Goal: Task Accomplishment & Management: Manage account settings

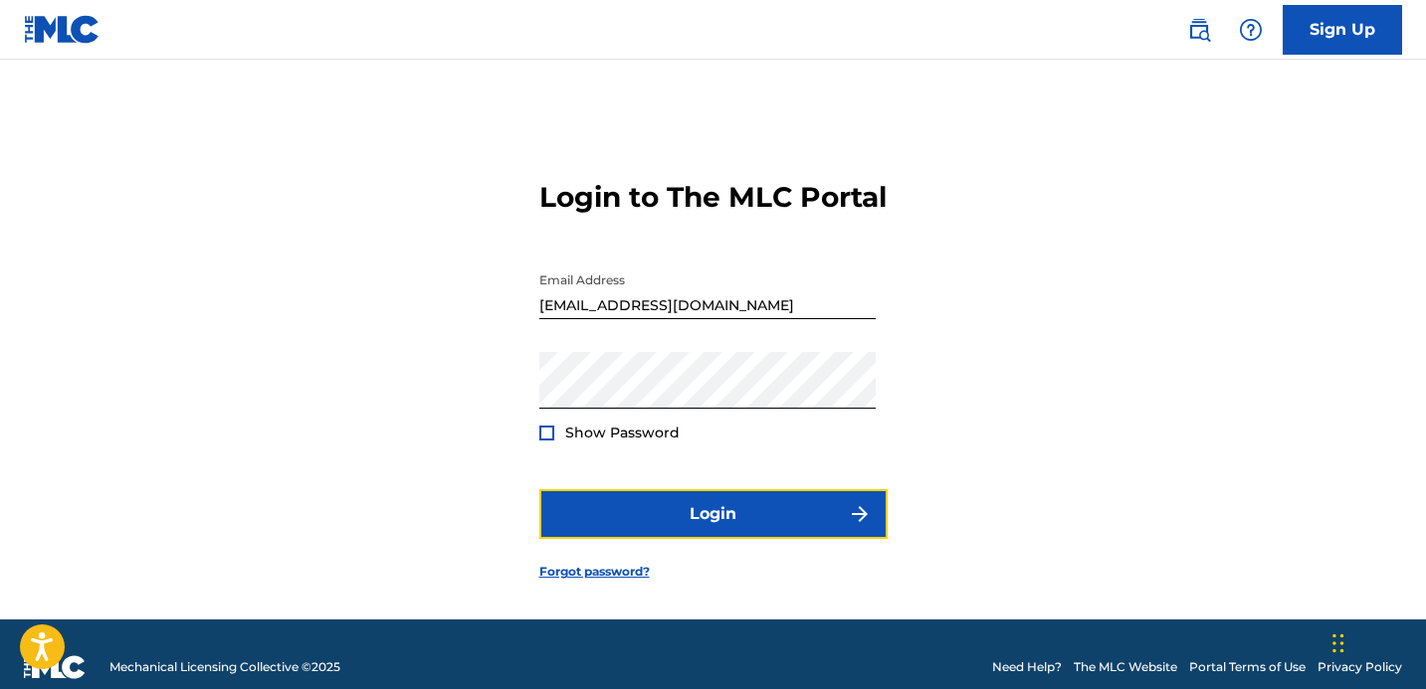
scroll to position [47, 0]
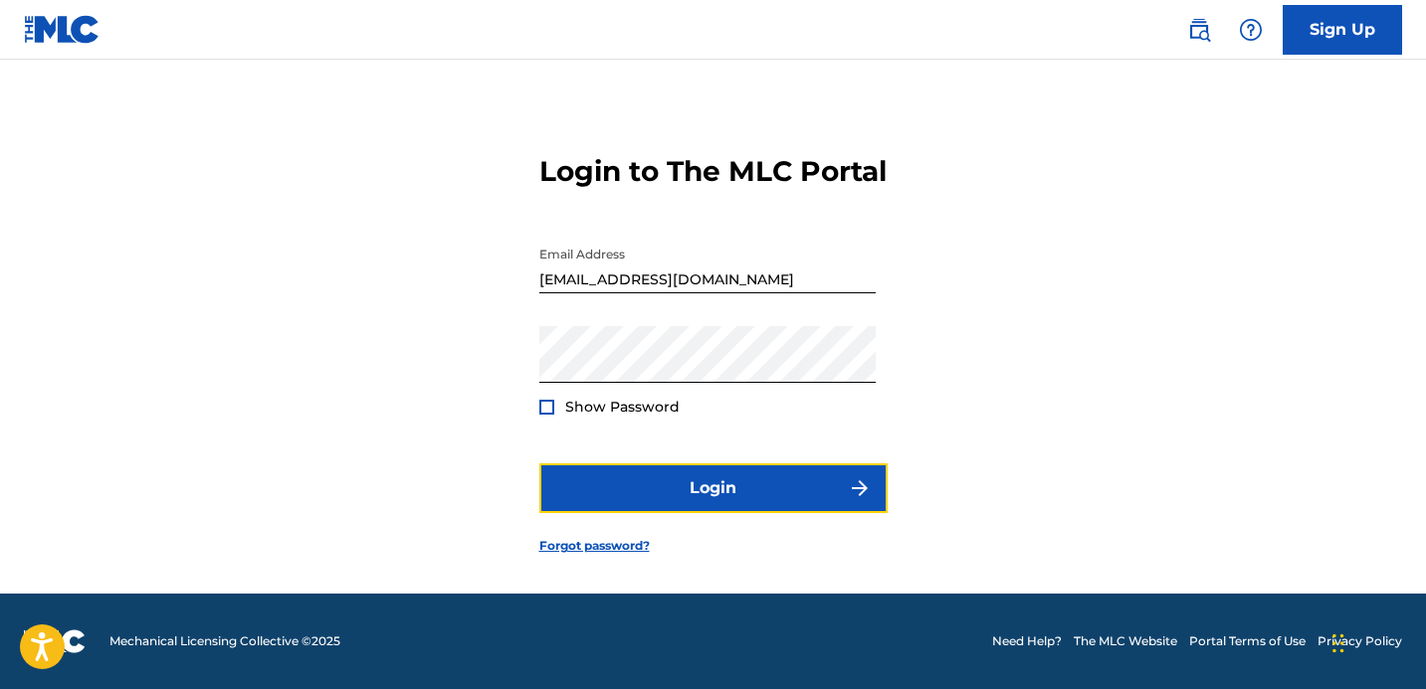
click at [715, 500] on button "Login" at bounding box center [713, 489] width 348 height 50
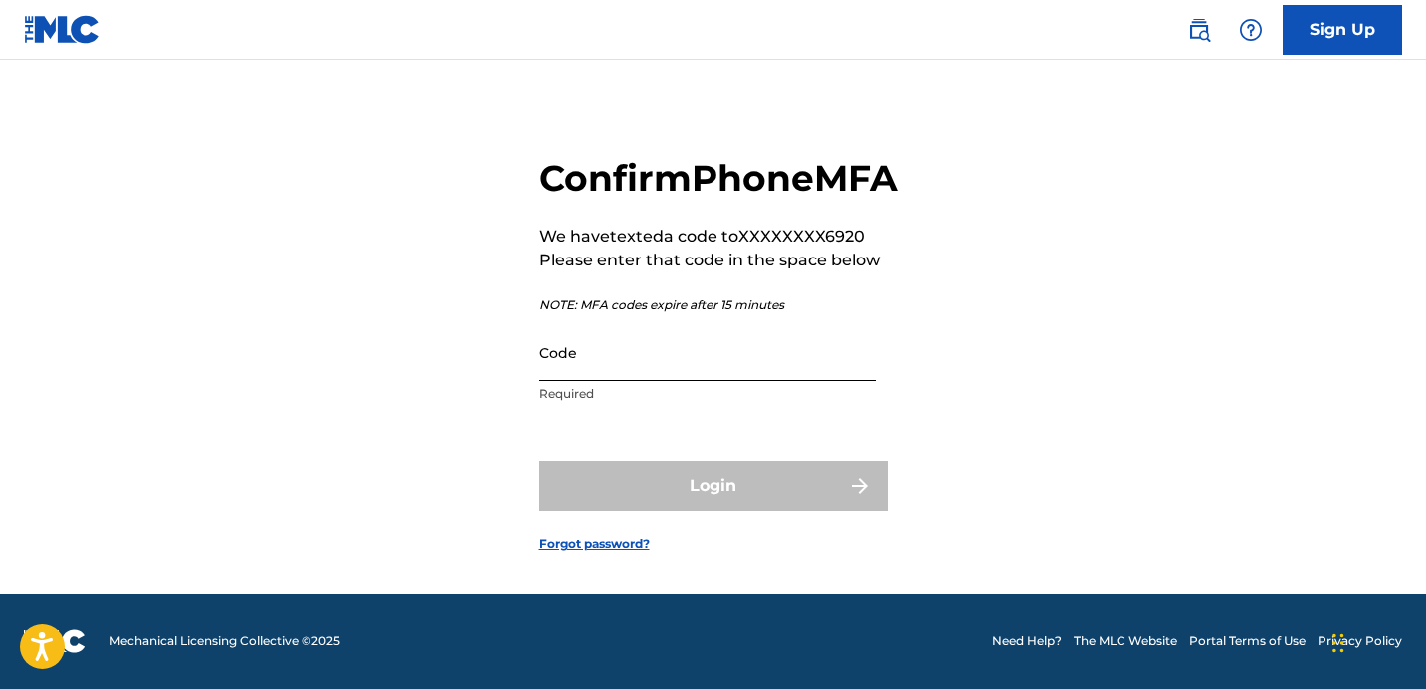
click at [628, 363] on input "Code" at bounding box center [707, 352] width 336 height 57
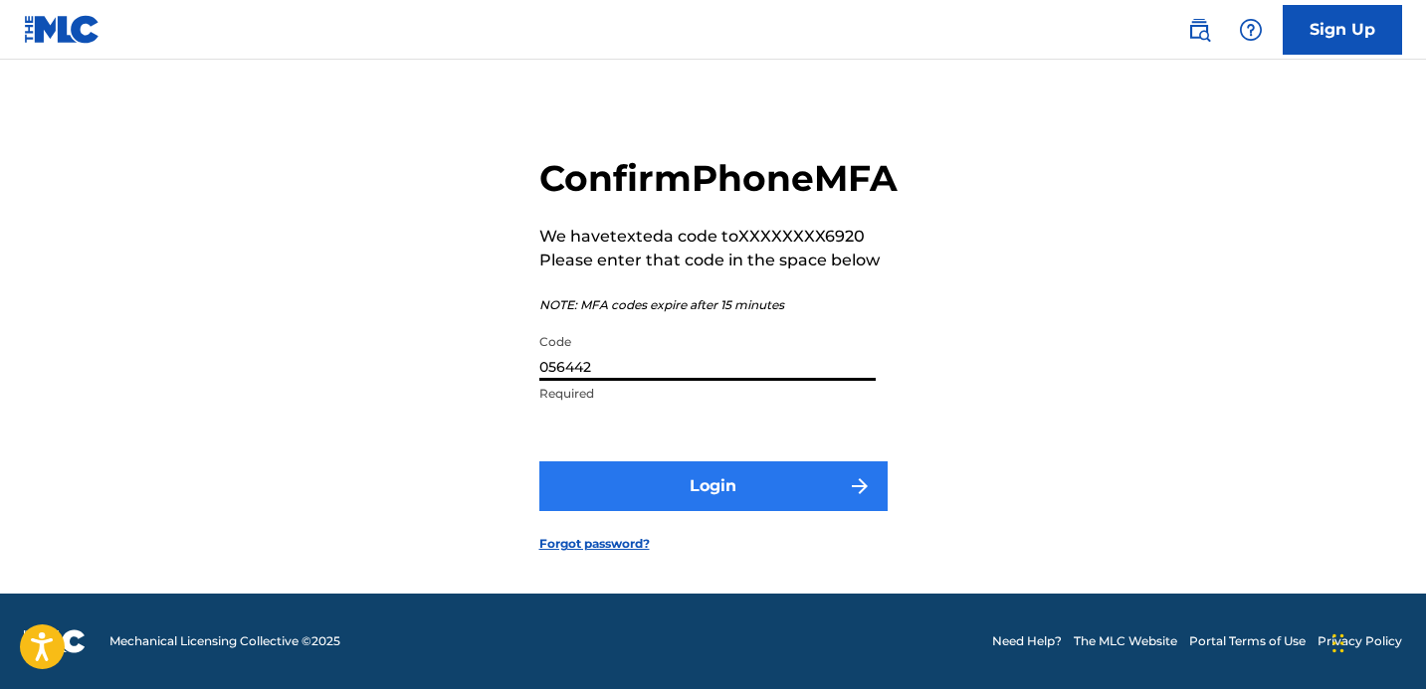
type input "056442"
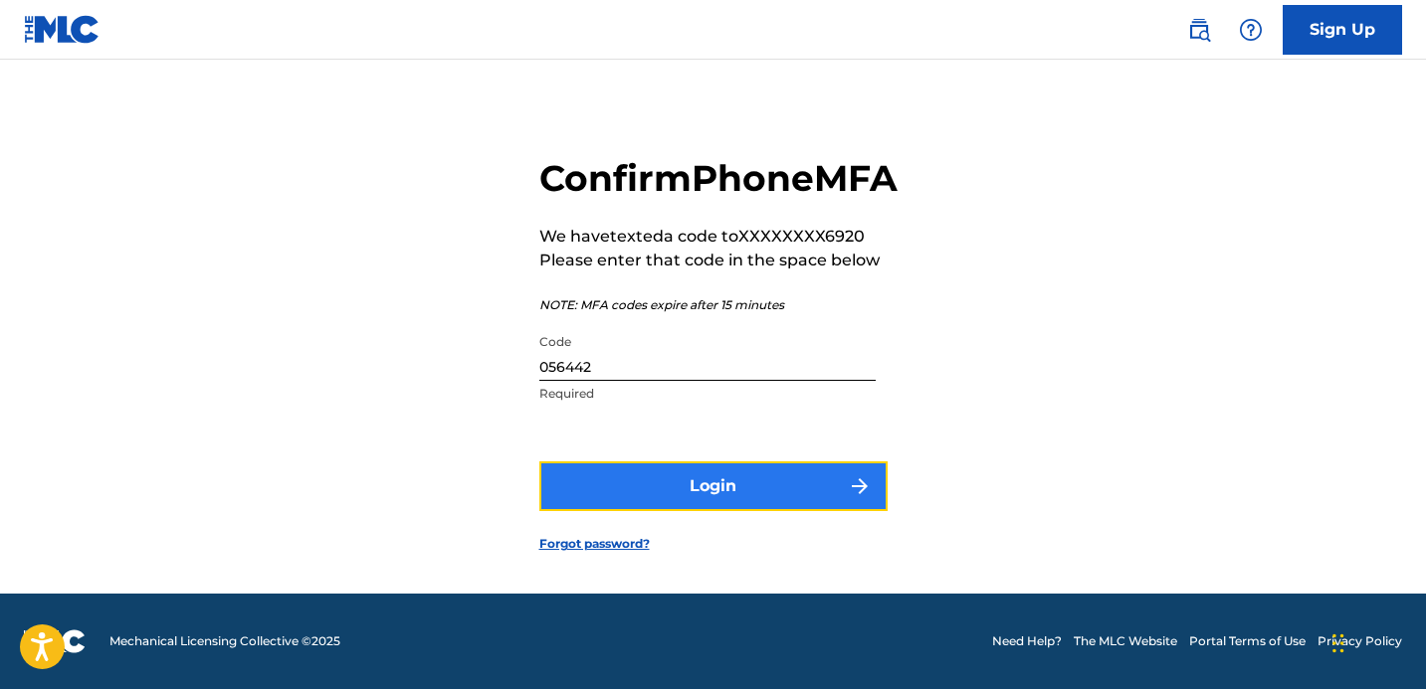
click at [780, 505] on button "Login" at bounding box center [713, 487] width 348 height 50
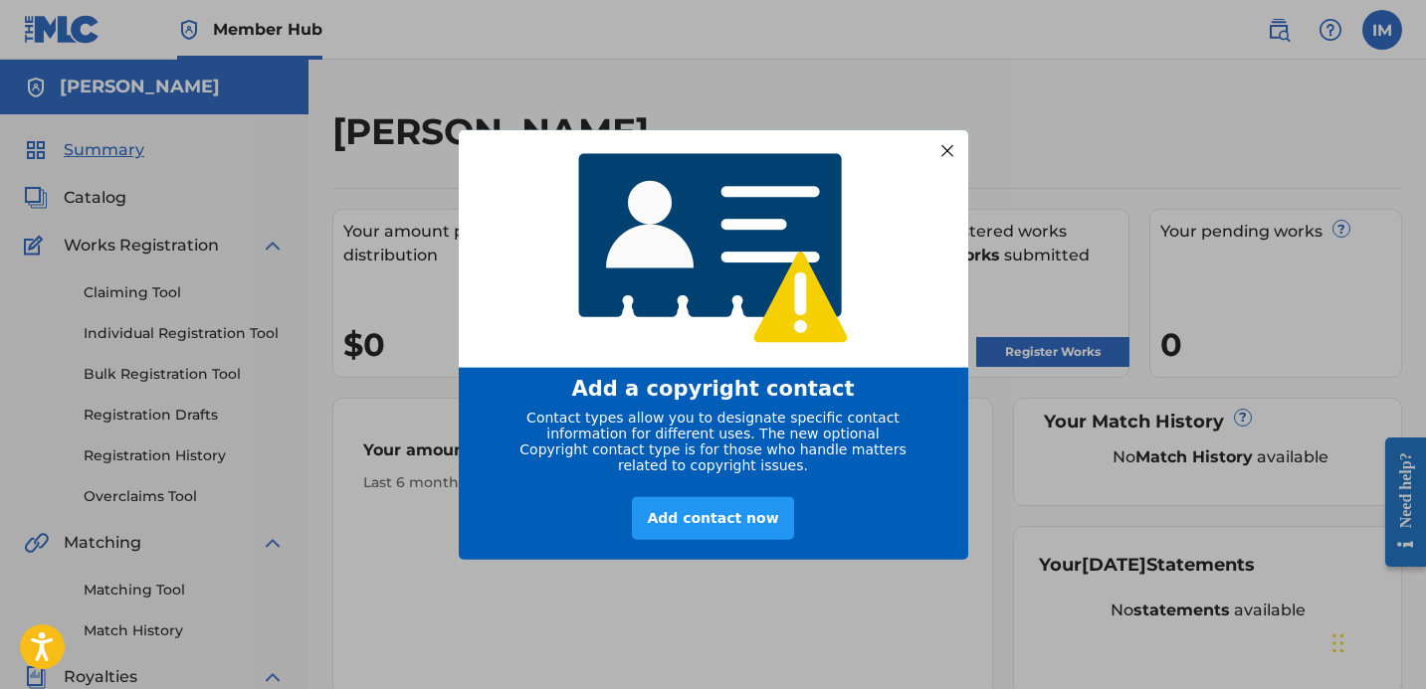
click at [956, 141] on div at bounding box center [946, 150] width 26 height 26
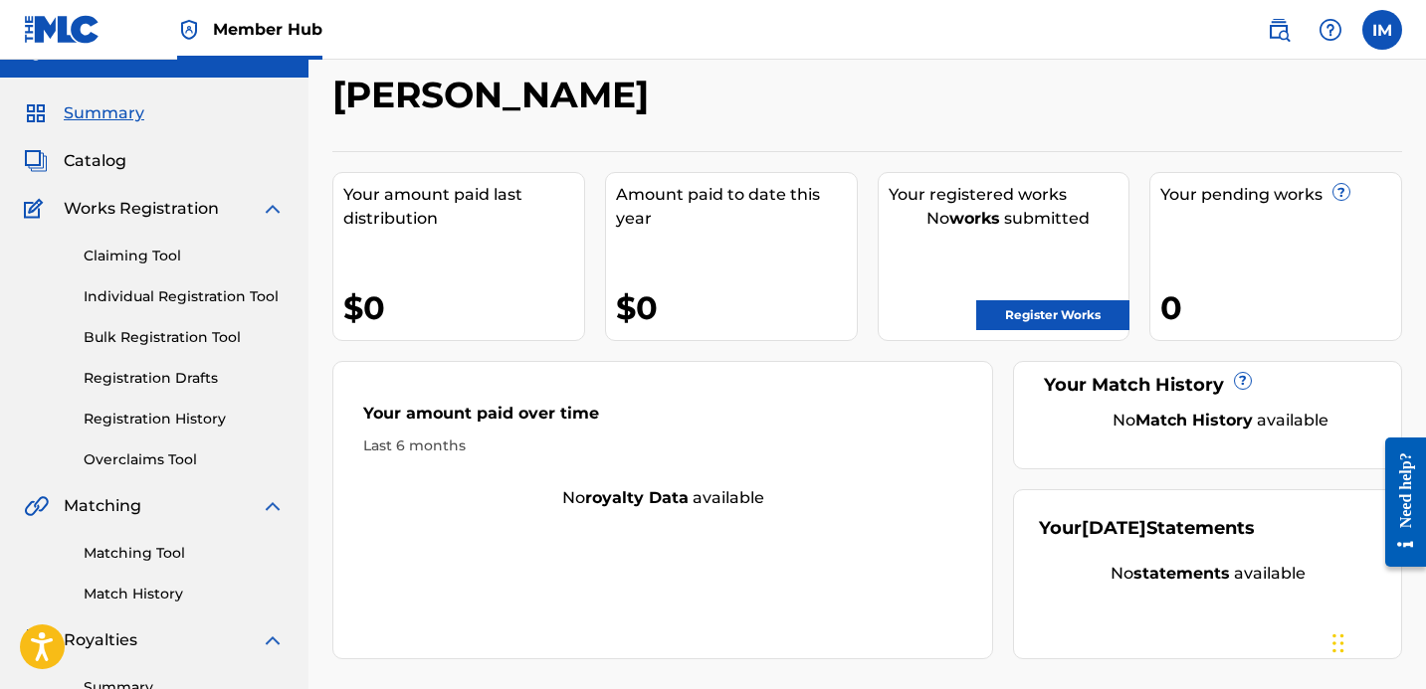
scroll to position [35, 0]
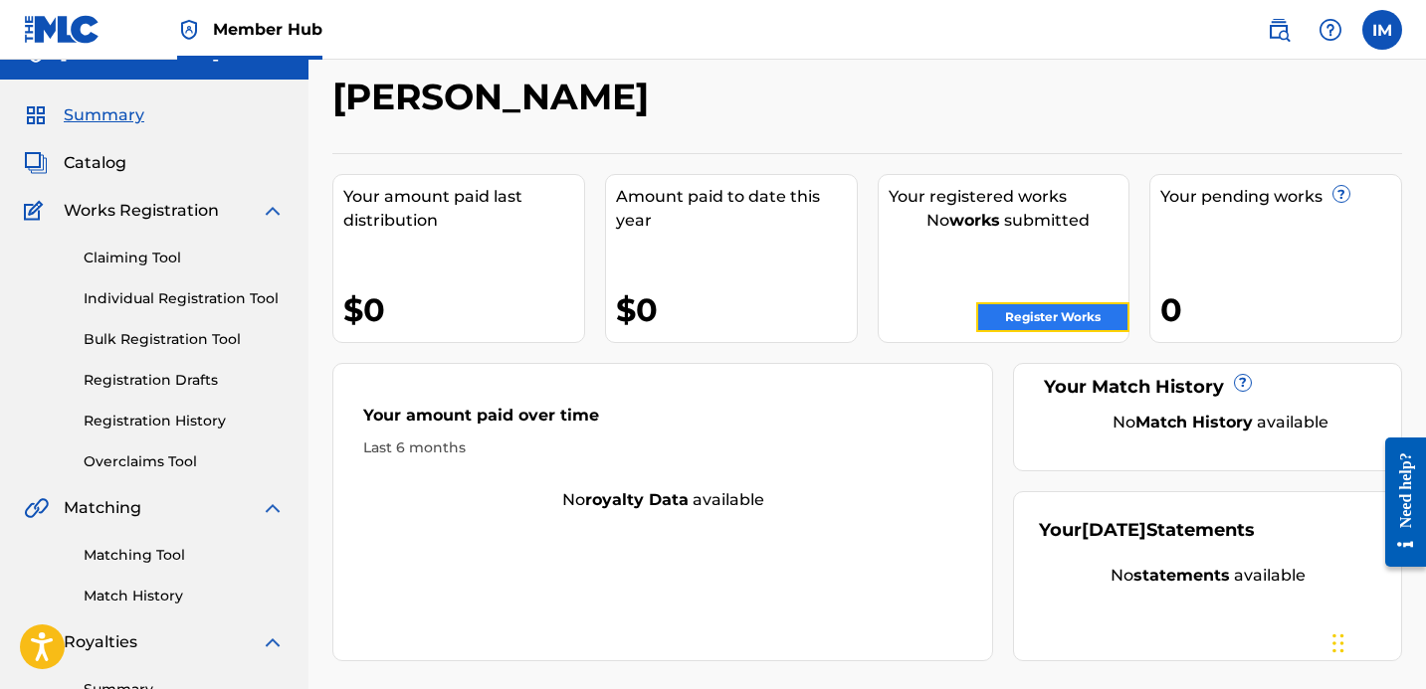
click at [1028, 313] on link "Register Works" at bounding box center [1052, 317] width 153 height 30
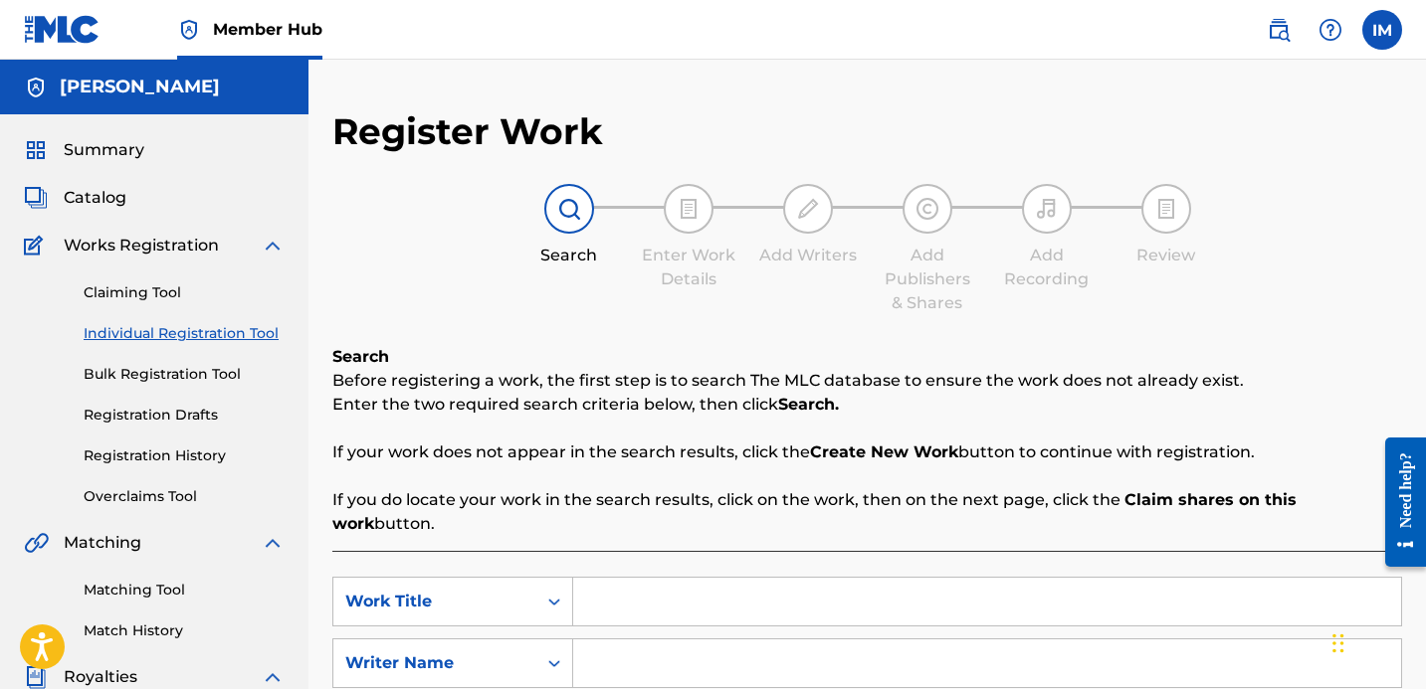
scroll to position [306, 0]
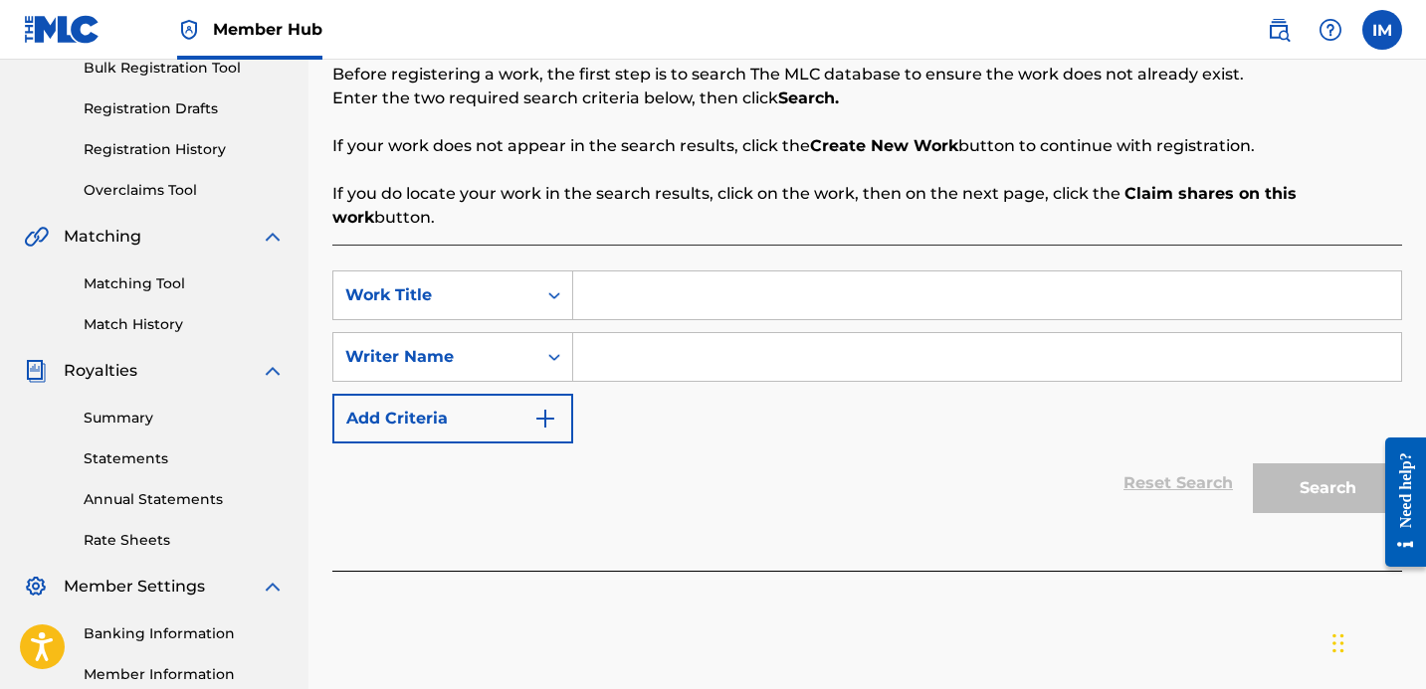
click at [679, 272] on input "Search Form" at bounding box center [987, 296] width 828 height 48
type input "Didn't You"
click at [692, 333] on input "Search Form" at bounding box center [987, 357] width 828 height 48
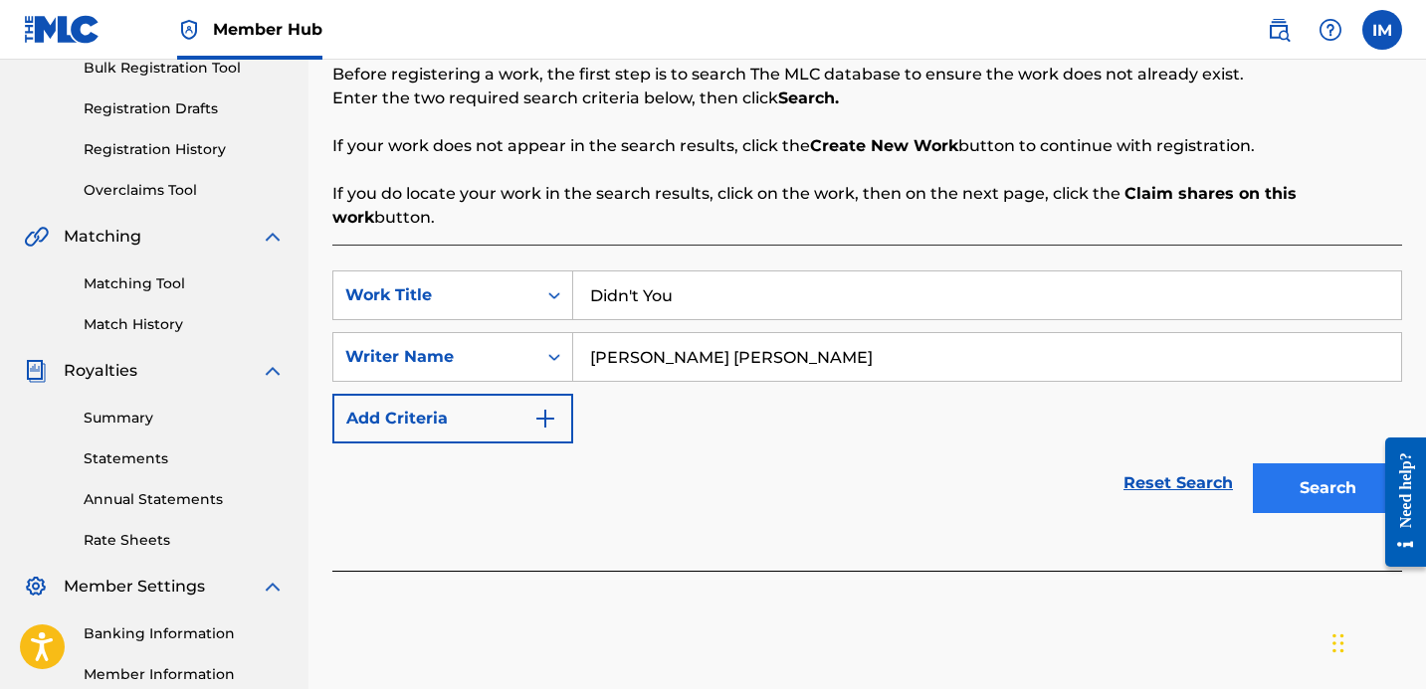
type input "Ian Robert Michael"
click at [1315, 468] on button "Search" at bounding box center [1327, 489] width 149 height 50
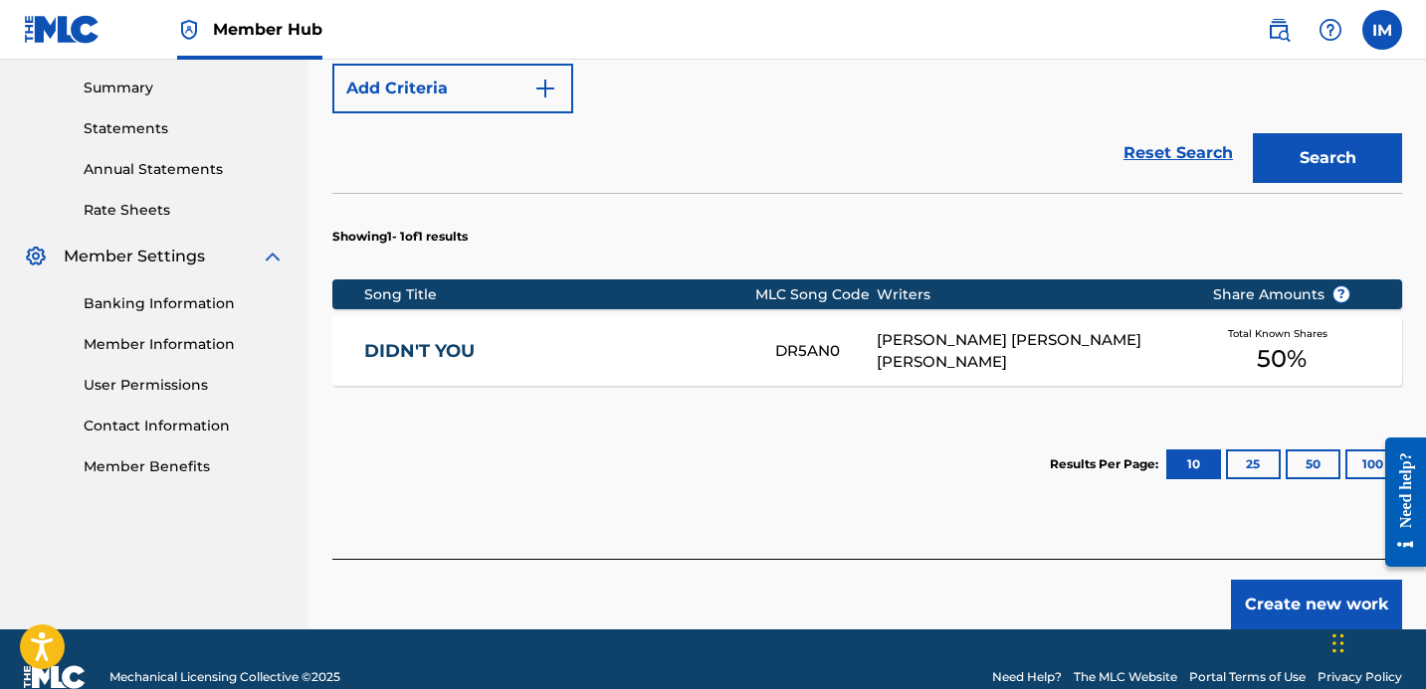
scroll to position [646, 0]
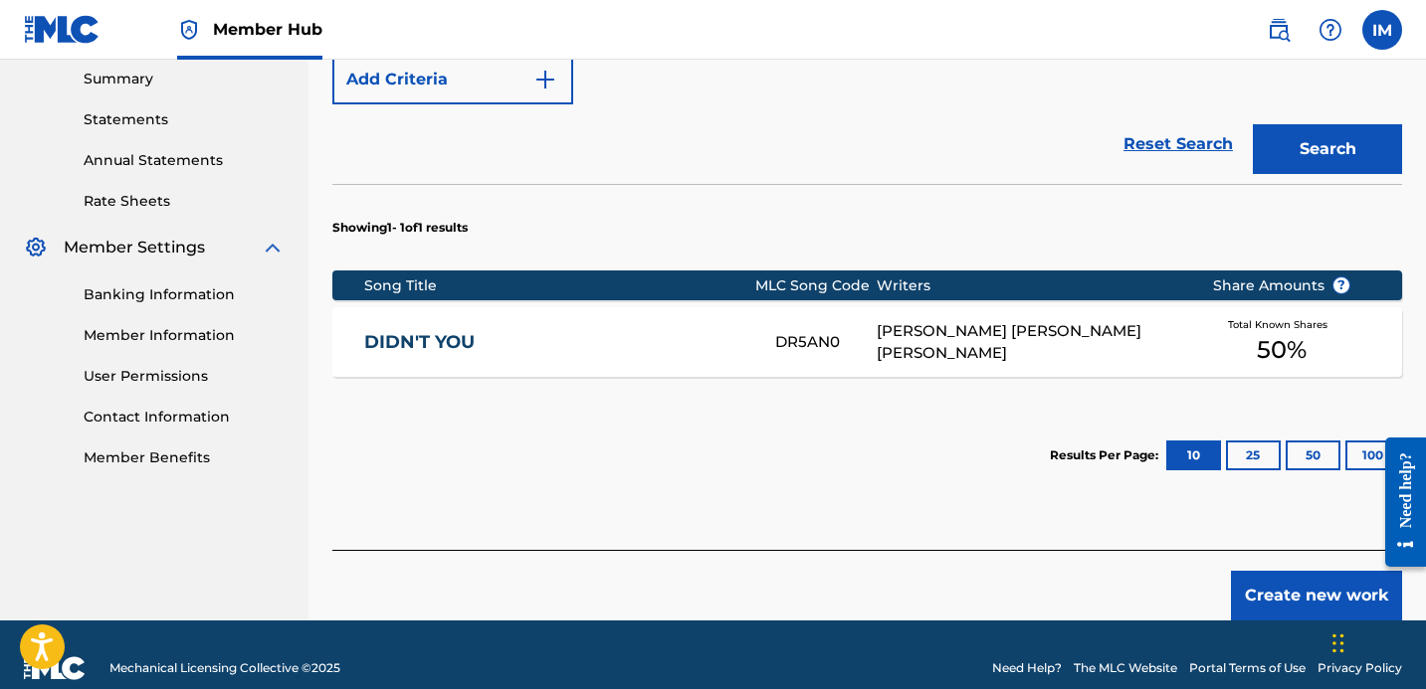
click at [919, 320] on div "[PERSON_NAME] [PERSON_NAME] [PERSON_NAME]" at bounding box center [1028, 342] width 304 height 45
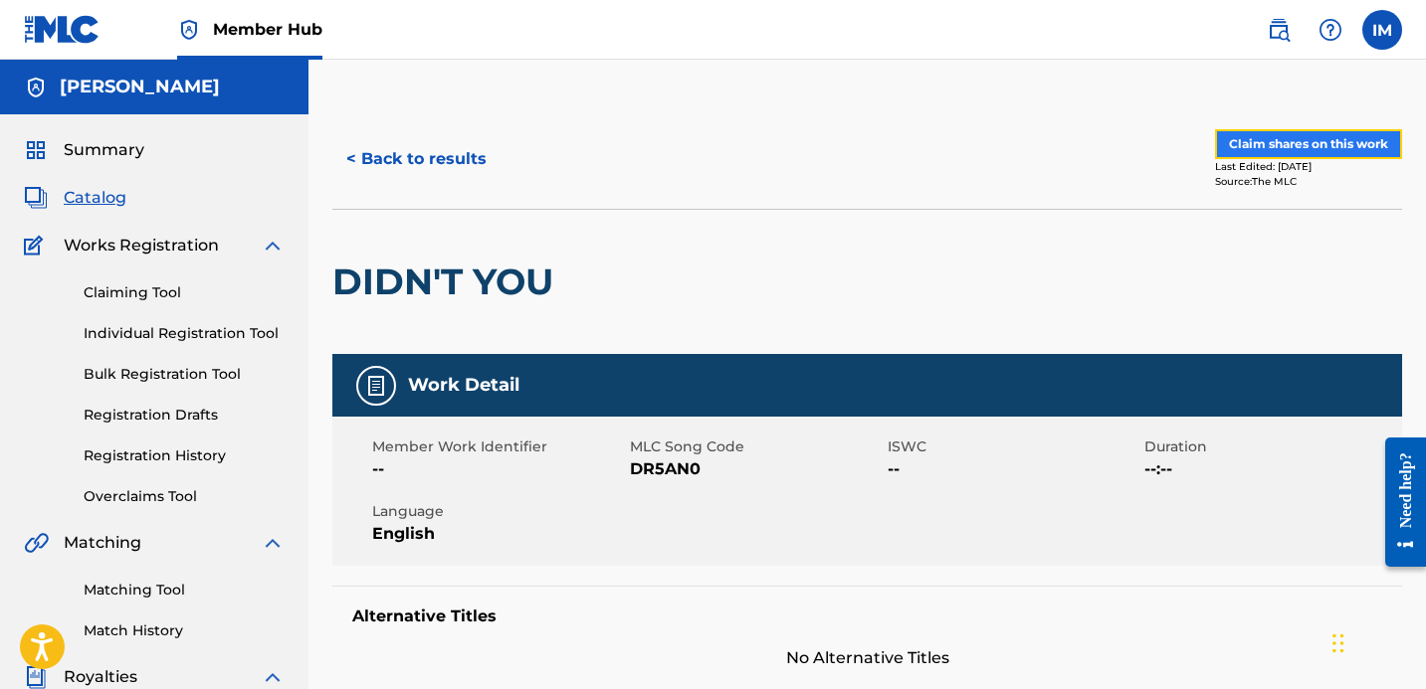
click at [1278, 143] on button "Claim shares on this work" at bounding box center [1308, 144] width 187 height 30
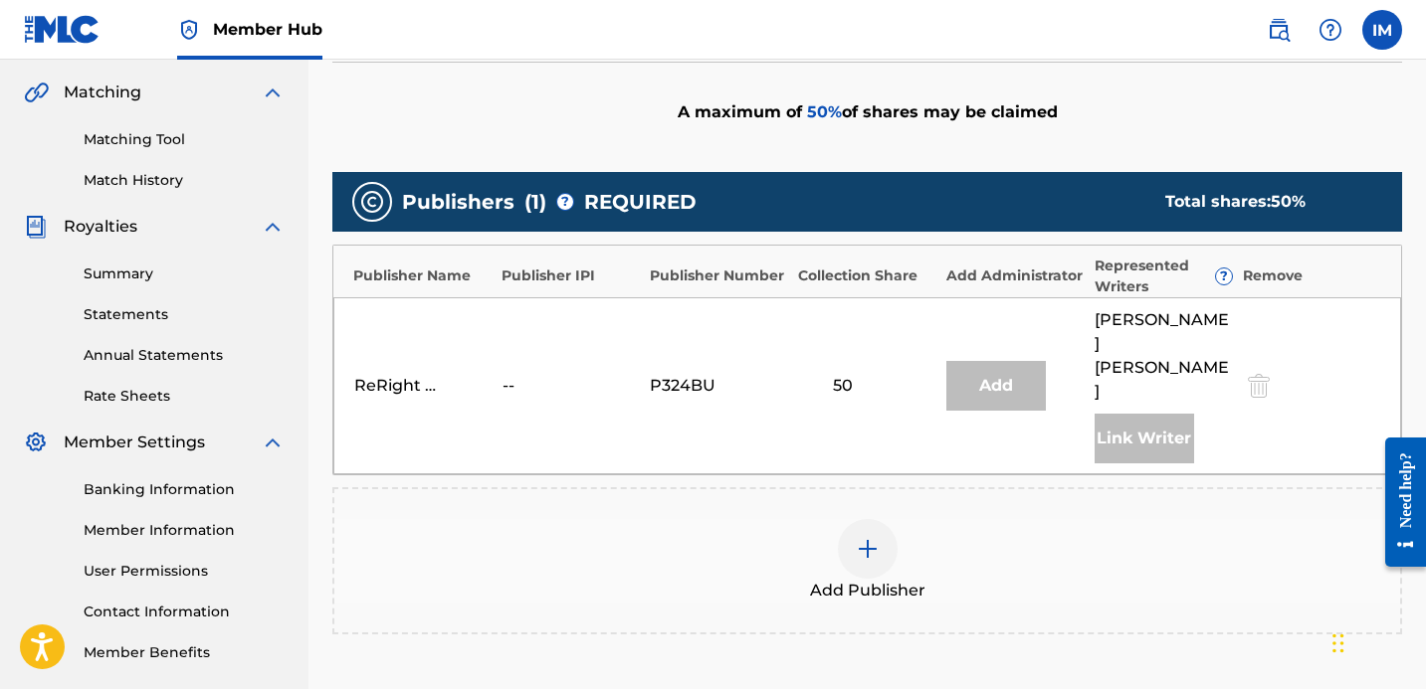
scroll to position [453, 0]
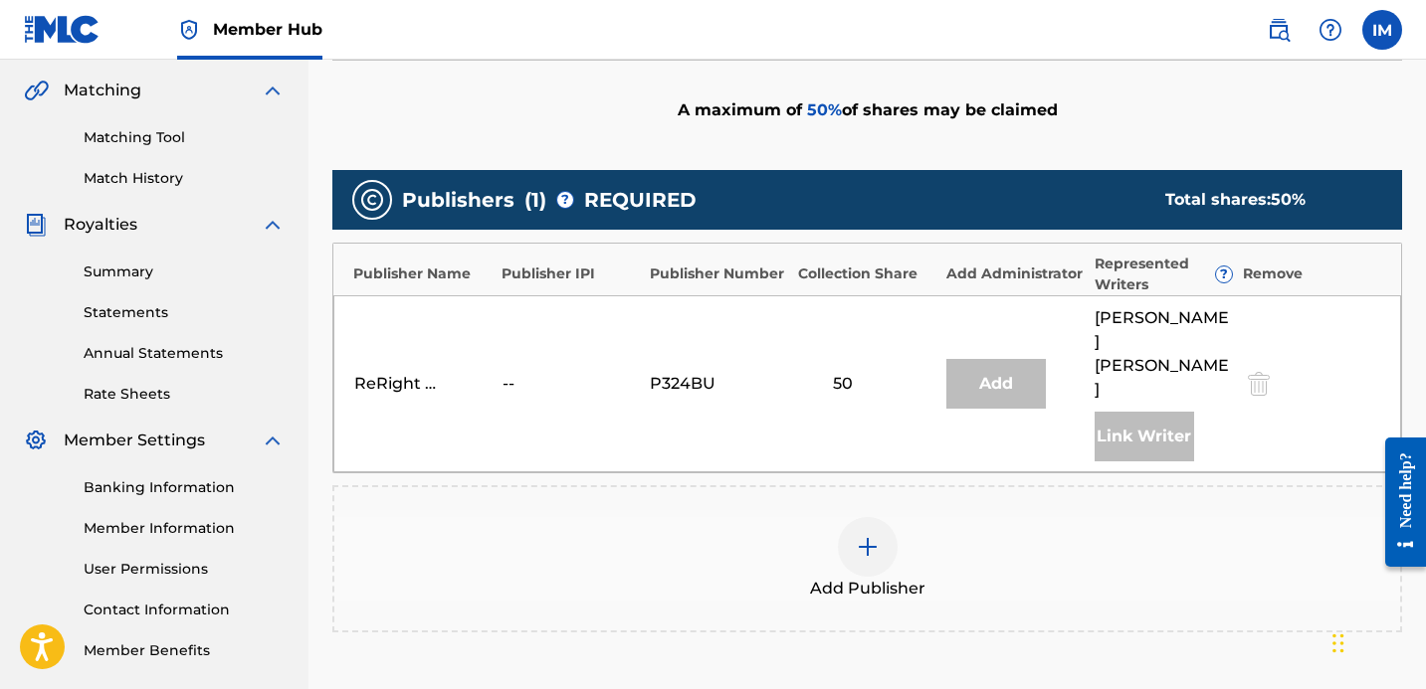
click at [876, 535] on img at bounding box center [868, 547] width 24 height 24
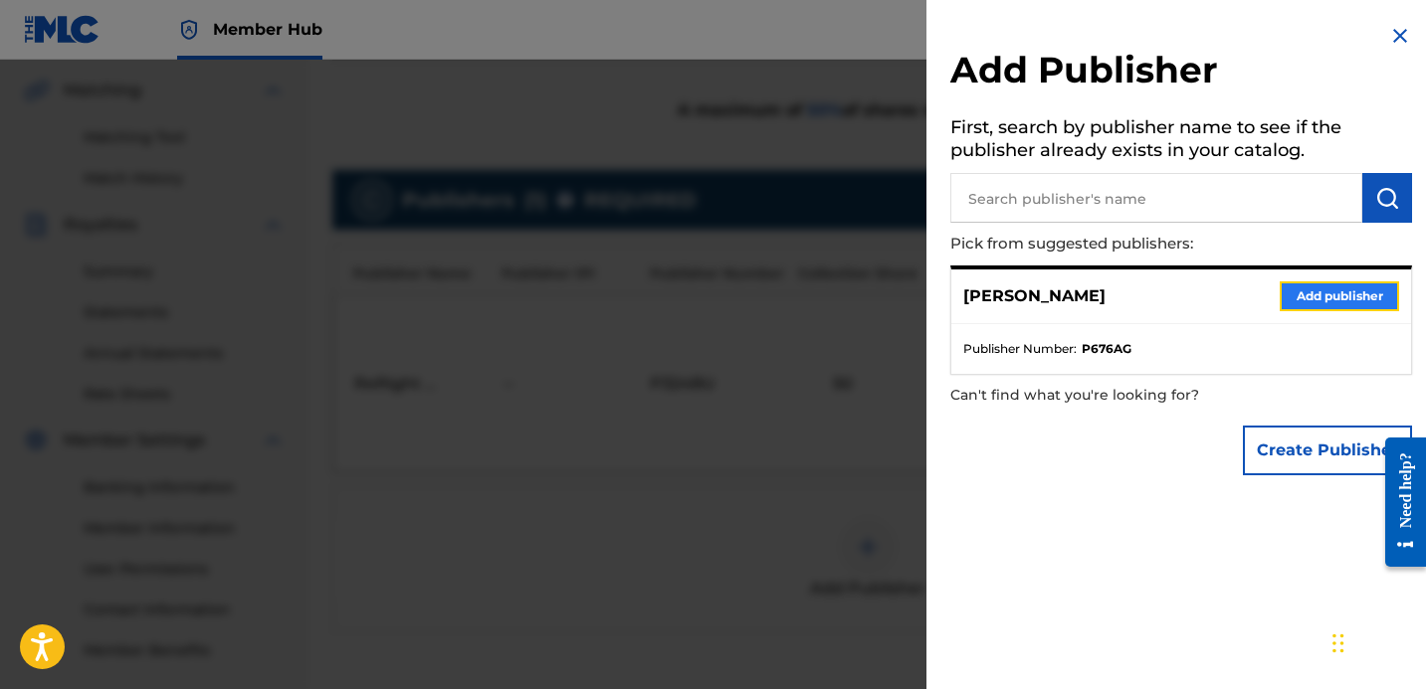
click at [1296, 298] on button "Add publisher" at bounding box center [1338, 297] width 119 height 30
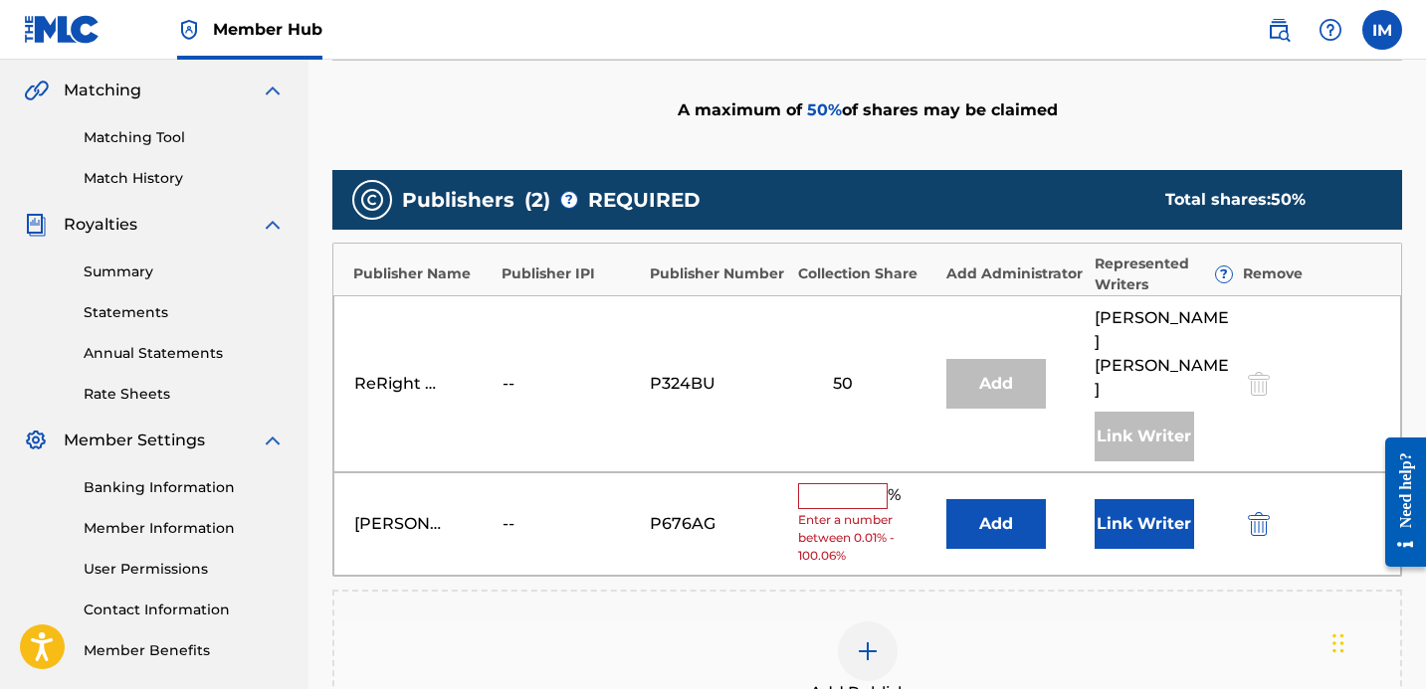
click at [844, 483] on input "text" at bounding box center [843, 496] width 90 height 26
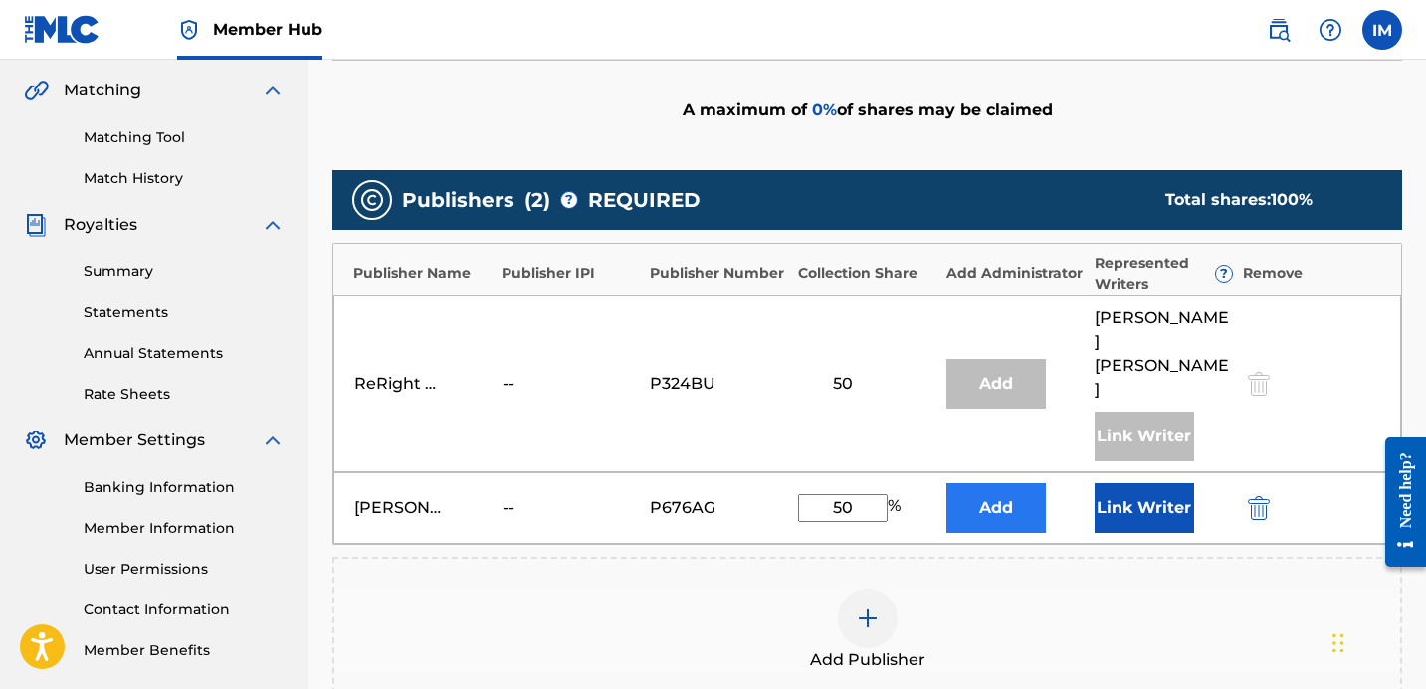
type input "50"
click at [1004, 491] on button "Add" at bounding box center [995, 508] width 99 height 50
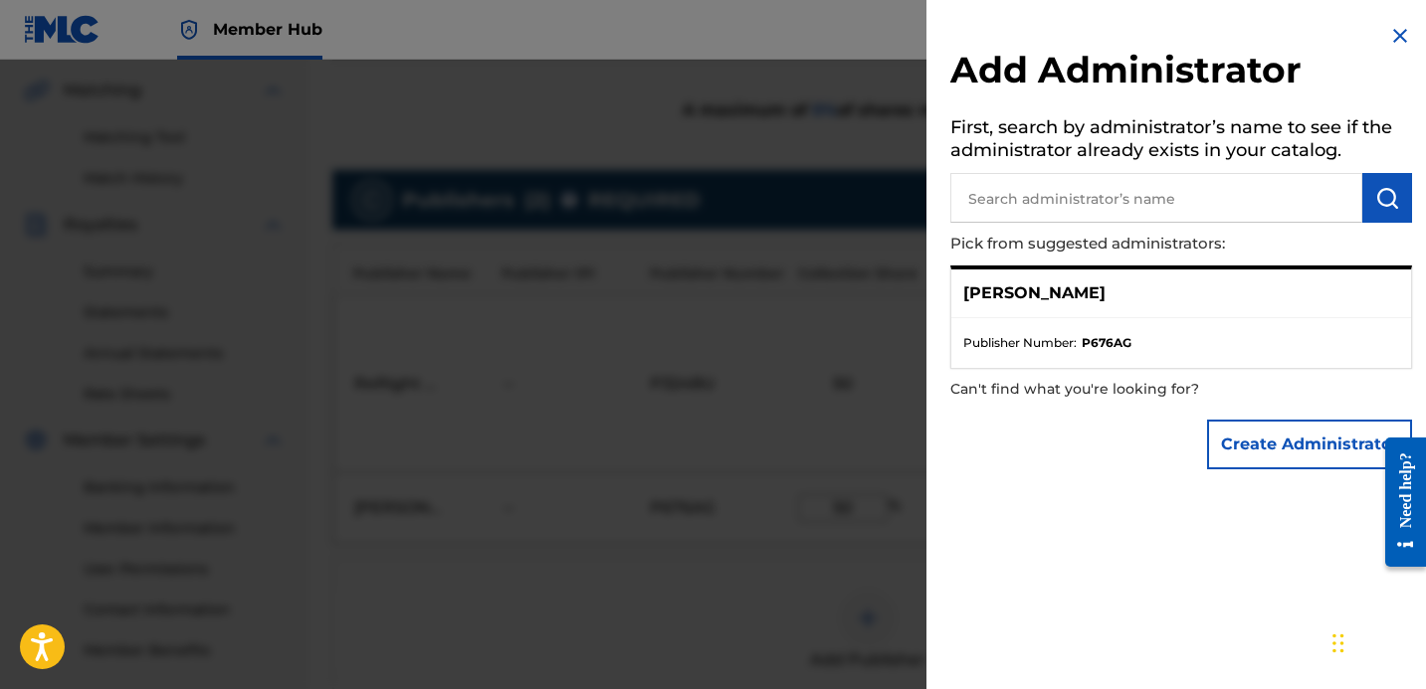
click at [1213, 319] on ul "Publisher Number : P676AG" at bounding box center [1181, 343] width 460 height 50
click at [1029, 289] on p "[PERSON_NAME]" at bounding box center [1034, 294] width 142 height 24
click at [1051, 306] on div "[PERSON_NAME]" at bounding box center [1181, 294] width 460 height 49
click at [1039, 286] on p "[PERSON_NAME]" at bounding box center [1034, 294] width 142 height 24
click at [1079, 292] on div "[PERSON_NAME]" at bounding box center [1181, 294] width 460 height 49
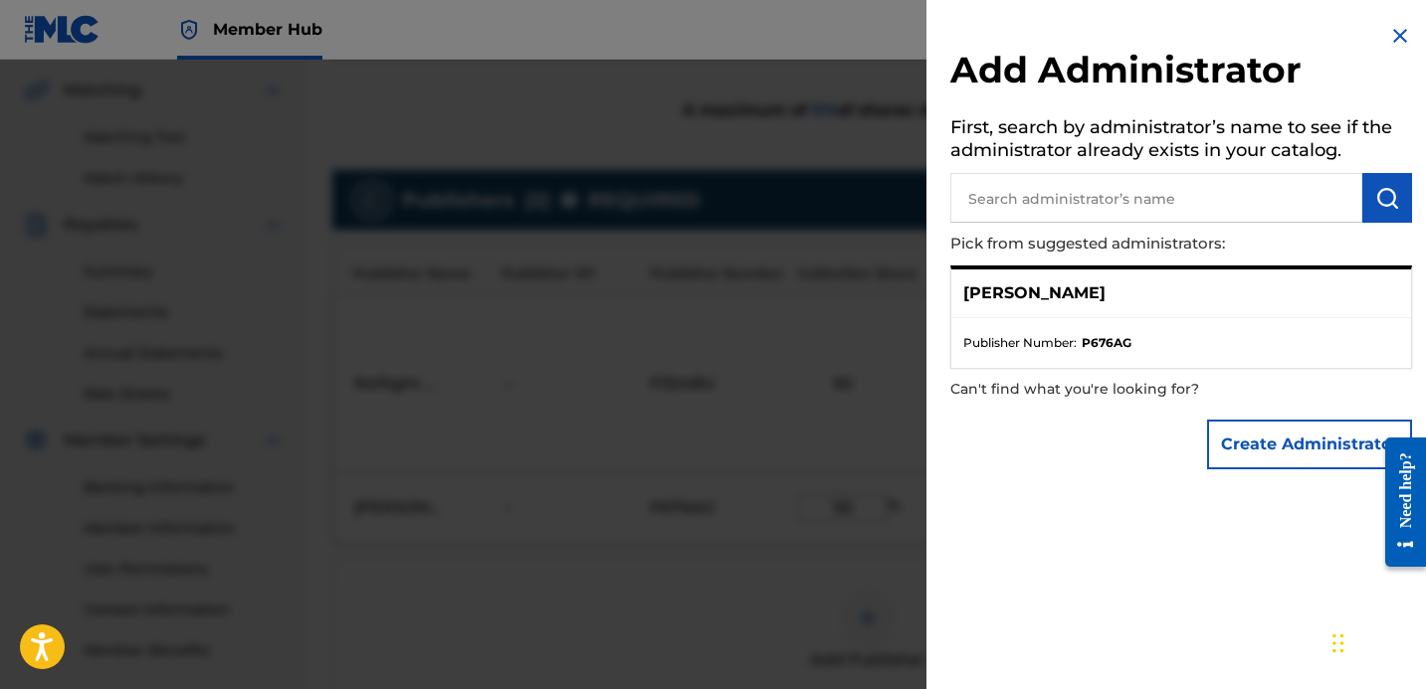
click at [1033, 204] on input "text" at bounding box center [1156, 198] width 412 height 50
type input "I"
click at [1011, 289] on p "[PERSON_NAME]" at bounding box center [1034, 294] width 142 height 24
click at [1090, 337] on strong "P676AG" at bounding box center [1106, 343] width 50 height 18
click at [1154, 340] on li "Publisher Number : P676AG" at bounding box center [1181, 343] width 436 height 18
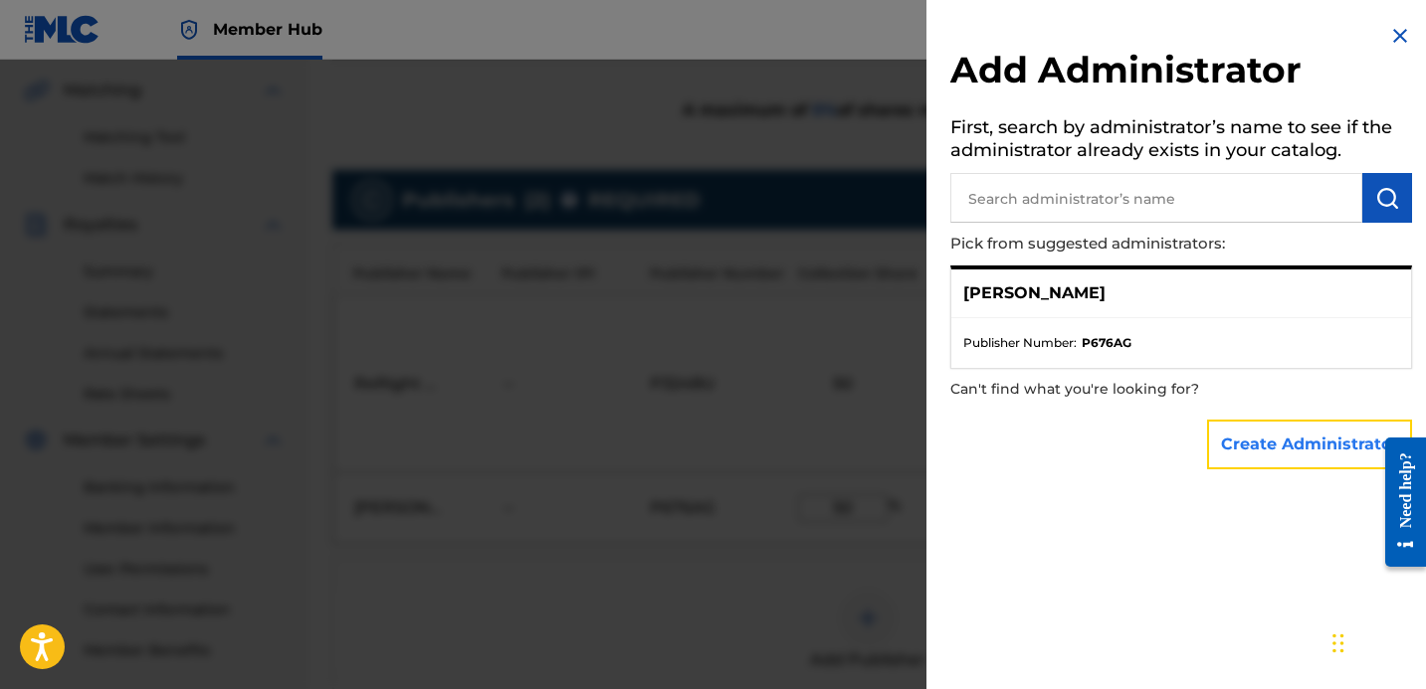
click at [1266, 461] on button "Create Administrator" at bounding box center [1309, 445] width 205 height 50
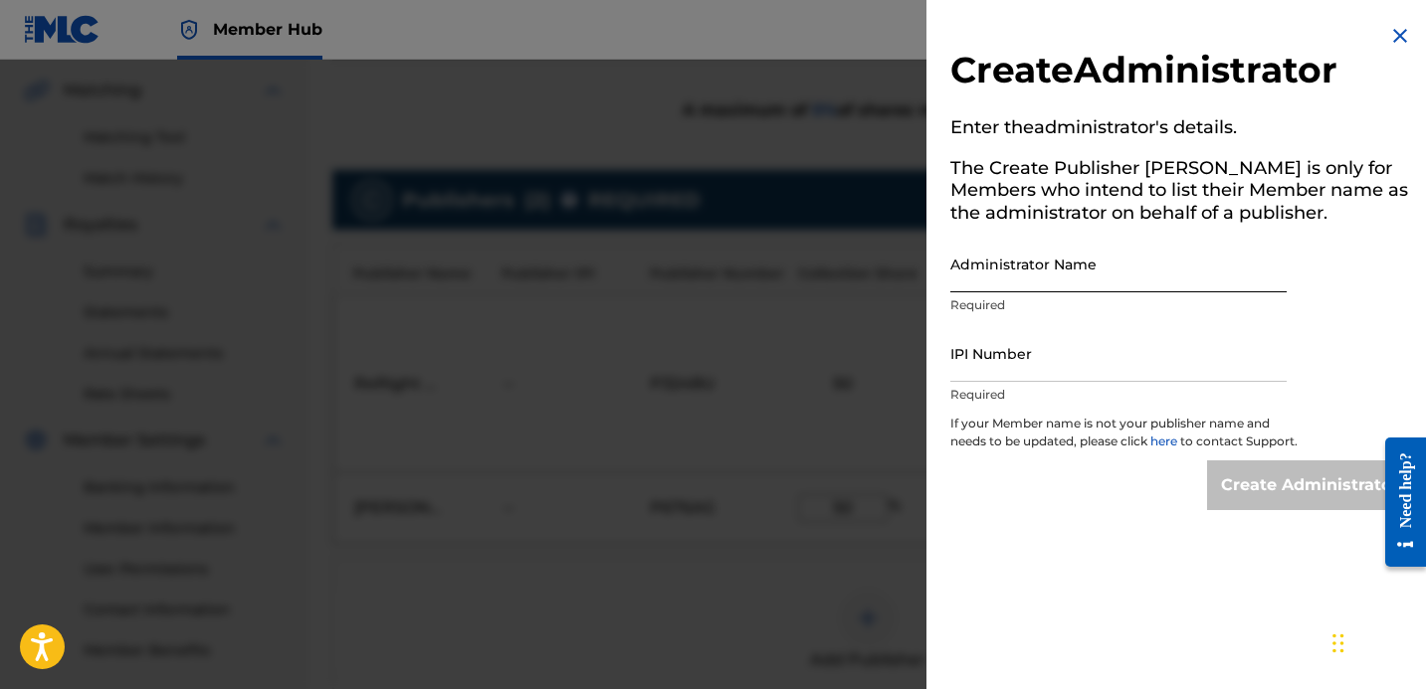
click at [1078, 276] on input "Administrator Name" at bounding box center [1118, 264] width 336 height 57
type input "I"
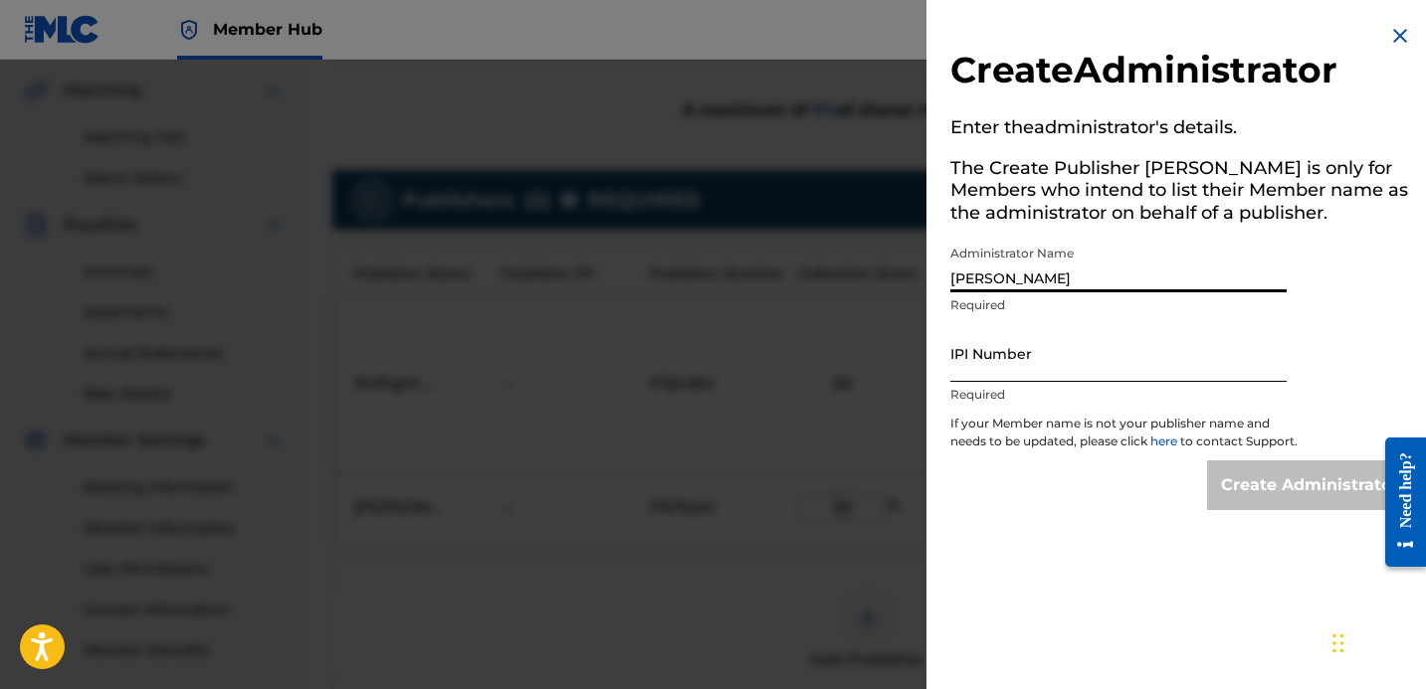
type input "[PERSON_NAME]"
click at [1068, 353] on input "IPI Number" at bounding box center [1118, 353] width 336 height 57
paste input "1057928137"
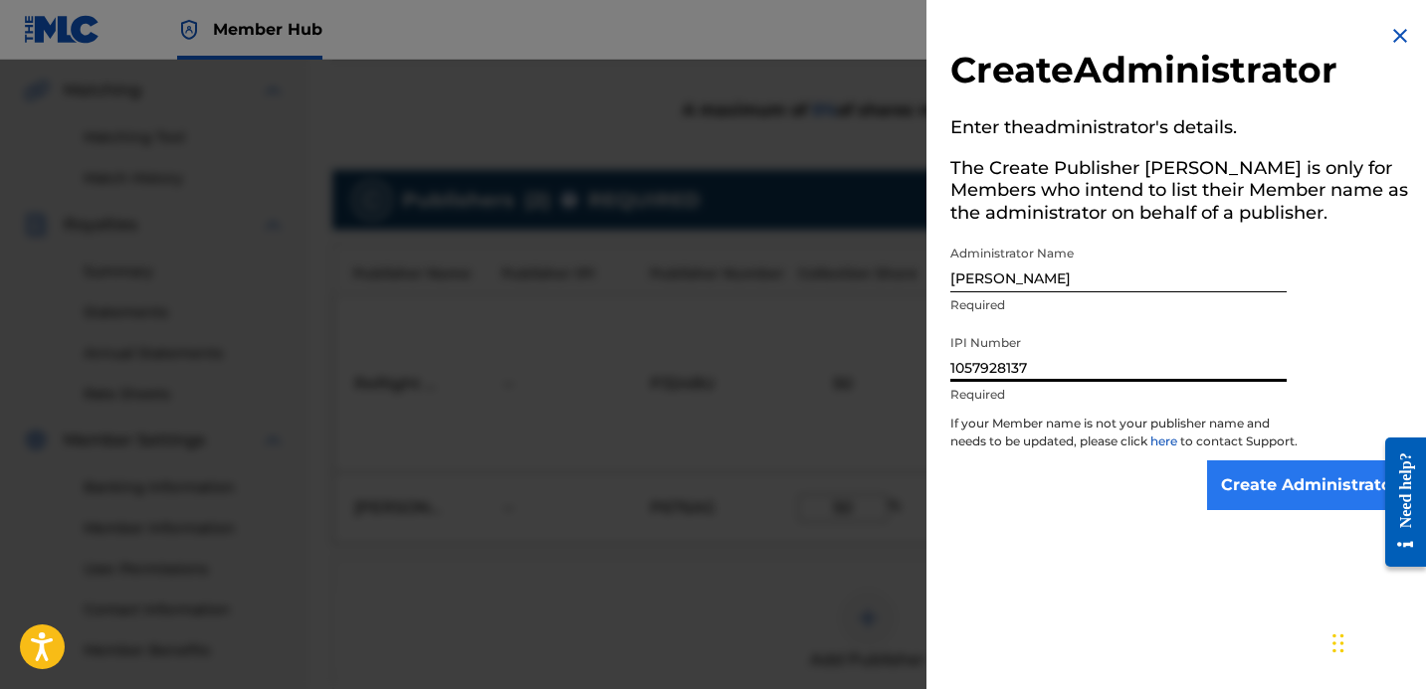
type input "1057928137"
click at [1292, 503] on input "Create Administrator" at bounding box center [1309, 486] width 205 height 50
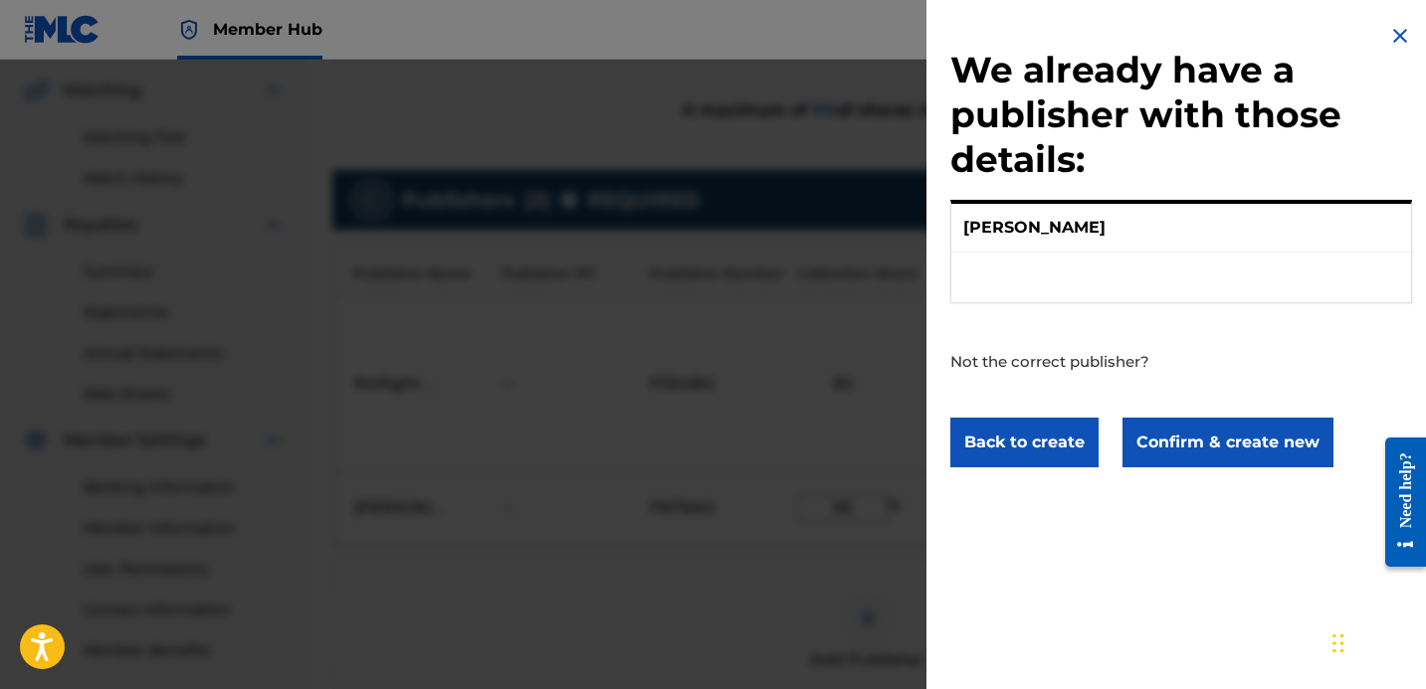
click at [1041, 227] on p "[PERSON_NAME]" at bounding box center [1034, 228] width 142 height 24
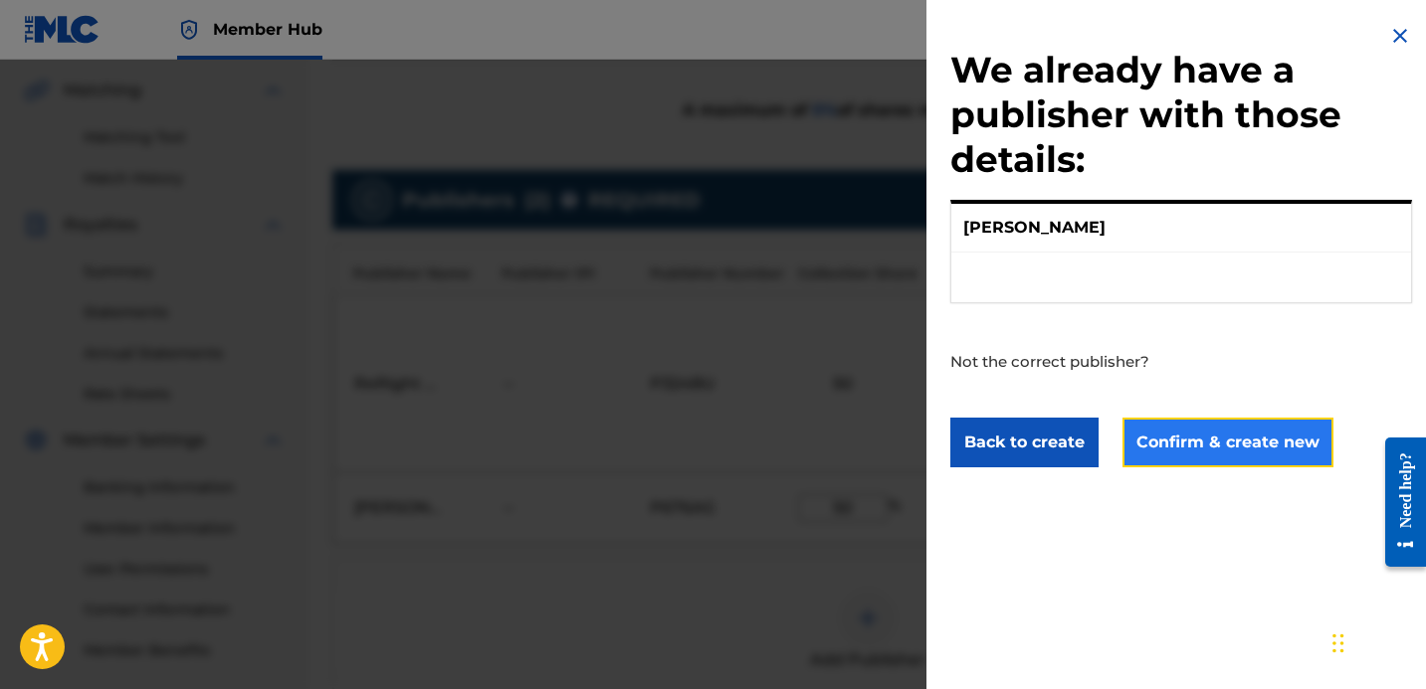
click at [1183, 439] on button "Confirm & create new" at bounding box center [1227, 443] width 211 height 50
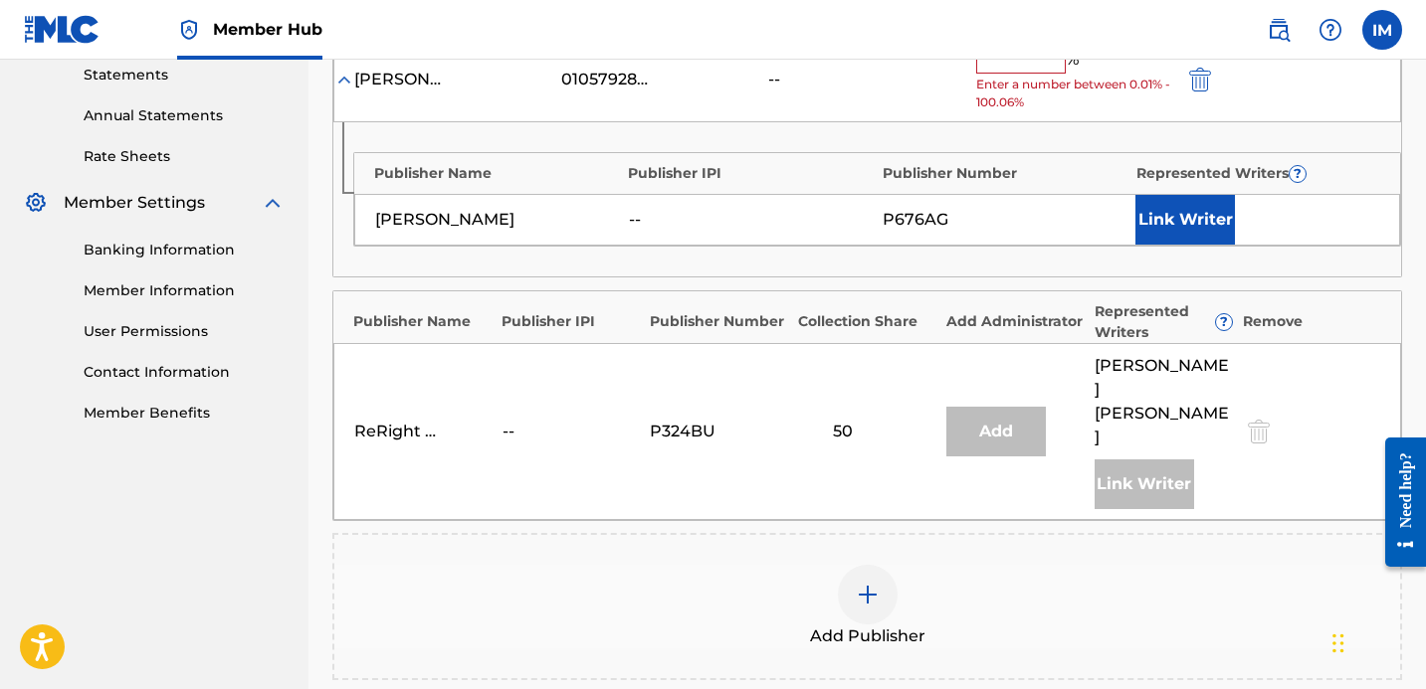
scroll to position [694, 0]
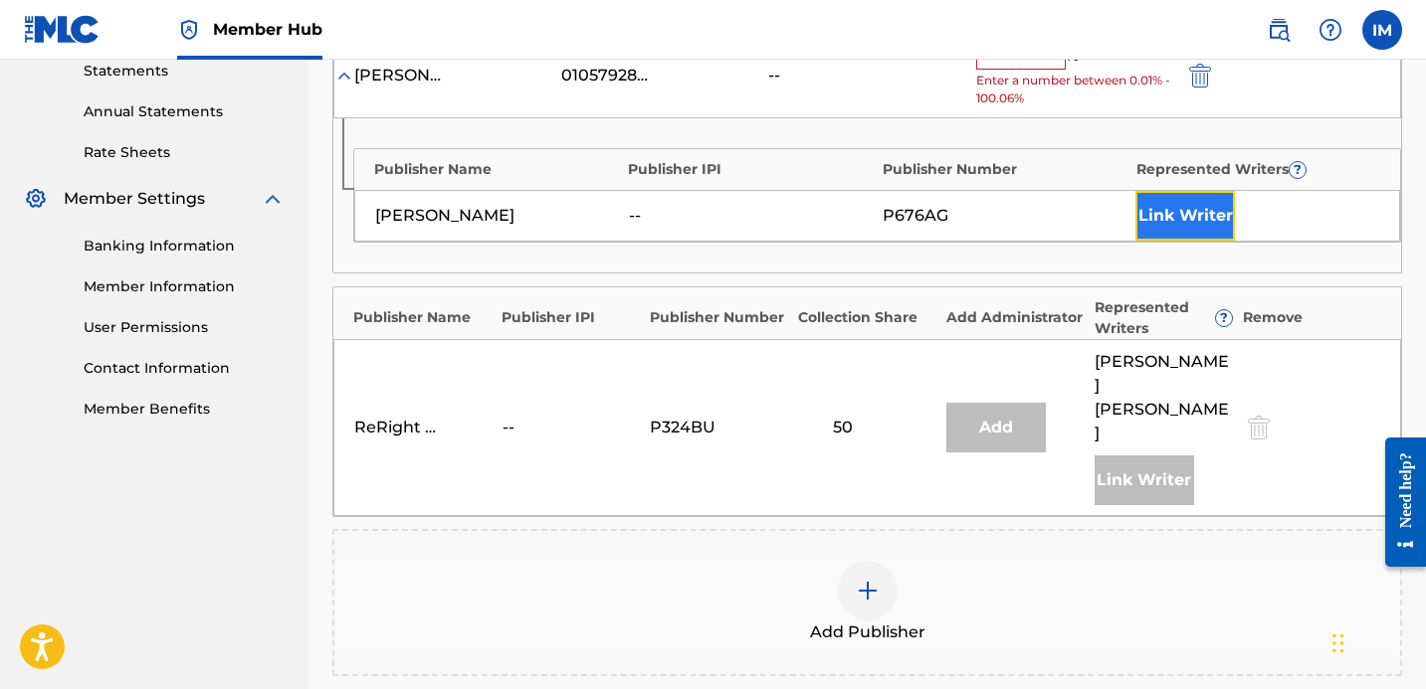
click at [1200, 219] on button "Link Writer" at bounding box center [1184, 216] width 99 height 50
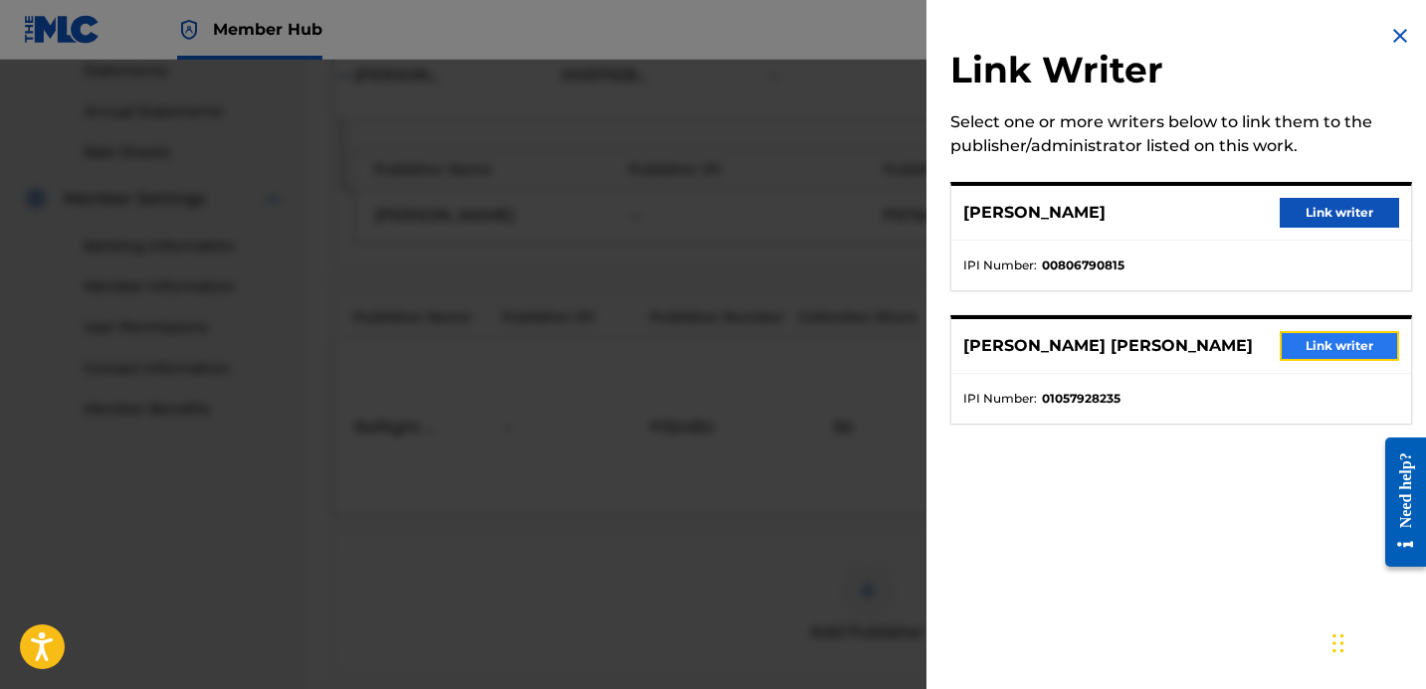
click at [1325, 345] on button "Link writer" at bounding box center [1338, 346] width 119 height 30
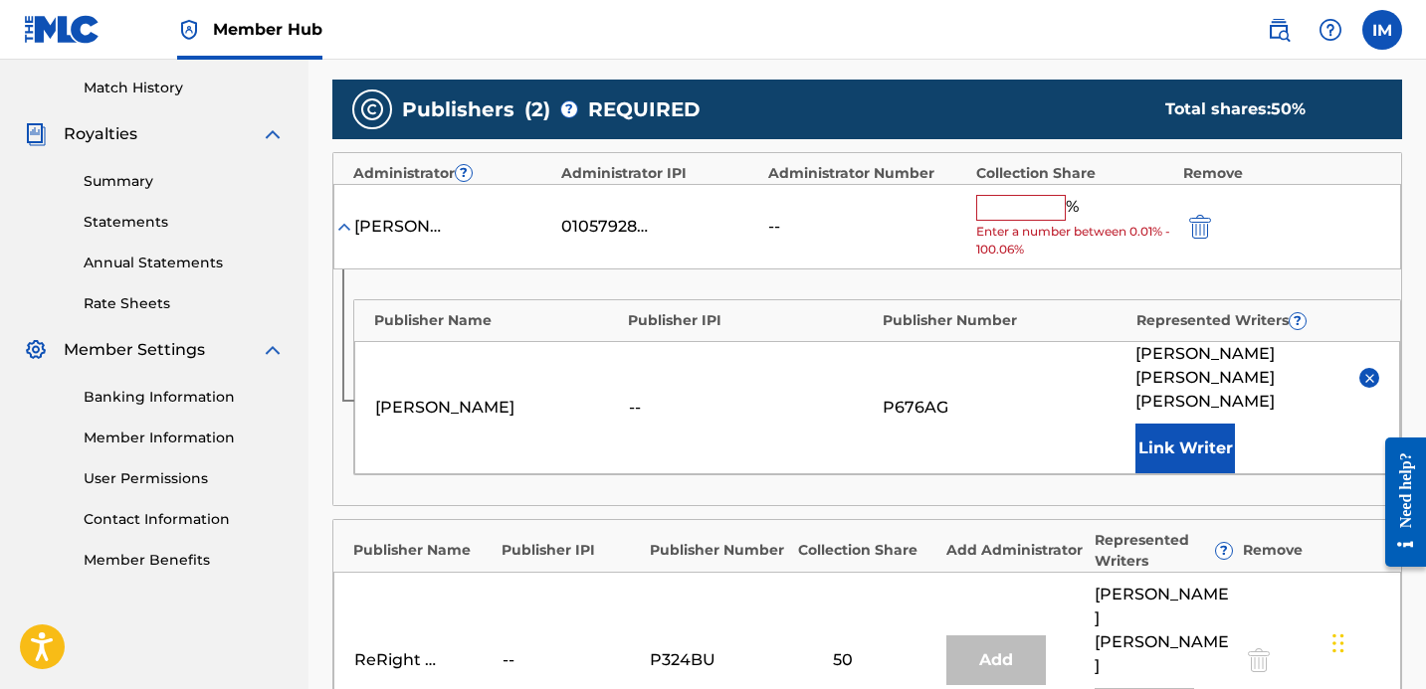
scroll to position [533, 0]
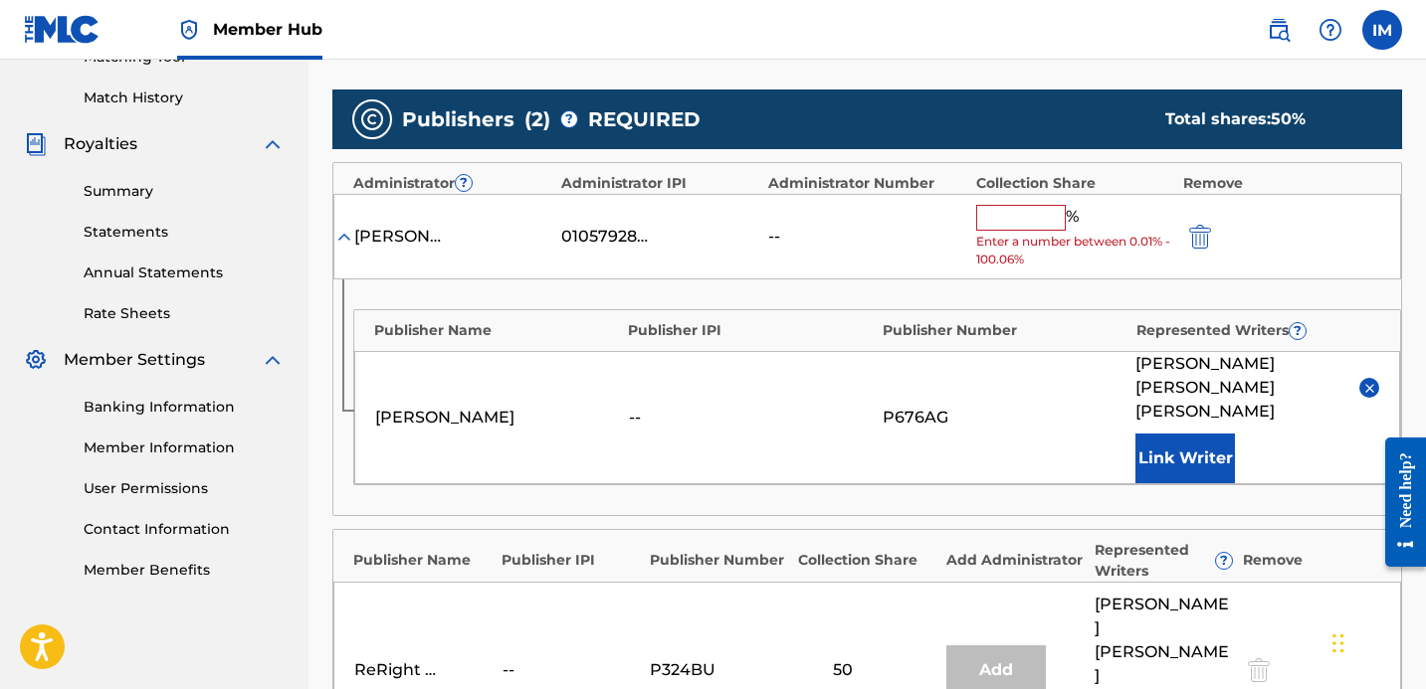
click at [1013, 209] on input "text" at bounding box center [1021, 218] width 90 height 26
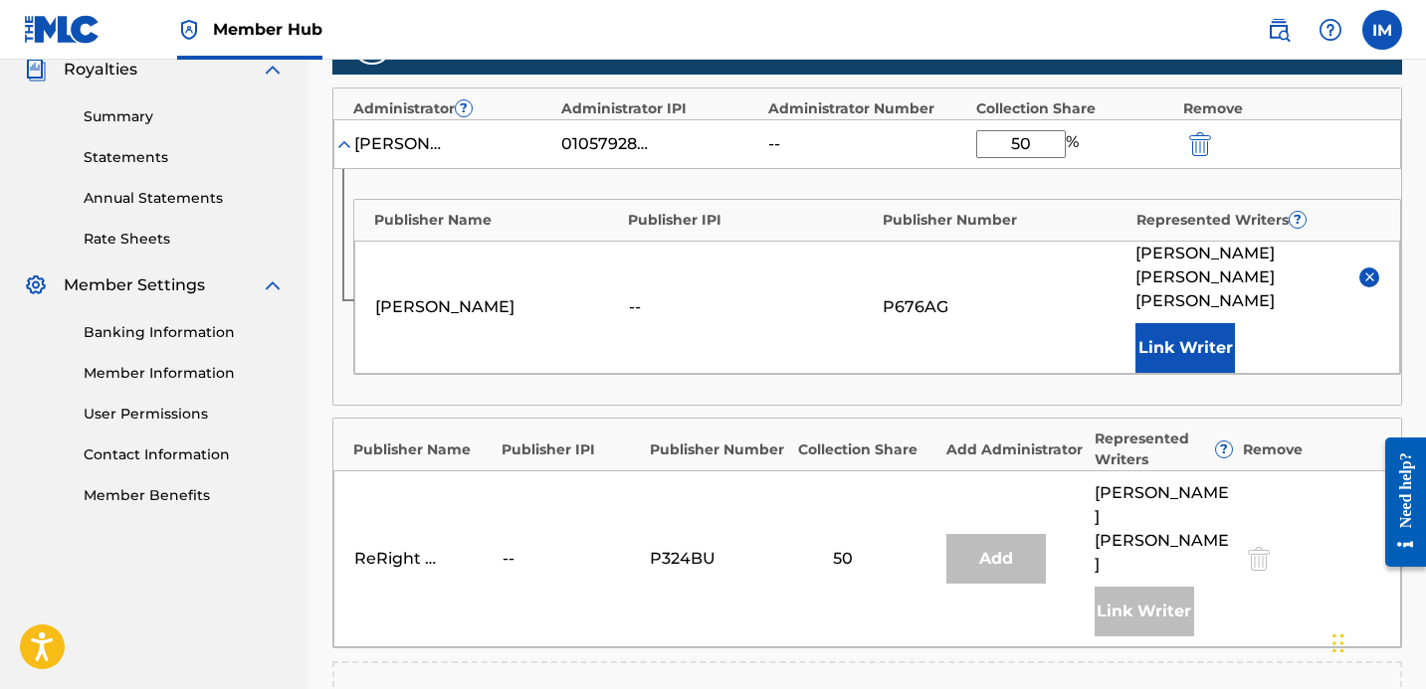
scroll to position [609, 0]
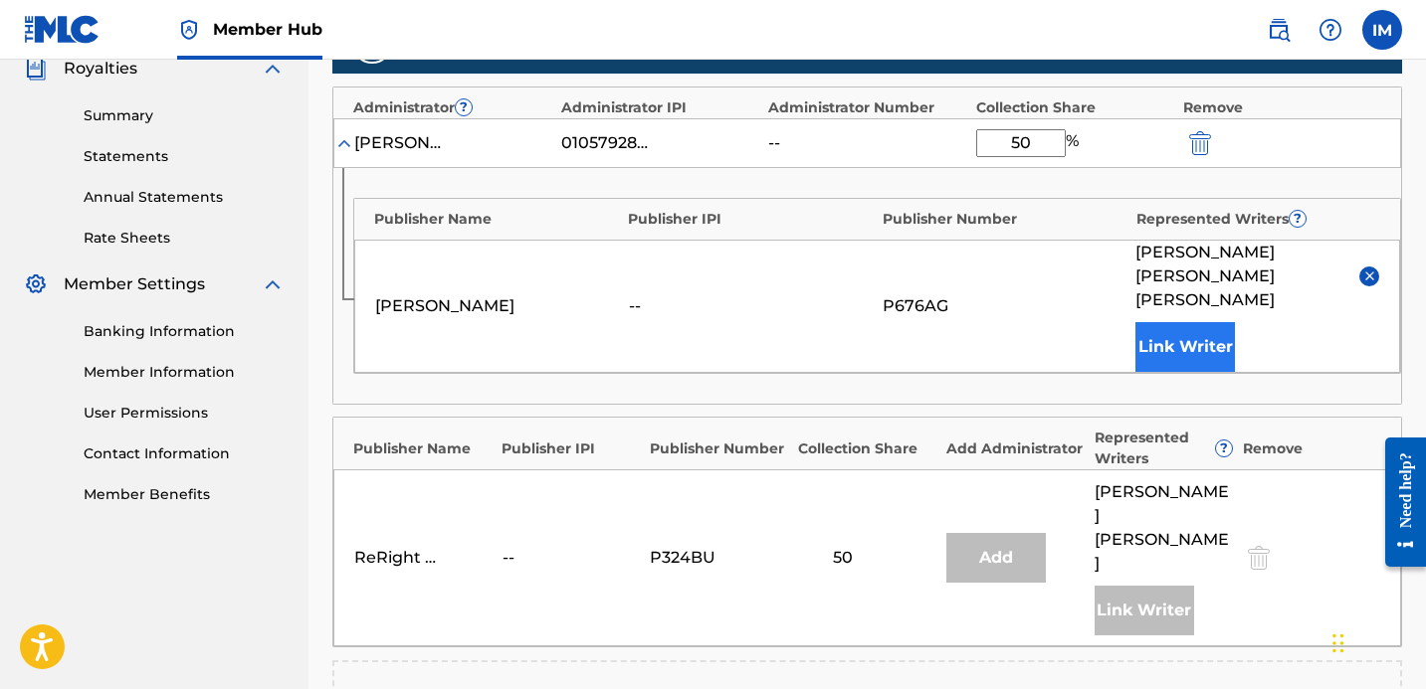
type input "50"
click at [1175, 322] on button "Link Writer" at bounding box center [1184, 347] width 99 height 50
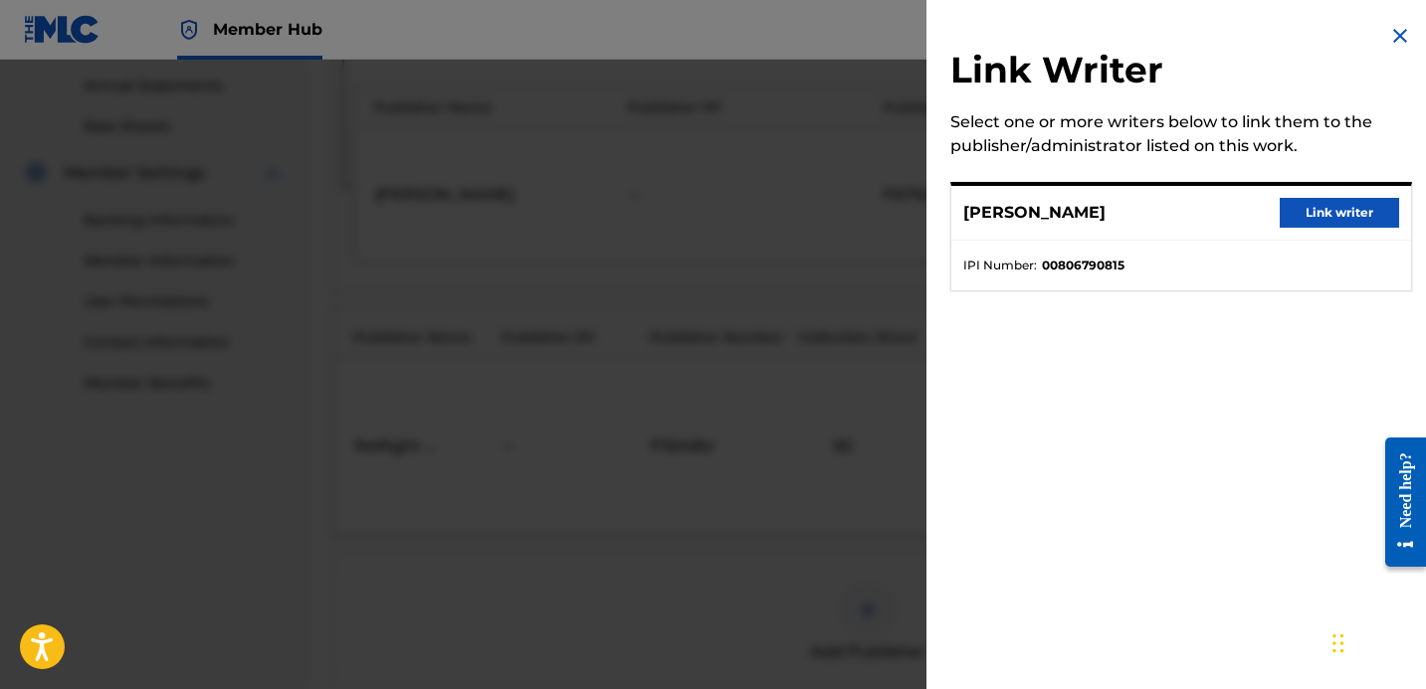
scroll to position [523, 0]
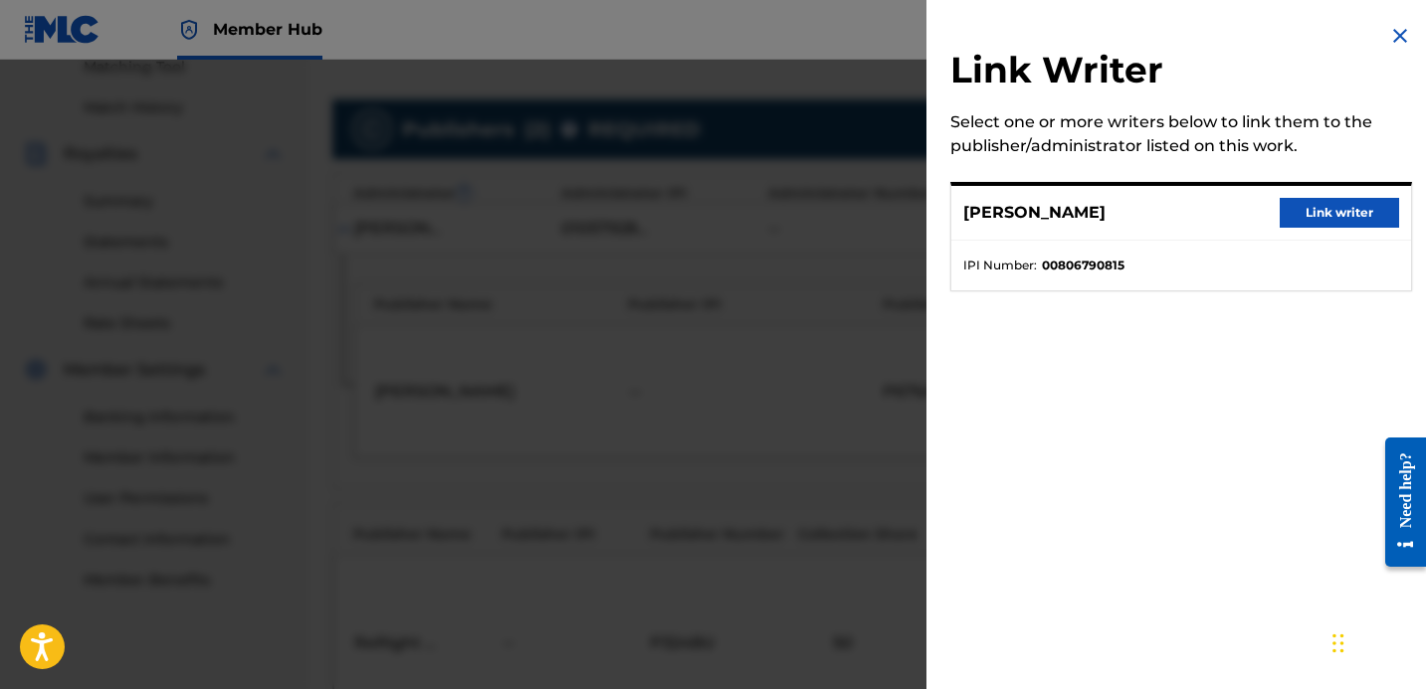
click at [1395, 29] on img at bounding box center [1400, 36] width 24 height 24
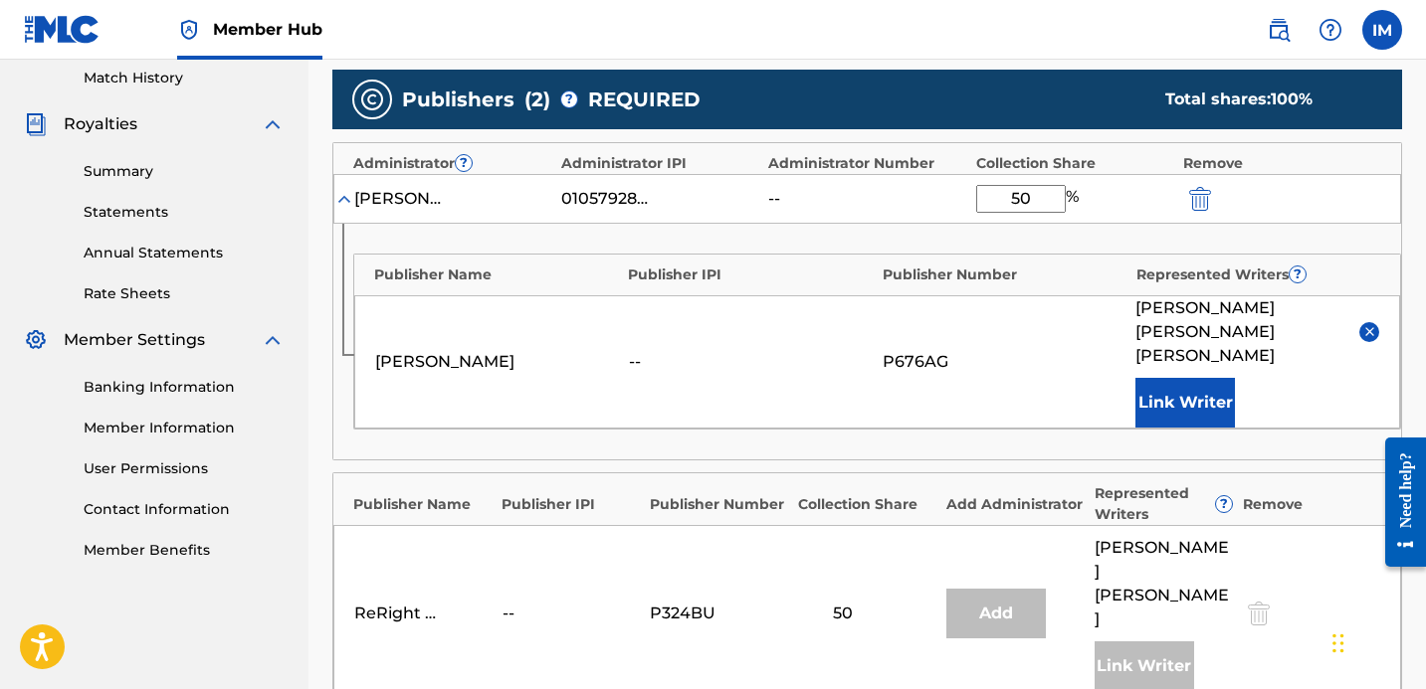
scroll to position [542, 0]
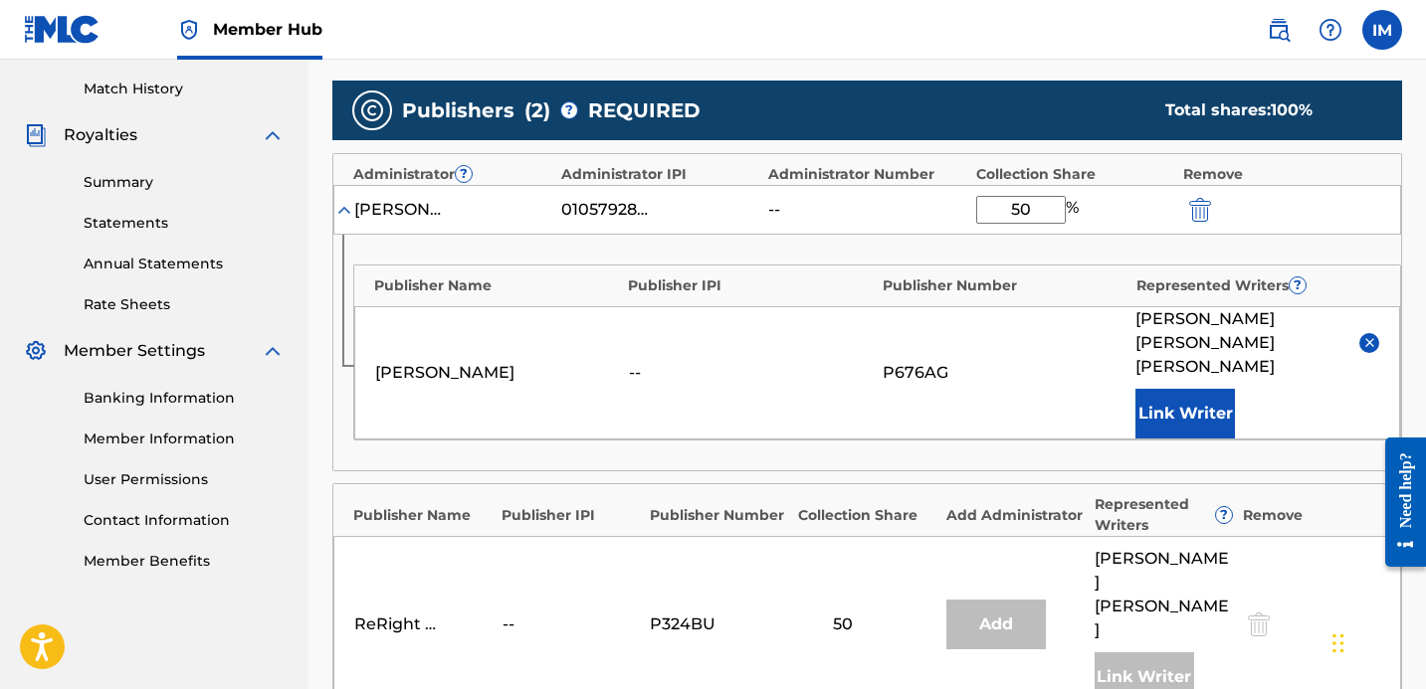
click at [446, 361] on div "[PERSON_NAME]" at bounding box center [497, 373] width 244 height 24
click at [1363, 335] on img at bounding box center [1369, 342] width 15 height 15
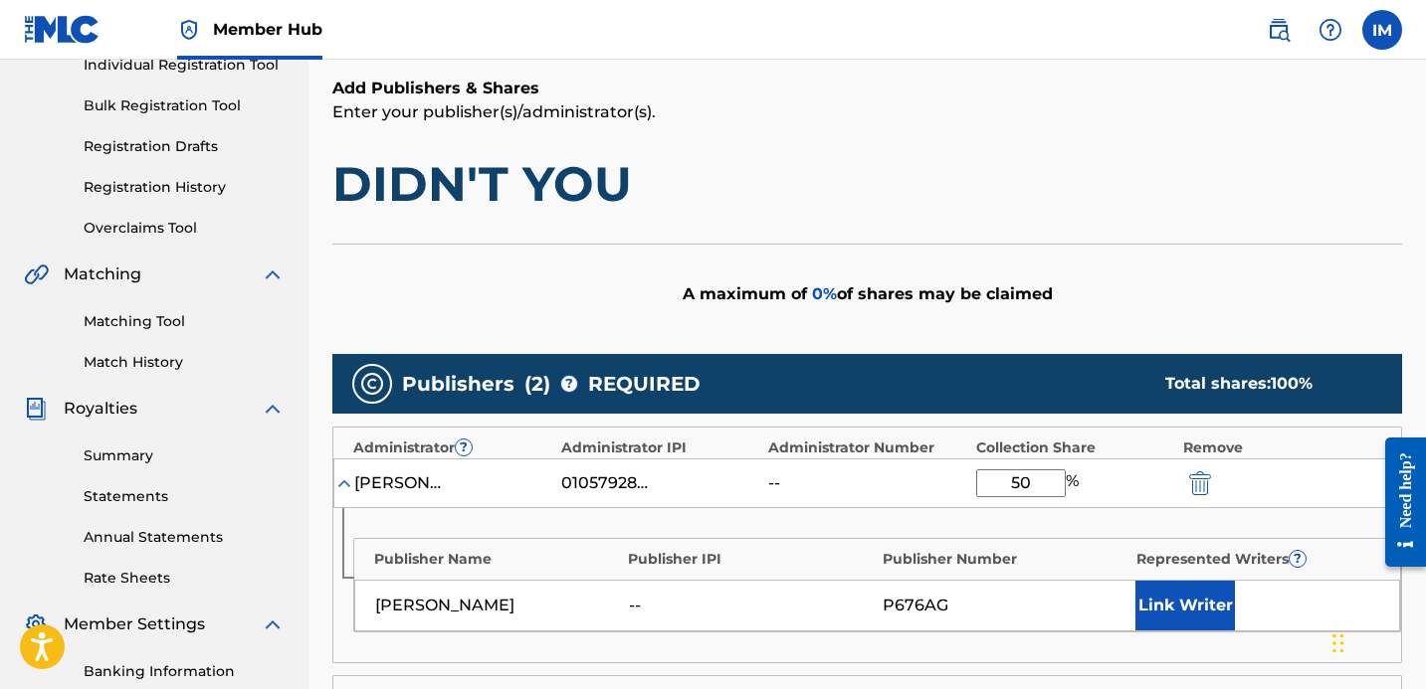
scroll to position [585, 0]
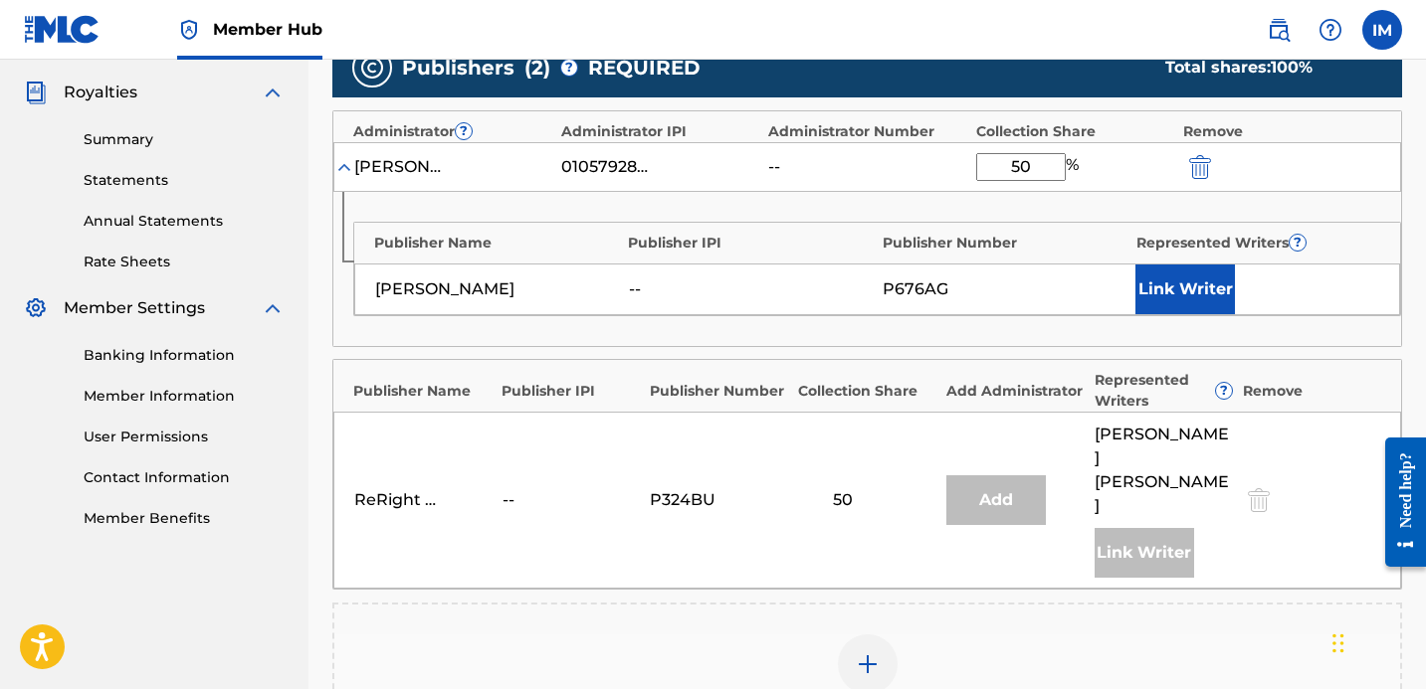
click at [459, 298] on div "[PERSON_NAME]" at bounding box center [497, 290] width 244 height 24
click at [1200, 162] on img "submit" at bounding box center [1200, 167] width 22 height 24
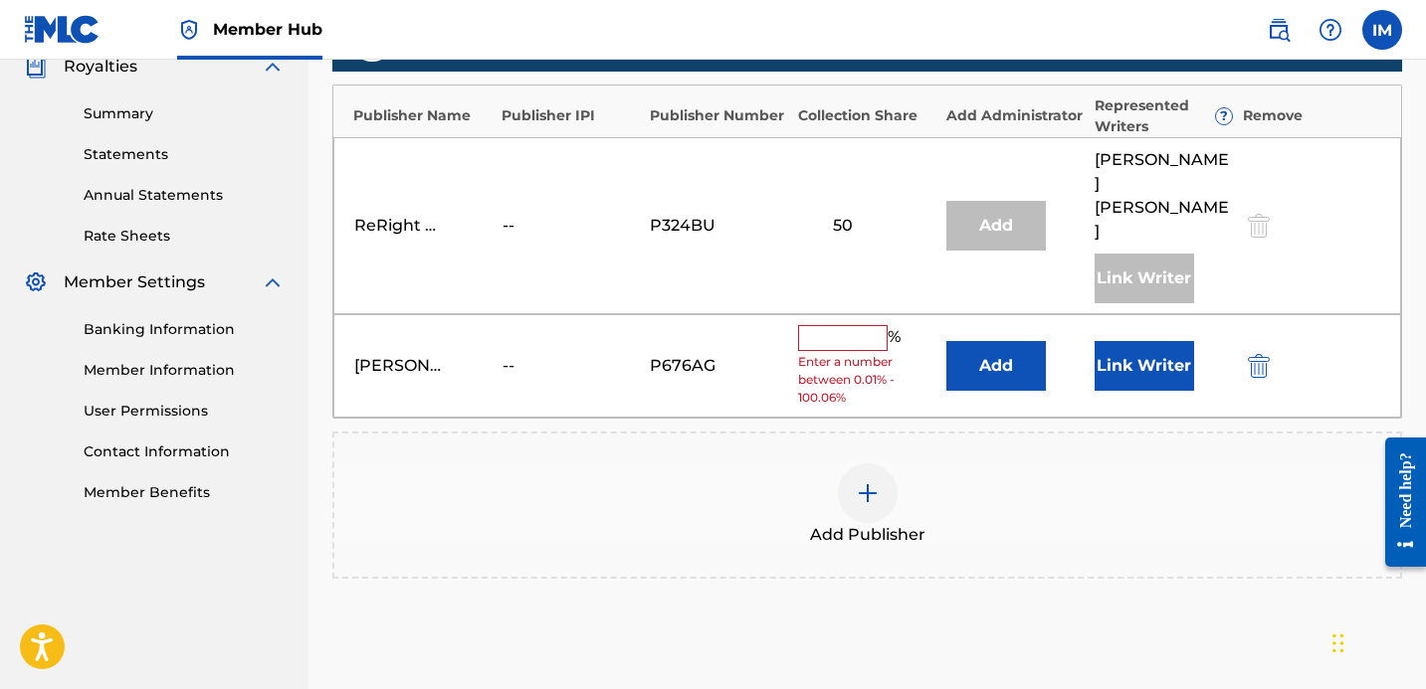
scroll to position [609, 0]
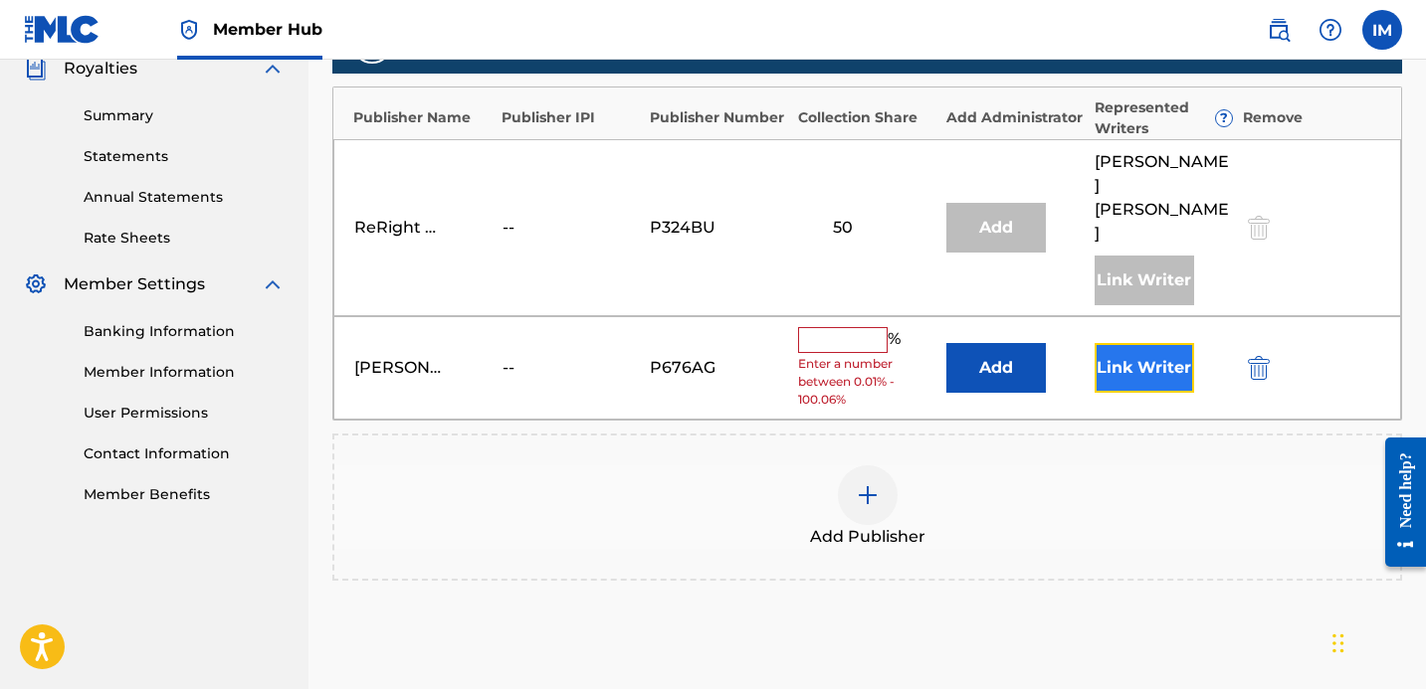
click at [1115, 344] on button "Link Writer" at bounding box center [1143, 368] width 99 height 50
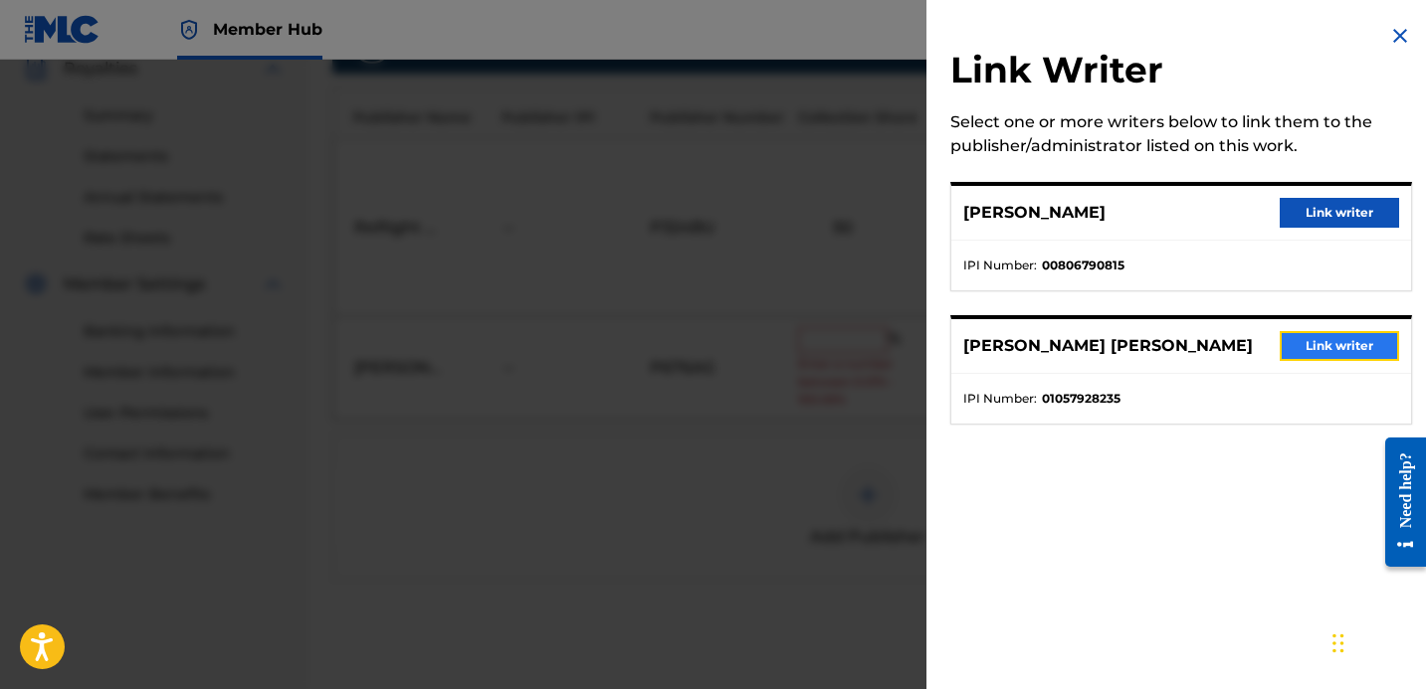
click at [1295, 344] on button "Link writer" at bounding box center [1338, 346] width 119 height 30
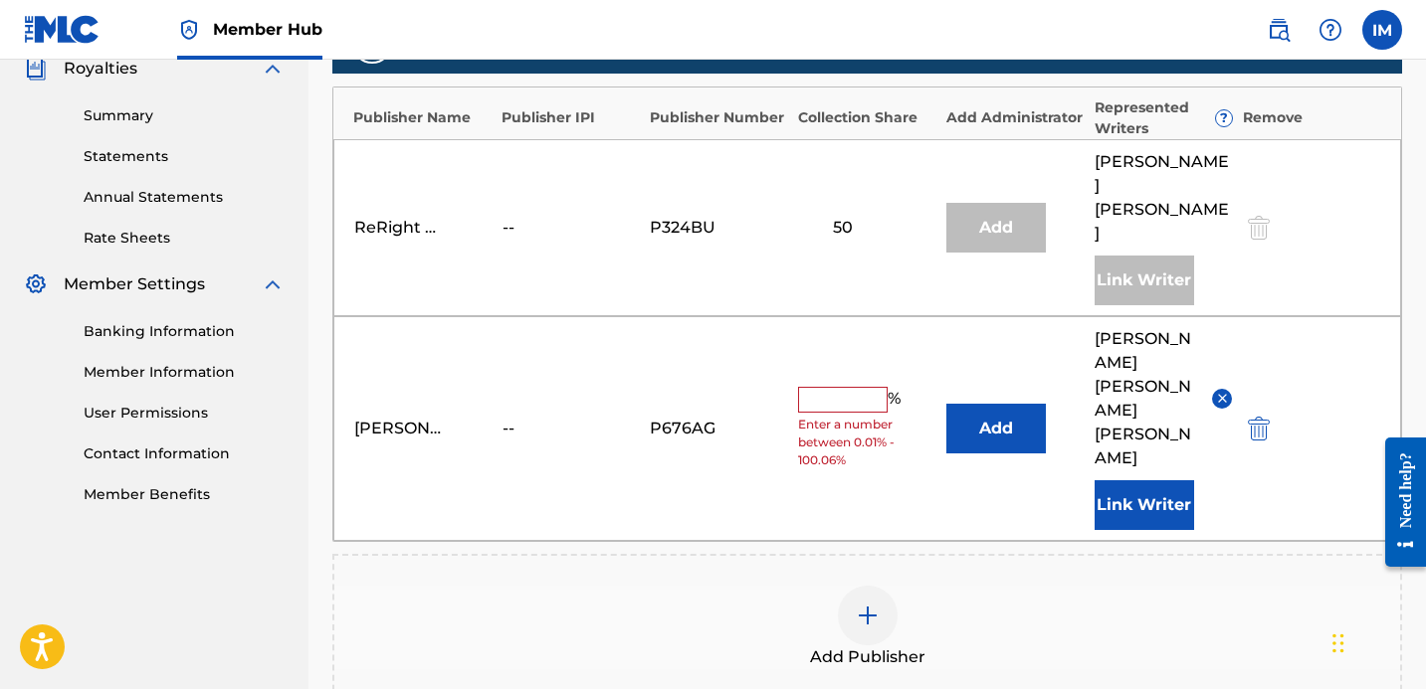
click at [830, 387] on input "text" at bounding box center [843, 400] width 90 height 26
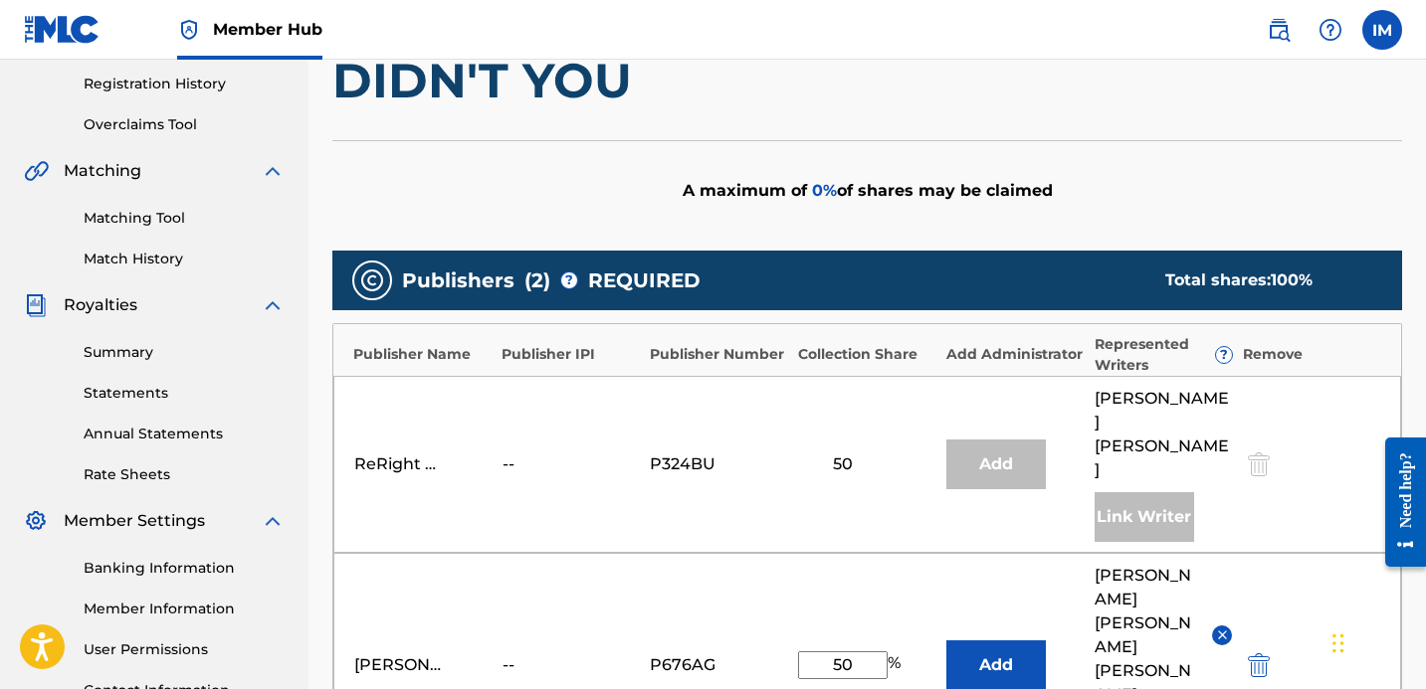
scroll to position [823, 0]
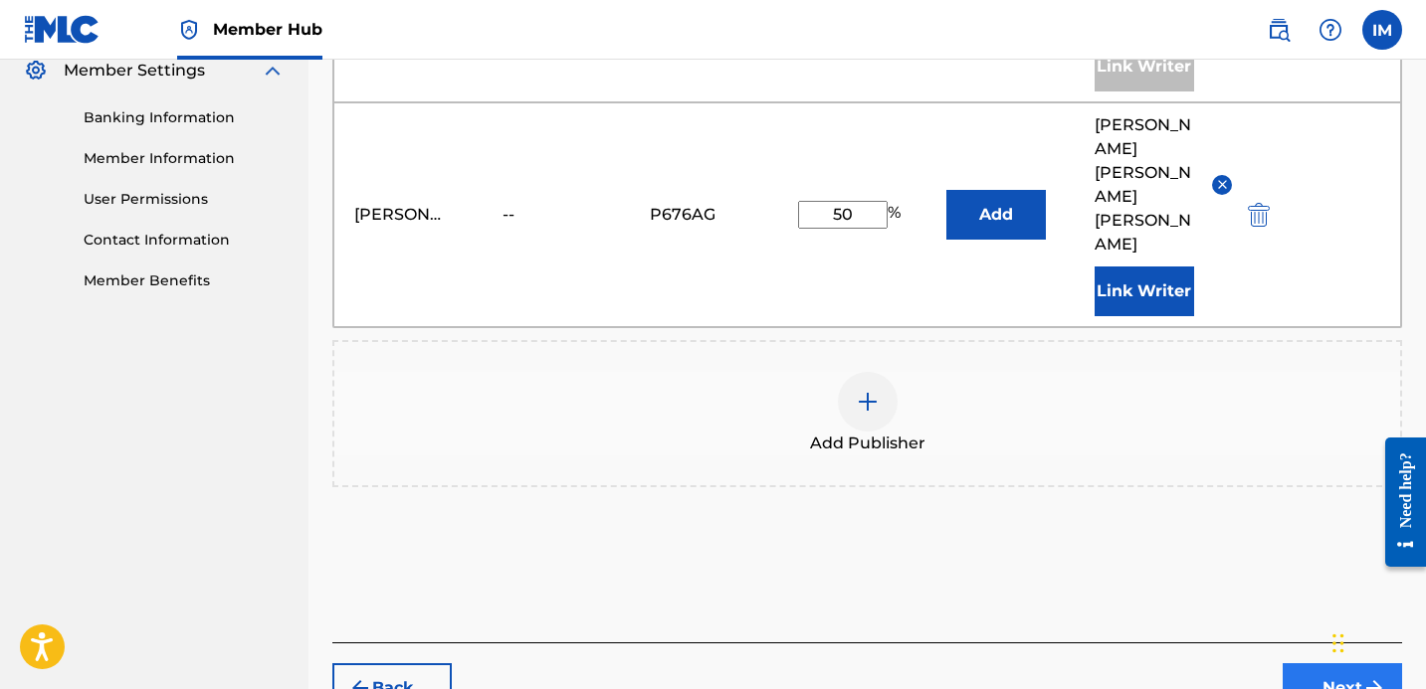
type input "50"
click at [1328, 664] on button "Next" at bounding box center [1341, 689] width 119 height 50
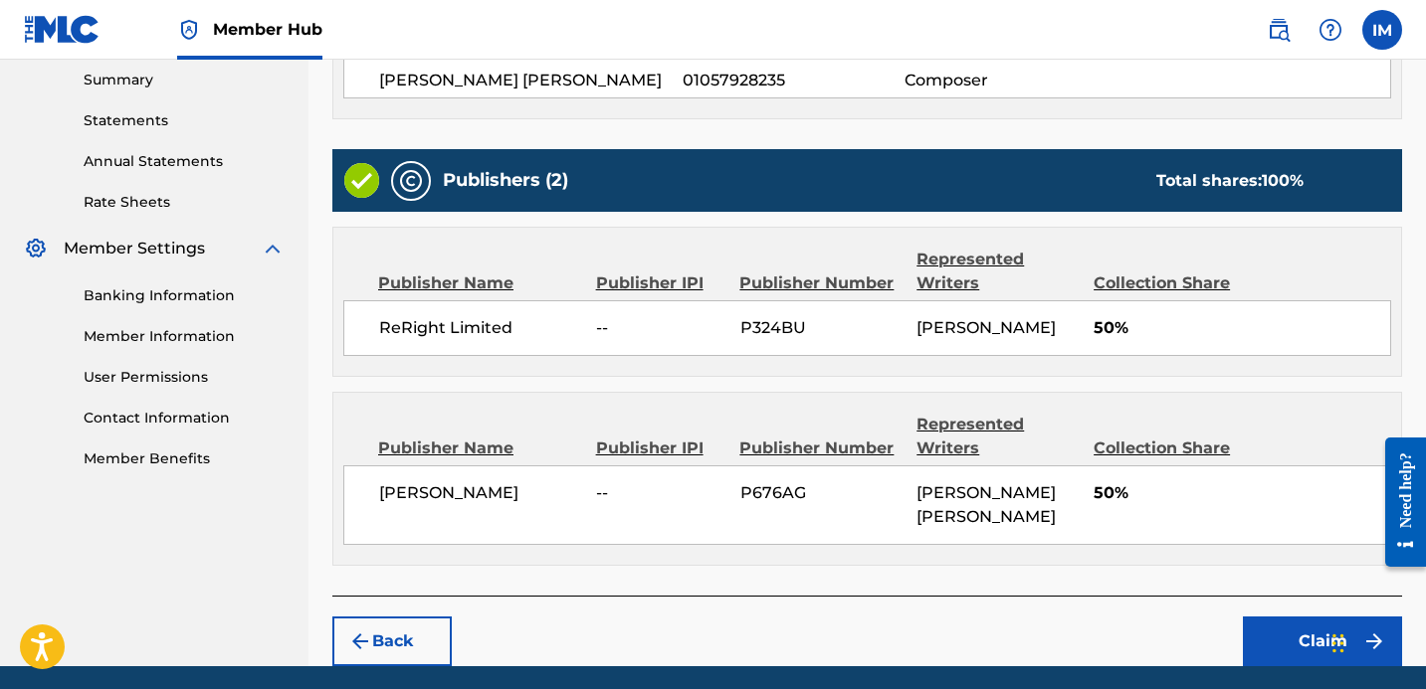
scroll to position [738, 0]
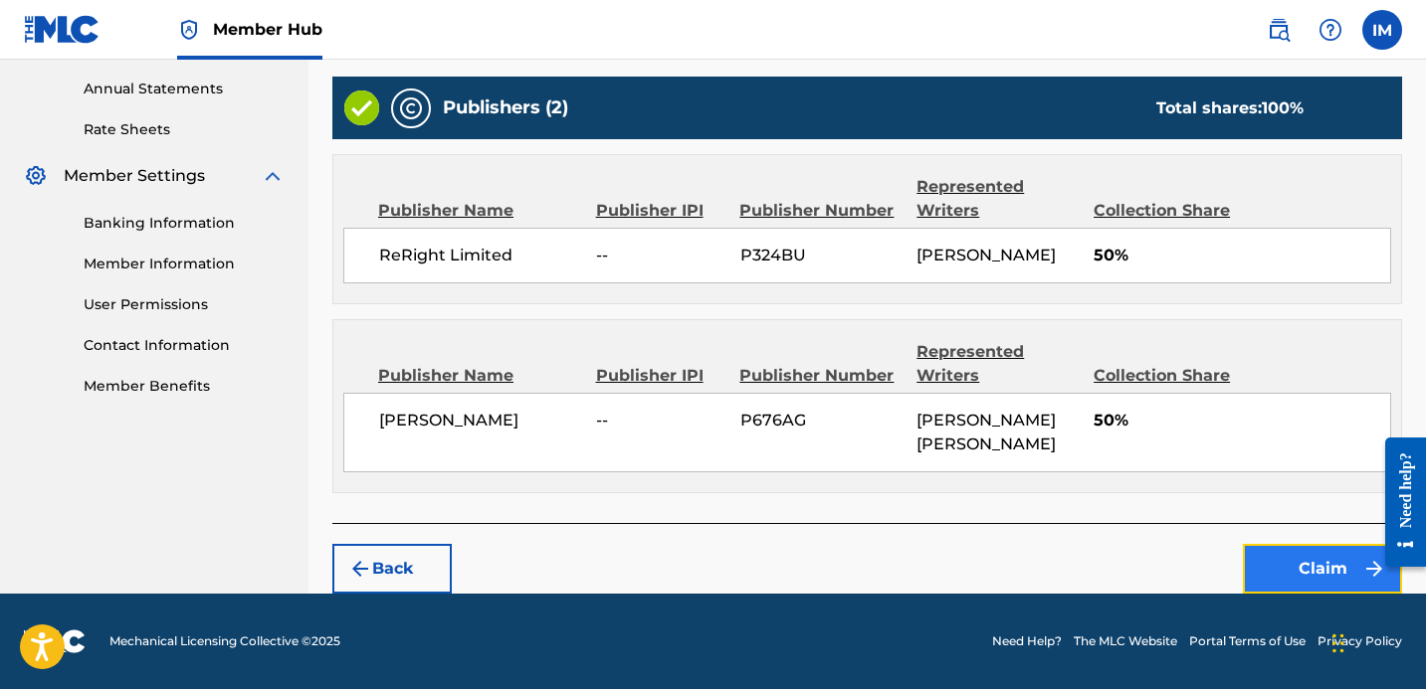
click at [1295, 563] on button "Claim" at bounding box center [1322, 569] width 159 height 50
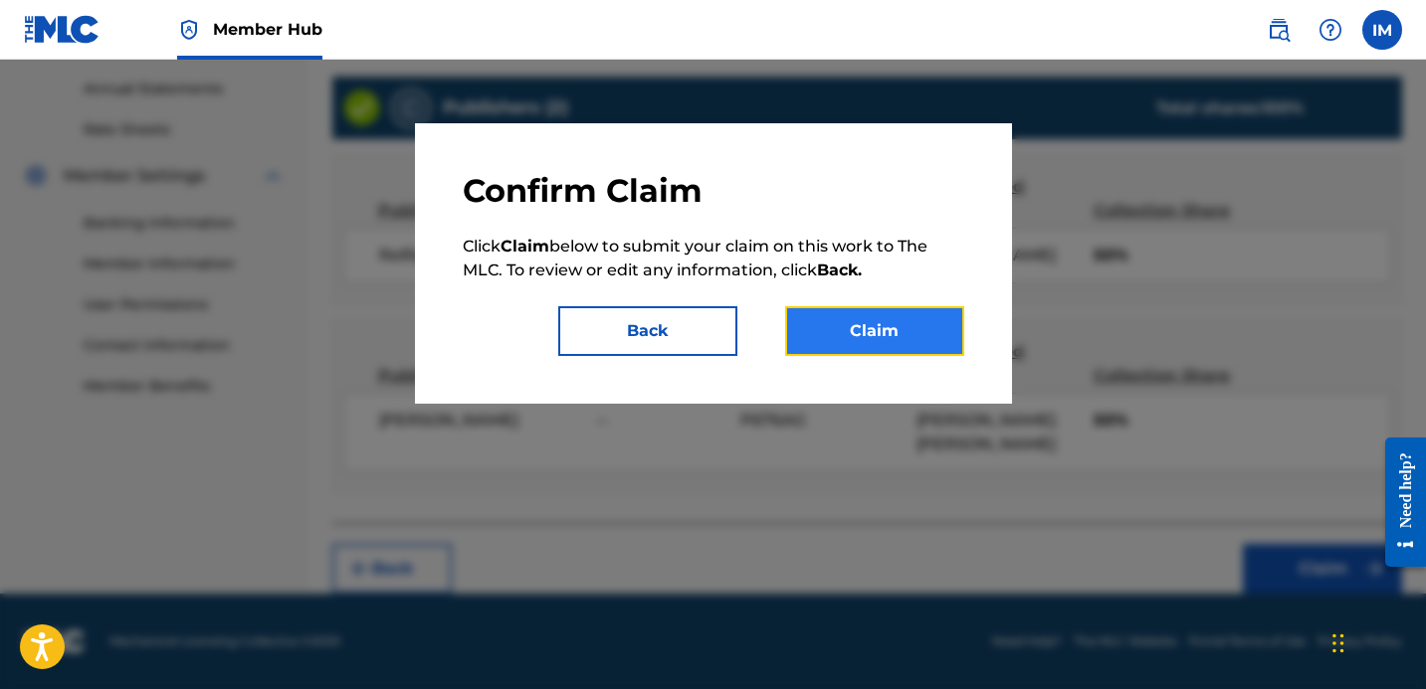
click at [894, 323] on button "Claim" at bounding box center [874, 331] width 179 height 50
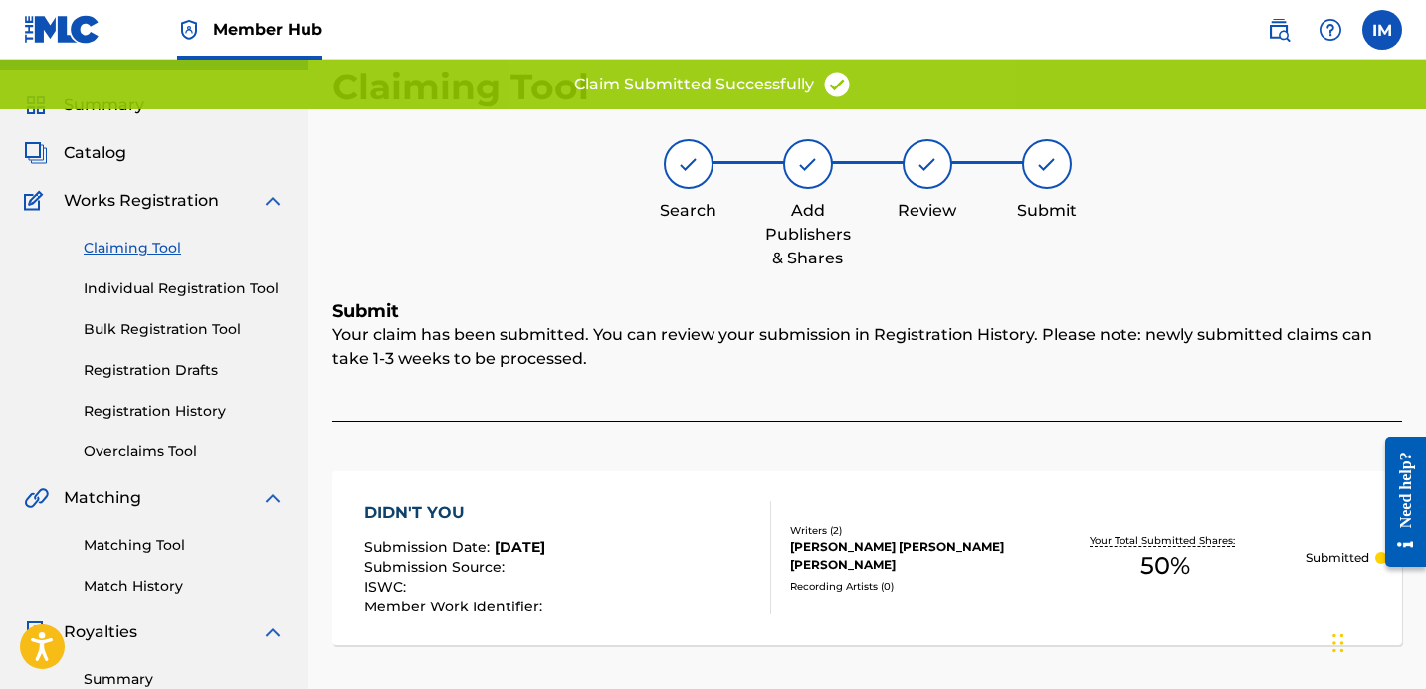
scroll to position [0, 0]
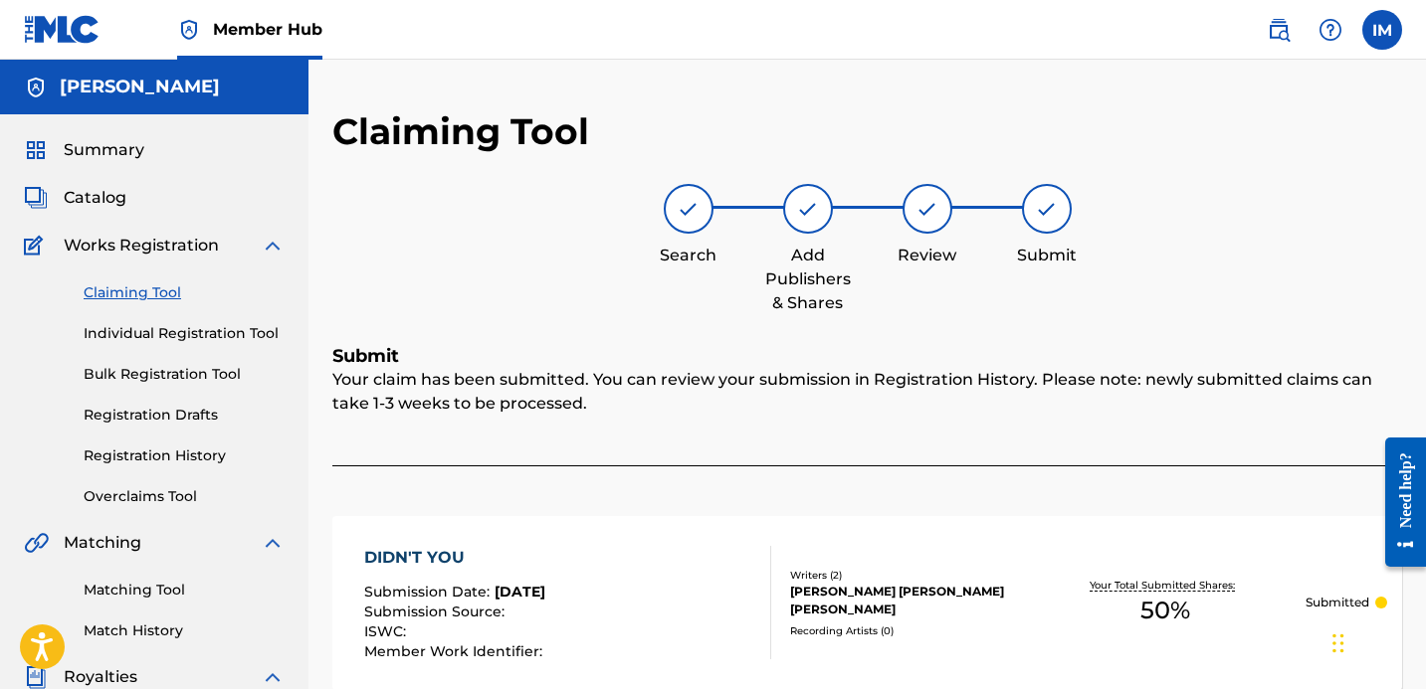
click at [129, 286] on link "Claiming Tool" at bounding box center [184, 293] width 201 height 21
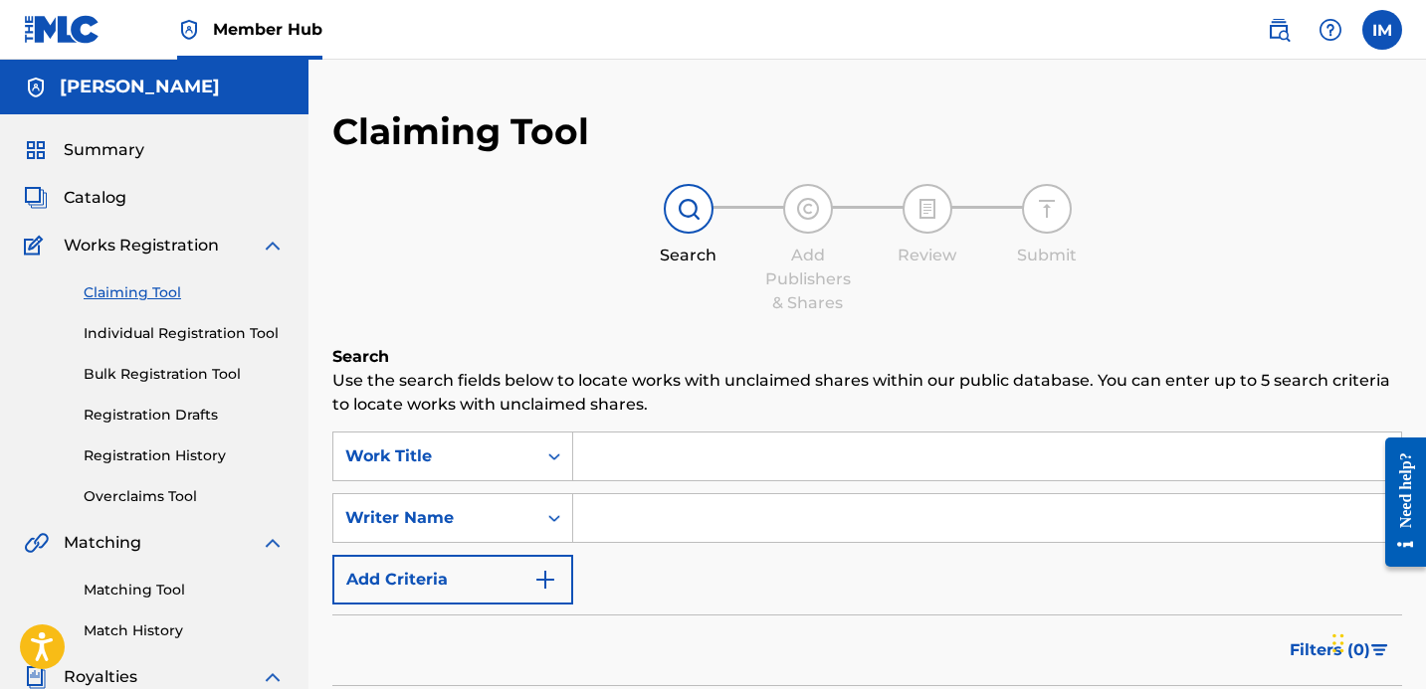
click at [603, 461] on input "Search Form" at bounding box center [987, 457] width 828 height 48
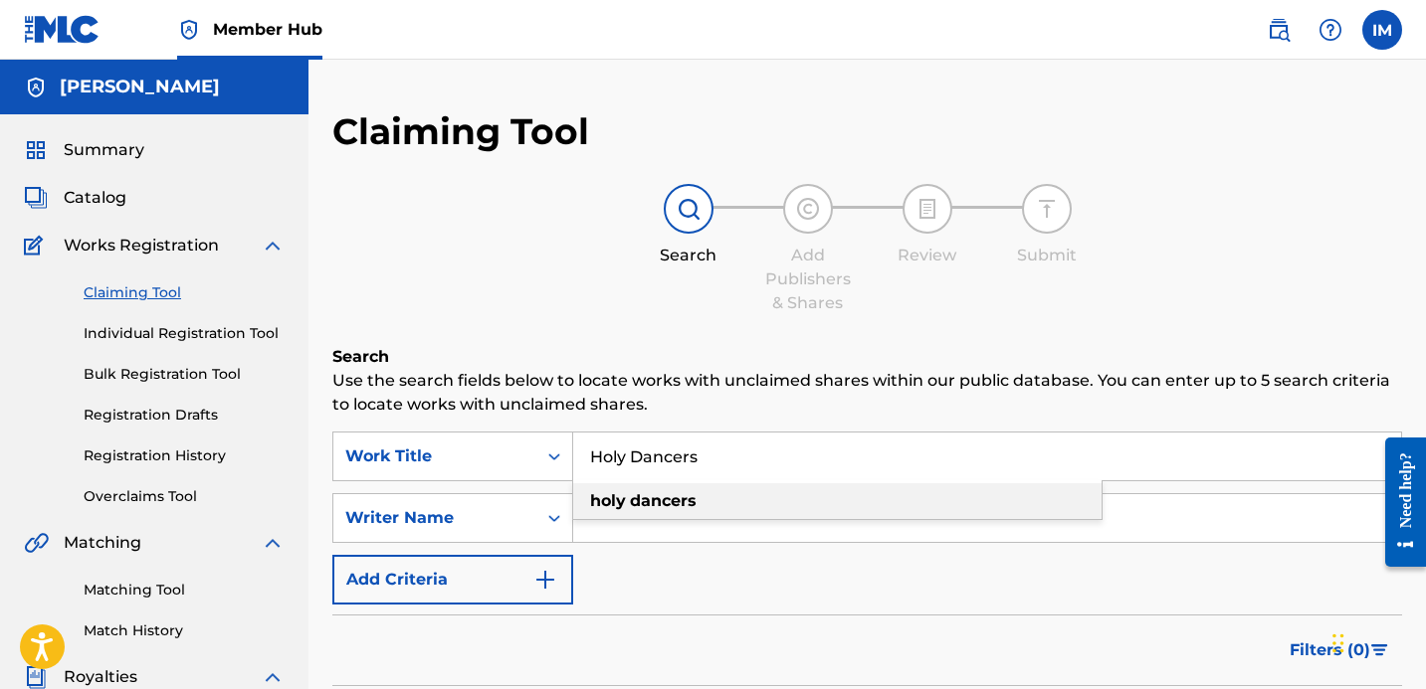
click at [647, 504] on strong "dancers" at bounding box center [663, 500] width 67 height 19
type input "holy dancers"
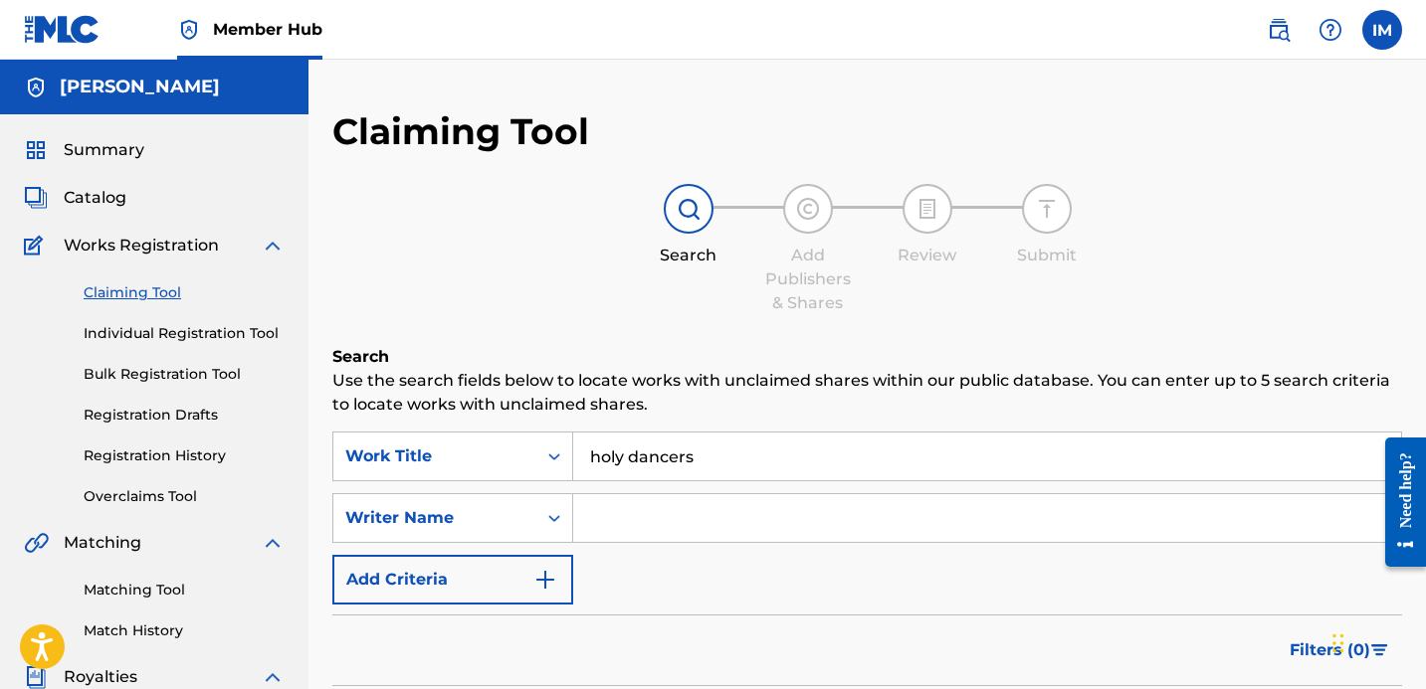
click at [647, 516] on input "Search Form" at bounding box center [987, 518] width 828 height 48
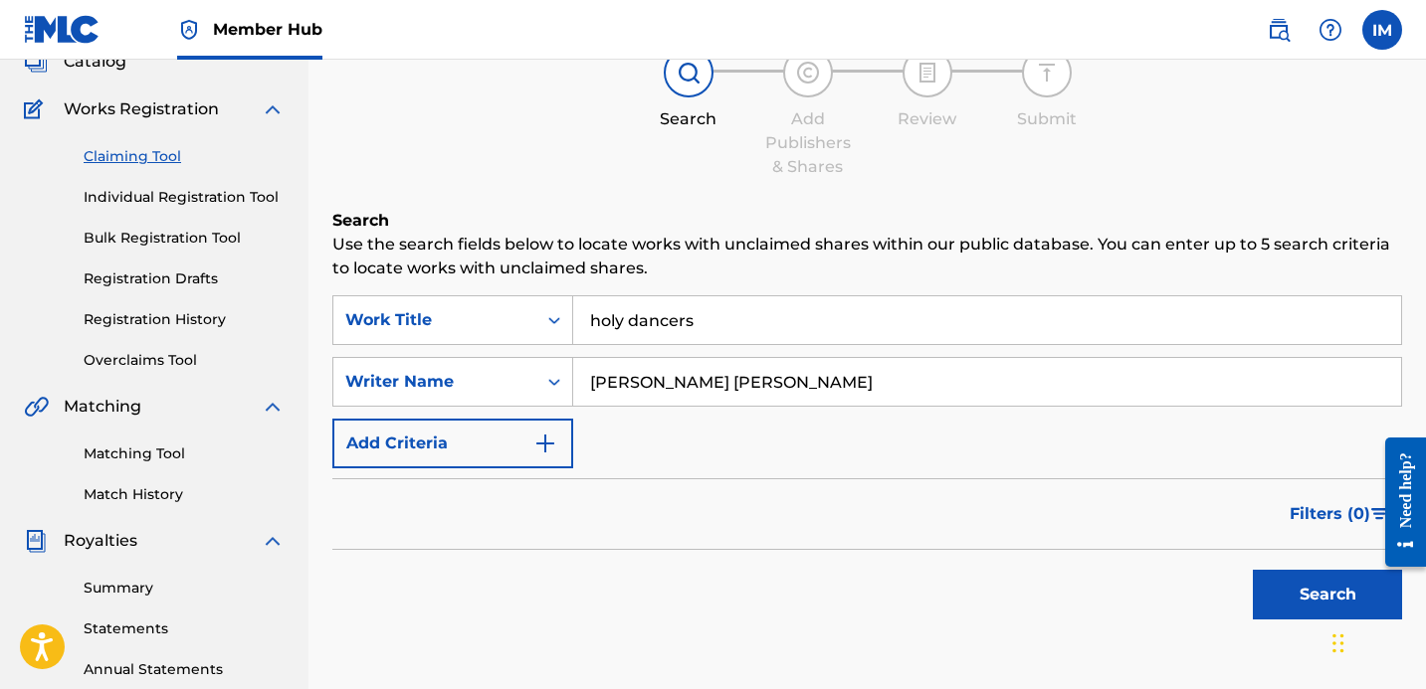
scroll to position [268, 0]
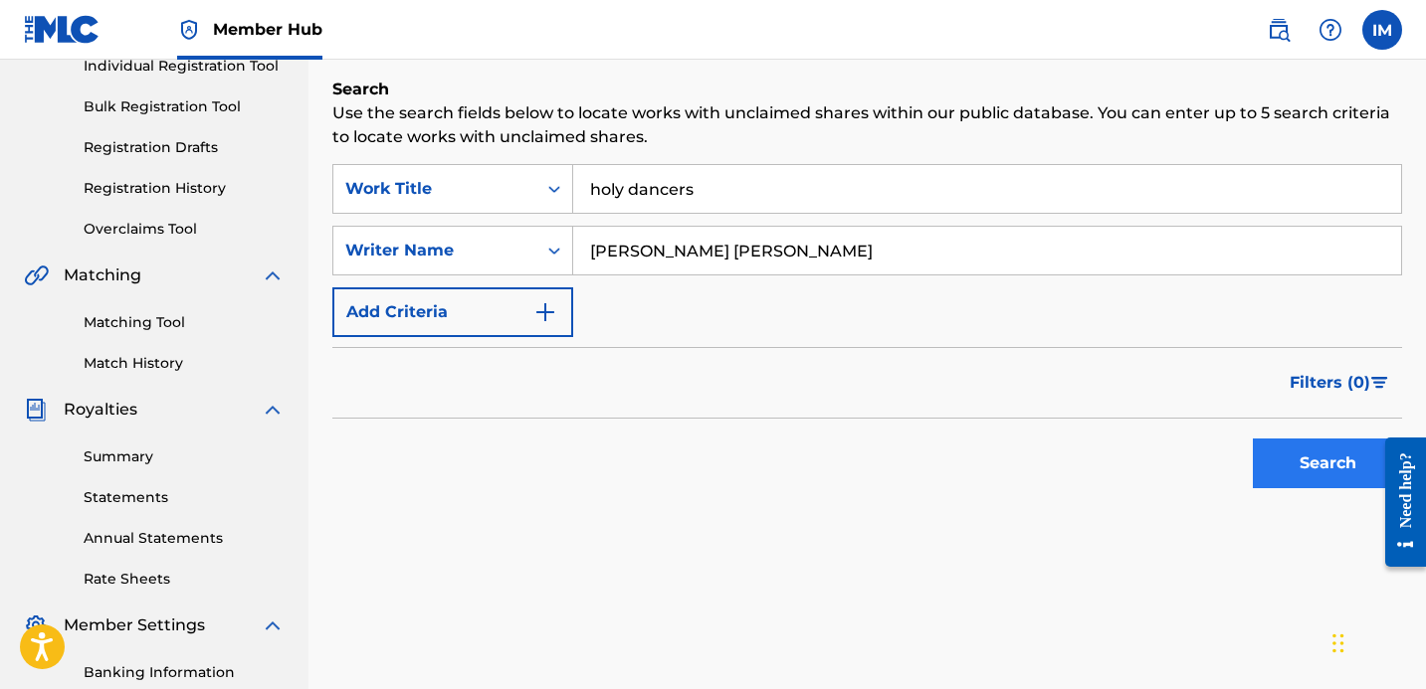
type input "Ian Robert Michael"
click at [1306, 466] on button "Search" at bounding box center [1327, 464] width 149 height 50
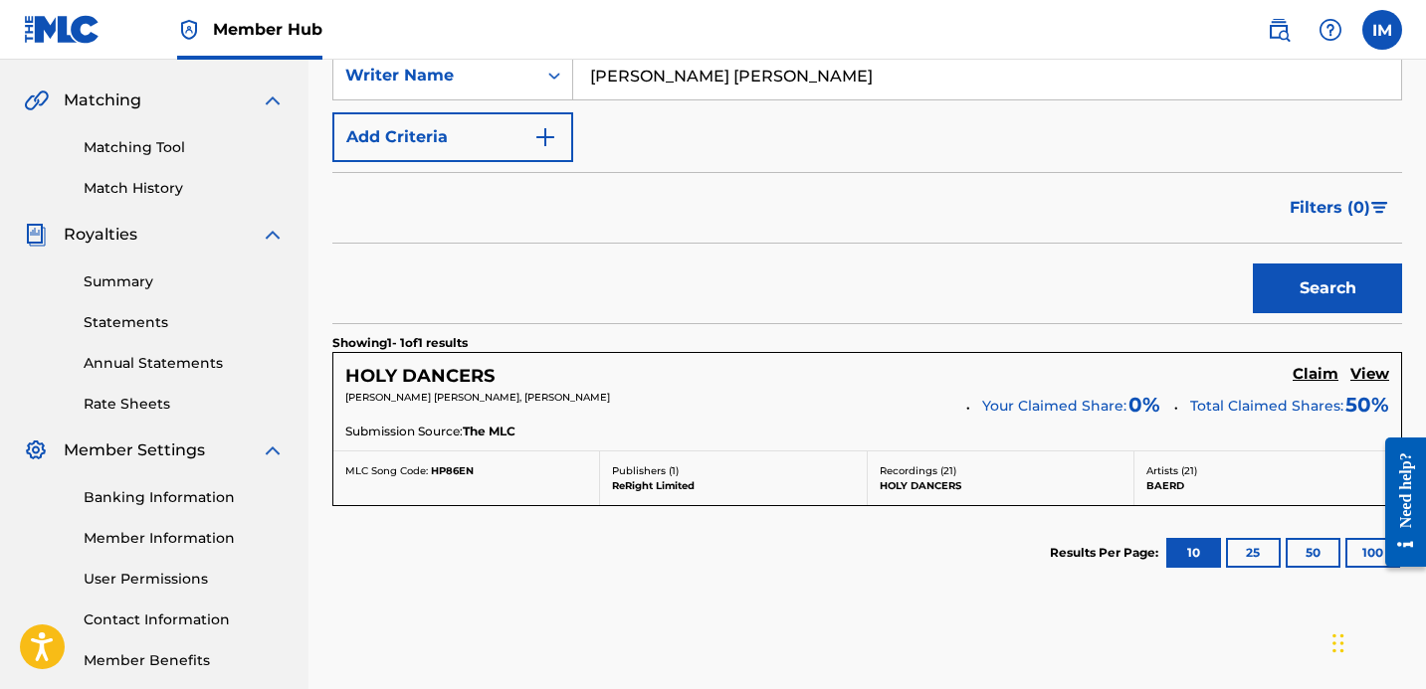
scroll to position [548, 0]
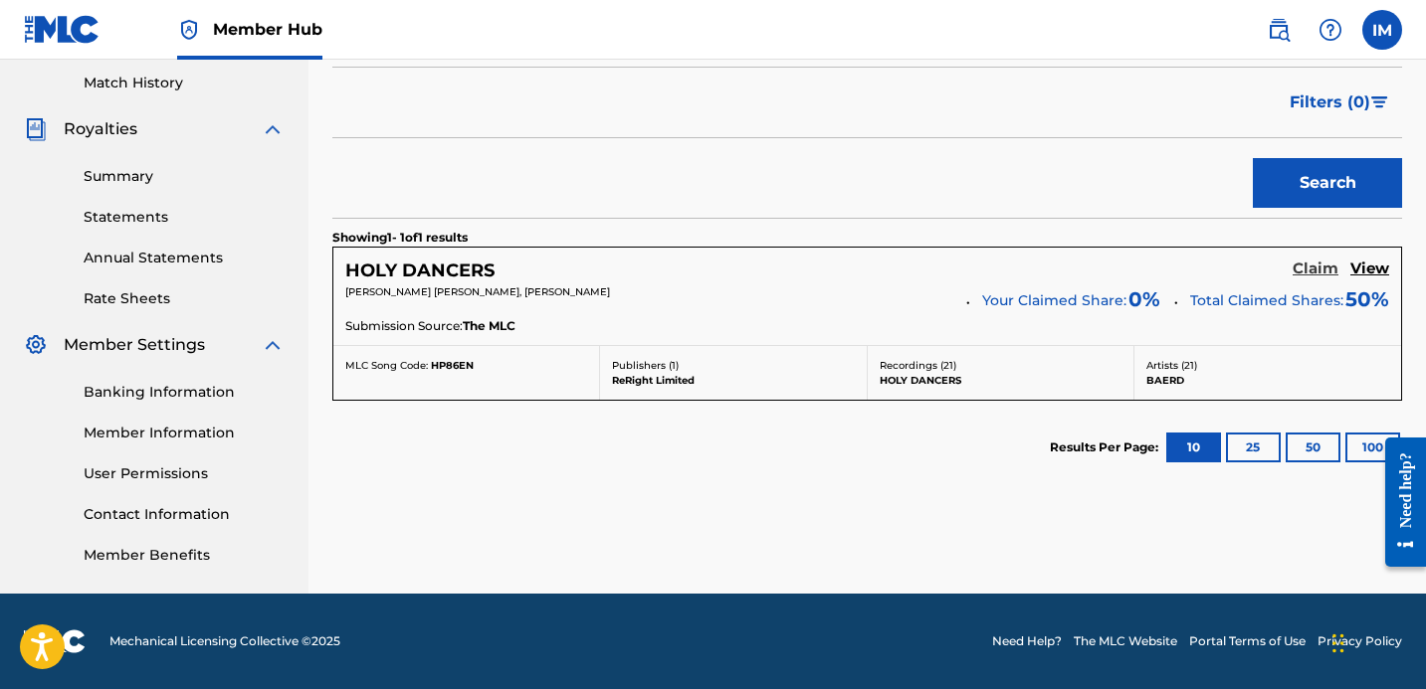
click at [1323, 269] on h5 "Claim" at bounding box center [1315, 269] width 46 height 19
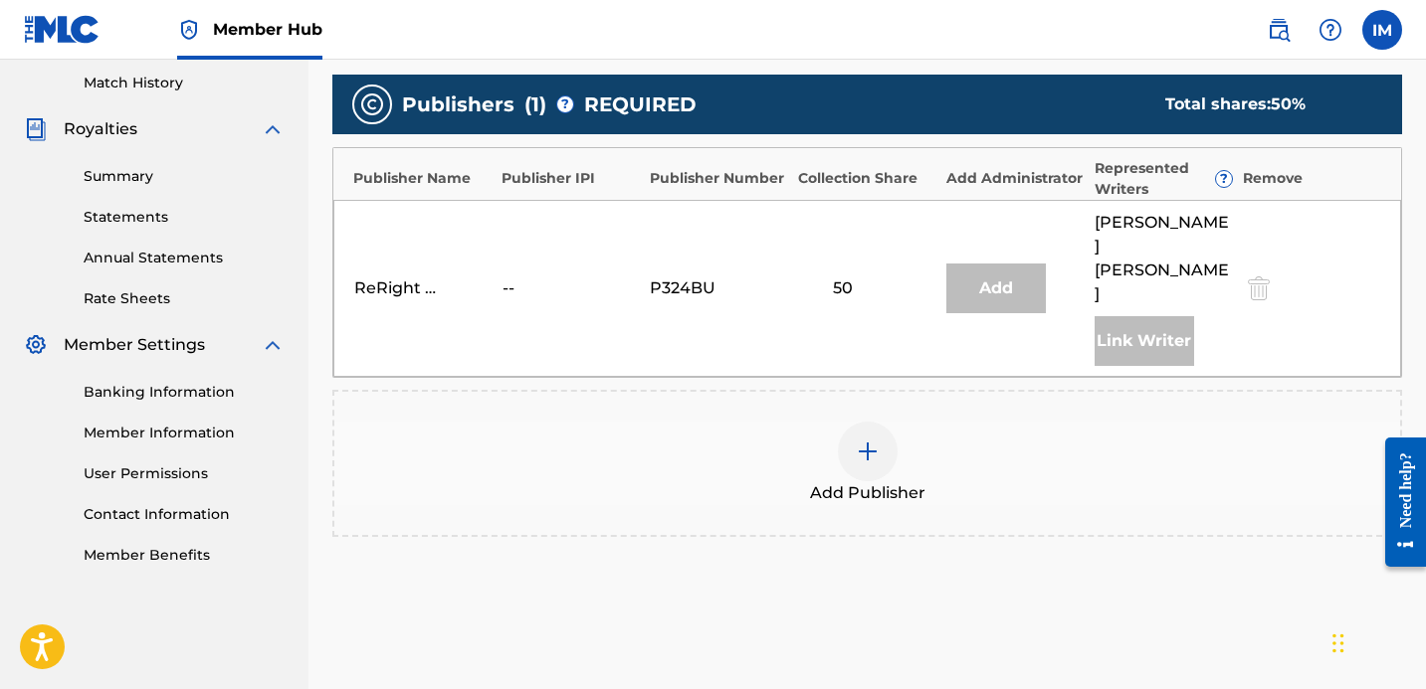
scroll to position [693, 0]
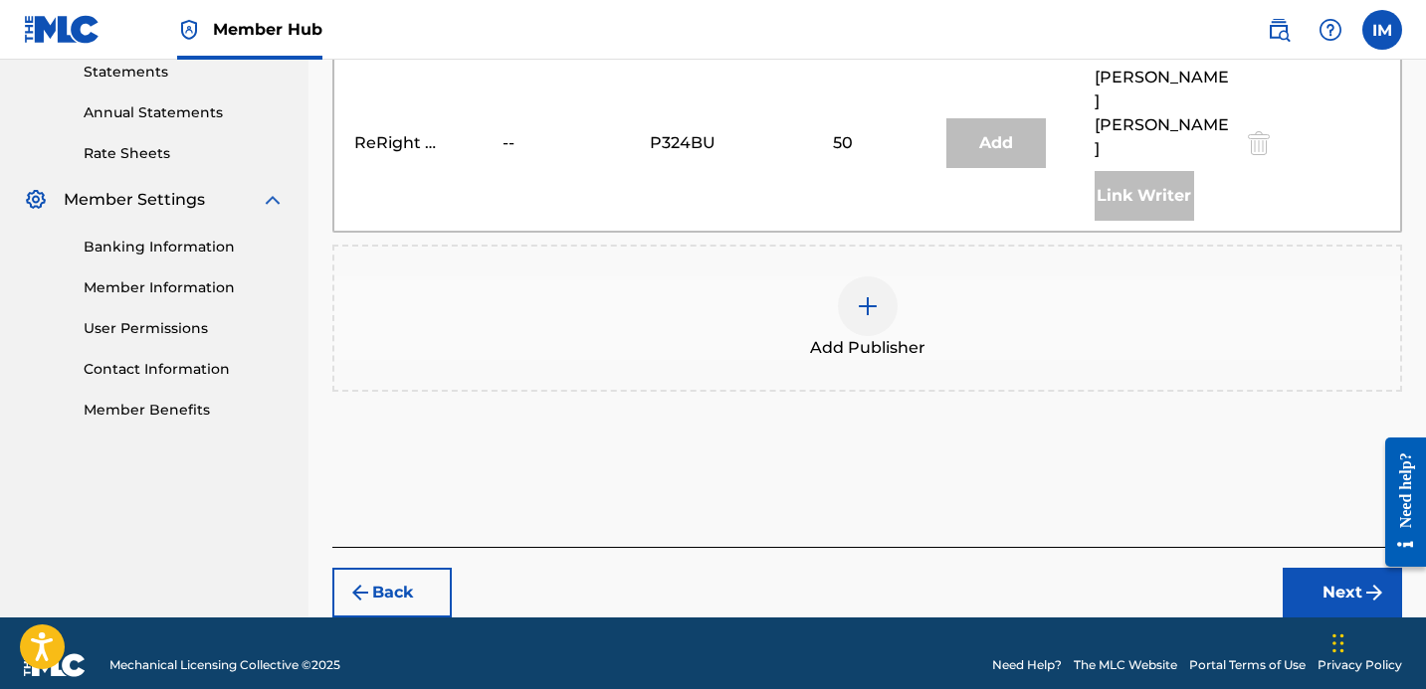
click at [870, 358] on div "Add Publisher" at bounding box center [866, 318] width 1069 height 147
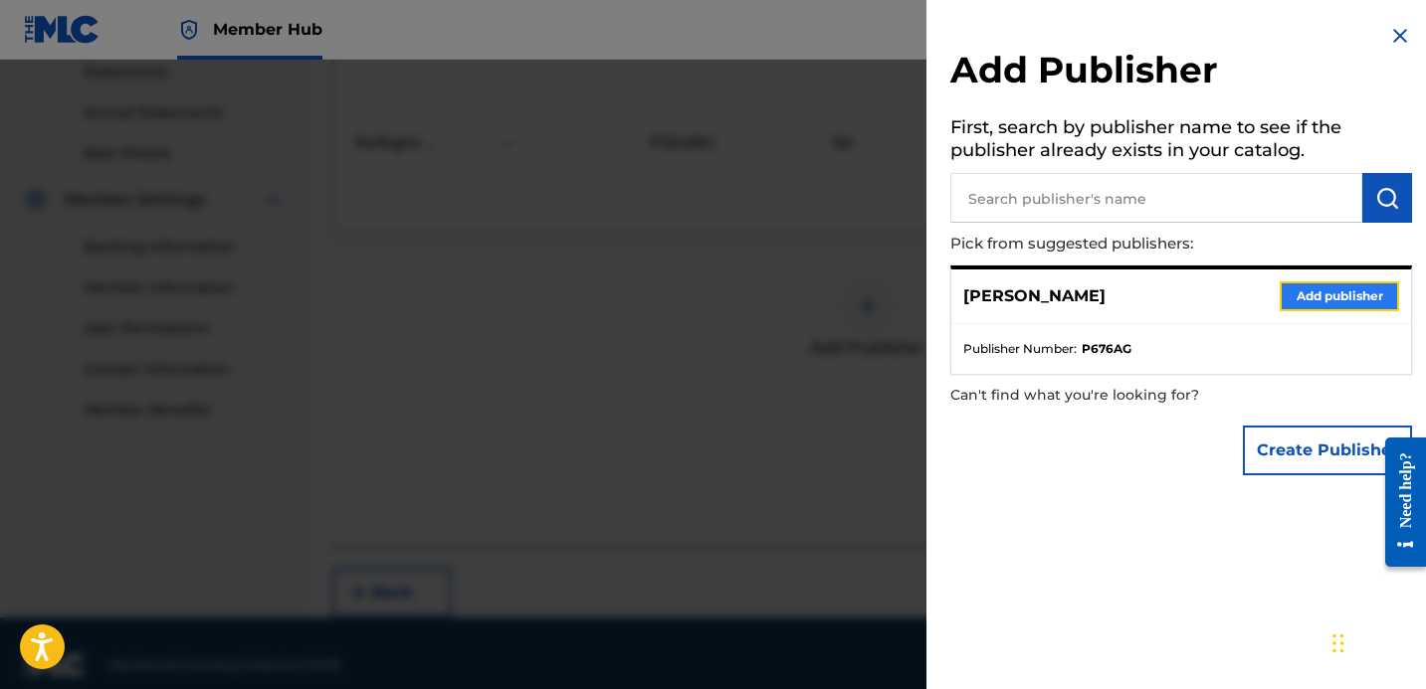
click at [1341, 285] on button "Add publisher" at bounding box center [1338, 297] width 119 height 30
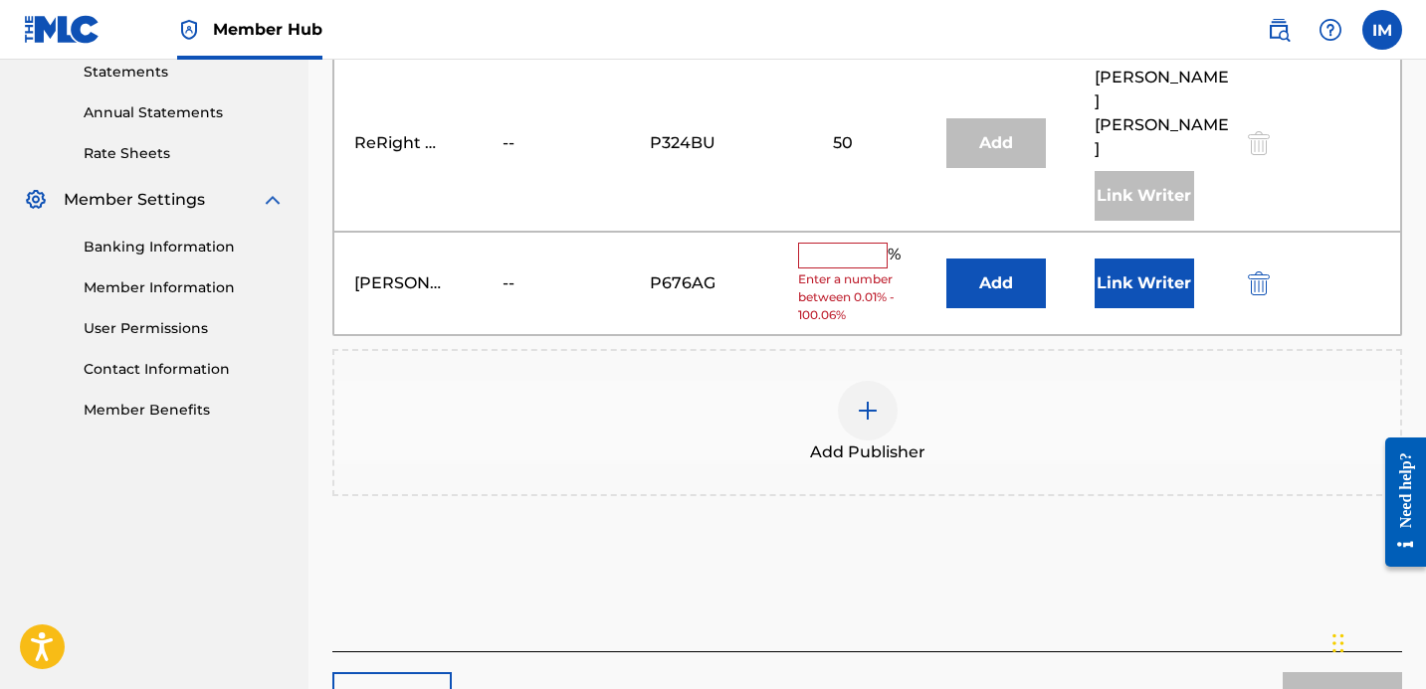
click at [845, 243] on input "text" at bounding box center [843, 256] width 90 height 26
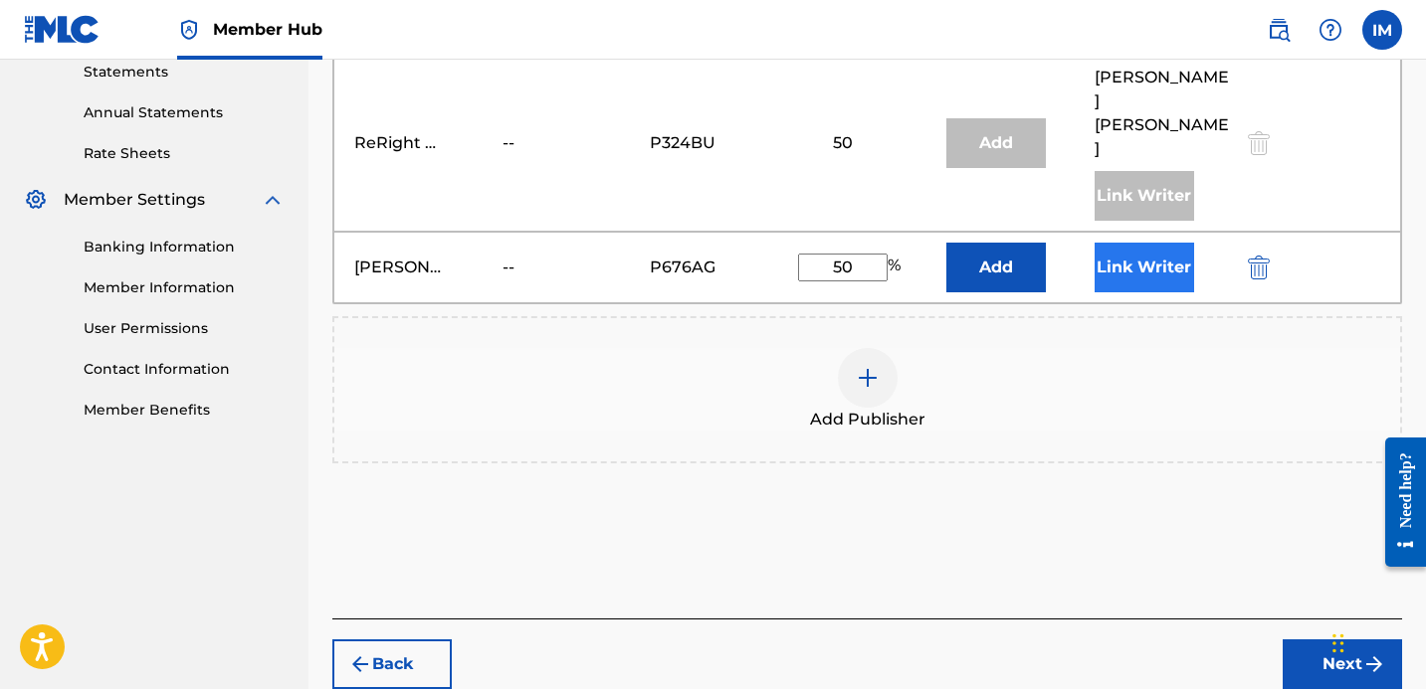
type input "50"
click at [1109, 248] on button "Link Writer" at bounding box center [1143, 268] width 99 height 50
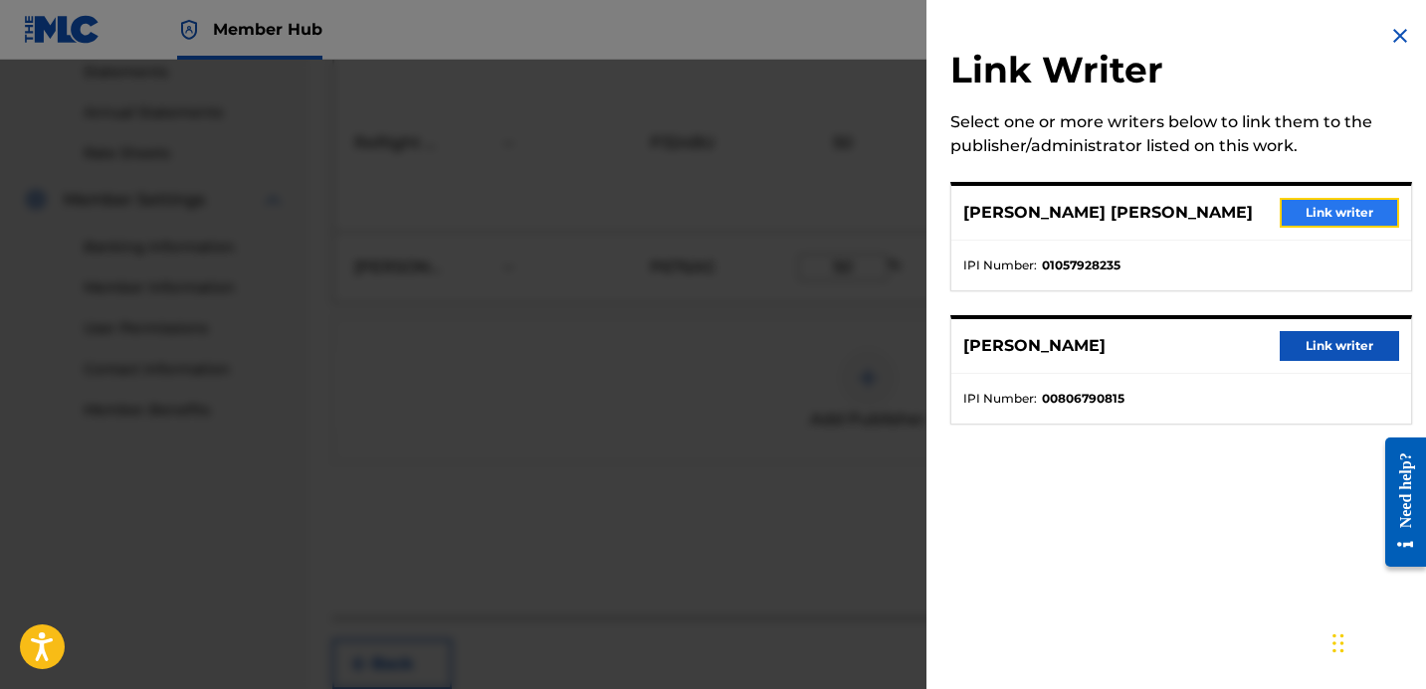
click at [1346, 209] on button "Link writer" at bounding box center [1338, 213] width 119 height 30
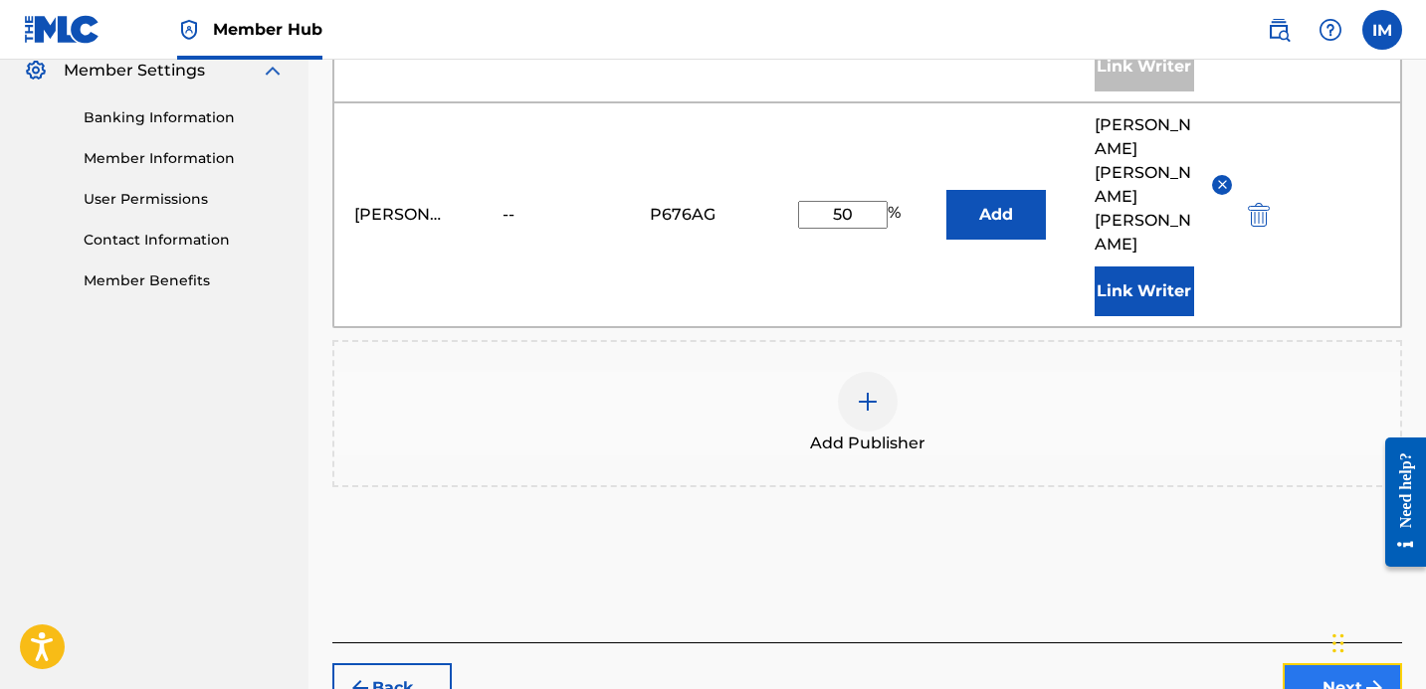
click at [1331, 664] on button "Next" at bounding box center [1341, 689] width 119 height 50
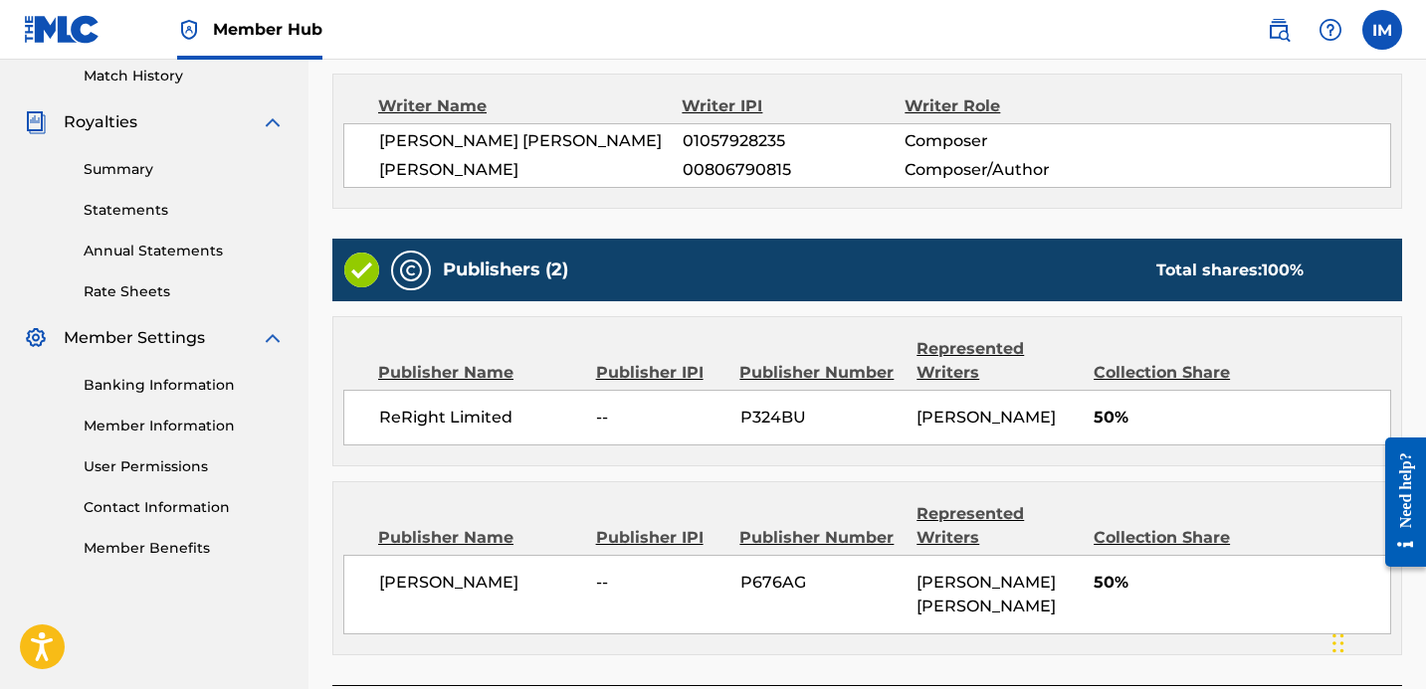
scroll to position [738, 0]
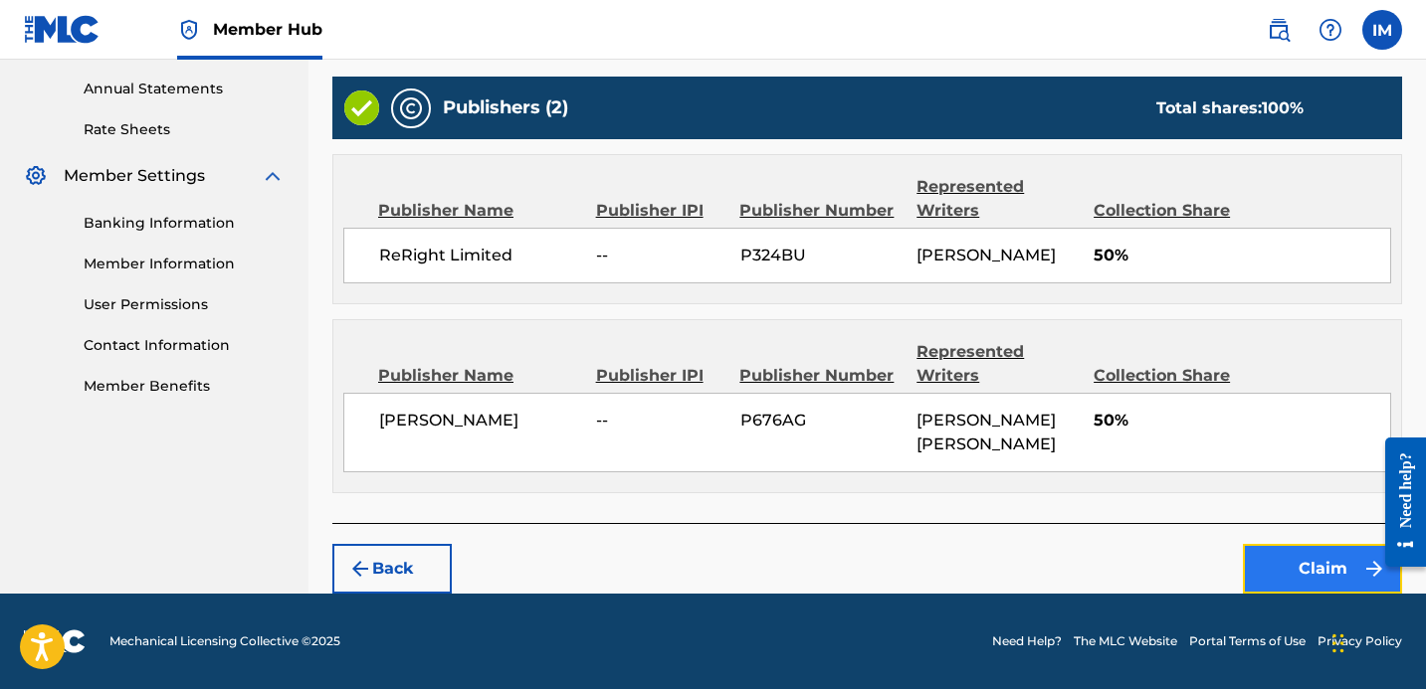
click at [1289, 577] on button "Claim" at bounding box center [1322, 569] width 159 height 50
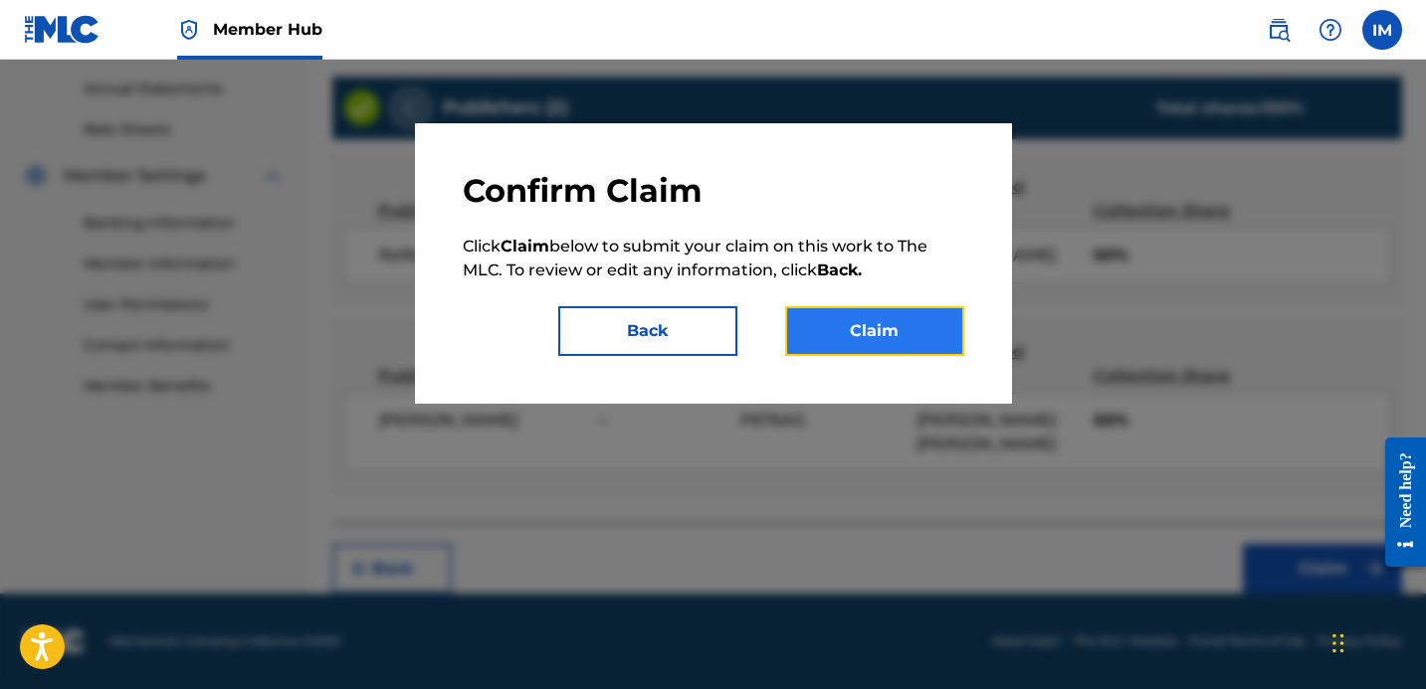
click at [868, 325] on button "Claim" at bounding box center [874, 331] width 179 height 50
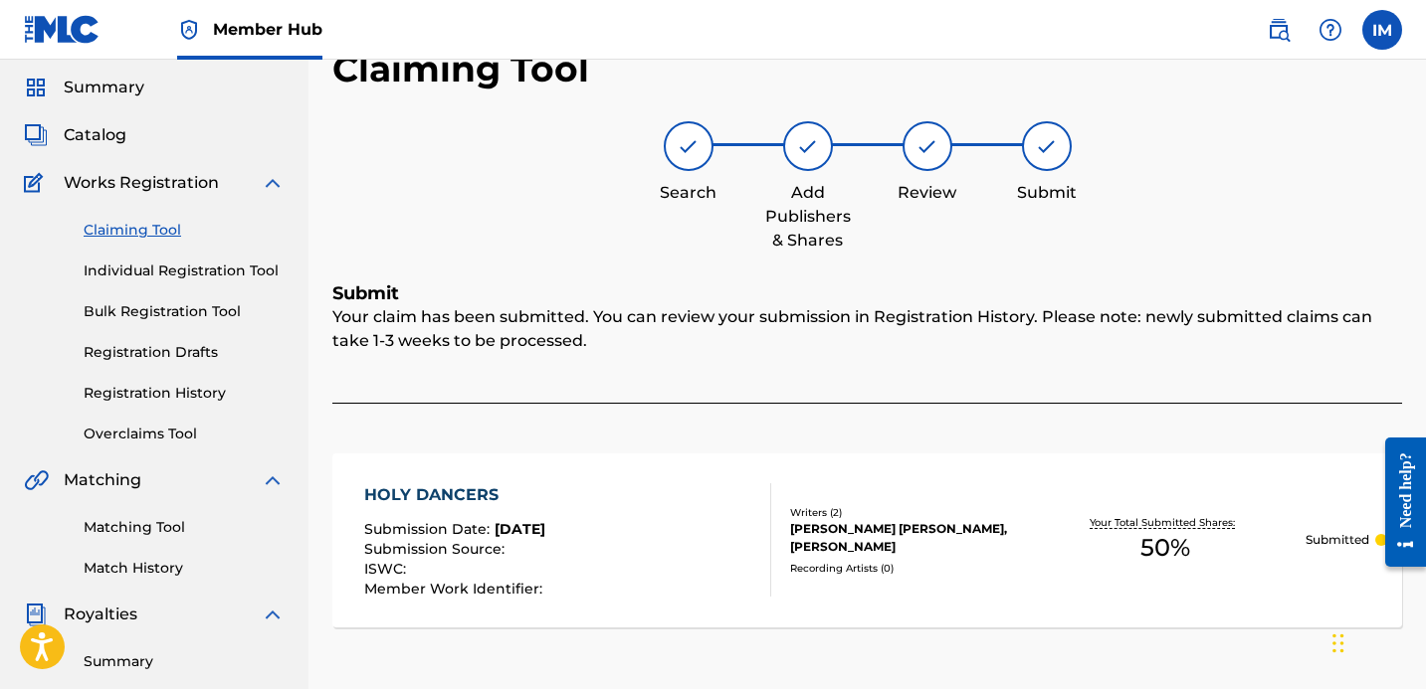
scroll to position [0, 0]
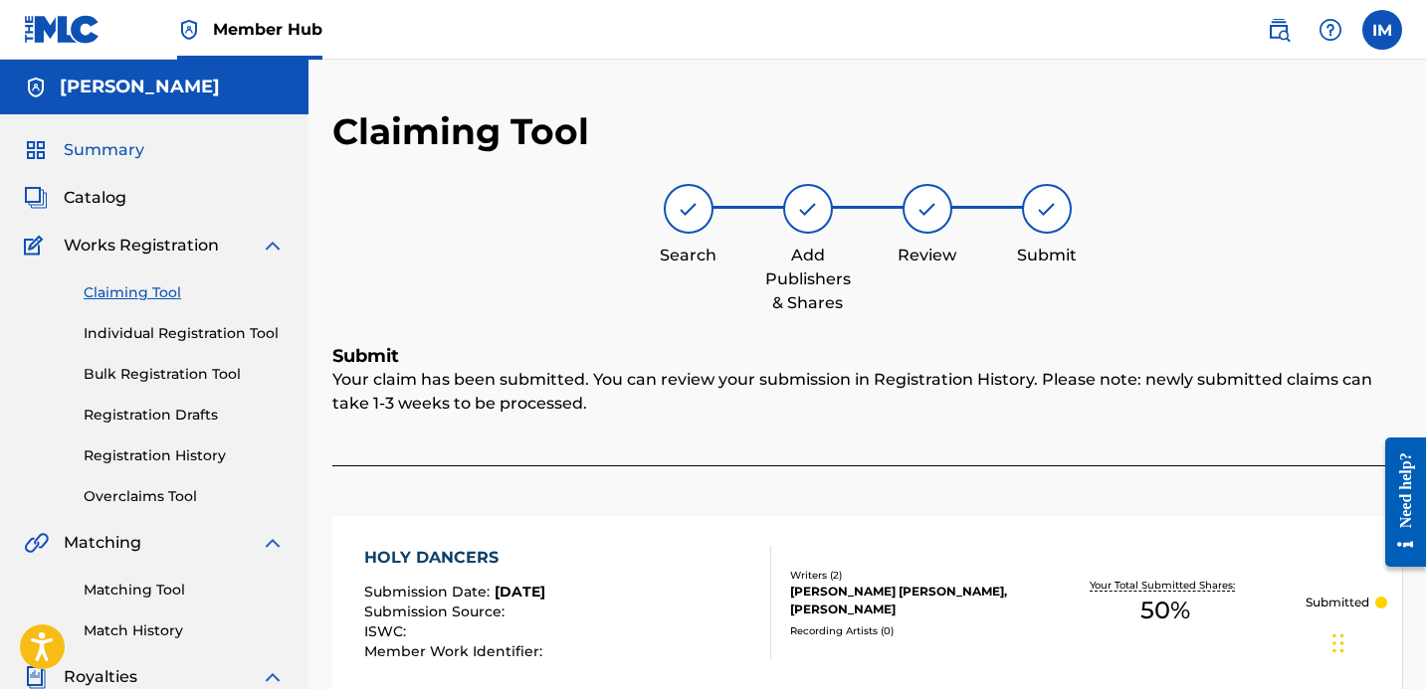
click at [131, 138] on span "Summary" at bounding box center [104, 150] width 81 height 24
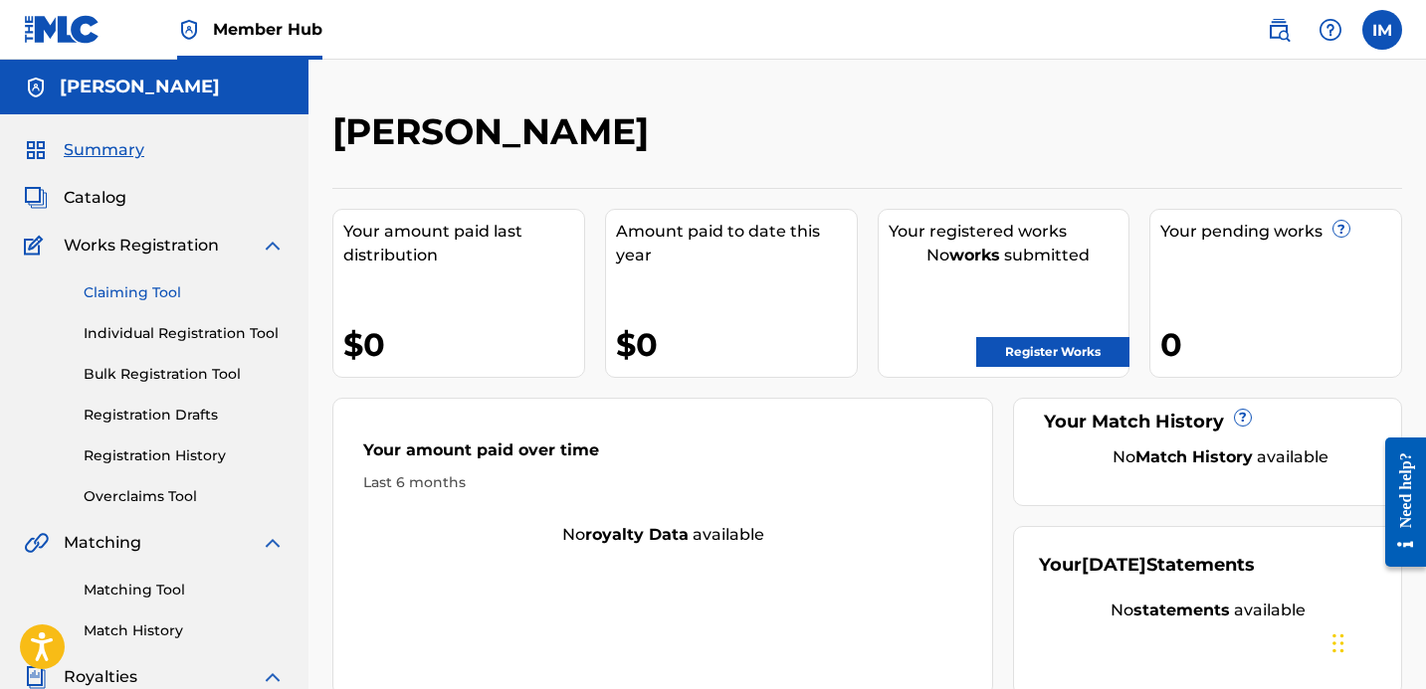
click at [134, 286] on link "Claiming Tool" at bounding box center [184, 293] width 201 height 21
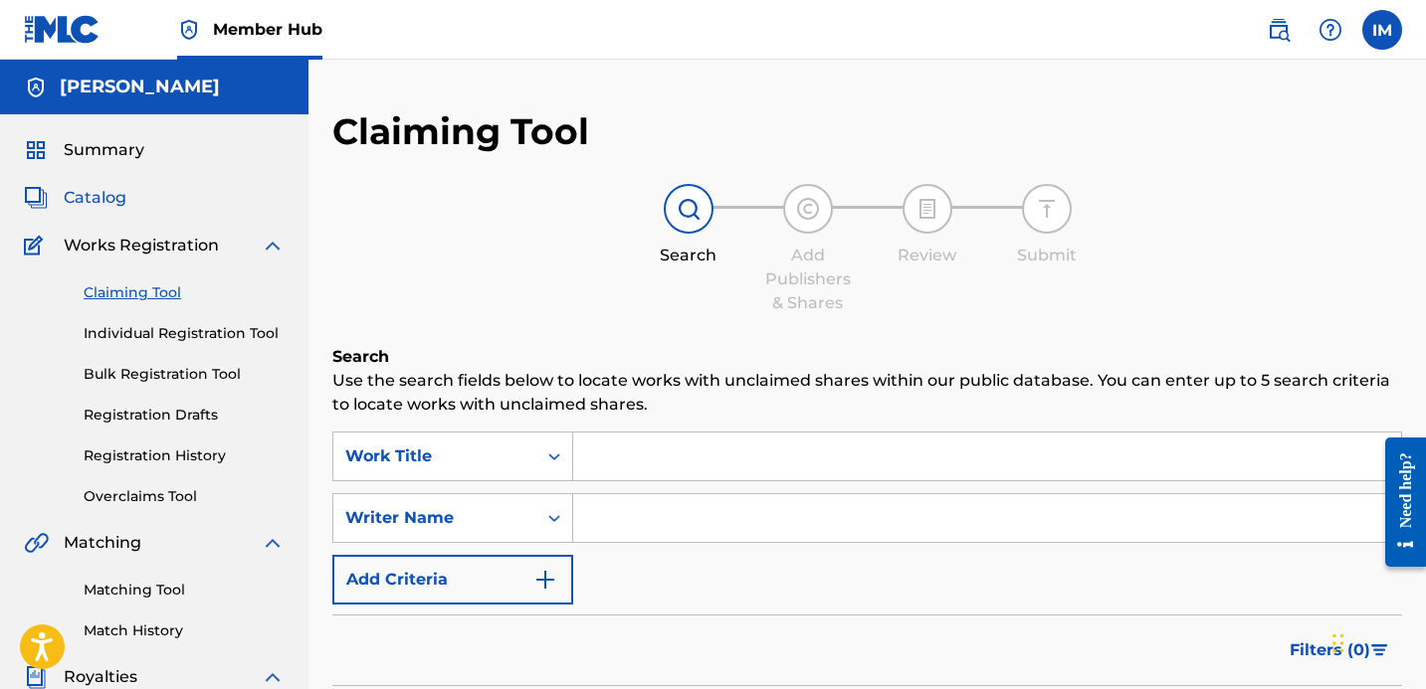
click at [108, 194] on span "Catalog" at bounding box center [95, 198] width 63 height 24
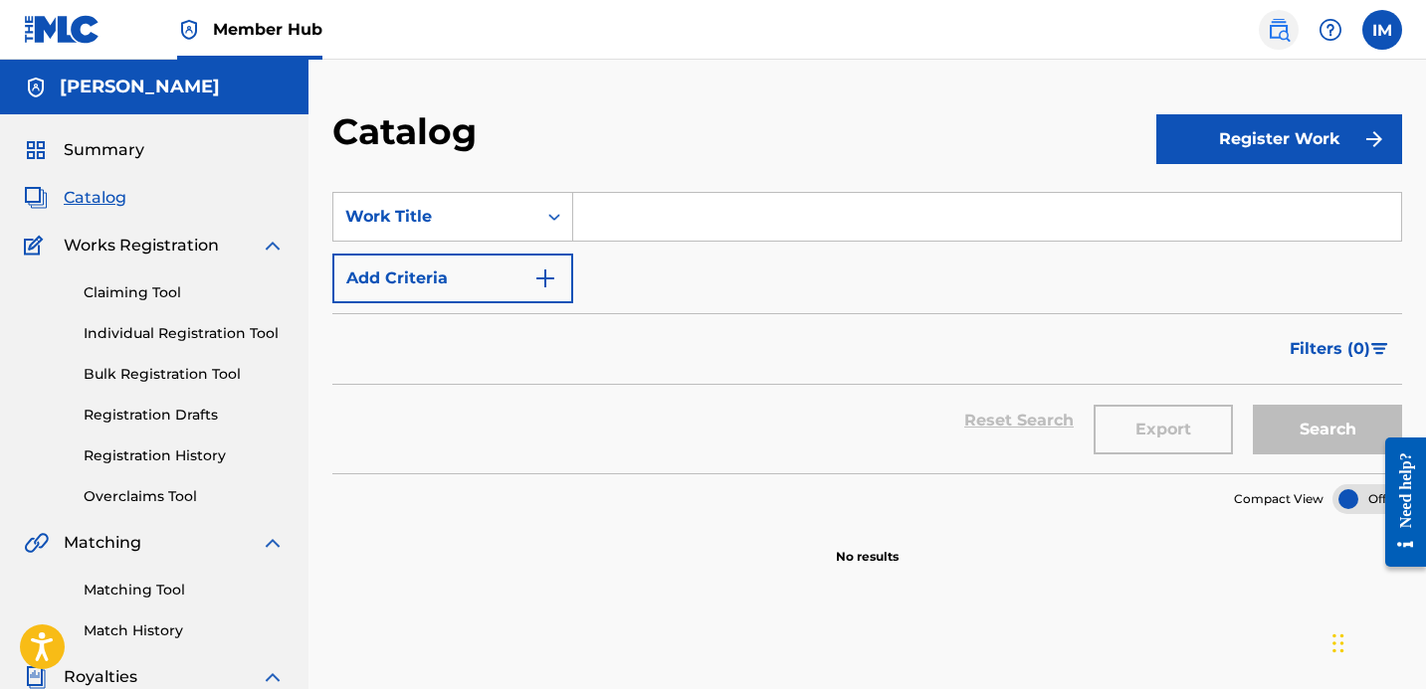
click at [1274, 27] on img at bounding box center [1278, 30] width 24 height 24
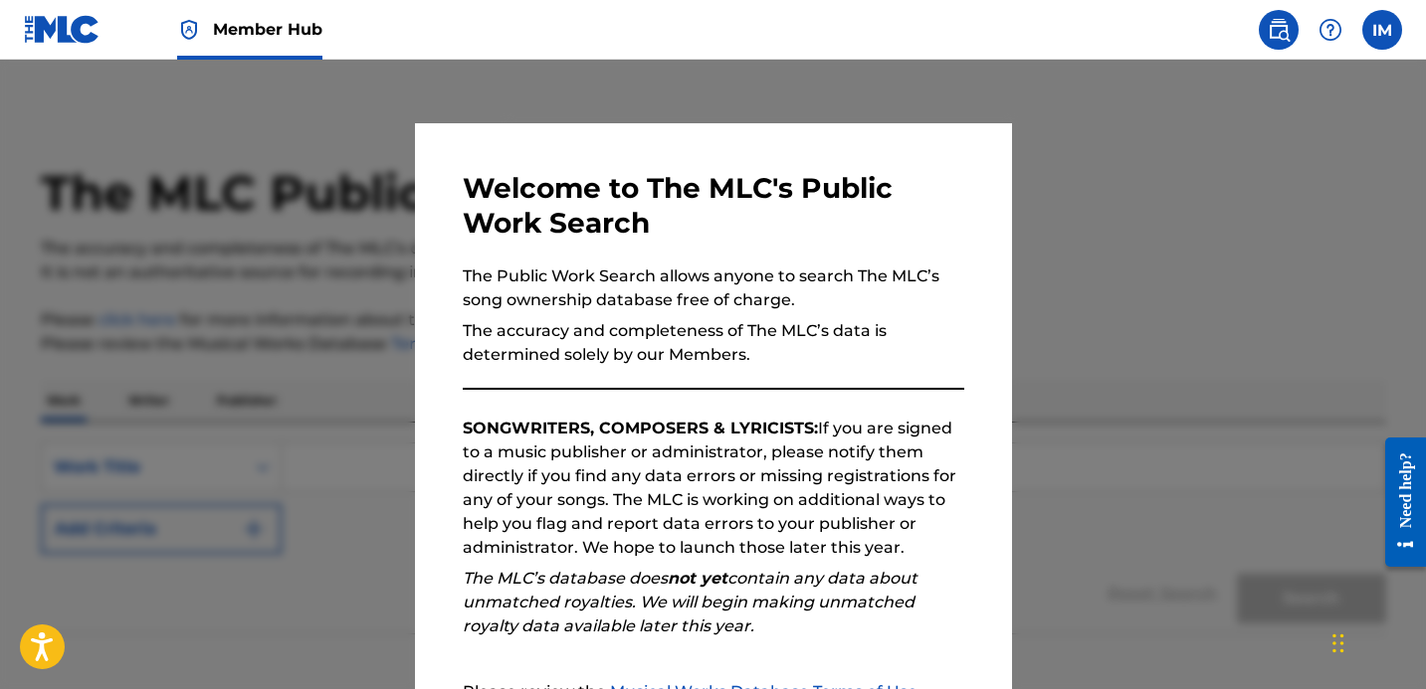
click at [1149, 123] on div at bounding box center [713, 404] width 1426 height 689
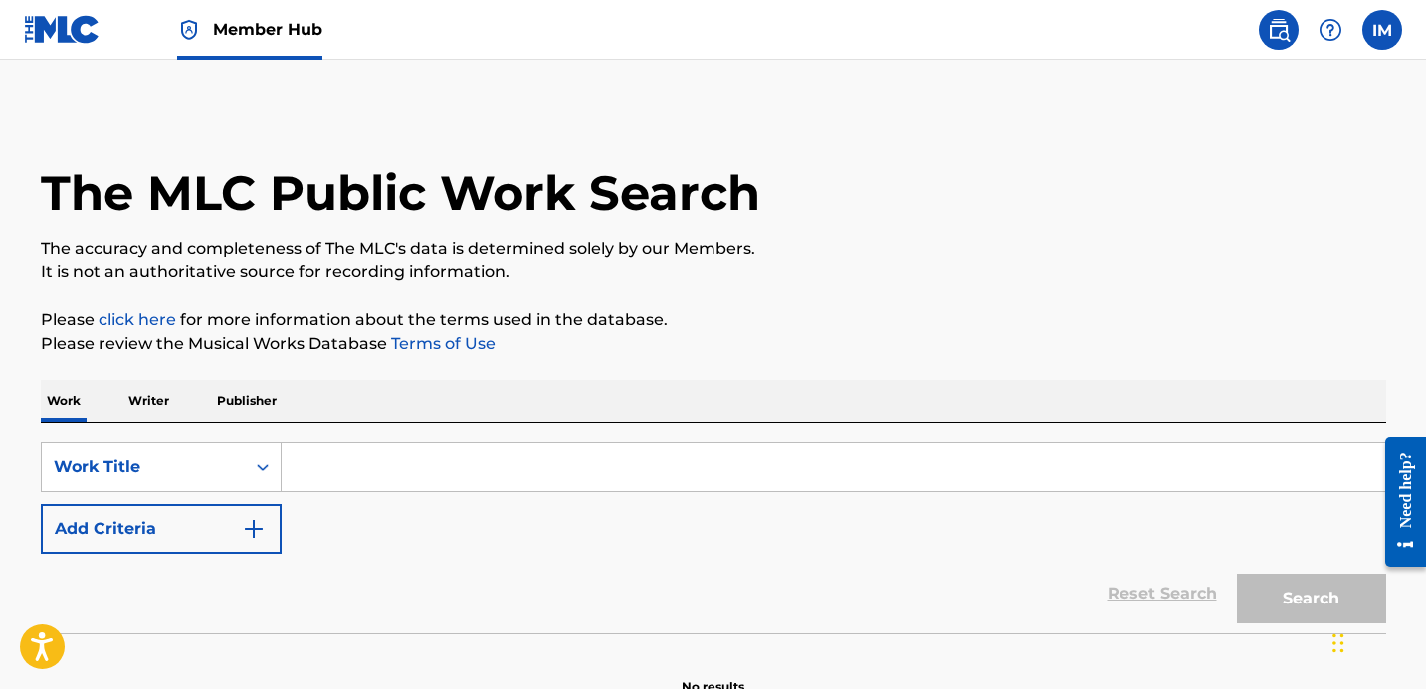
click at [73, 22] on img at bounding box center [62, 29] width 77 height 29
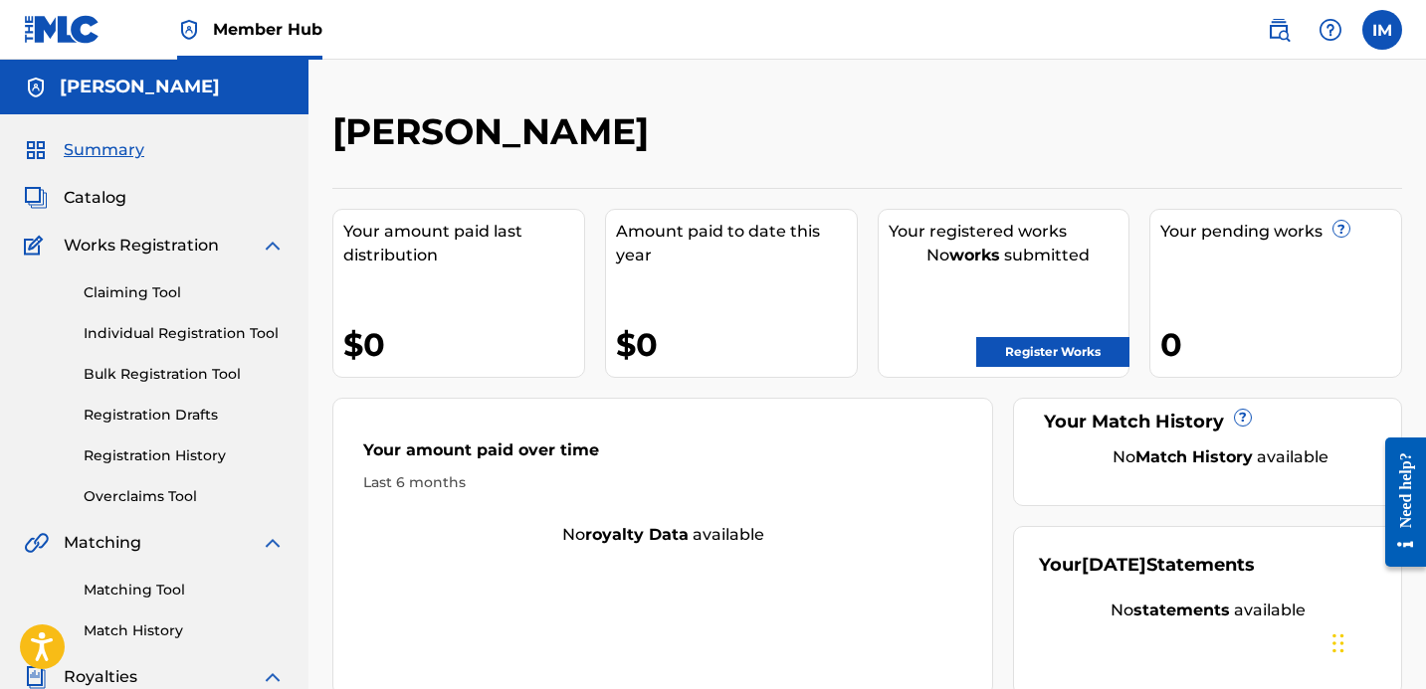
click at [99, 153] on span "Summary" at bounding box center [104, 150] width 81 height 24
click at [1376, 21] on label at bounding box center [1382, 30] width 40 height 40
click at [1382, 30] on input "IM Ian Michael irmichael123@gmail.com Notification Preferences Profile Log out" at bounding box center [1382, 30] width 0 height 0
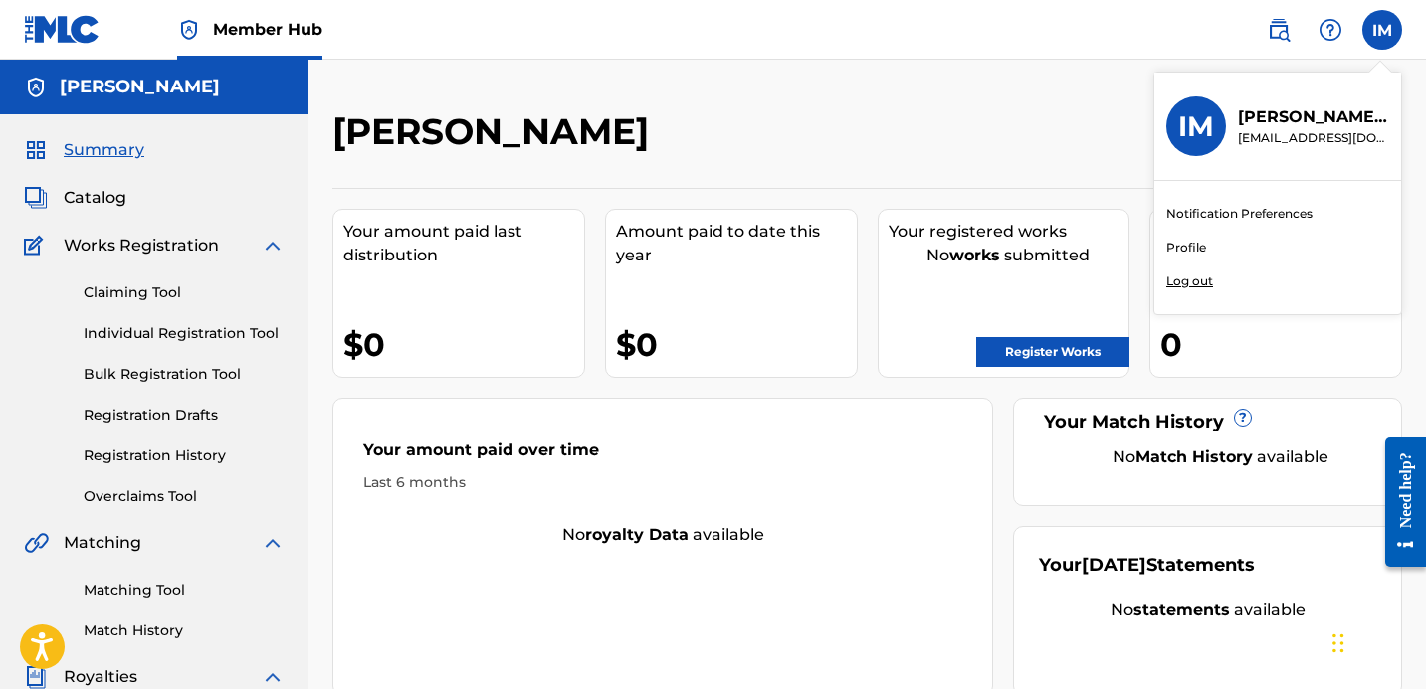
click at [1197, 211] on link "Notification Preferences" at bounding box center [1239, 214] width 146 height 18
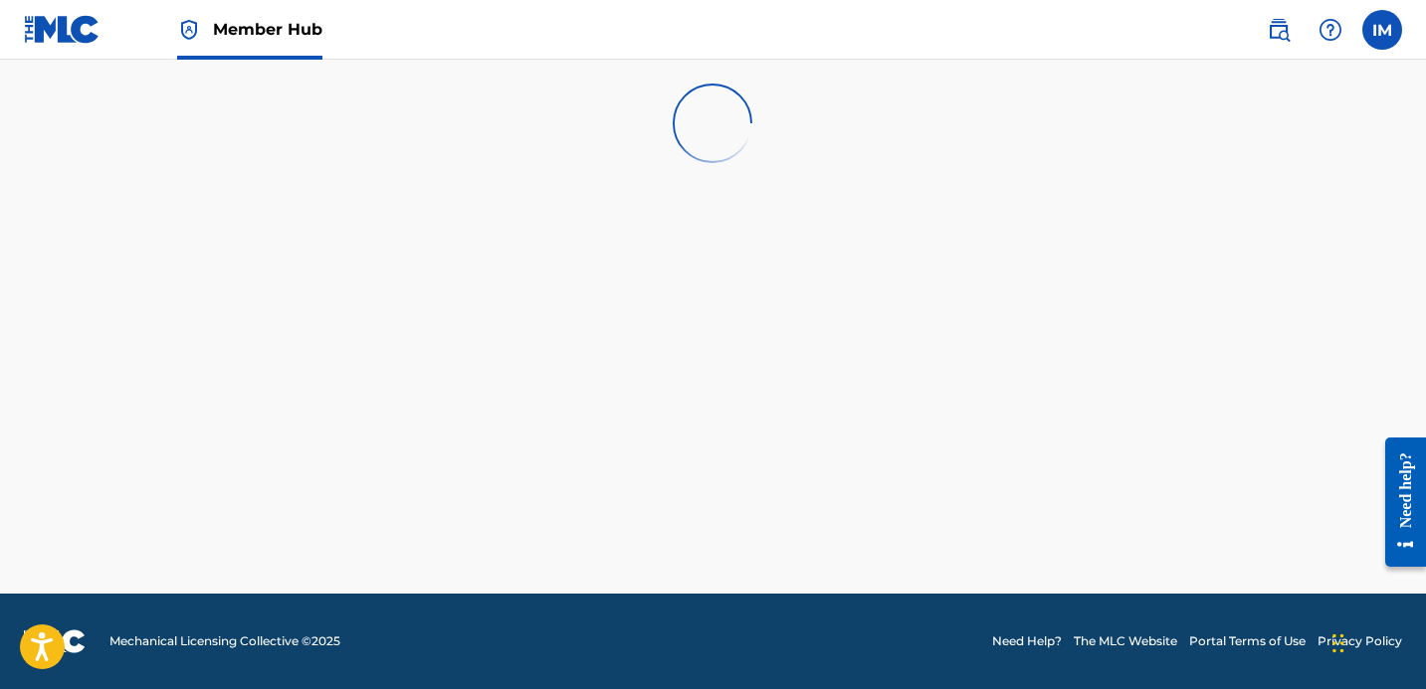
click at [69, 30] on img at bounding box center [62, 29] width 77 height 29
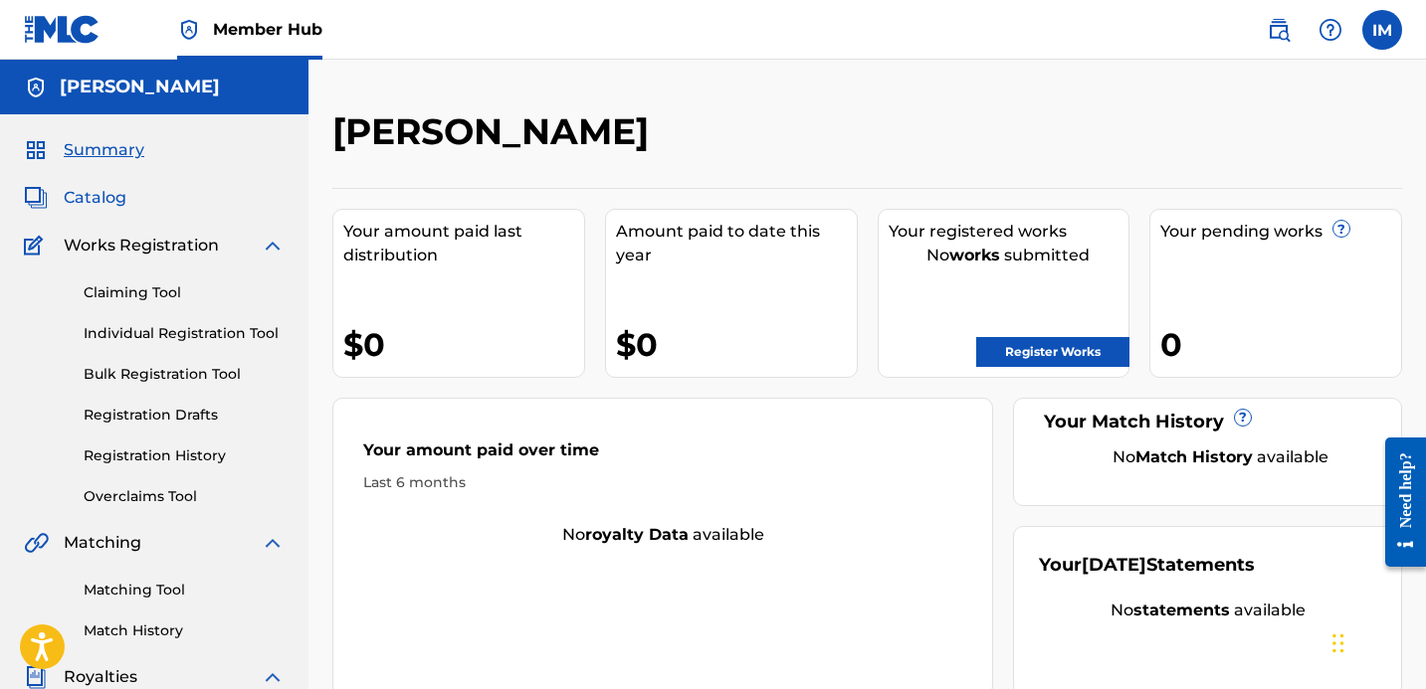
click at [70, 199] on span "Catalog" at bounding box center [95, 198] width 63 height 24
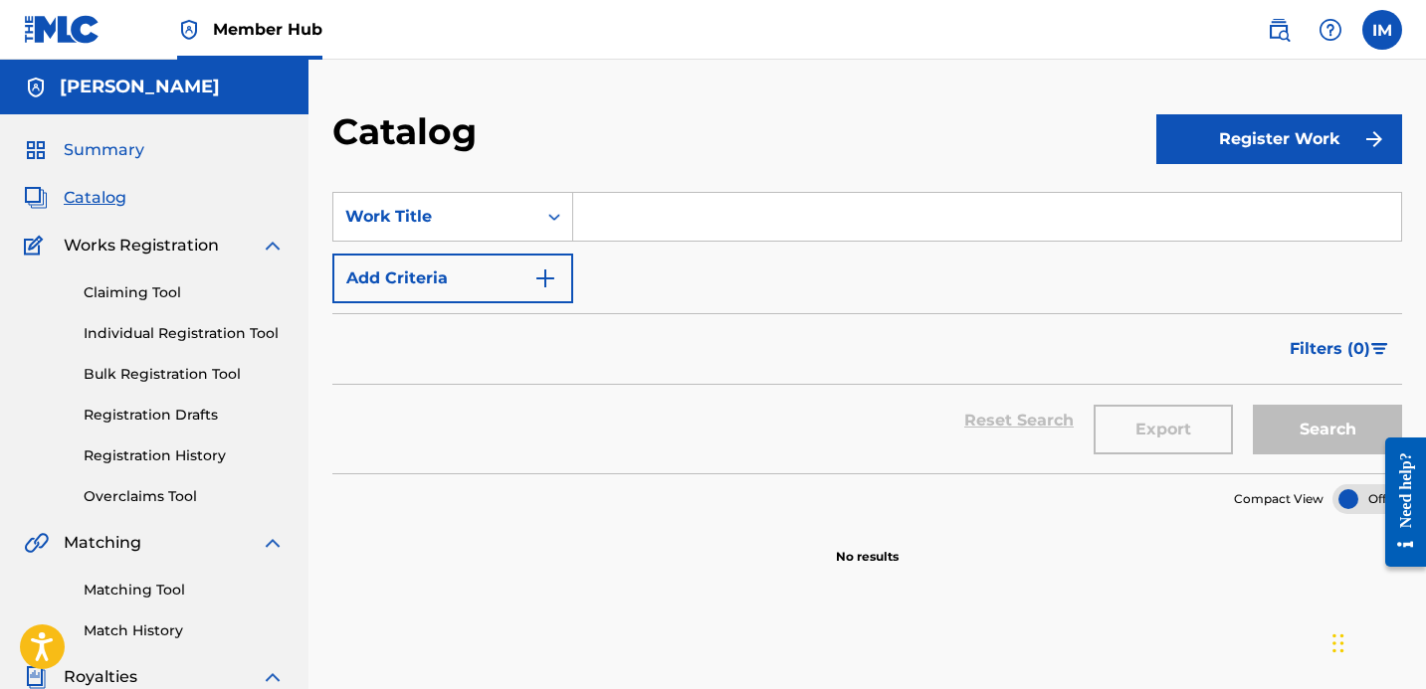
click at [98, 140] on span "Summary" at bounding box center [104, 150] width 81 height 24
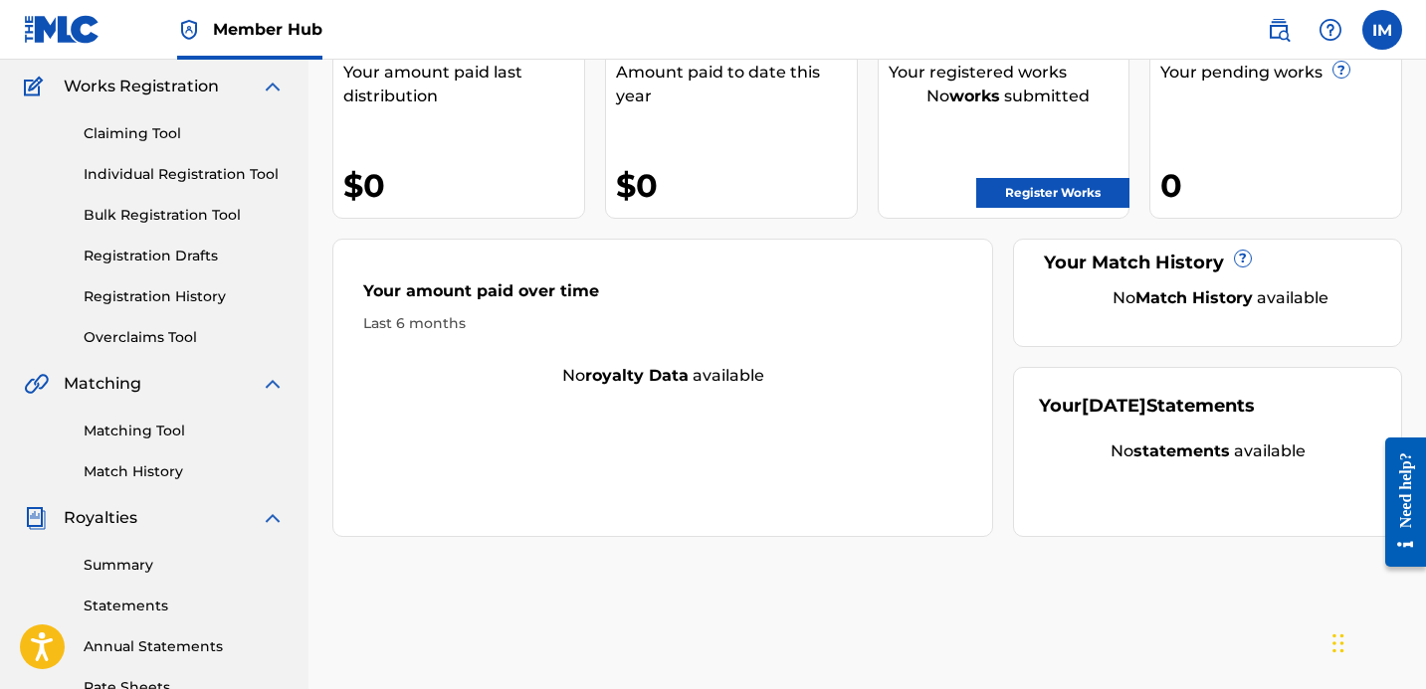
scroll to position [161, 0]
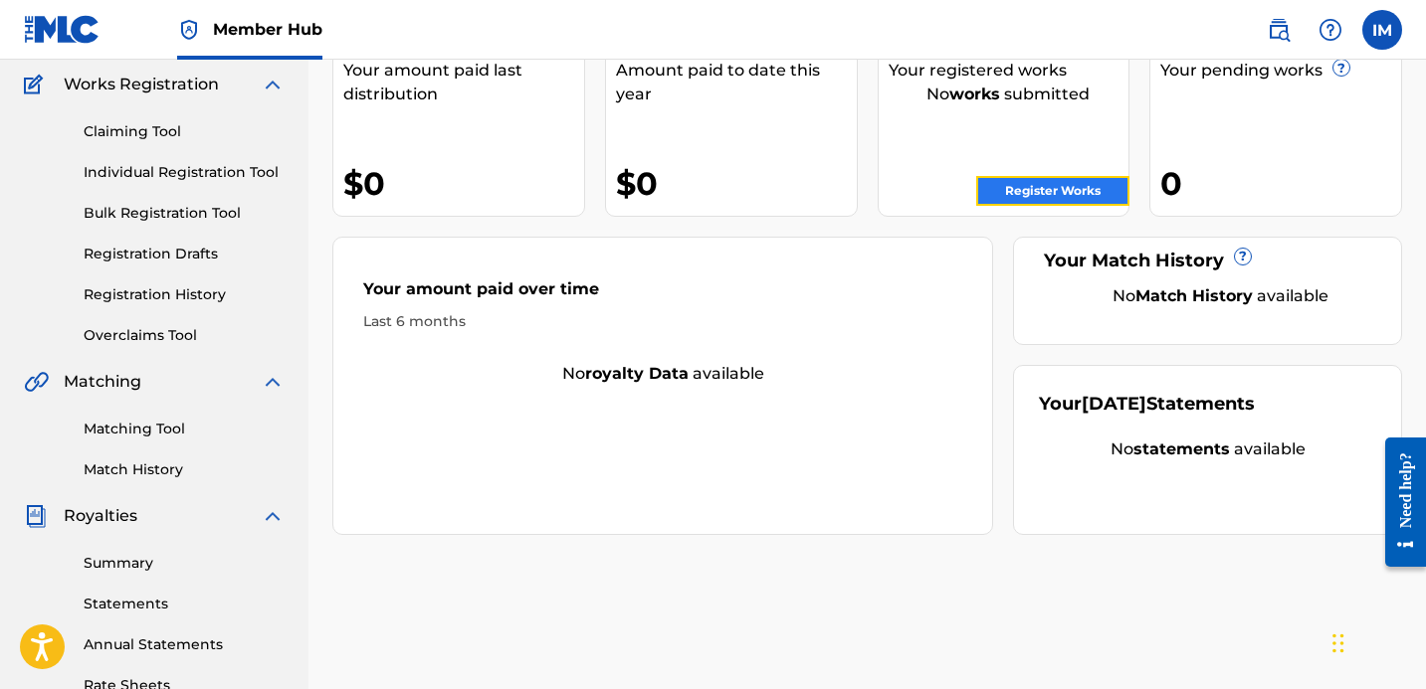
click at [1033, 188] on link "Register Works" at bounding box center [1052, 191] width 153 height 30
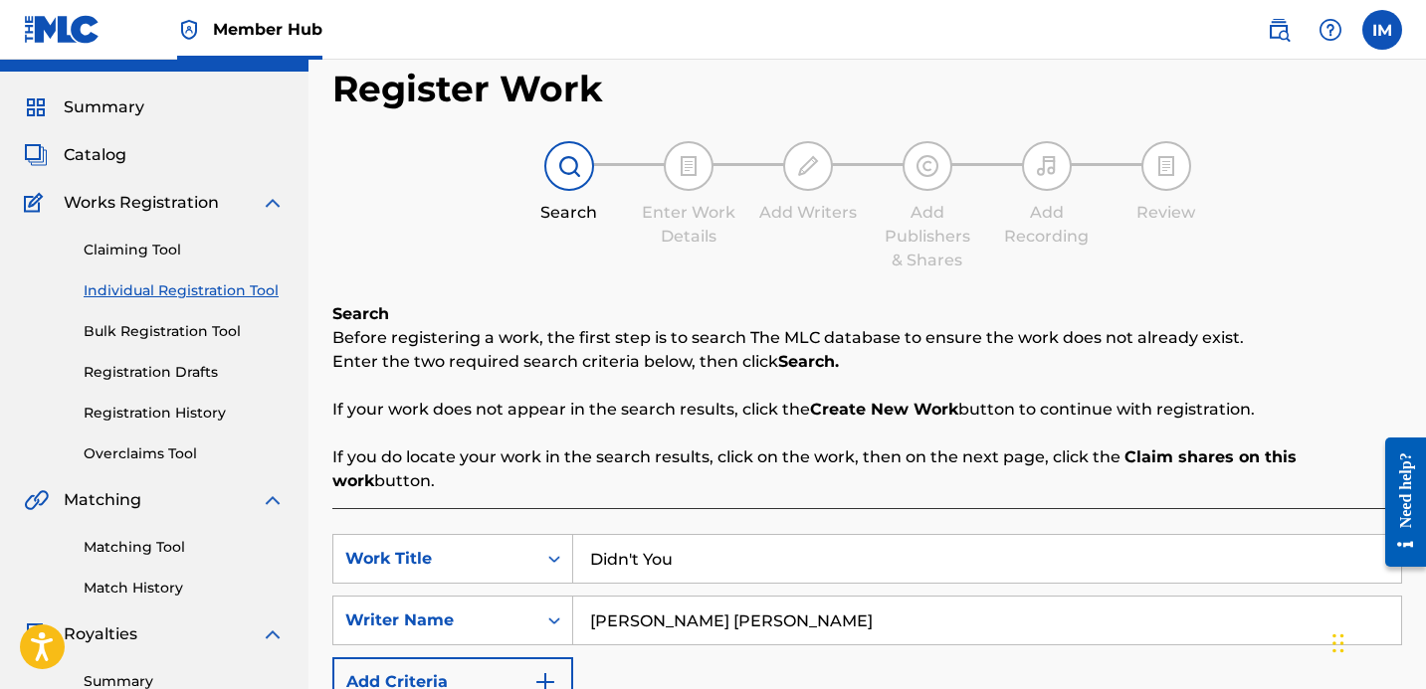
scroll to position [14, 0]
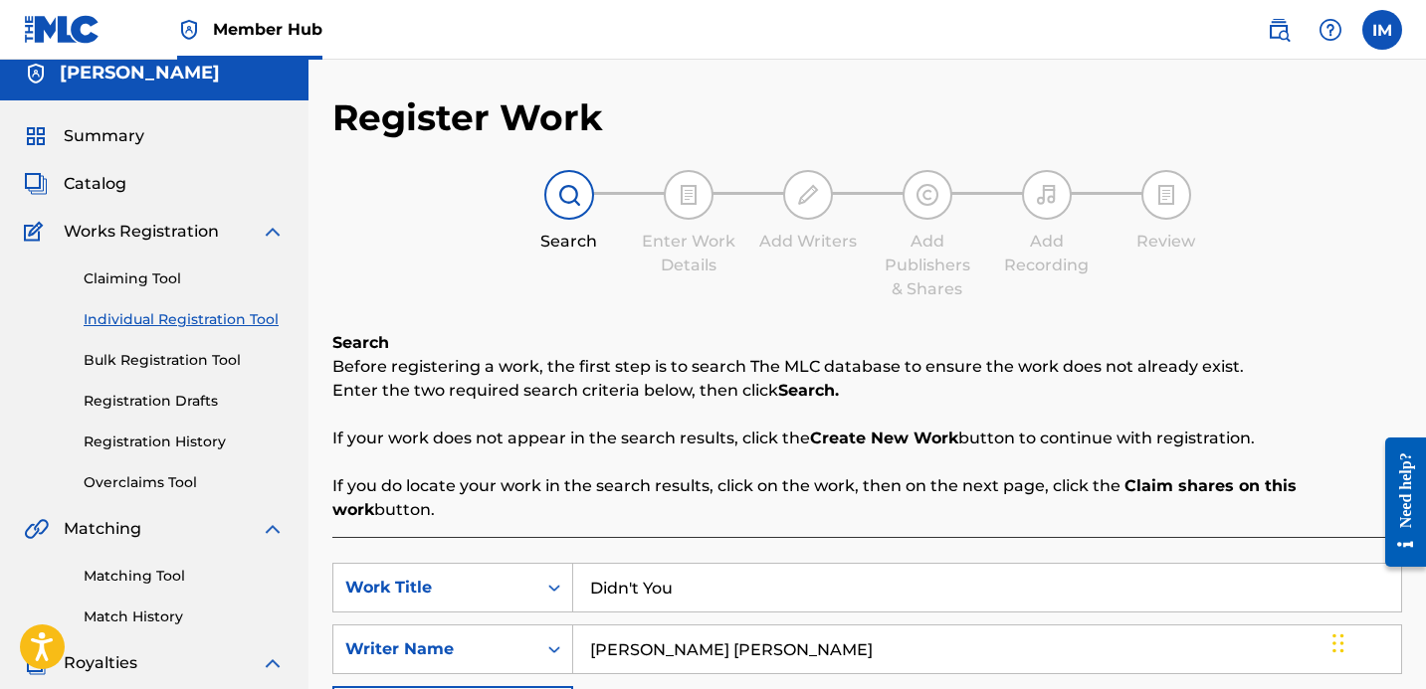
click at [573, 196] on img at bounding box center [569, 195] width 24 height 24
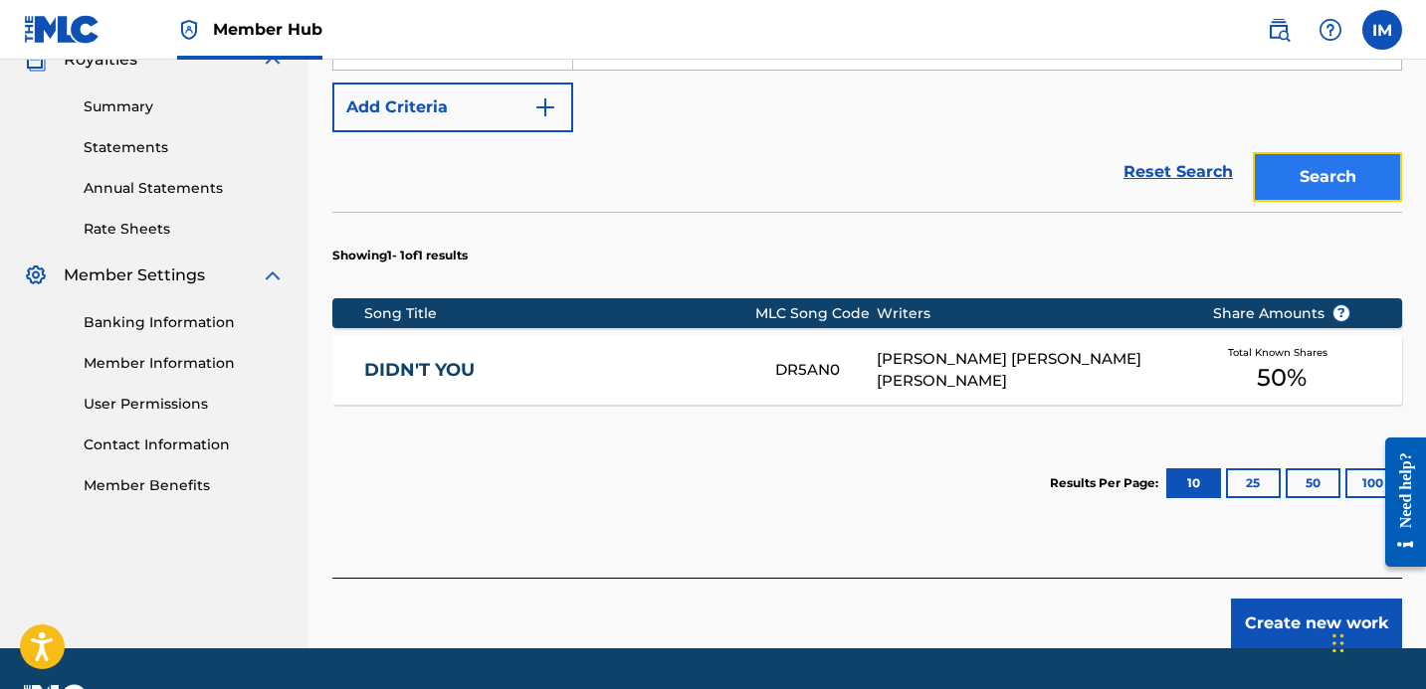
click at [1340, 152] on button "Search" at bounding box center [1327, 177] width 149 height 50
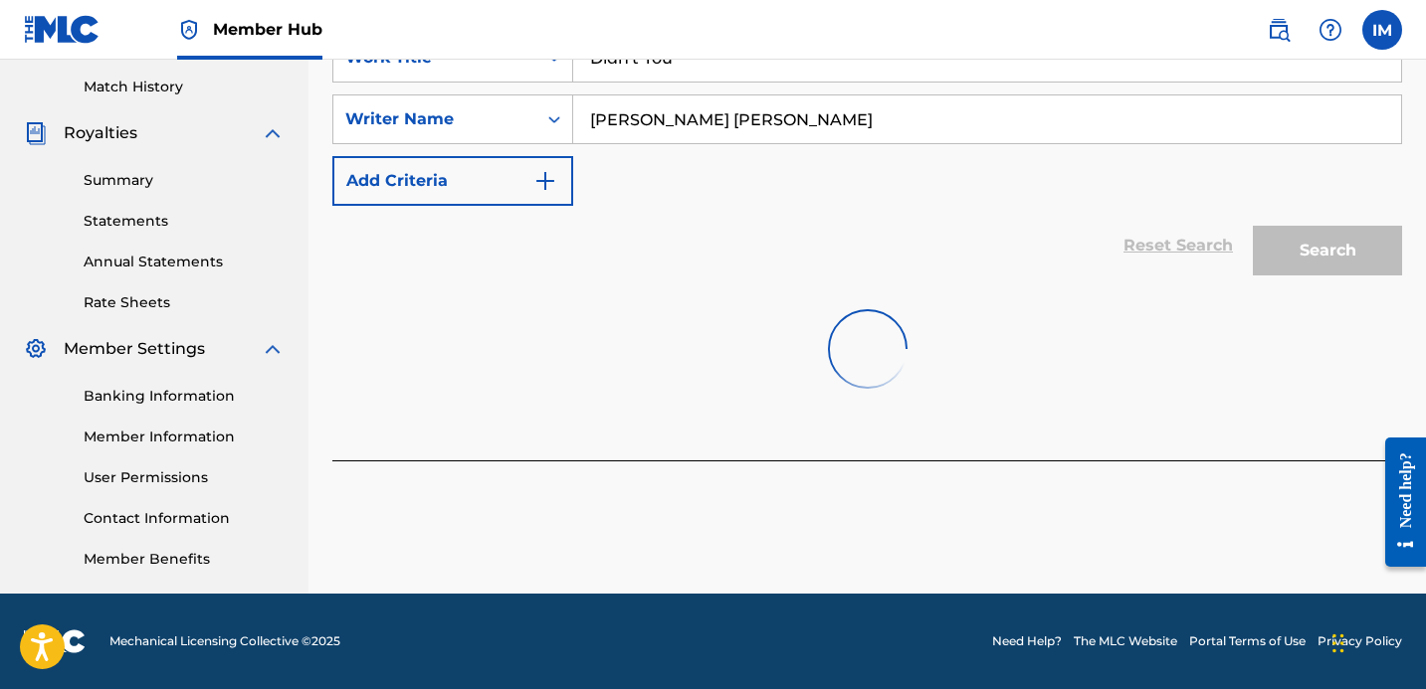
scroll to position [618, 0]
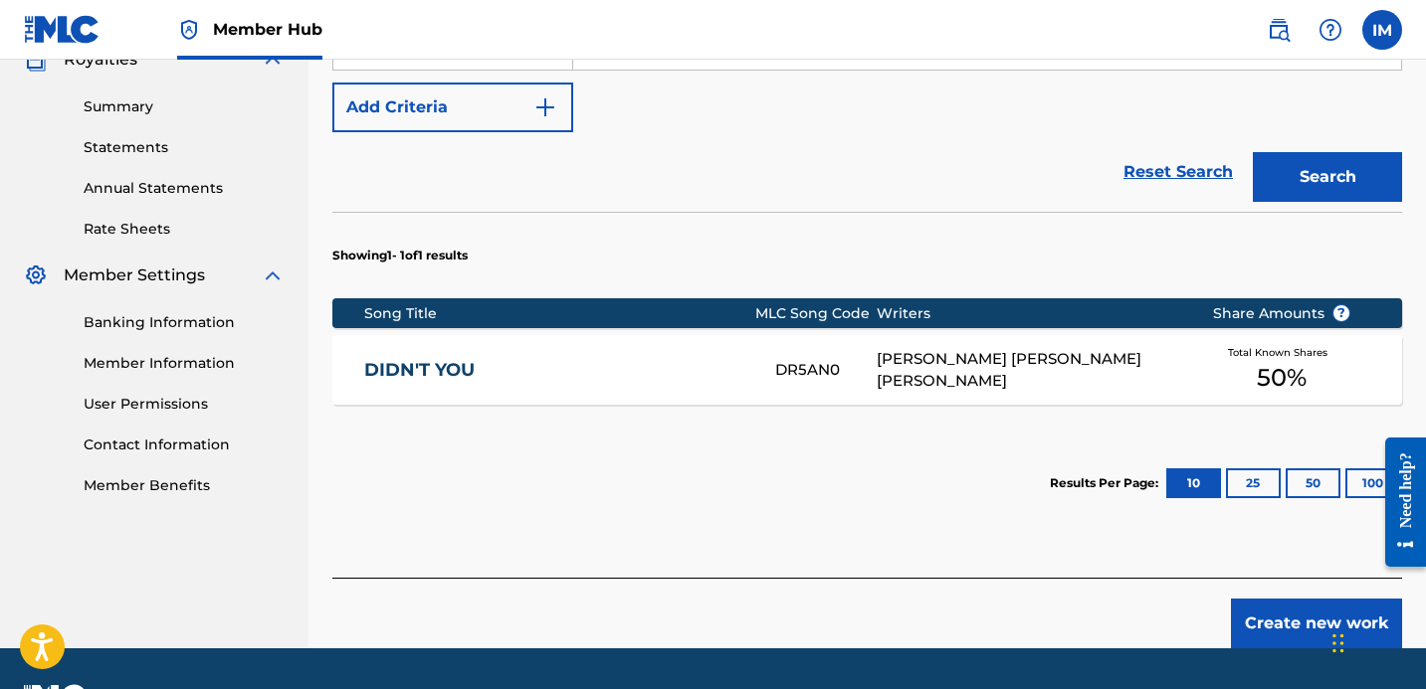
click at [426, 359] on link "DIDN'T YOU" at bounding box center [556, 370] width 384 height 23
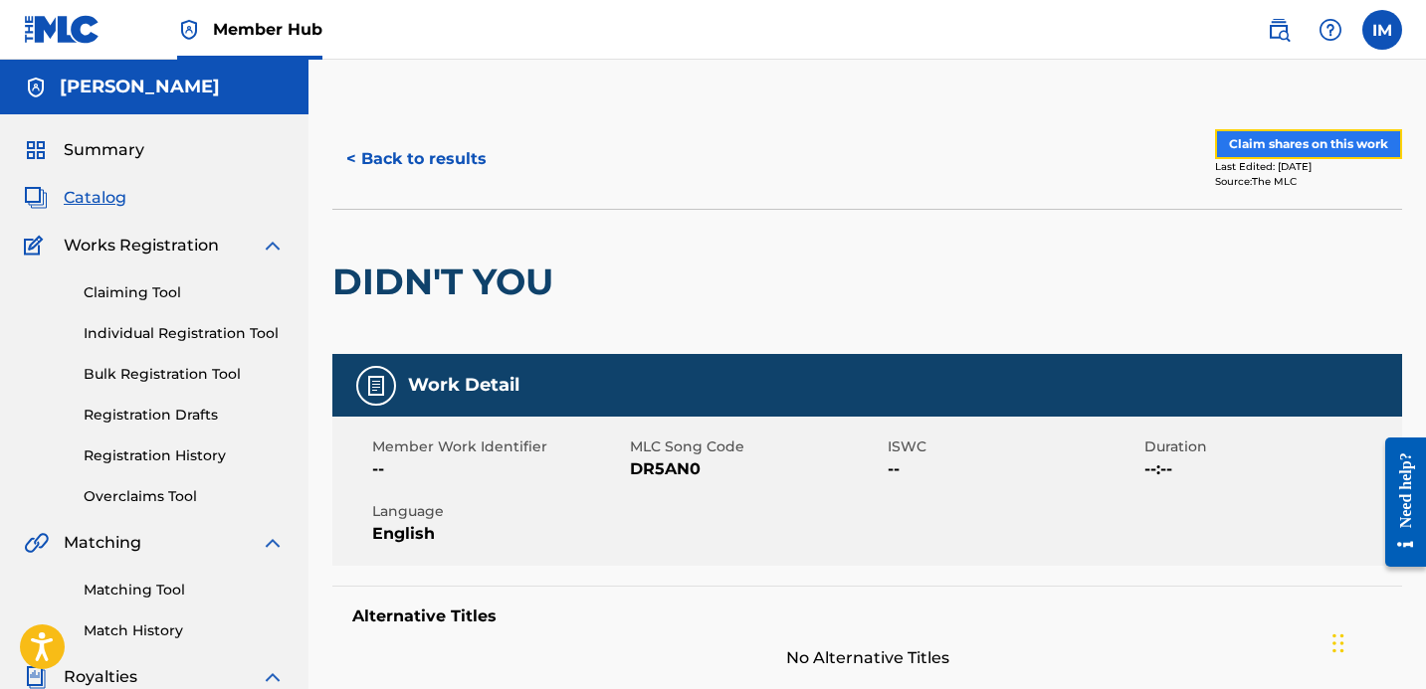
click at [1259, 136] on button "Claim shares on this work" at bounding box center [1308, 144] width 187 height 30
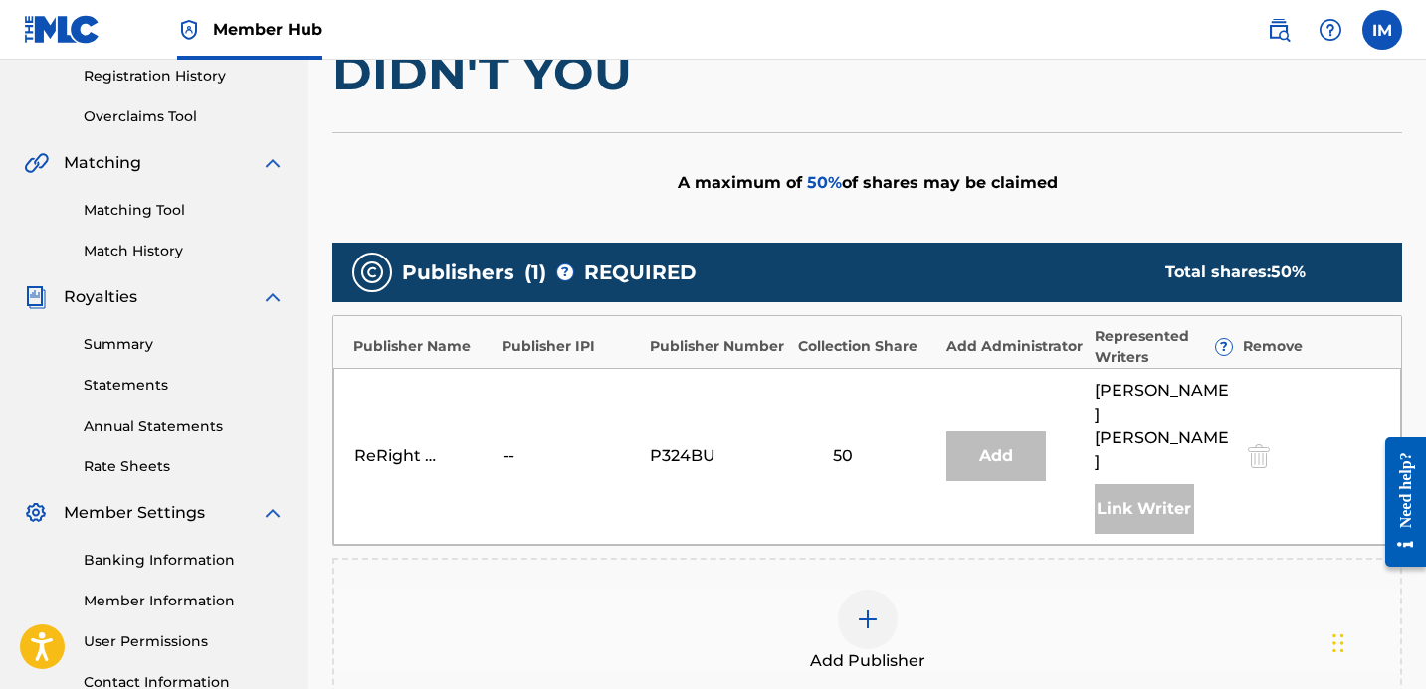
scroll to position [398, 0]
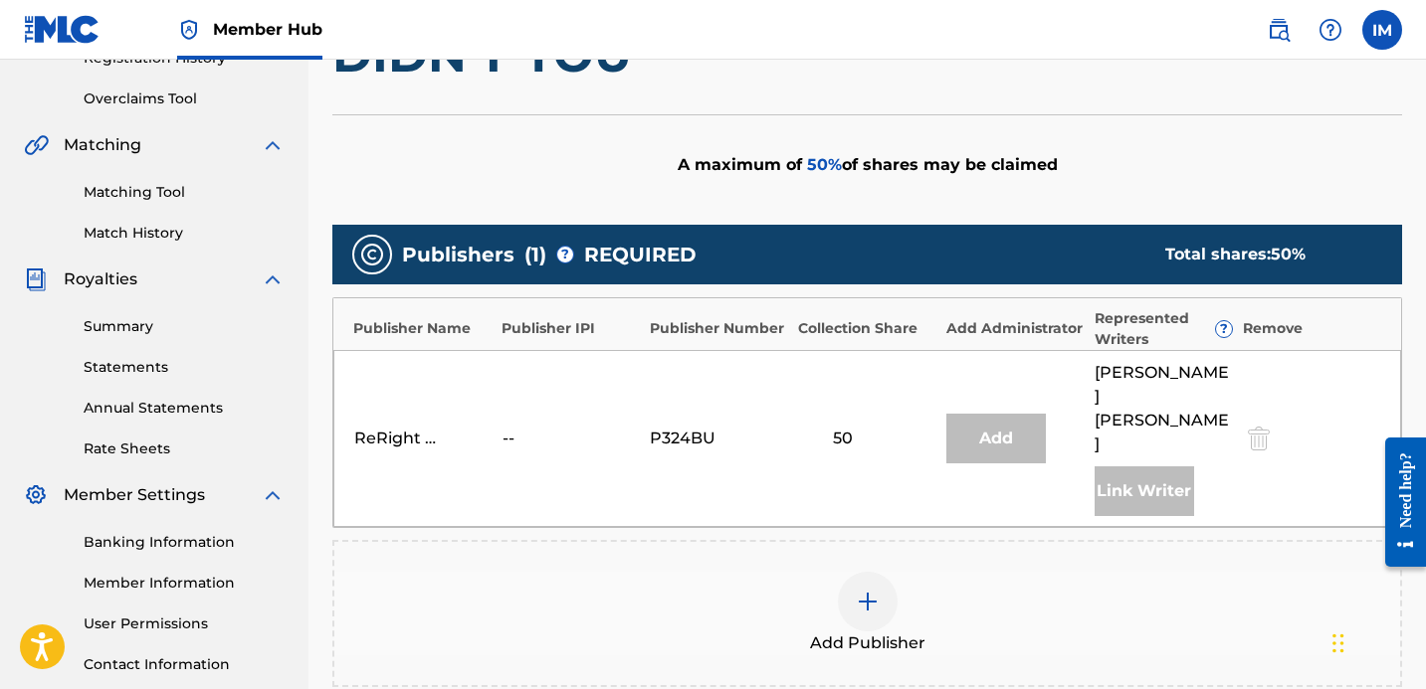
click at [902, 582] on div "Add Publisher" at bounding box center [866, 614] width 1065 height 84
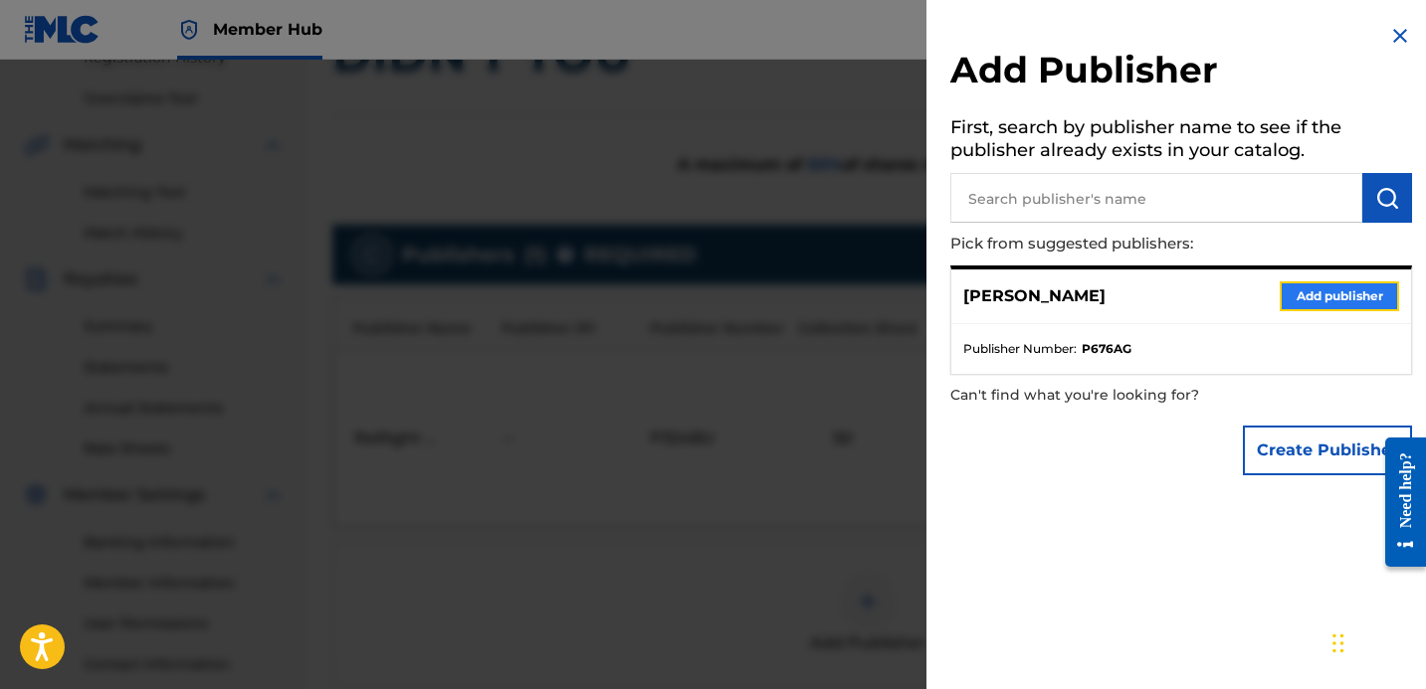
click at [1336, 290] on button "Add publisher" at bounding box center [1338, 297] width 119 height 30
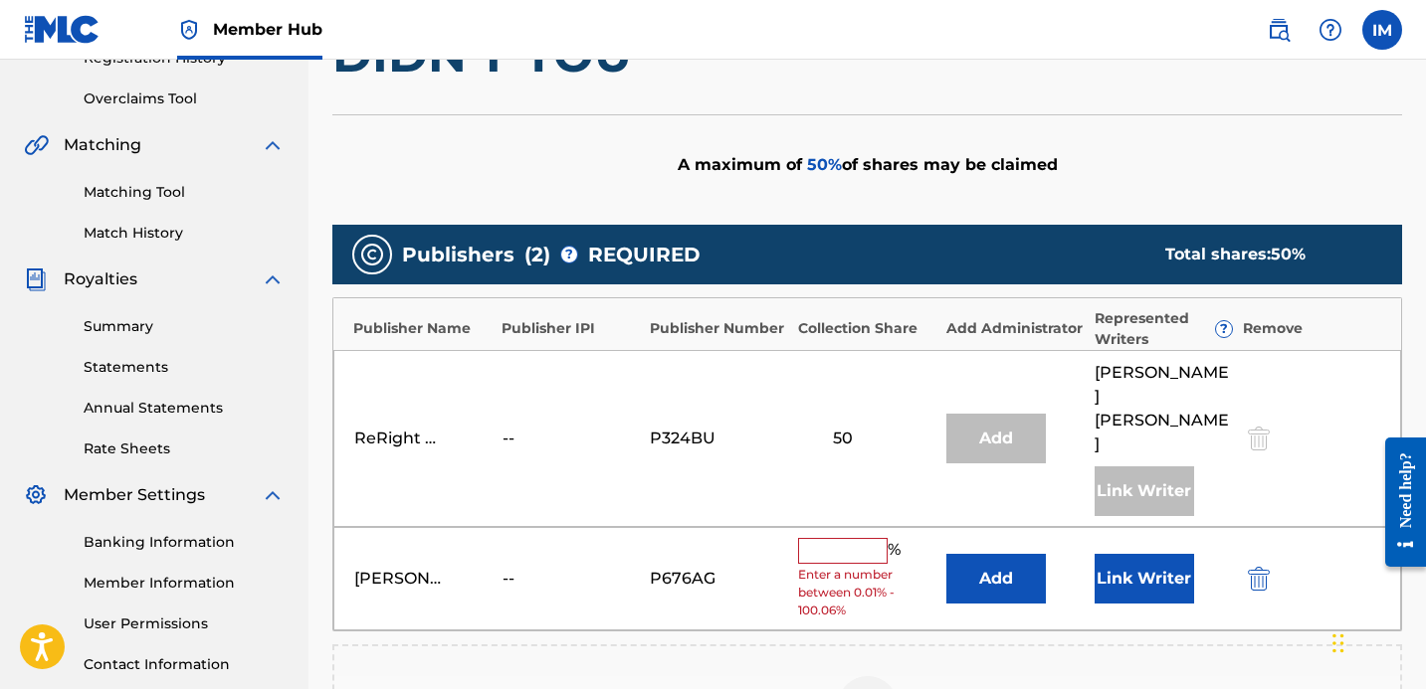
click at [827, 538] on input "text" at bounding box center [843, 551] width 90 height 26
type input "50"
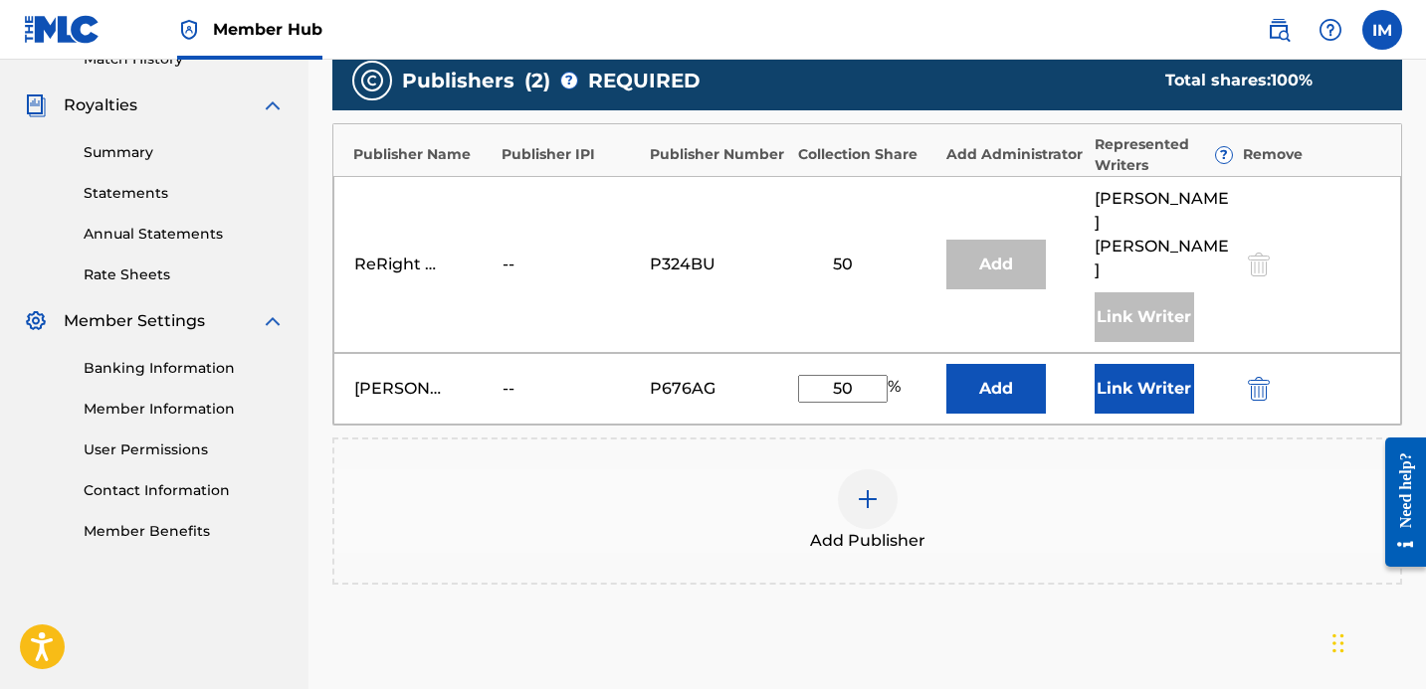
scroll to position [559, 0]
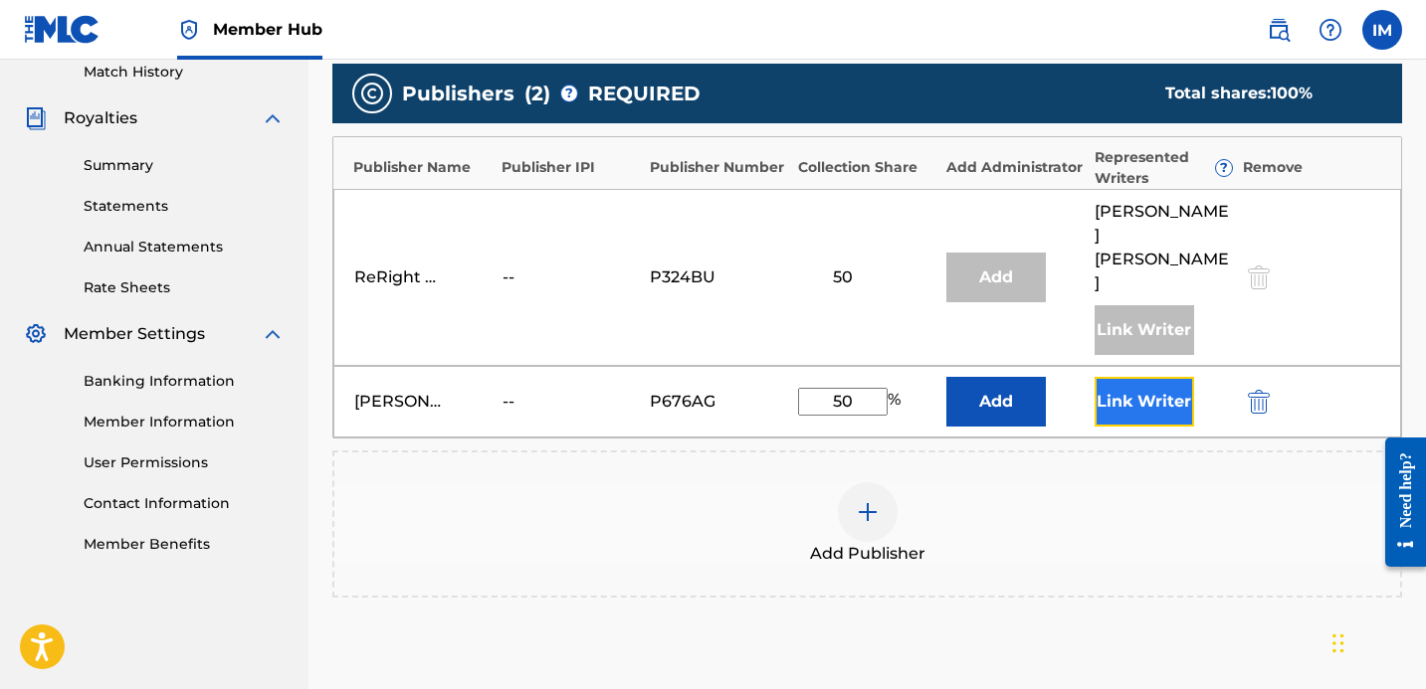
click at [1141, 391] on button "Link Writer" at bounding box center [1143, 402] width 99 height 50
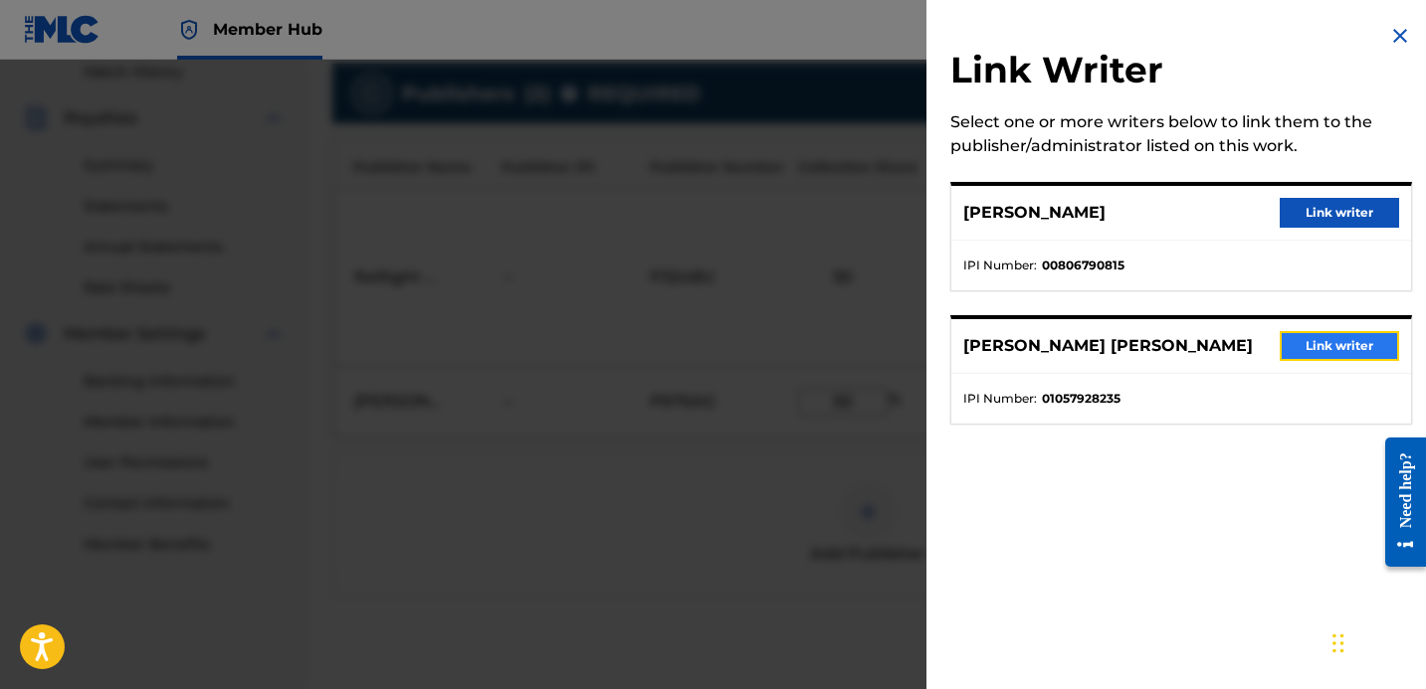
click at [1307, 343] on button "Link writer" at bounding box center [1338, 346] width 119 height 30
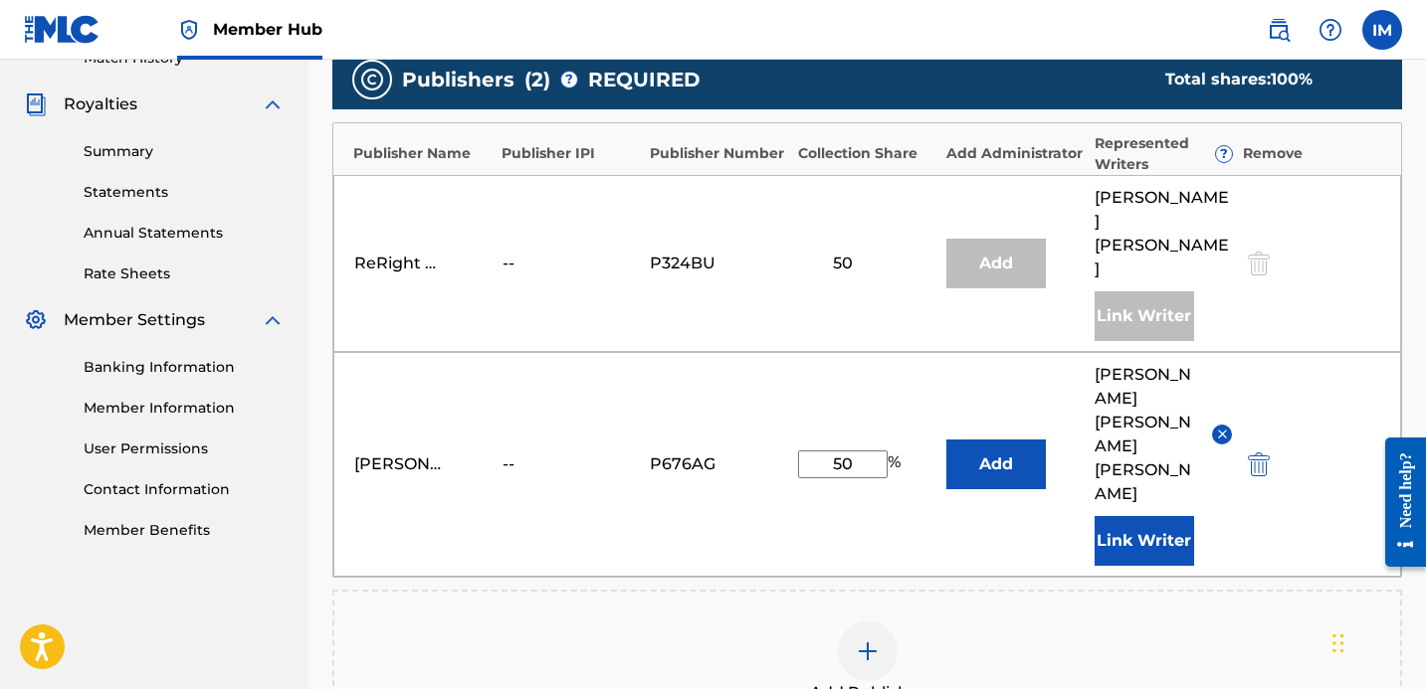
scroll to position [567, 0]
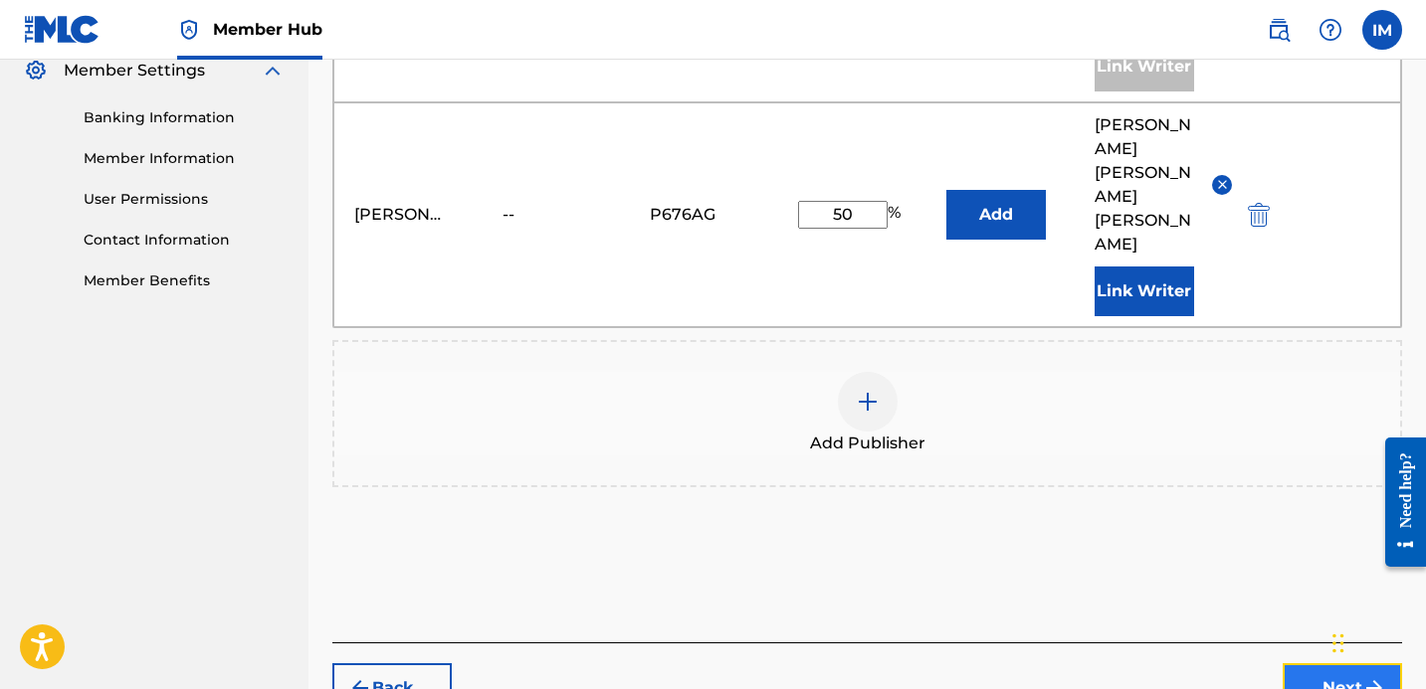
click at [1328, 664] on button "Next" at bounding box center [1341, 689] width 119 height 50
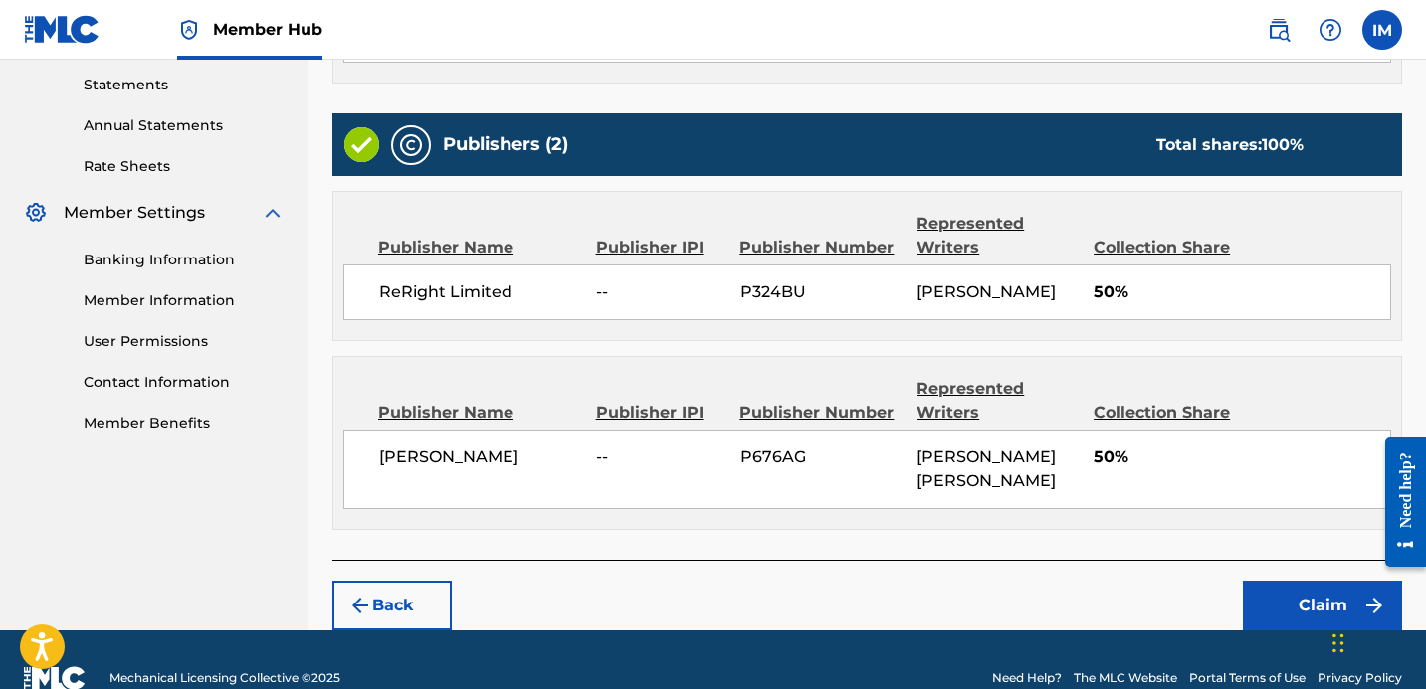
scroll to position [738, 0]
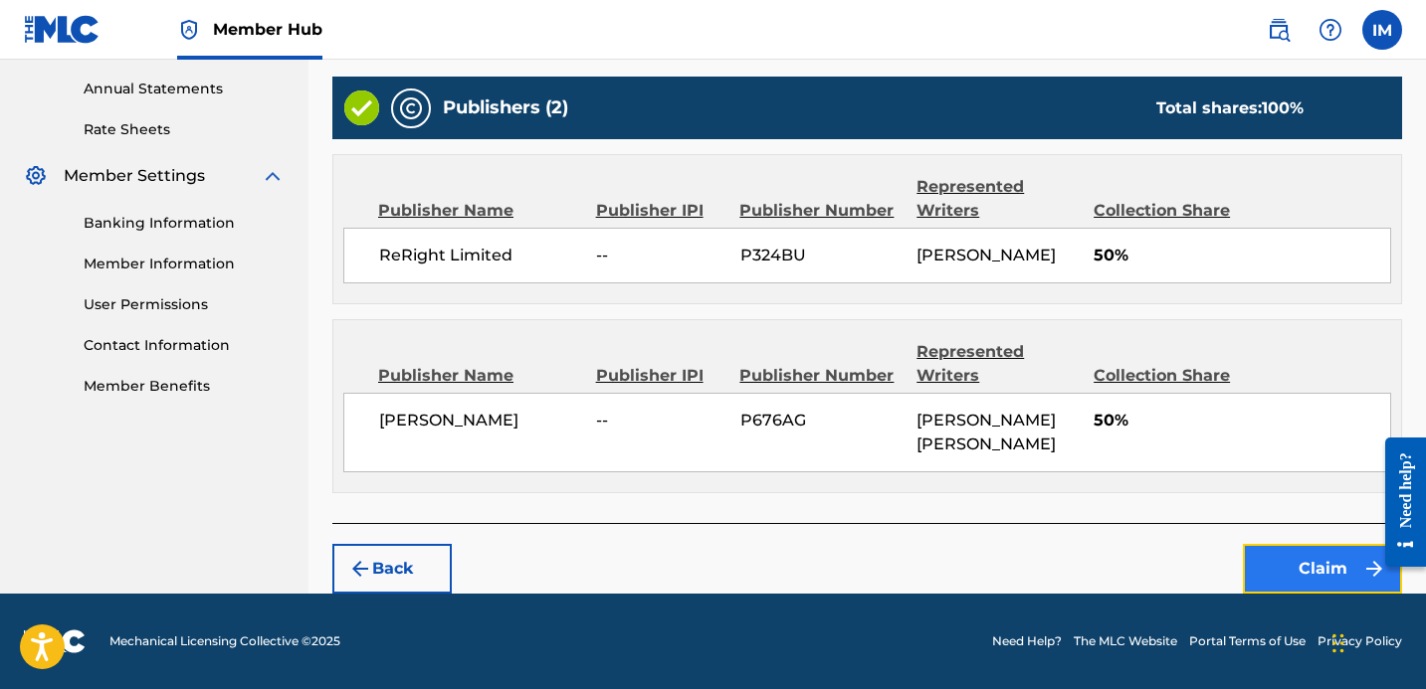
click at [1325, 555] on button "Claim" at bounding box center [1322, 569] width 159 height 50
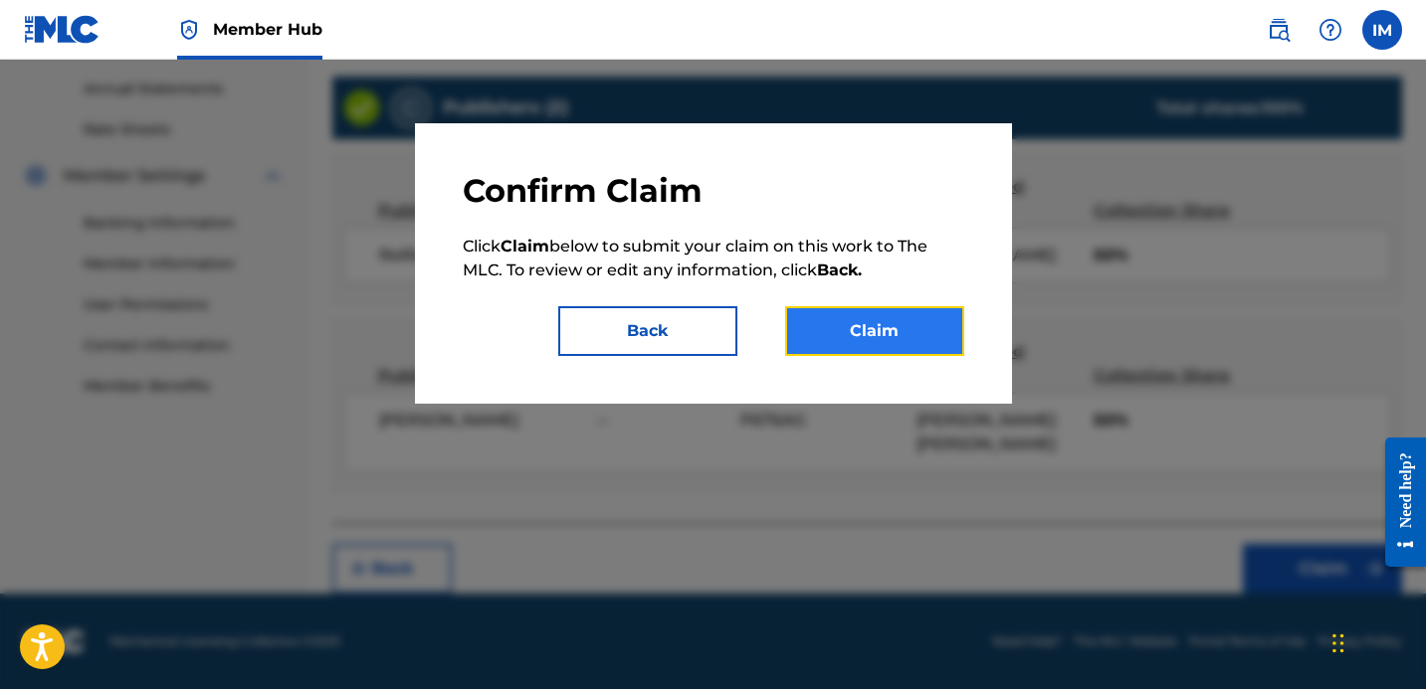
click at [891, 333] on button "Claim" at bounding box center [874, 331] width 179 height 50
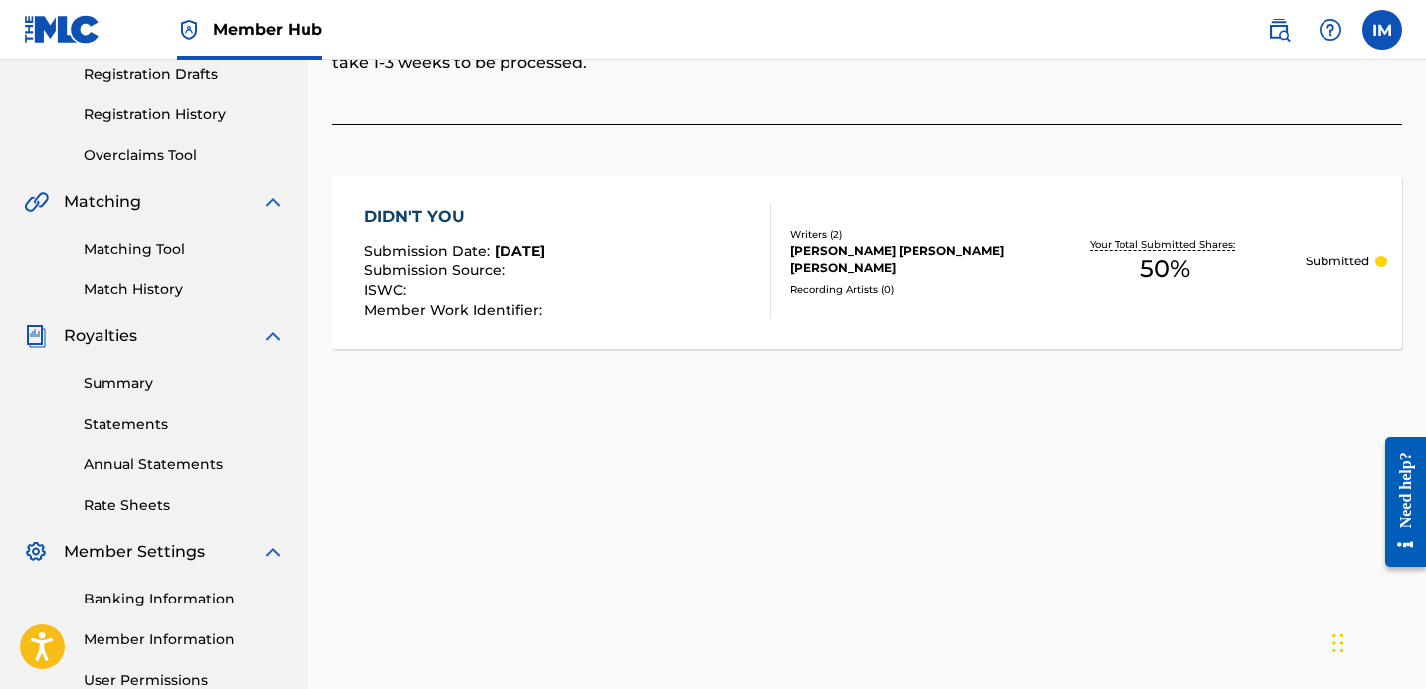
scroll to position [0, 0]
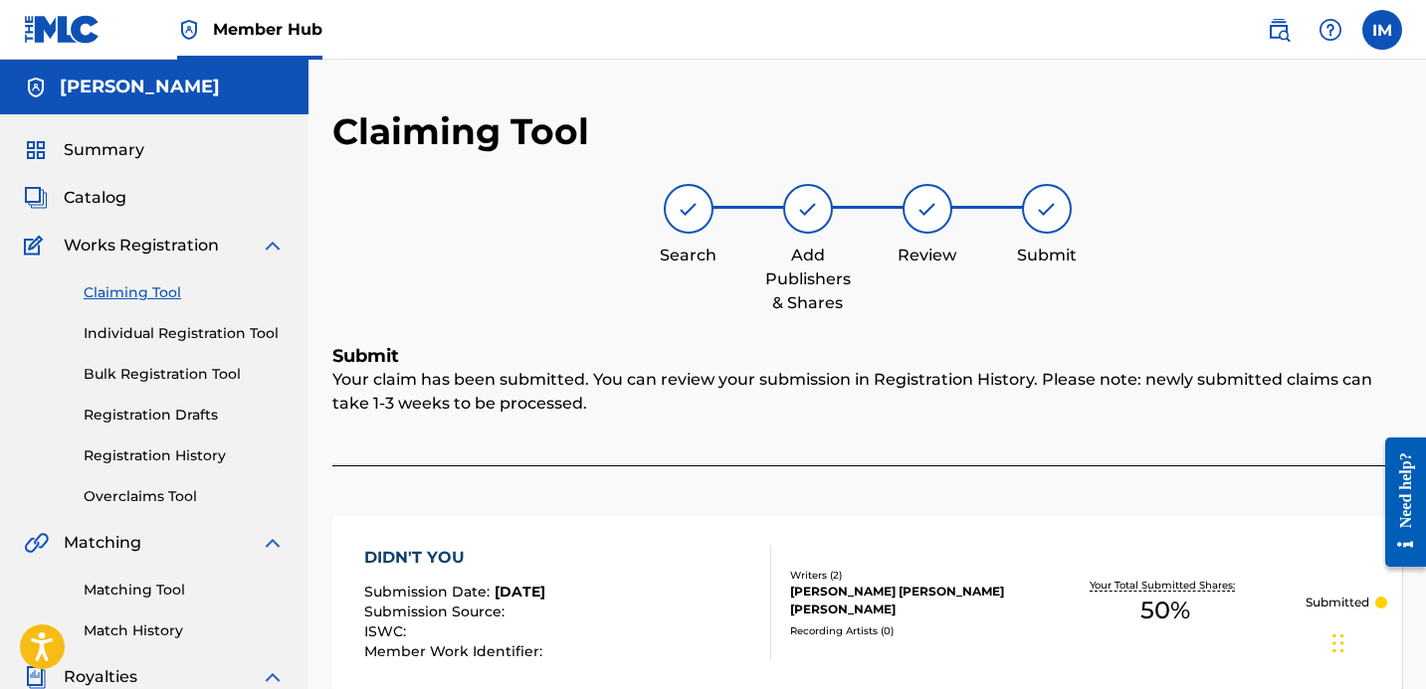
click at [149, 294] on link "Claiming Tool" at bounding box center [184, 293] width 201 height 21
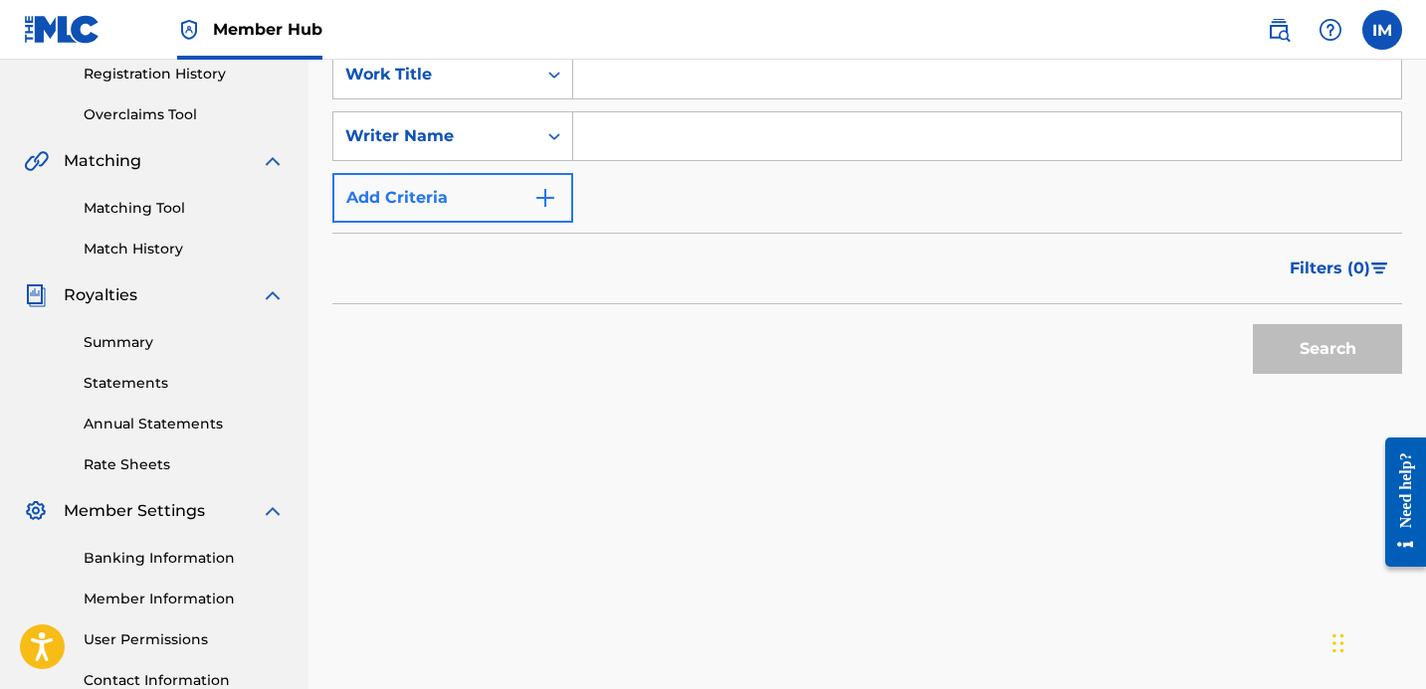
scroll to position [270, 0]
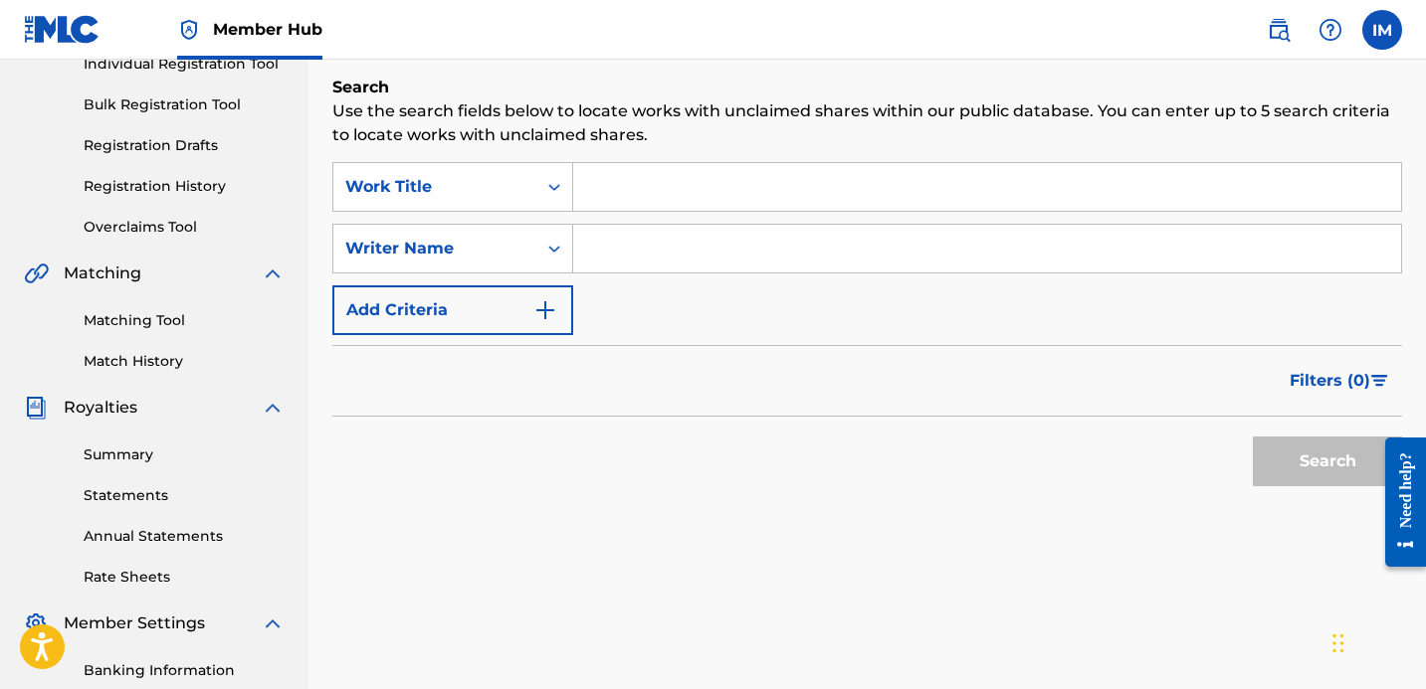
click at [727, 171] on input "Search Form" at bounding box center [987, 187] width 828 height 48
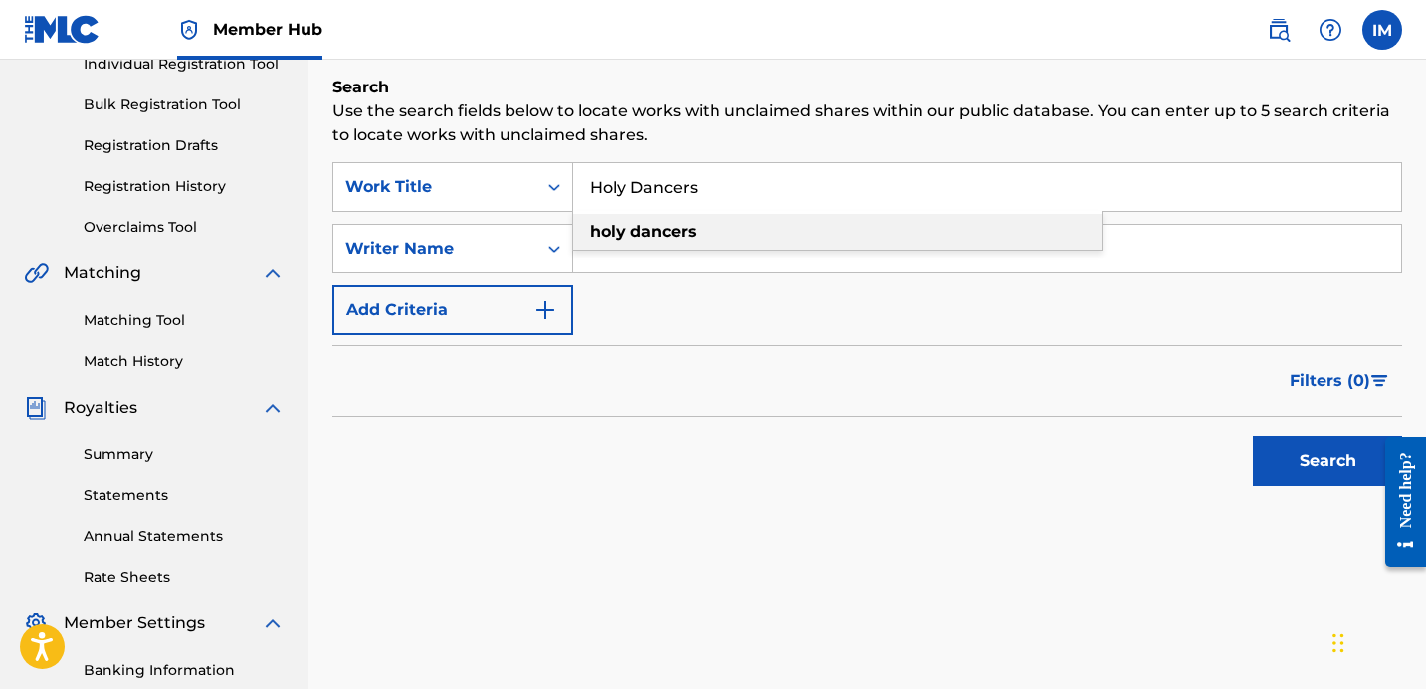
click at [676, 238] on strong "dancers" at bounding box center [663, 231] width 67 height 19
type input "holy dancers"
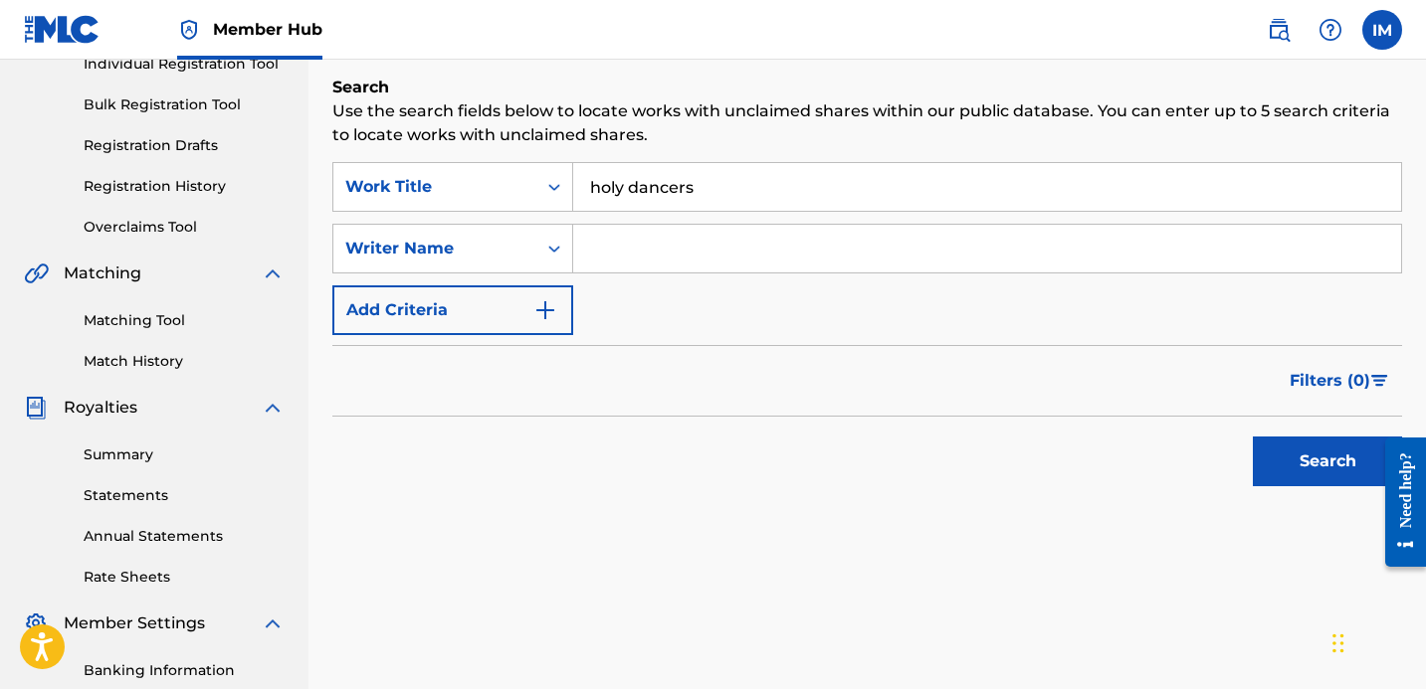
click at [668, 243] on input "Search Form" at bounding box center [987, 249] width 828 height 48
type input "Ian Robert Michael"
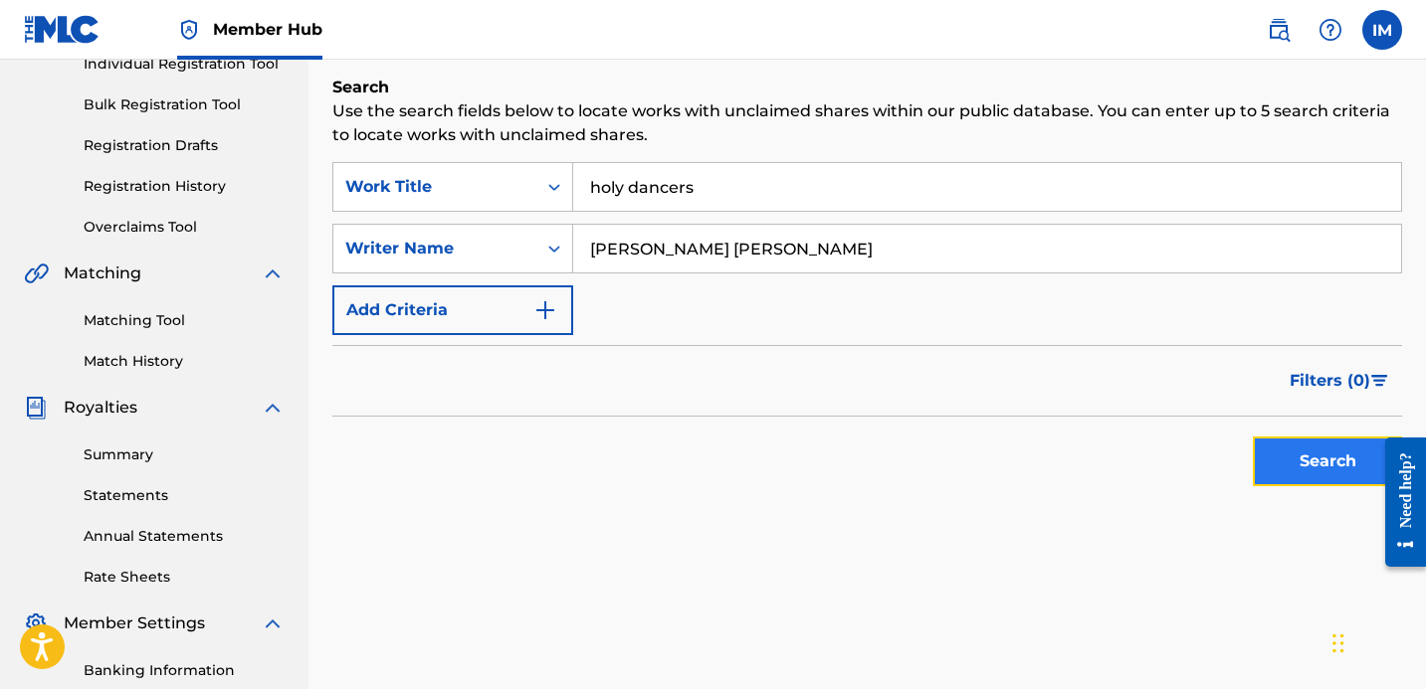
click at [1318, 448] on button "Search" at bounding box center [1327, 462] width 149 height 50
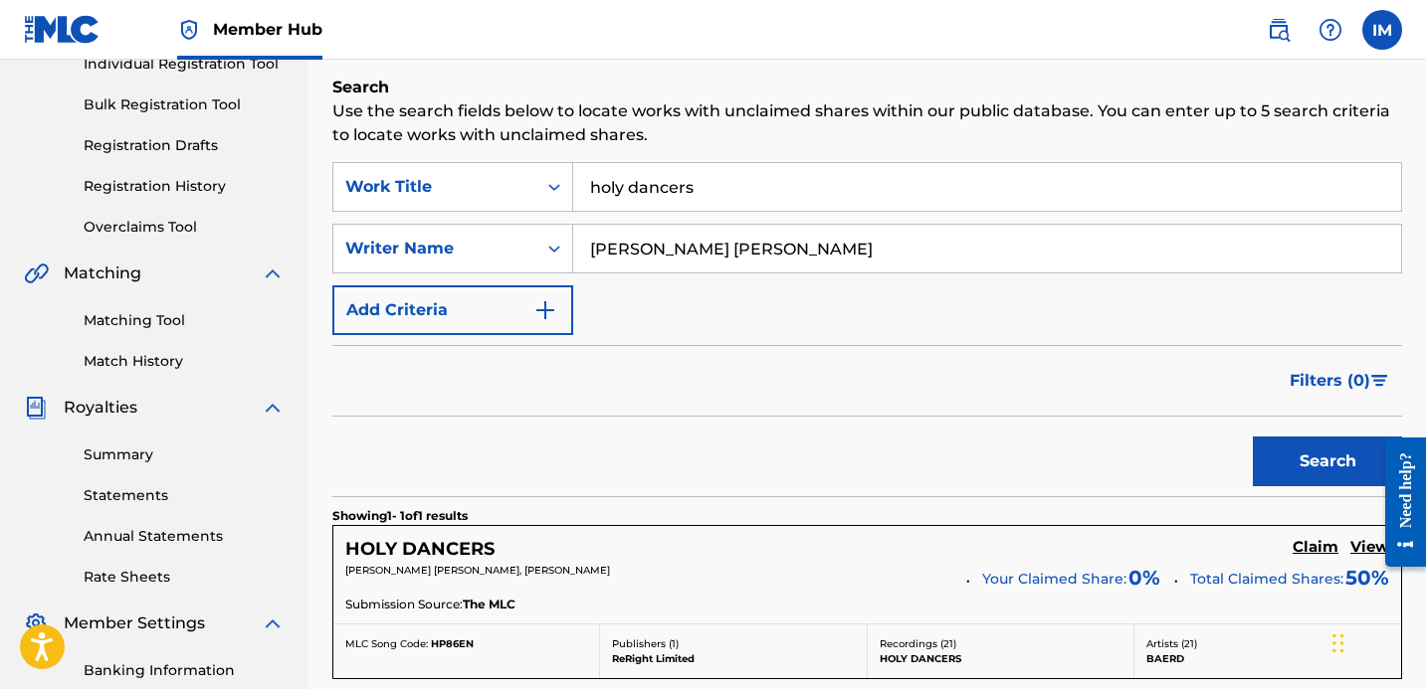
scroll to position [548, 0]
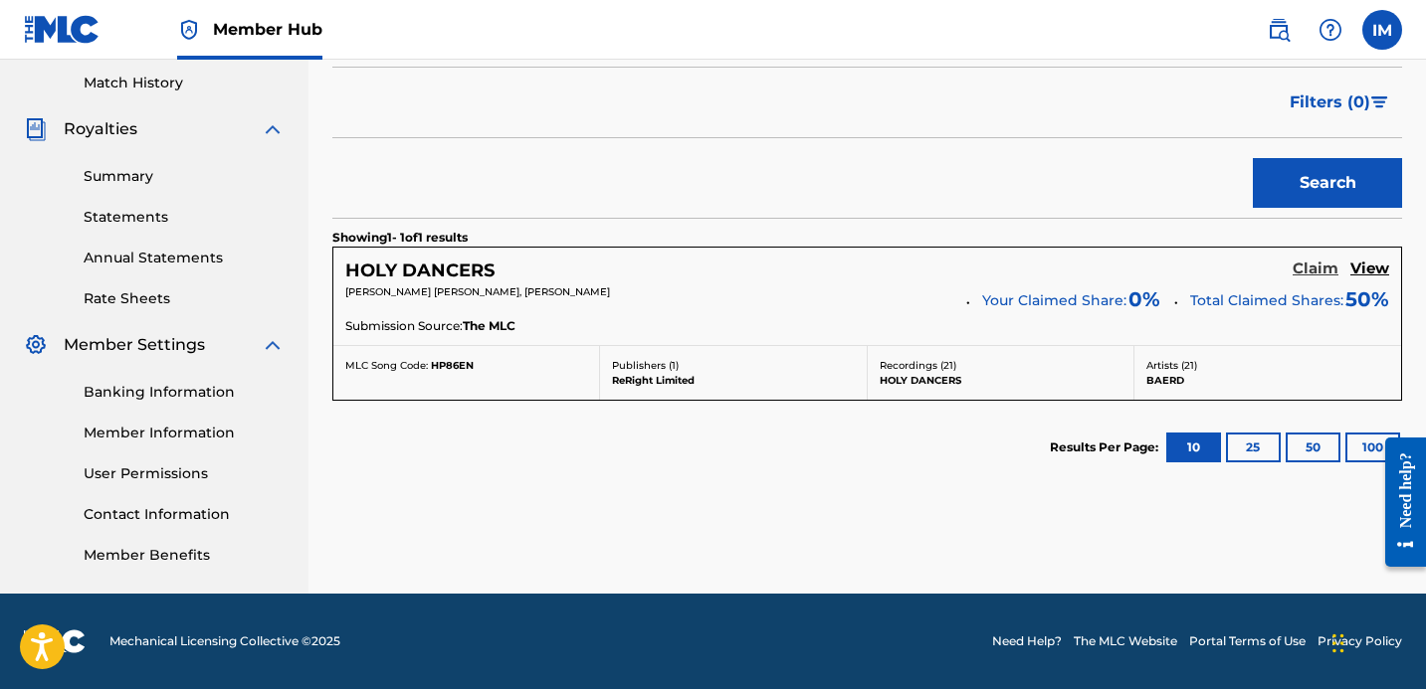
click at [1313, 271] on h5 "Claim" at bounding box center [1315, 269] width 46 height 19
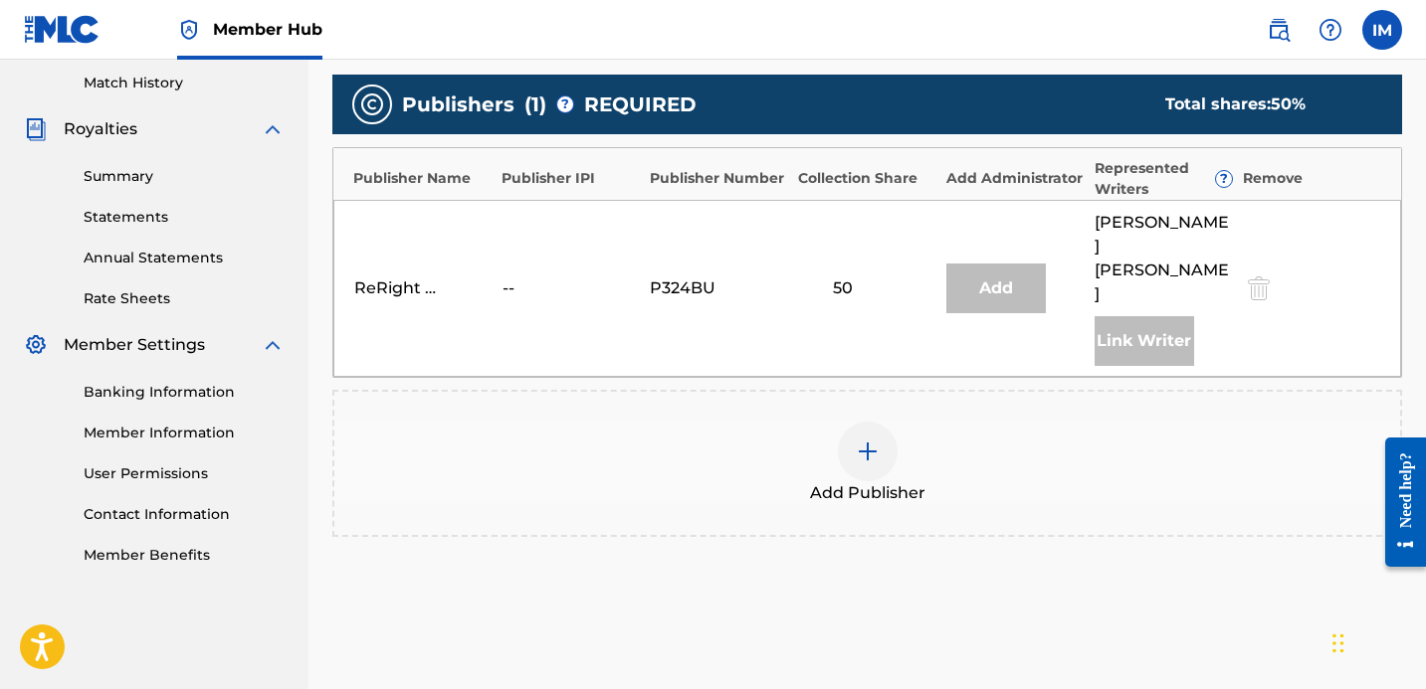
click at [853, 453] on div at bounding box center [868, 452] width 60 height 60
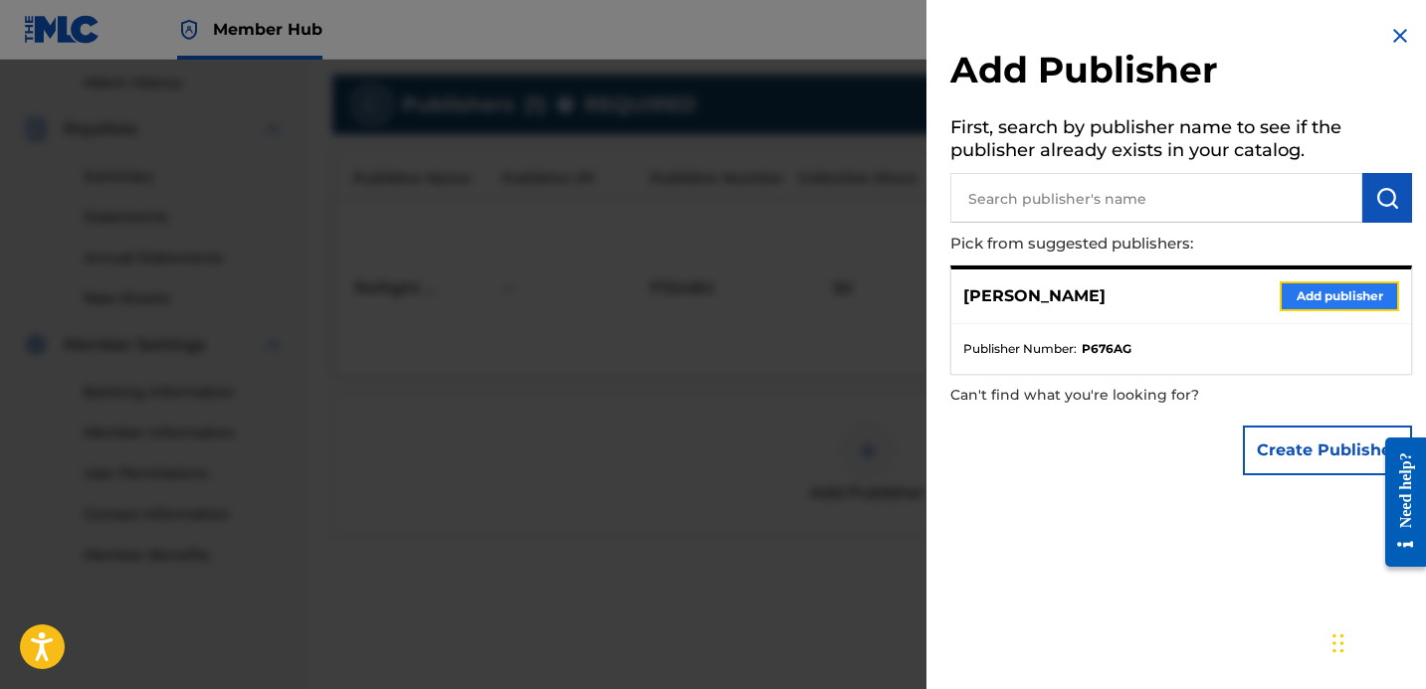
click at [1317, 304] on button "Add publisher" at bounding box center [1338, 297] width 119 height 30
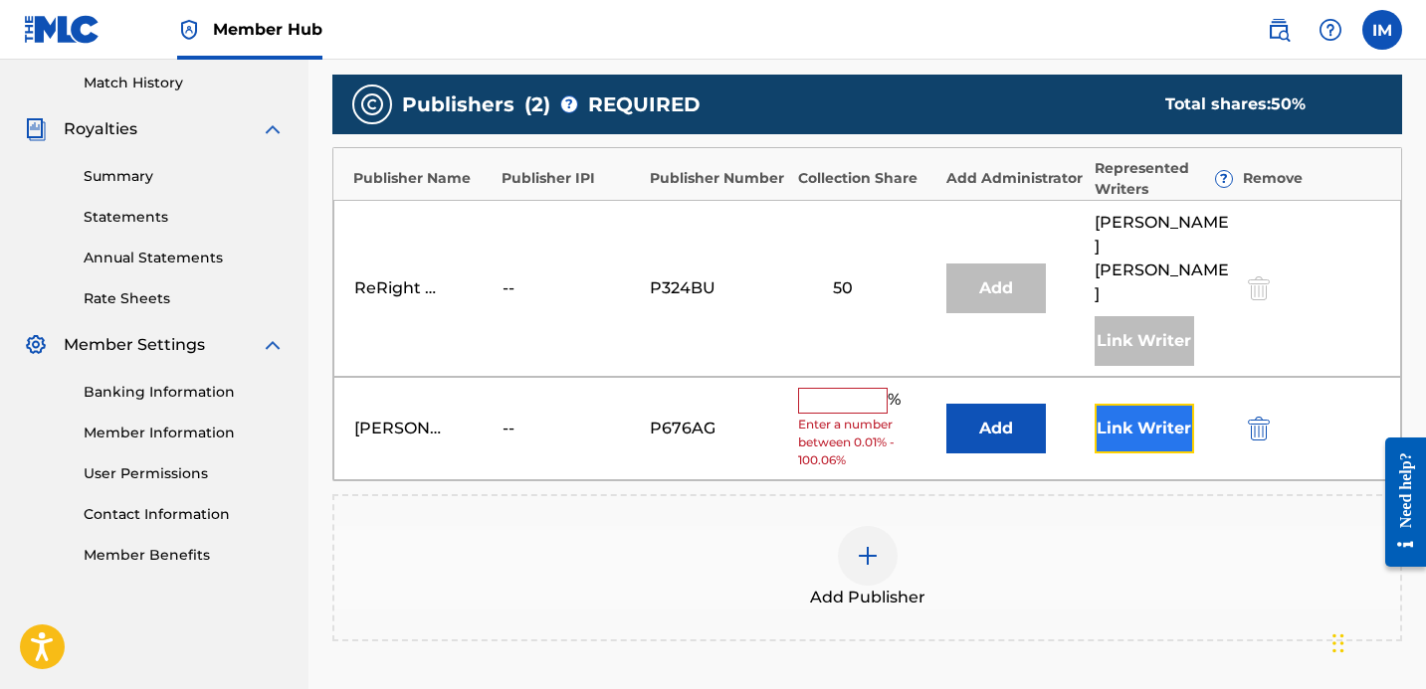
click at [1157, 404] on button "Link Writer" at bounding box center [1143, 429] width 99 height 50
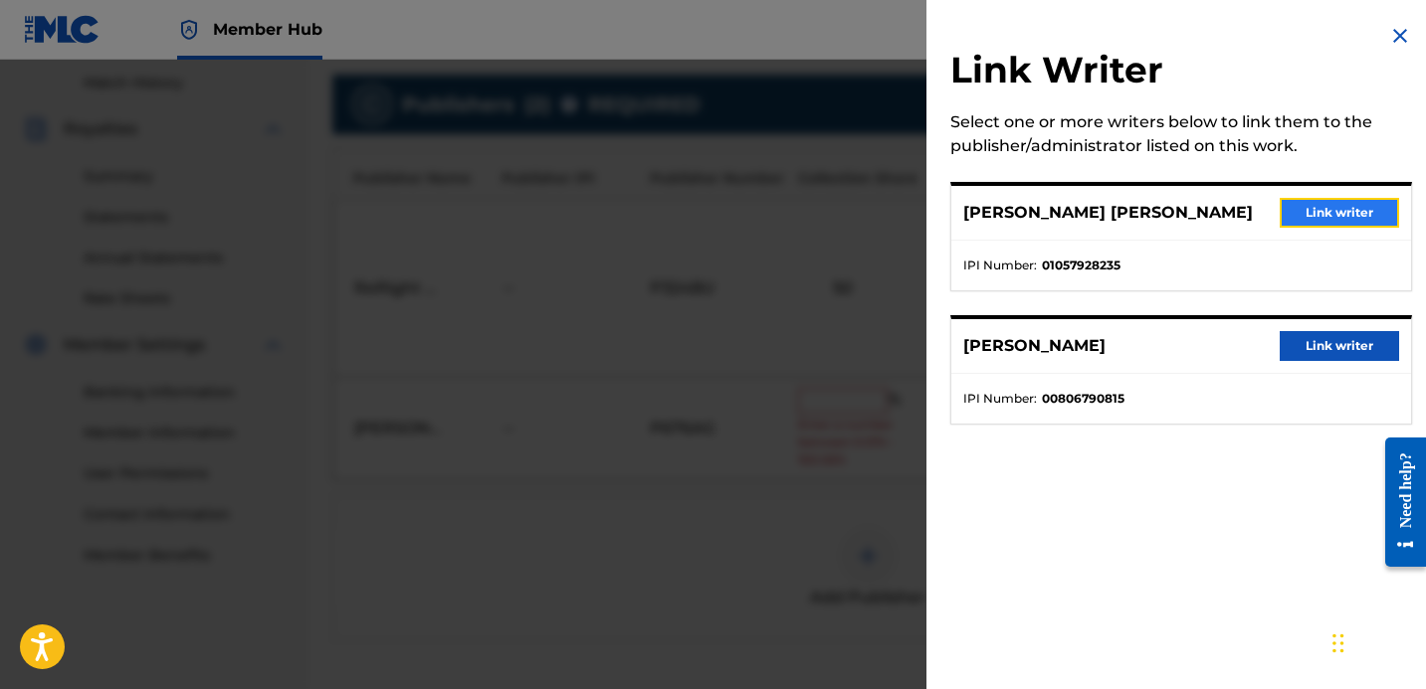
click at [1305, 204] on button "Link writer" at bounding box center [1338, 213] width 119 height 30
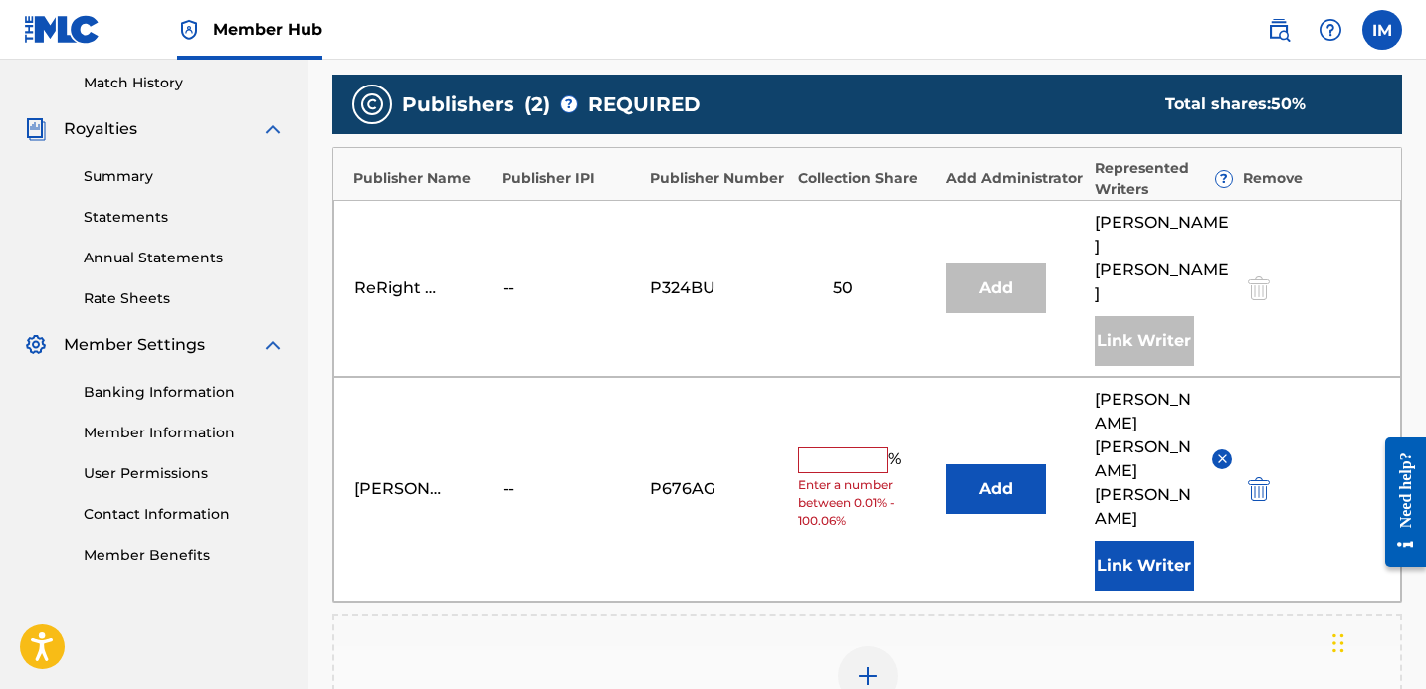
click at [832, 448] on div "% Enter a number between 0.01% - 100.06%" at bounding box center [867, 489] width 138 height 83
click at [820, 448] on input "text" at bounding box center [843, 461] width 90 height 26
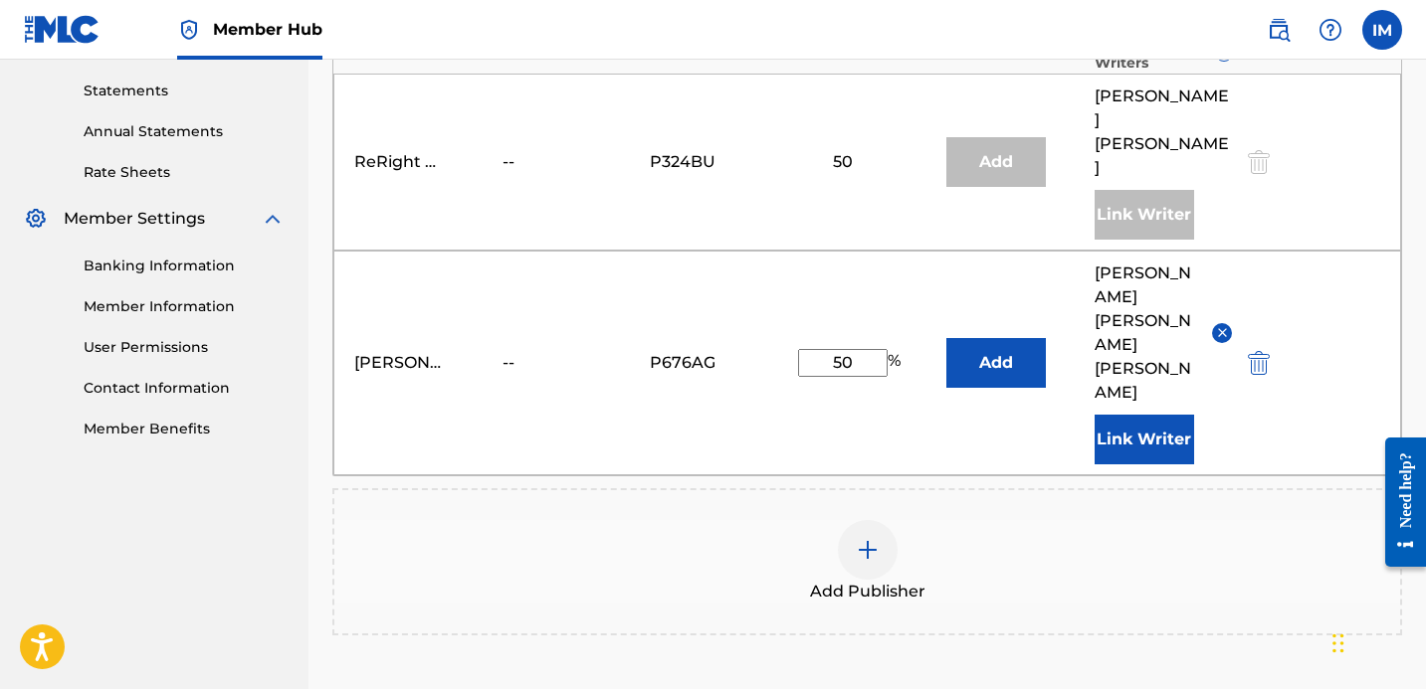
scroll to position [798, 0]
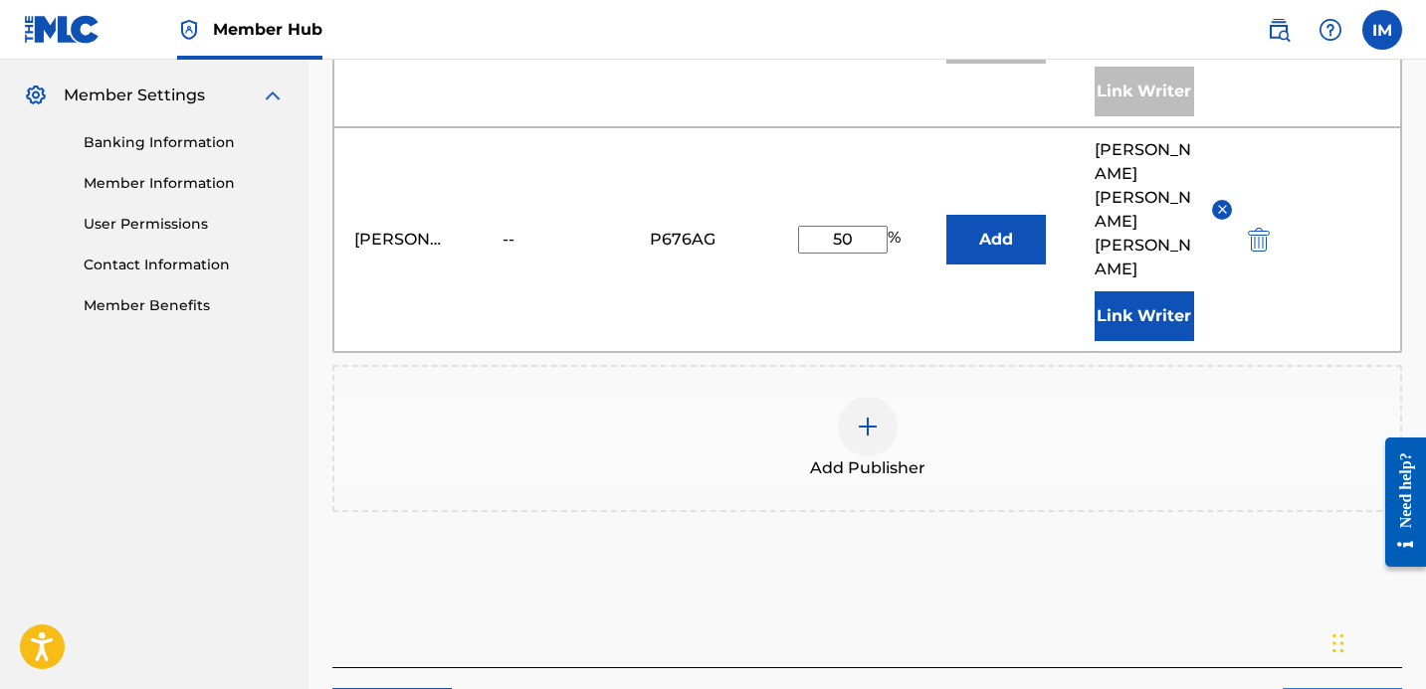
type input "50"
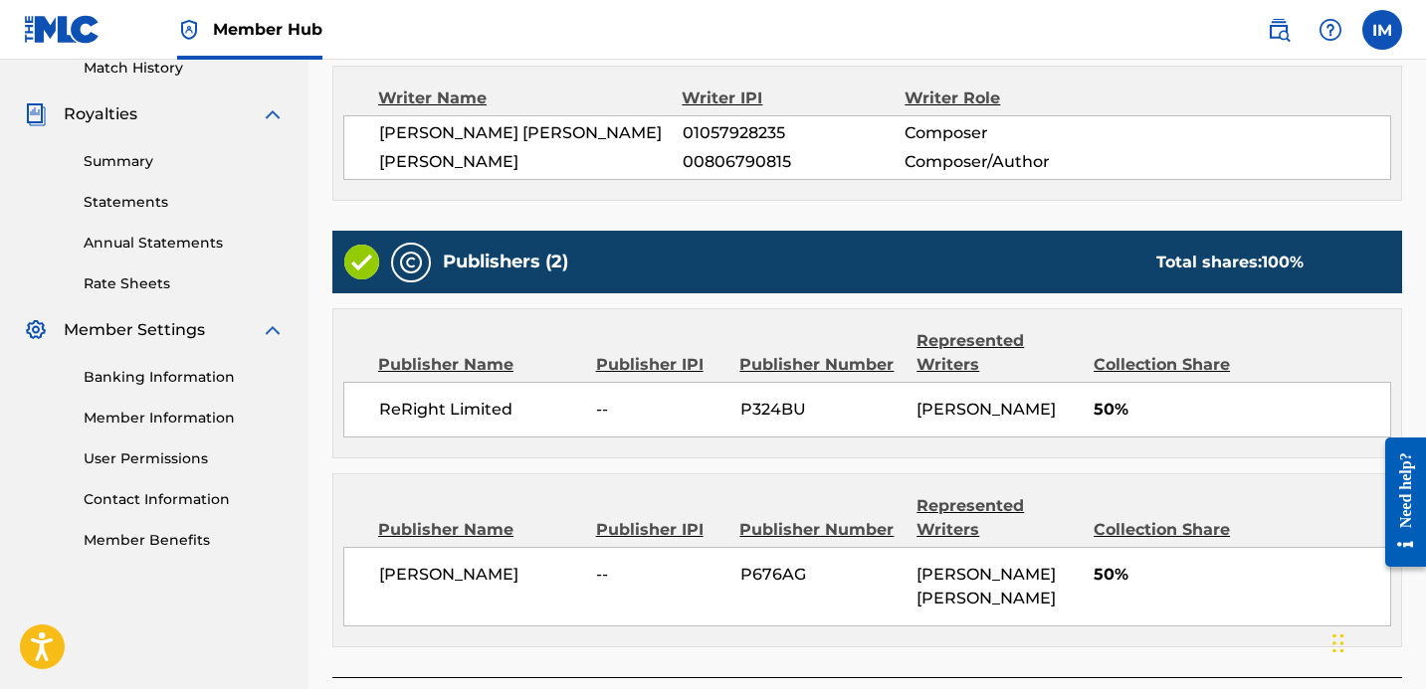
scroll to position [738, 0]
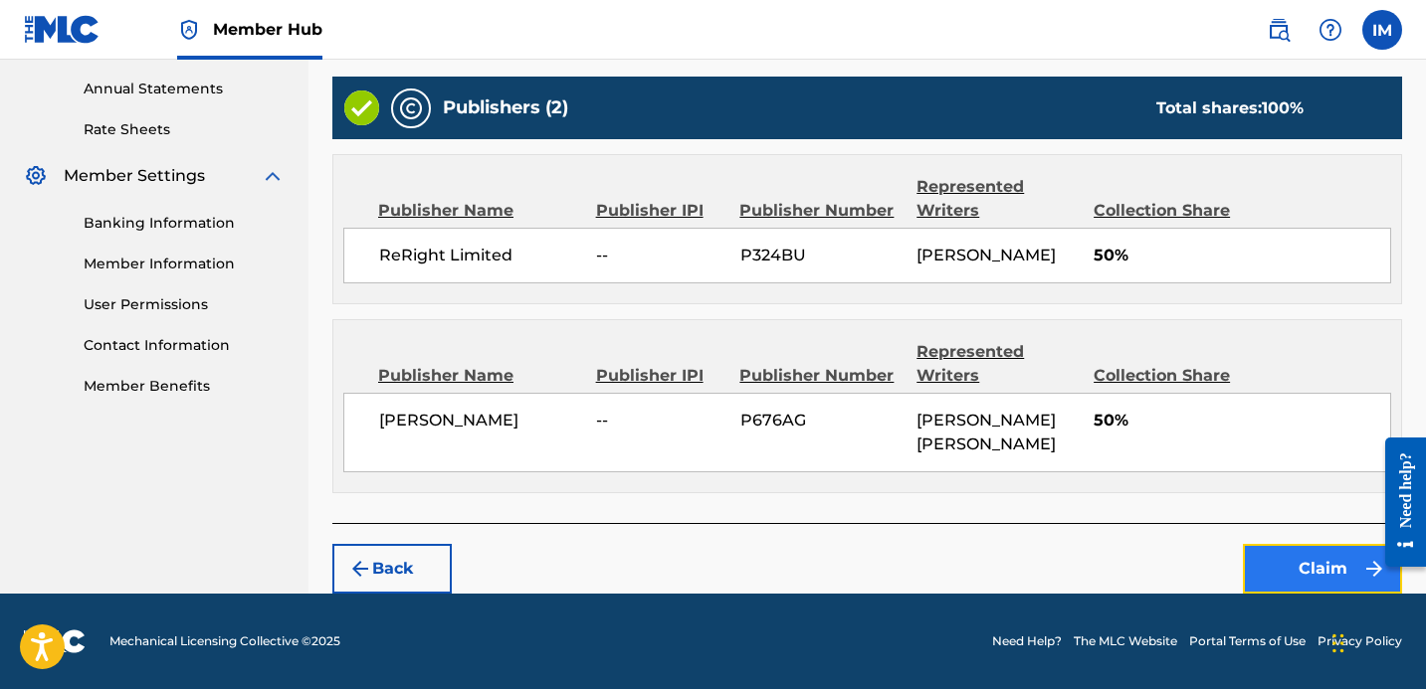
click at [1307, 567] on button "Claim" at bounding box center [1322, 569] width 159 height 50
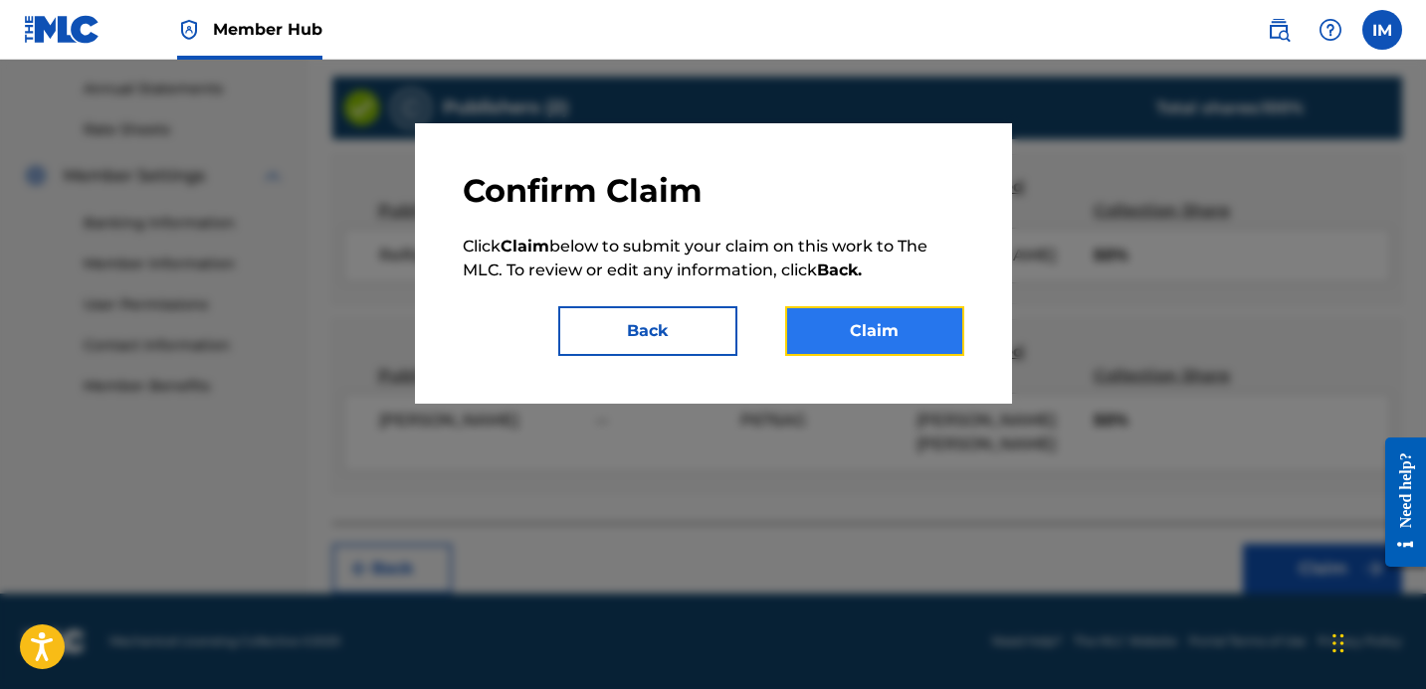
click at [905, 328] on button "Claim" at bounding box center [874, 331] width 179 height 50
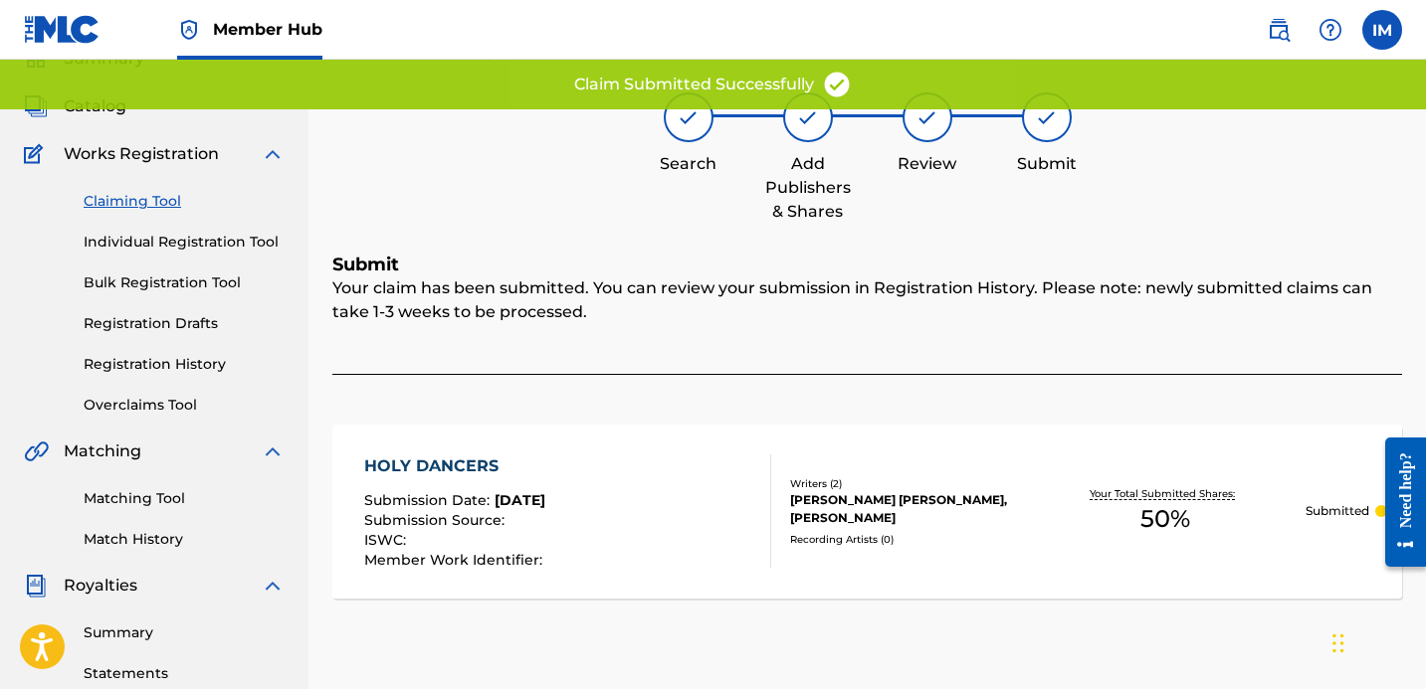
scroll to position [88, 0]
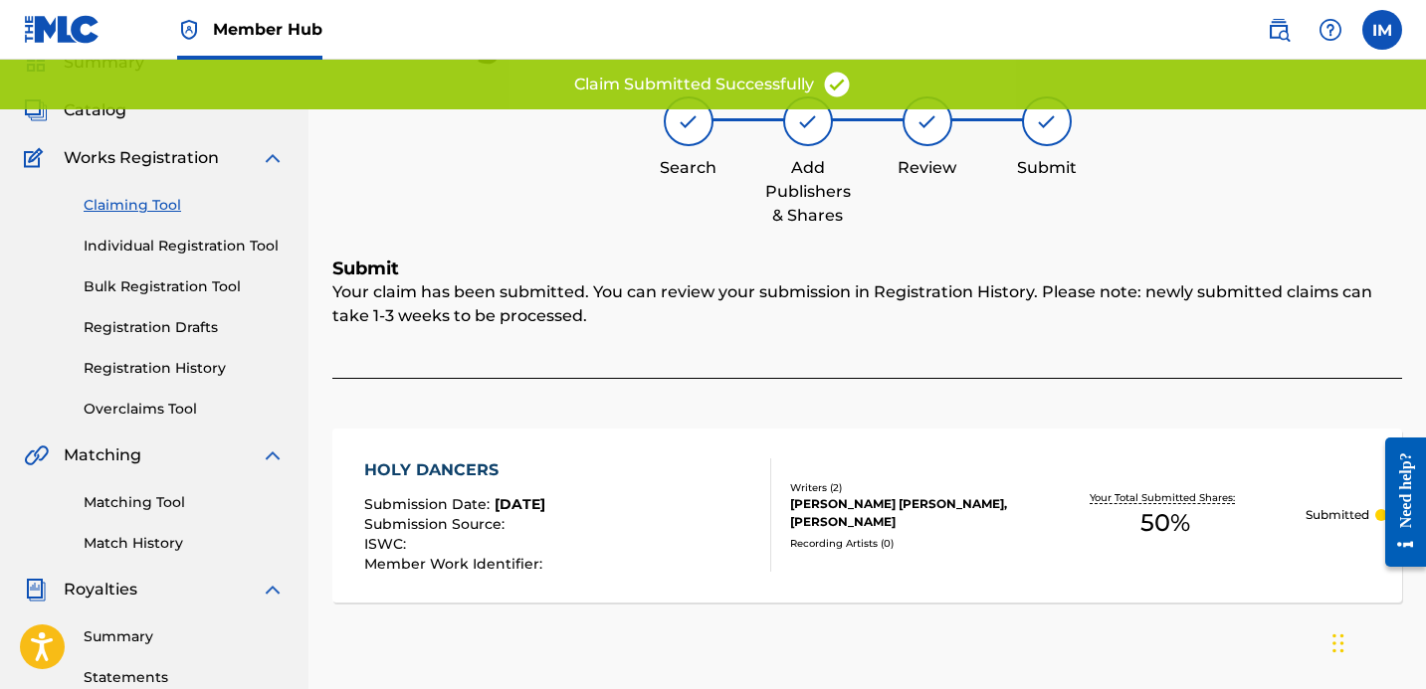
click at [730, 367] on div "Your claim has been submitted. You can review your submission in Registration H…" at bounding box center [866, 330] width 1069 height 98
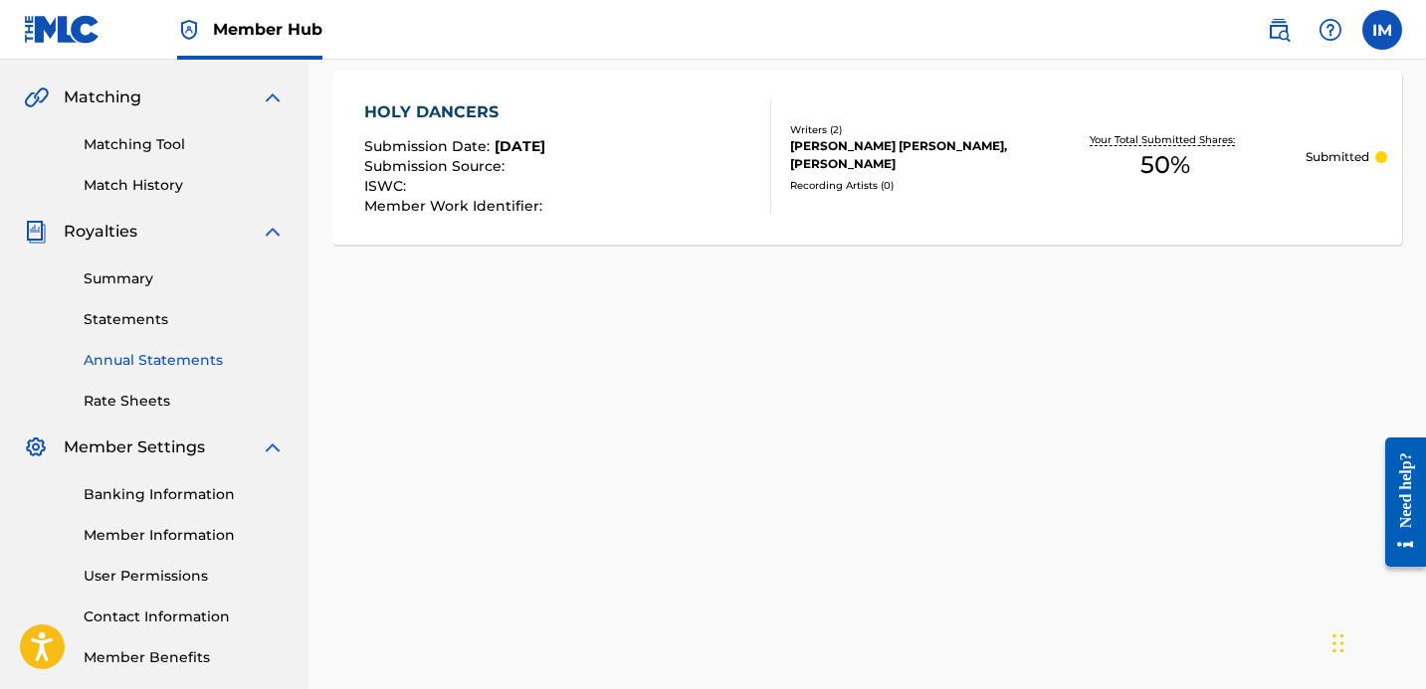
scroll to position [544, 0]
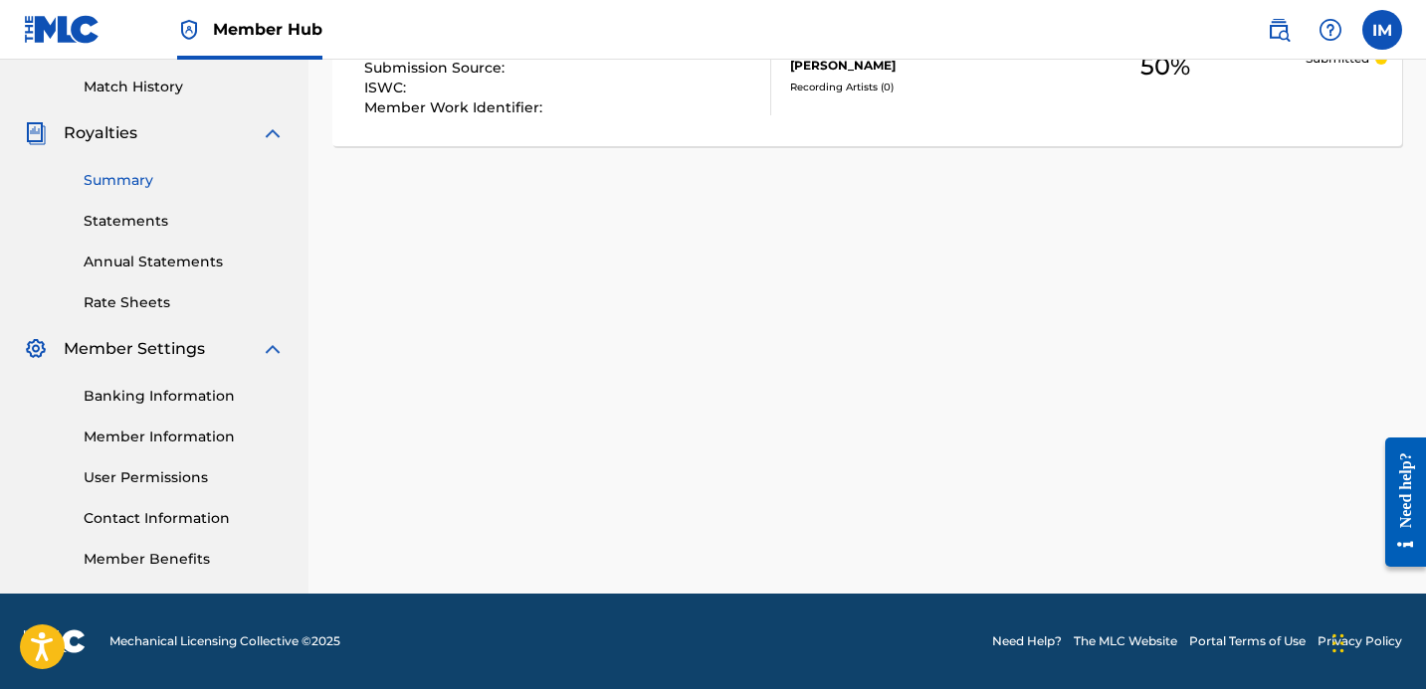
click at [127, 177] on link "Summary" at bounding box center [184, 180] width 201 height 21
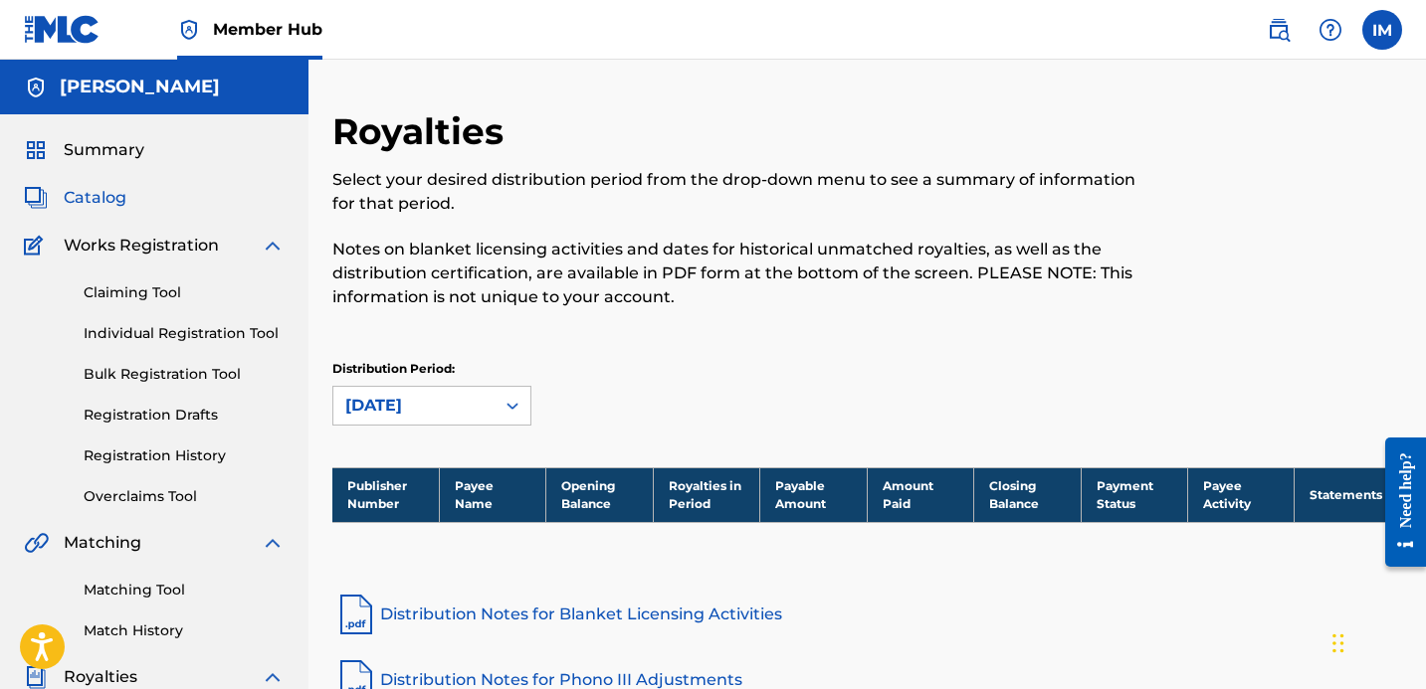
click at [100, 191] on span "Catalog" at bounding box center [95, 198] width 63 height 24
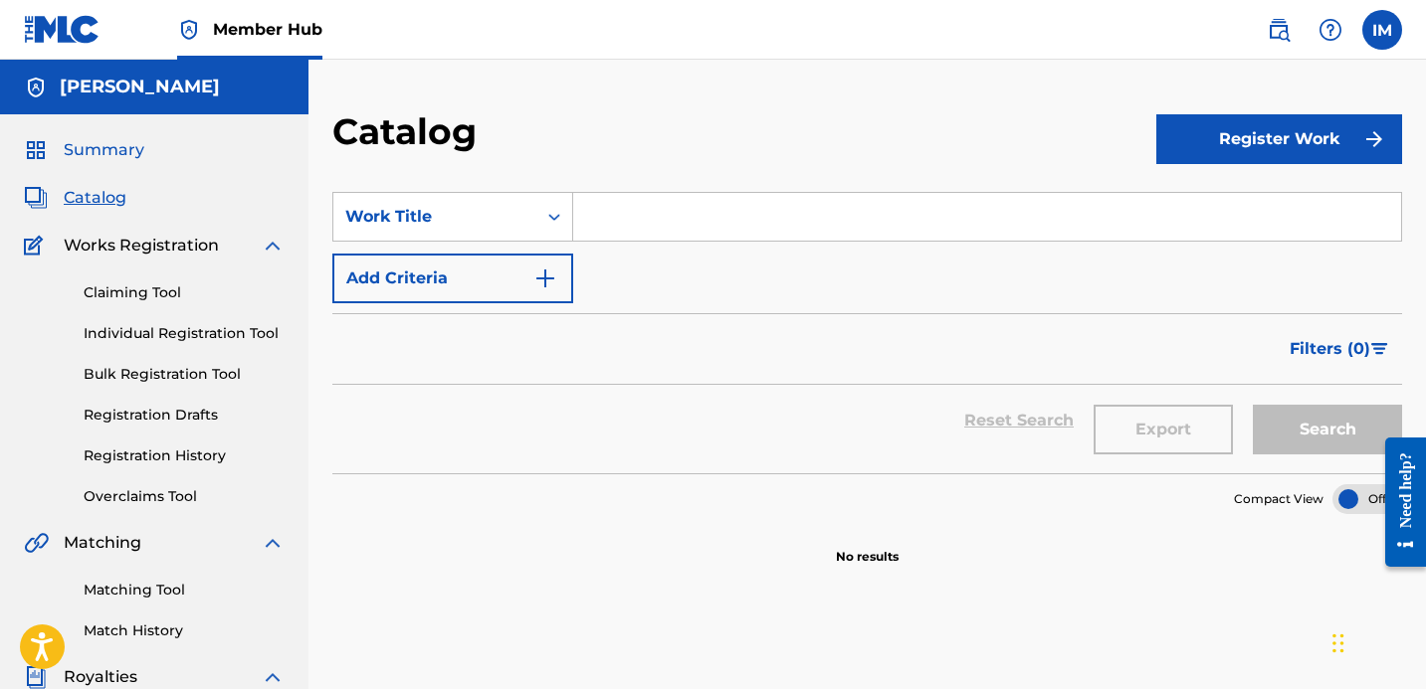
click at [91, 154] on span "Summary" at bounding box center [104, 150] width 81 height 24
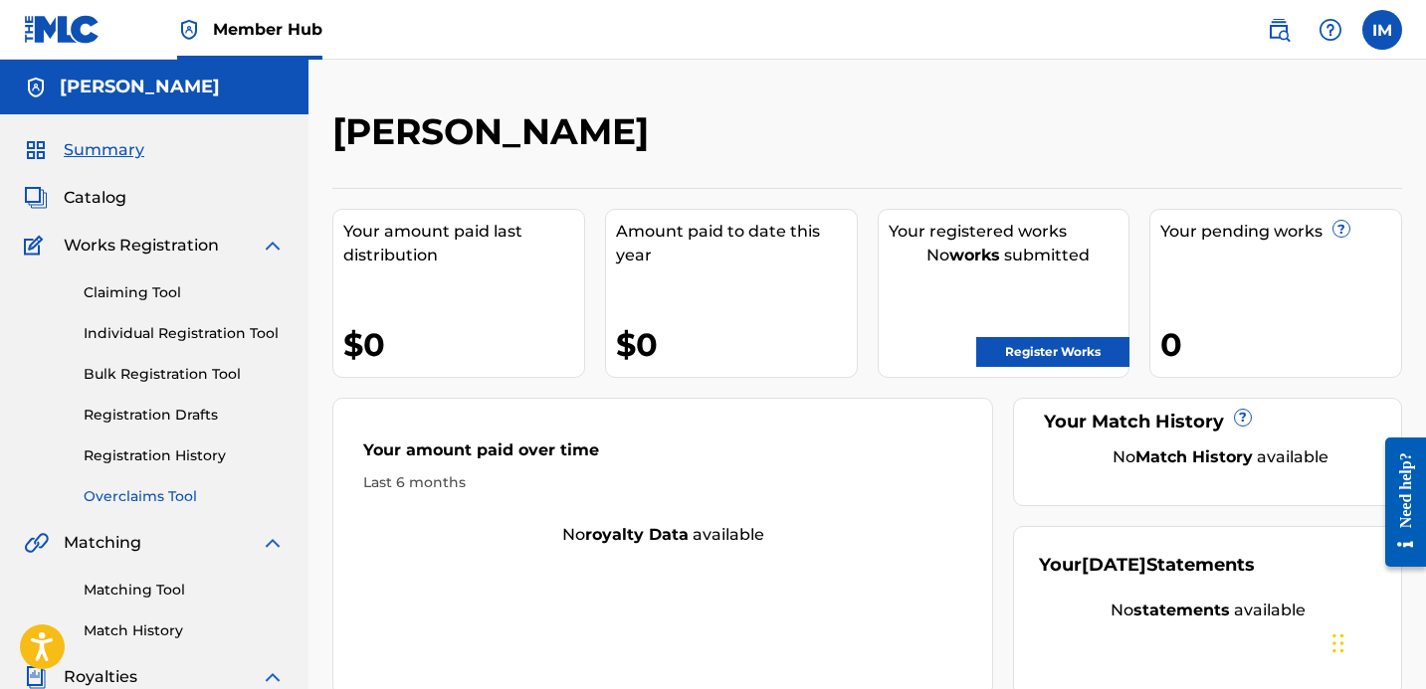
click at [157, 494] on link "Overclaims Tool" at bounding box center [184, 496] width 201 height 21
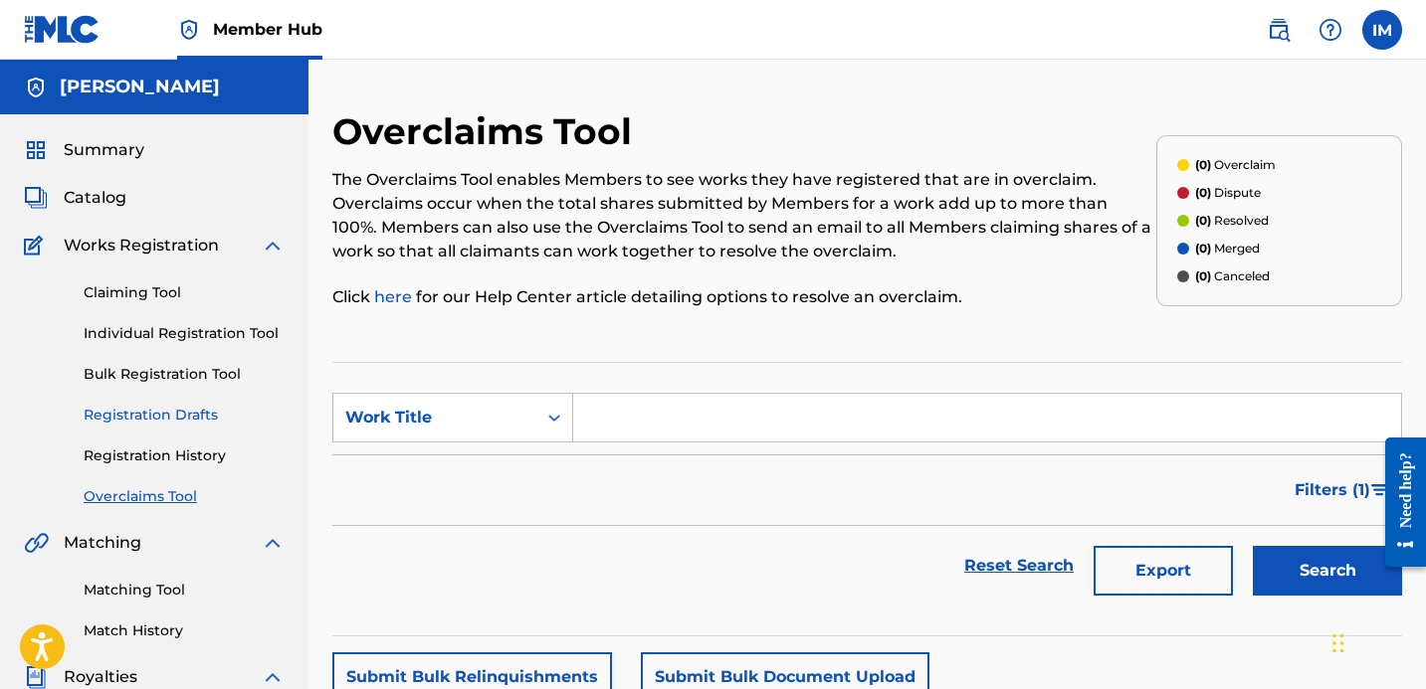
click at [180, 409] on link "Registration Drafts" at bounding box center [184, 415] width 201 height 21
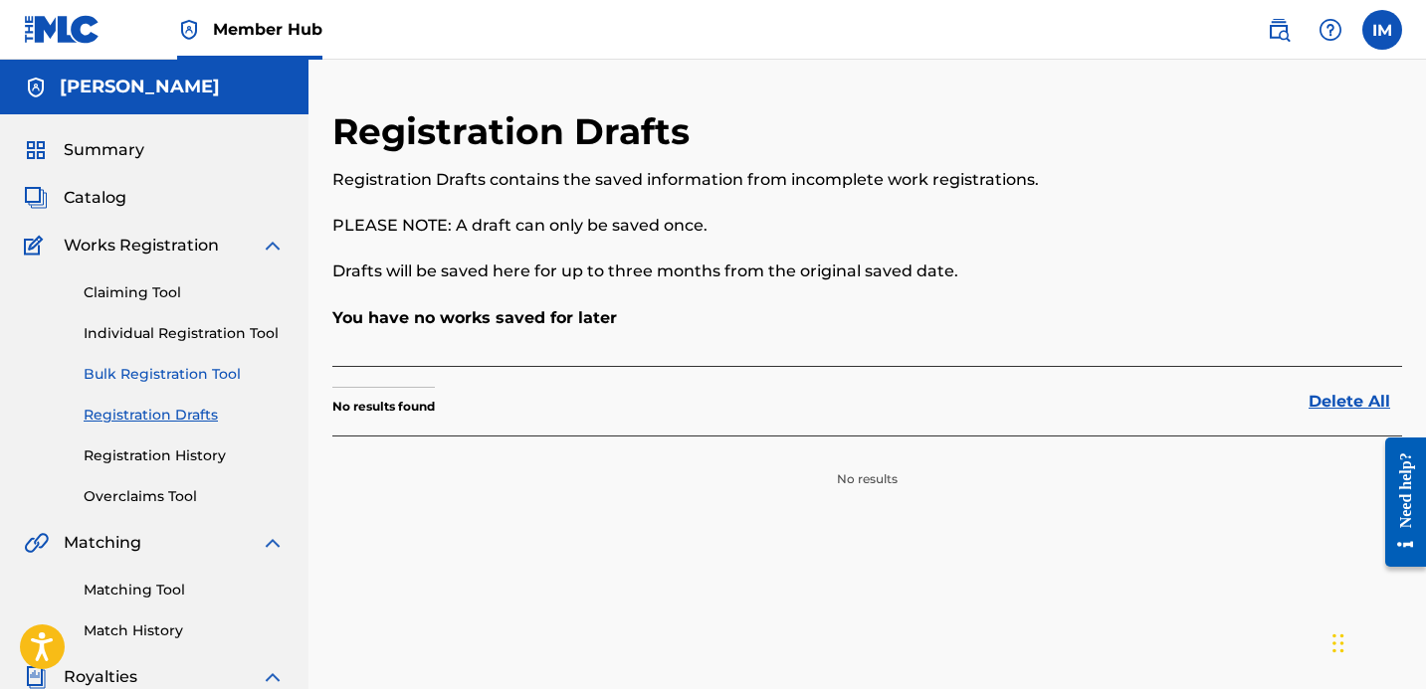
click at [182, 370] on link "Bulk Registration Tool" at bounding box center [184, 374] width 201 height 21
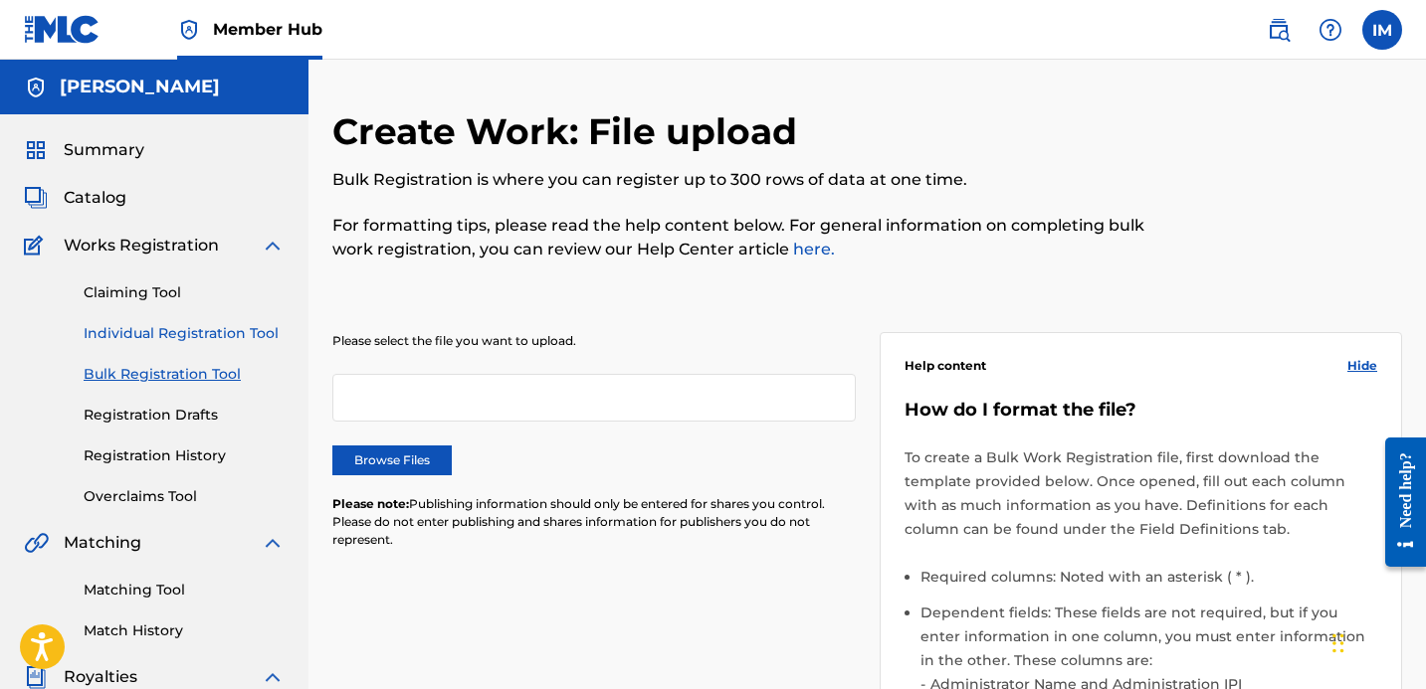
click at [176, 338] on link "Individual Registration Tool" at bounding box center [184, 333] width 201 height 21
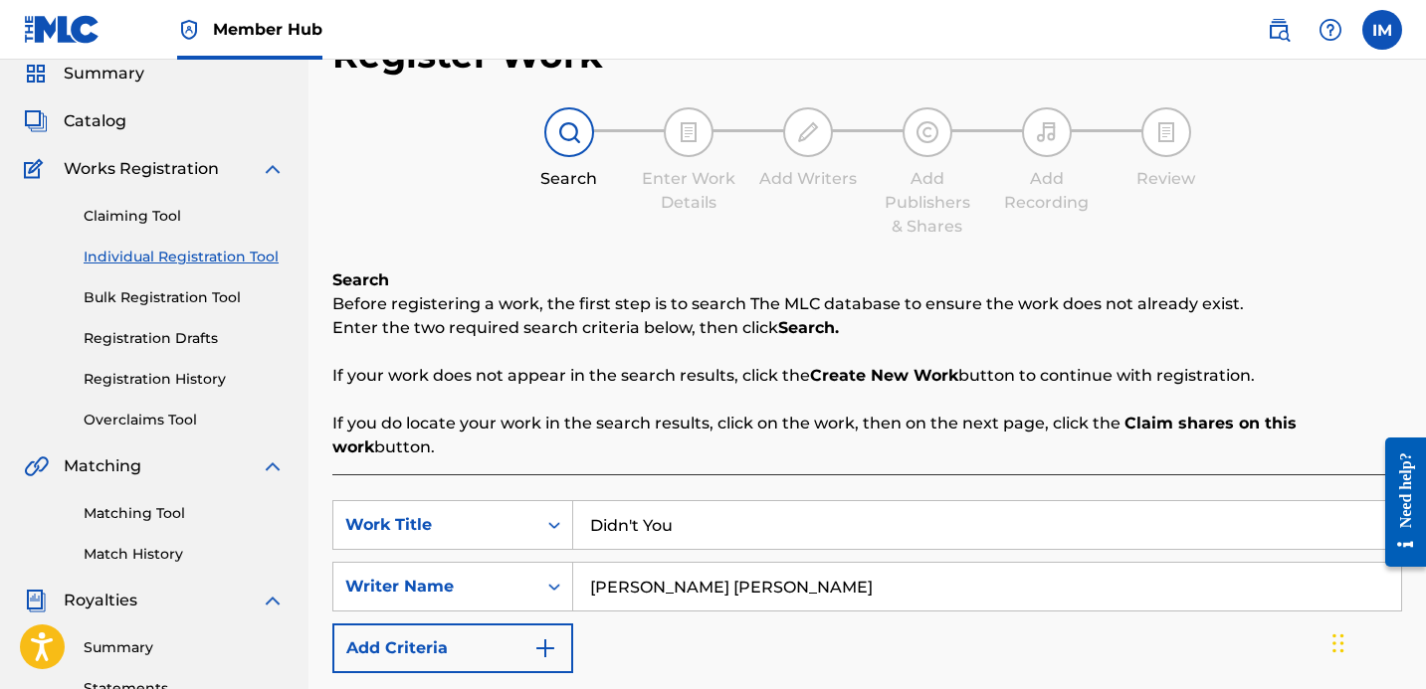
scroll to position [80, 0]
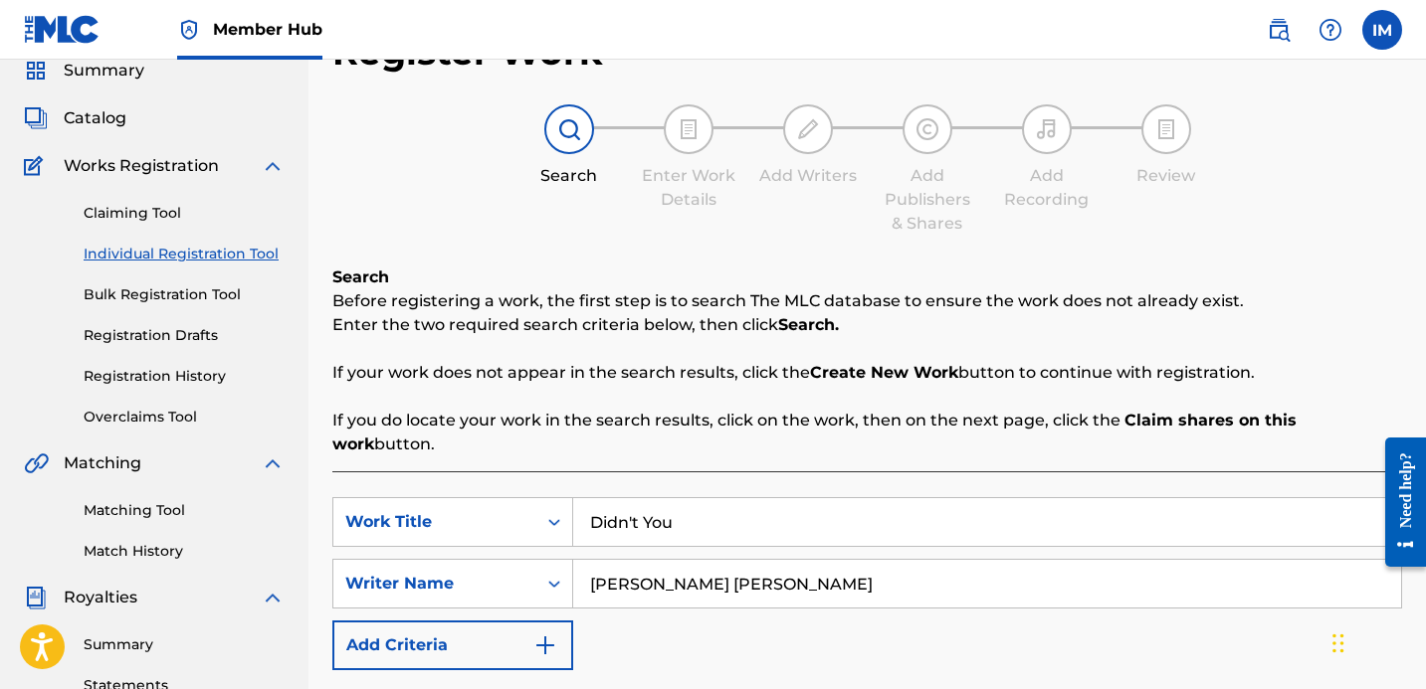
drag, startPoint x: 686, startPoint y: 502, endPoint x: 392, endPoint y: 438, distance: 301.5
click at [482, 497] on div "SearchWithCriteria95c73475-90ac-4548-9f49-01211de6925e Work Title Didn't You" at bounding box center [866, 522] width 1069 height 50
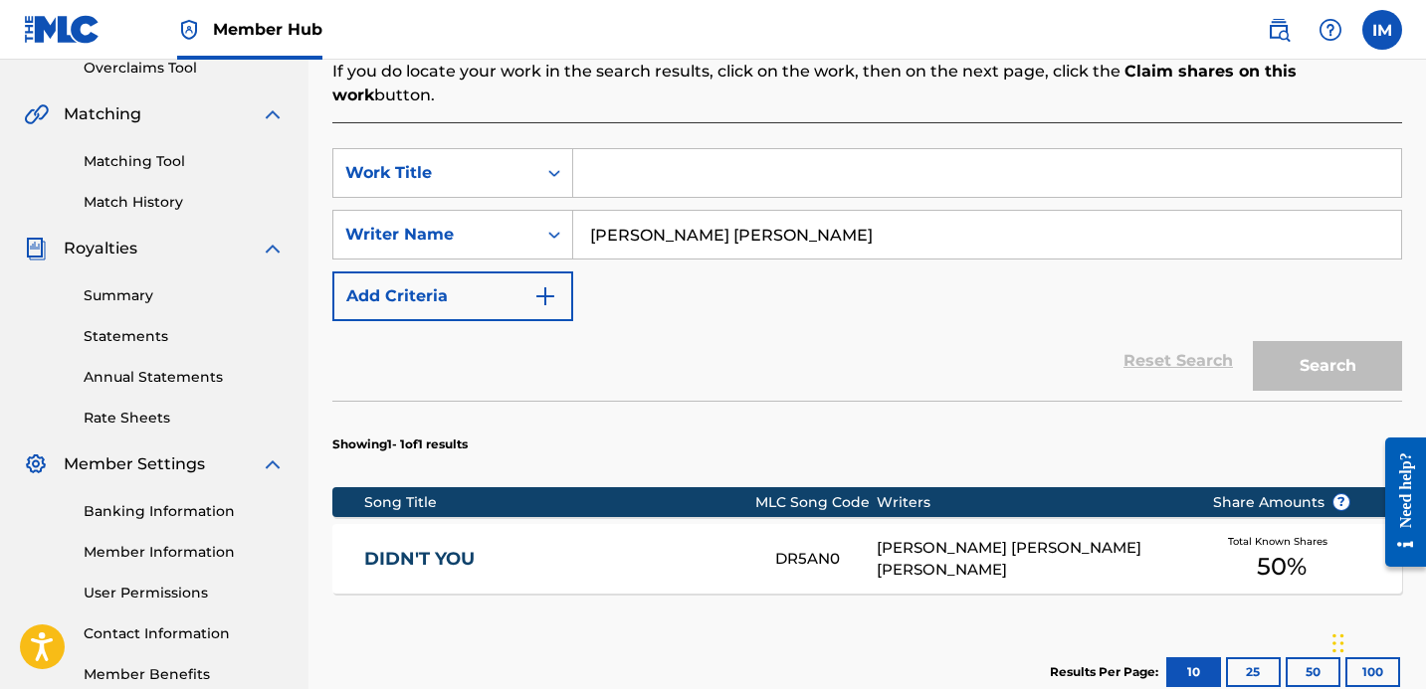
scroll to position [425, 0]
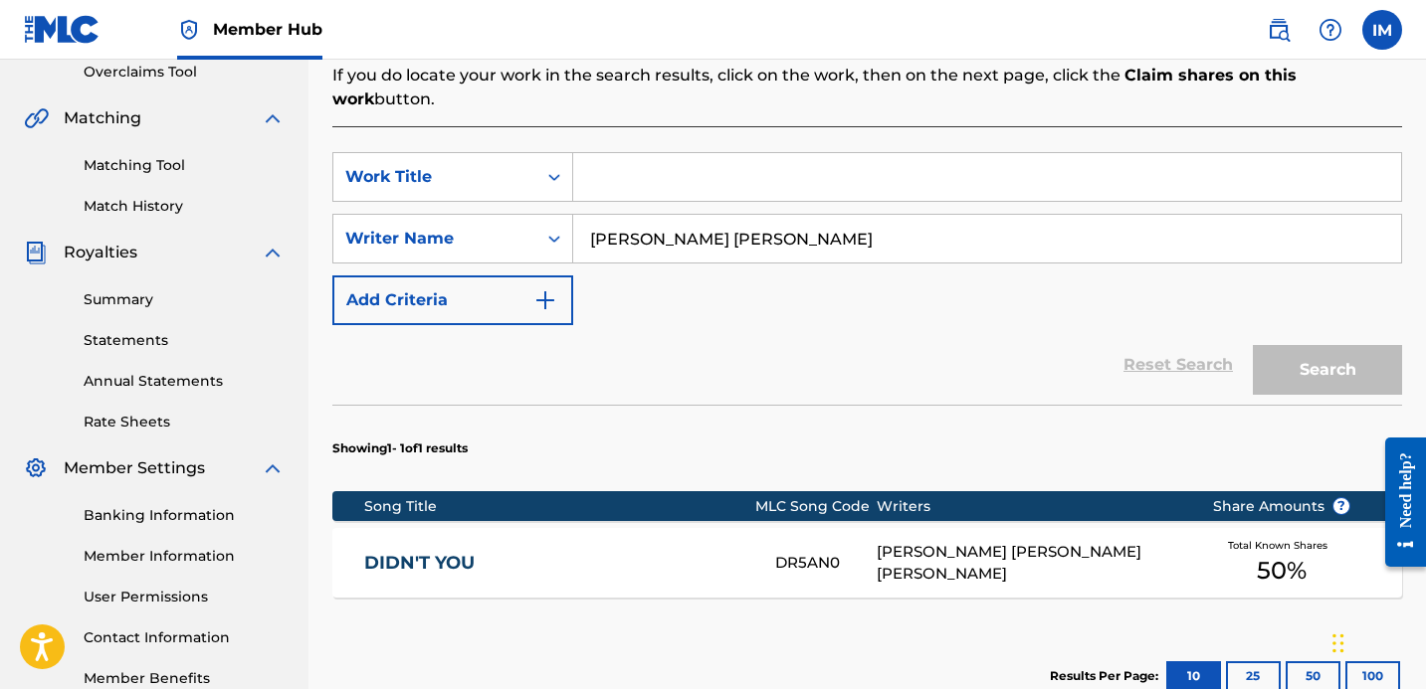
click at [820, 325] on div "Reset Search Search" at bounding box center [866, 365] width 1069 height 80
click at [1189, 340] on div "Reset Search Search" at bounding box center [866, 365] width 1069 height 80
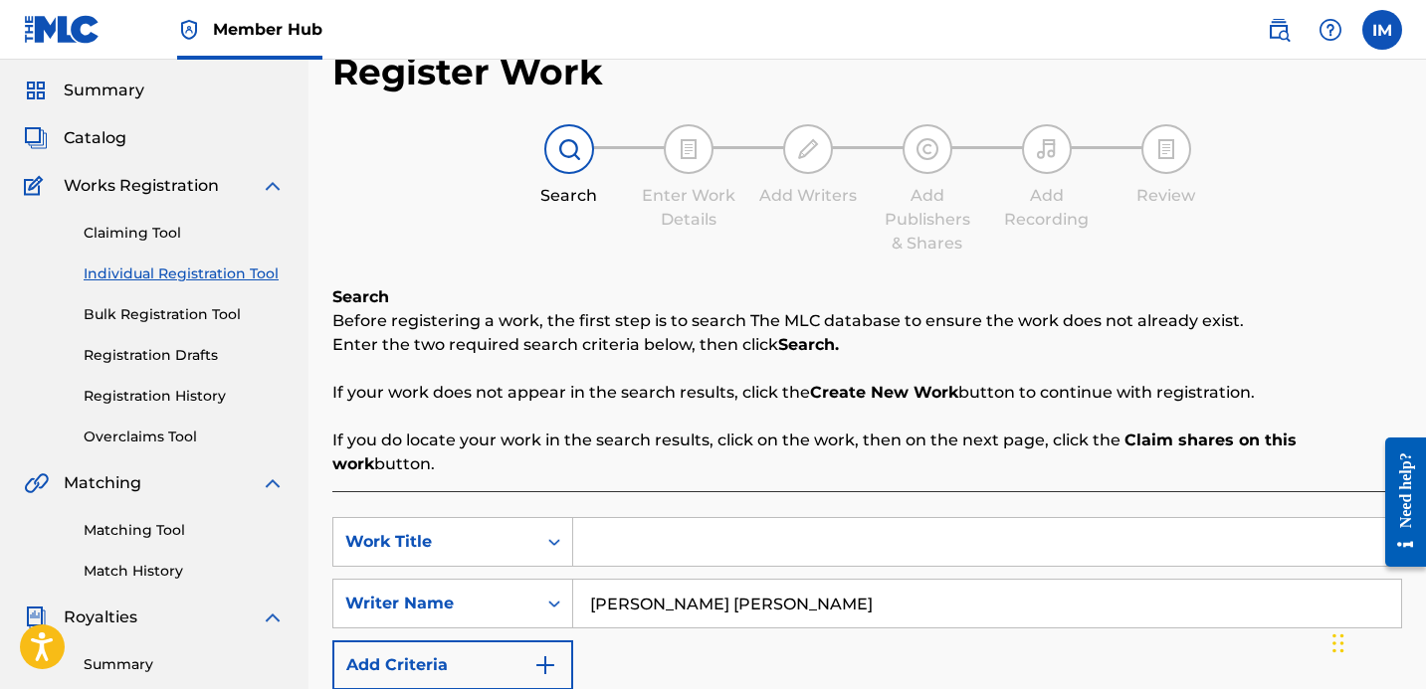
scroll to position [52, 0]
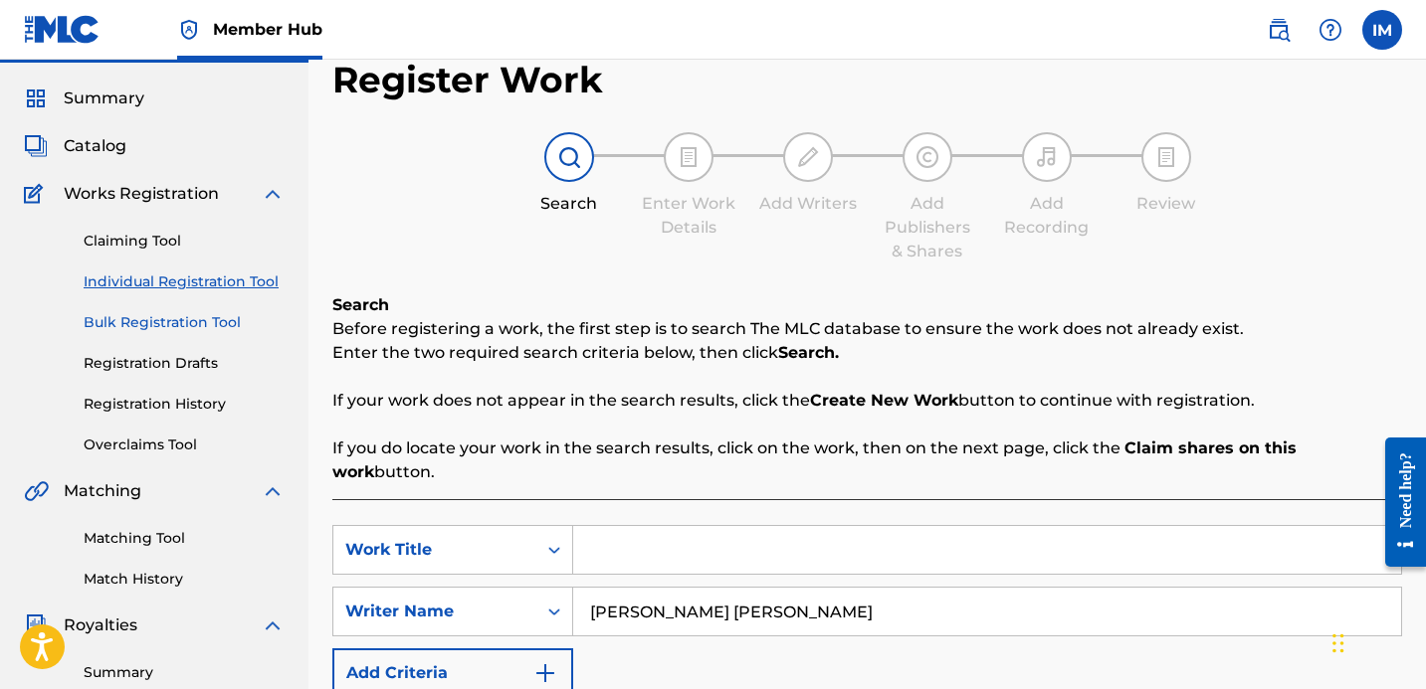
click at [154, 313] on link "Bulk Registration Tool" at bounding box center [184, 322] width 201 height 21
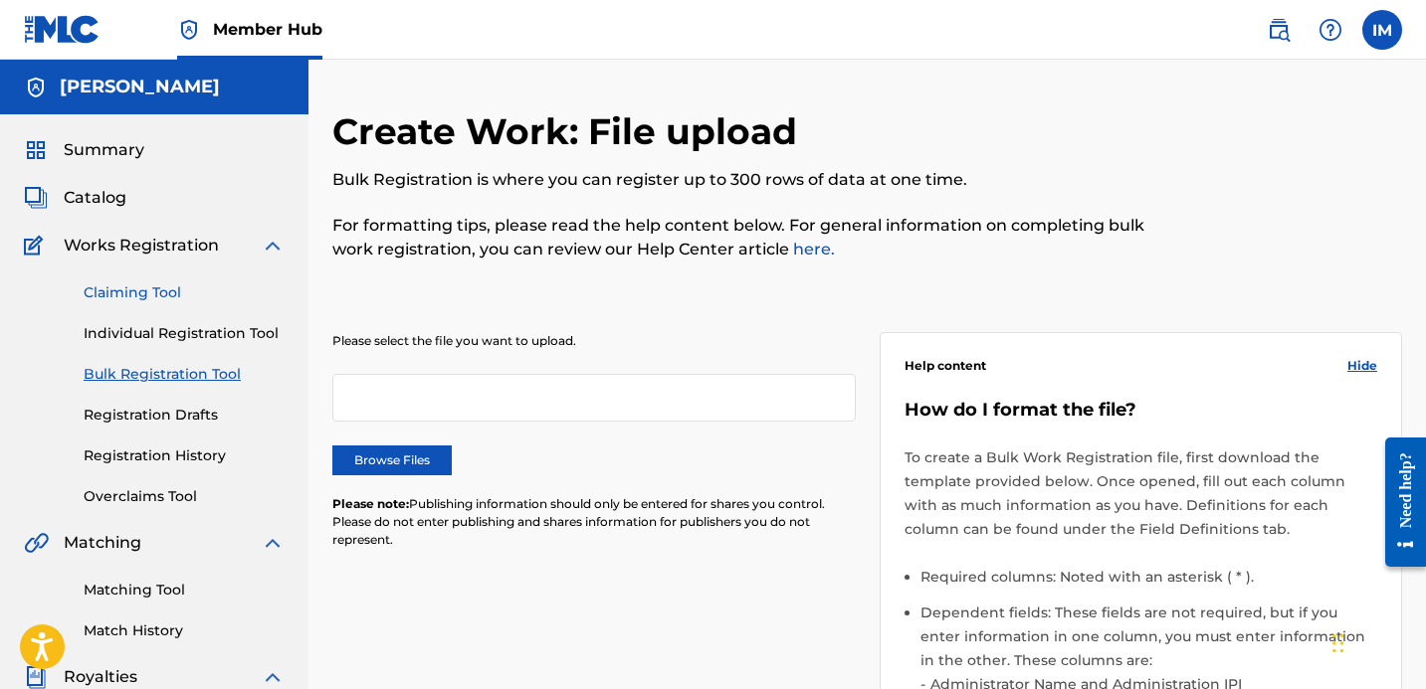
click at [128, 283] on link "Claiming Tool" at bounding box center [184, 293] width 201 height 21
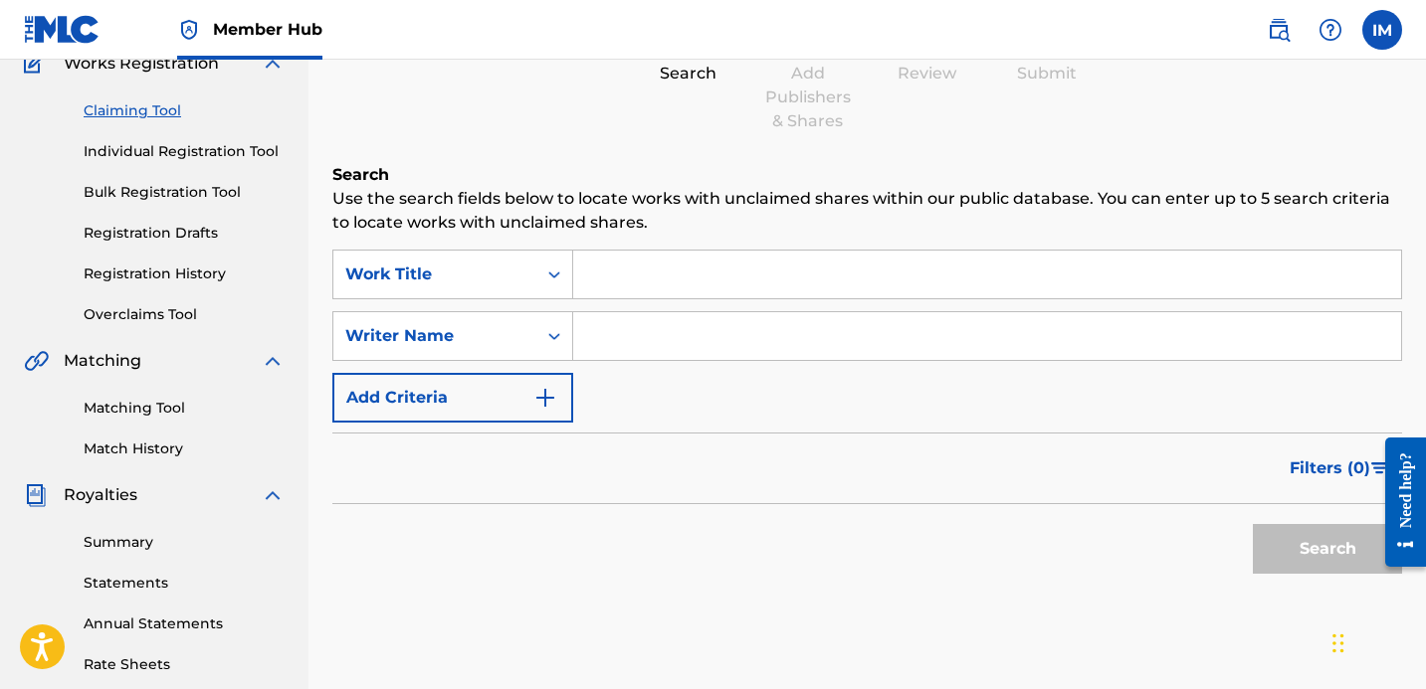
scroll to position [47, 0]
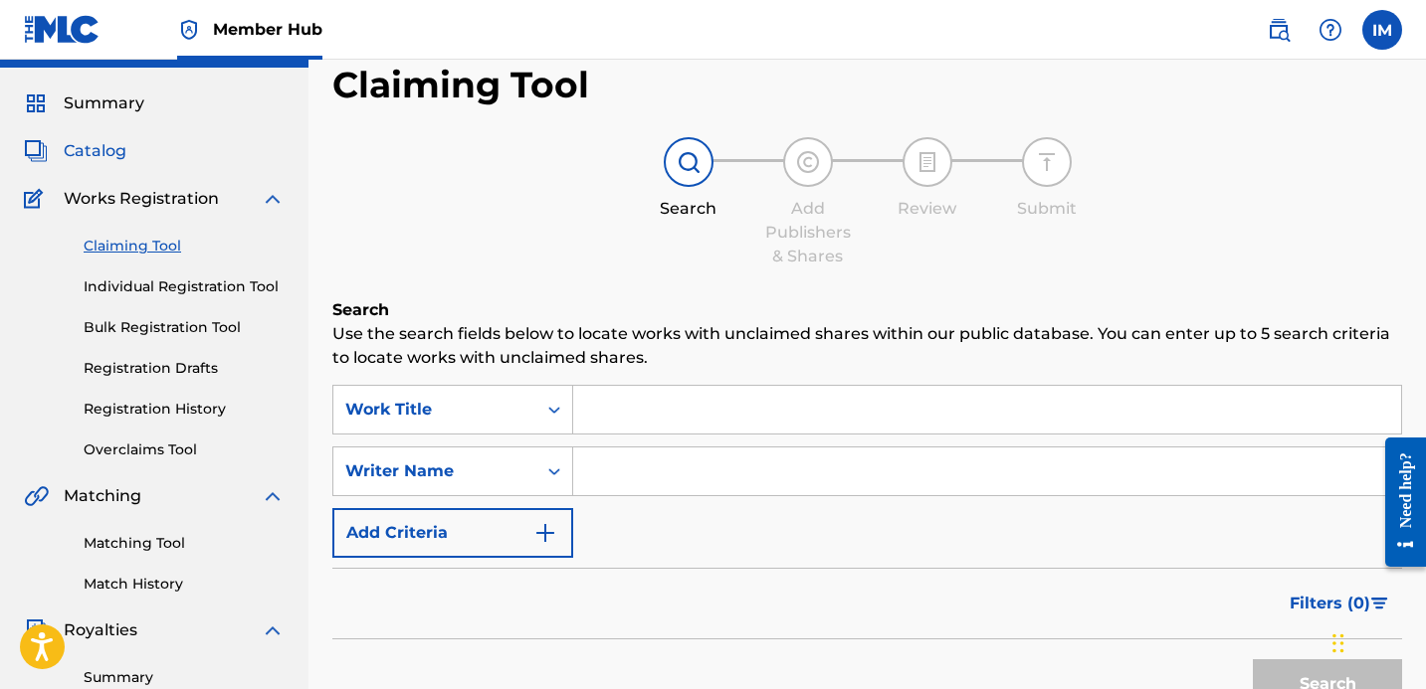
click at [86, 149] on span "Catalog" at bounding box center [95, 151] width 63 height 24
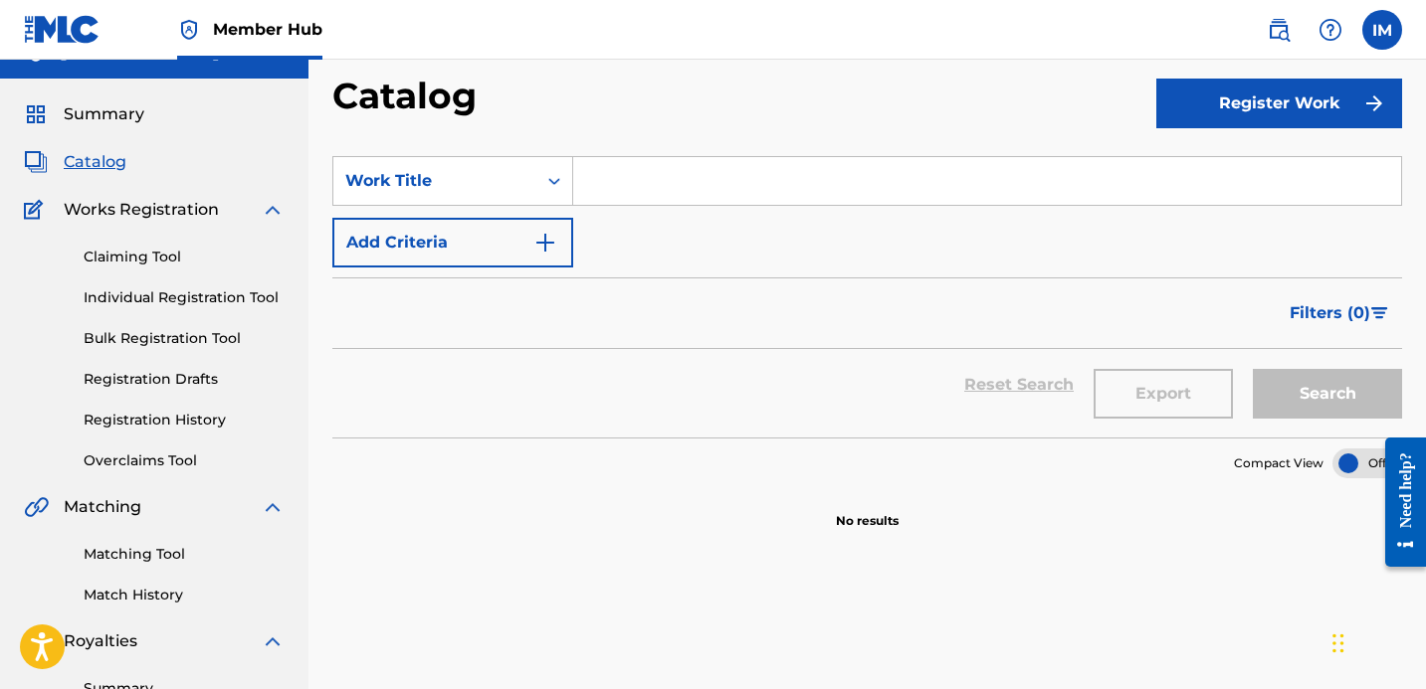
scroll to position [64, 0]
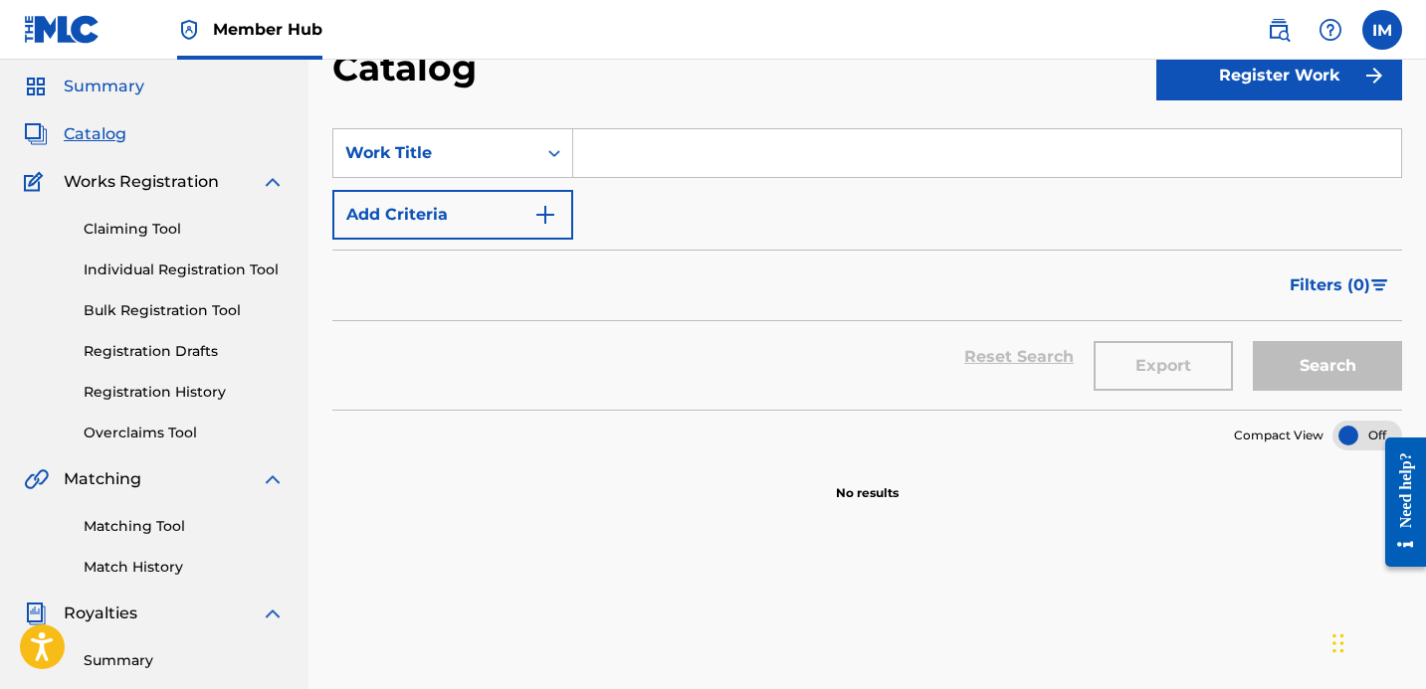
click at [131, 80] on span "Summary" at bounding box center [104, 87] width 81 height 24
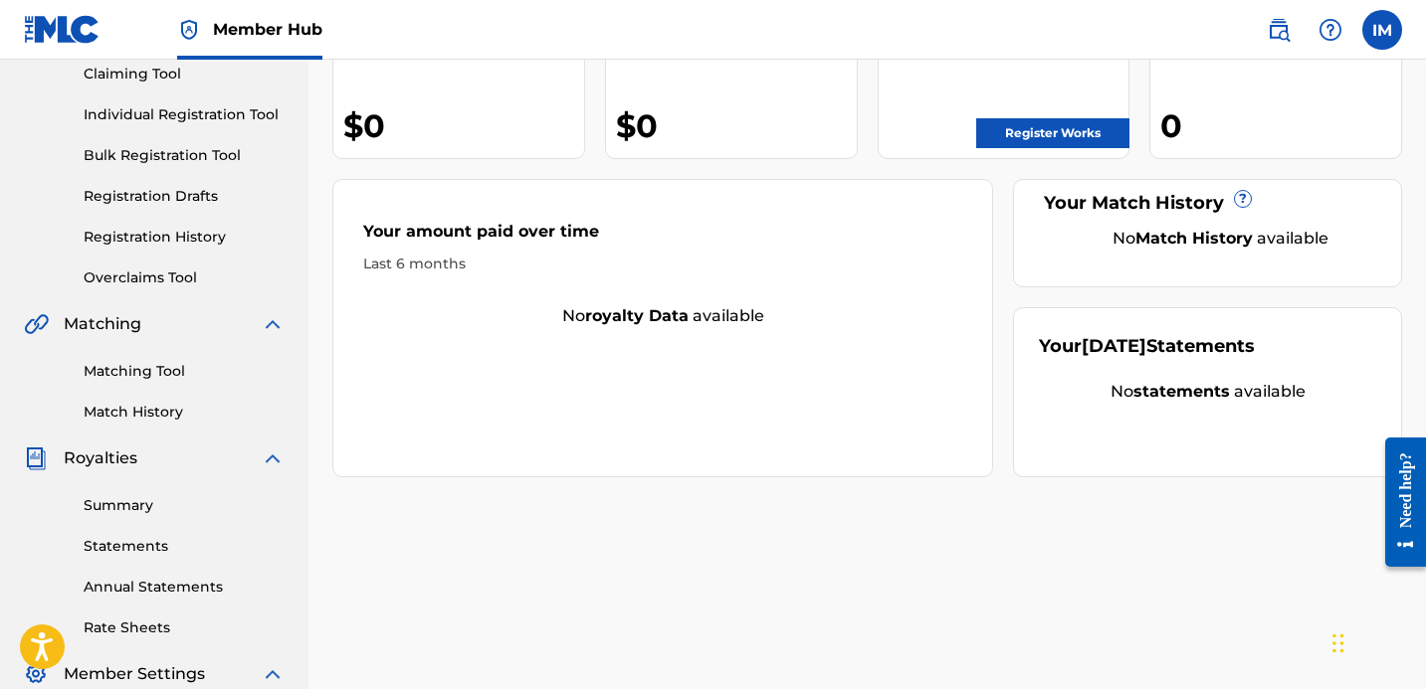
scroll to position [148, 0]
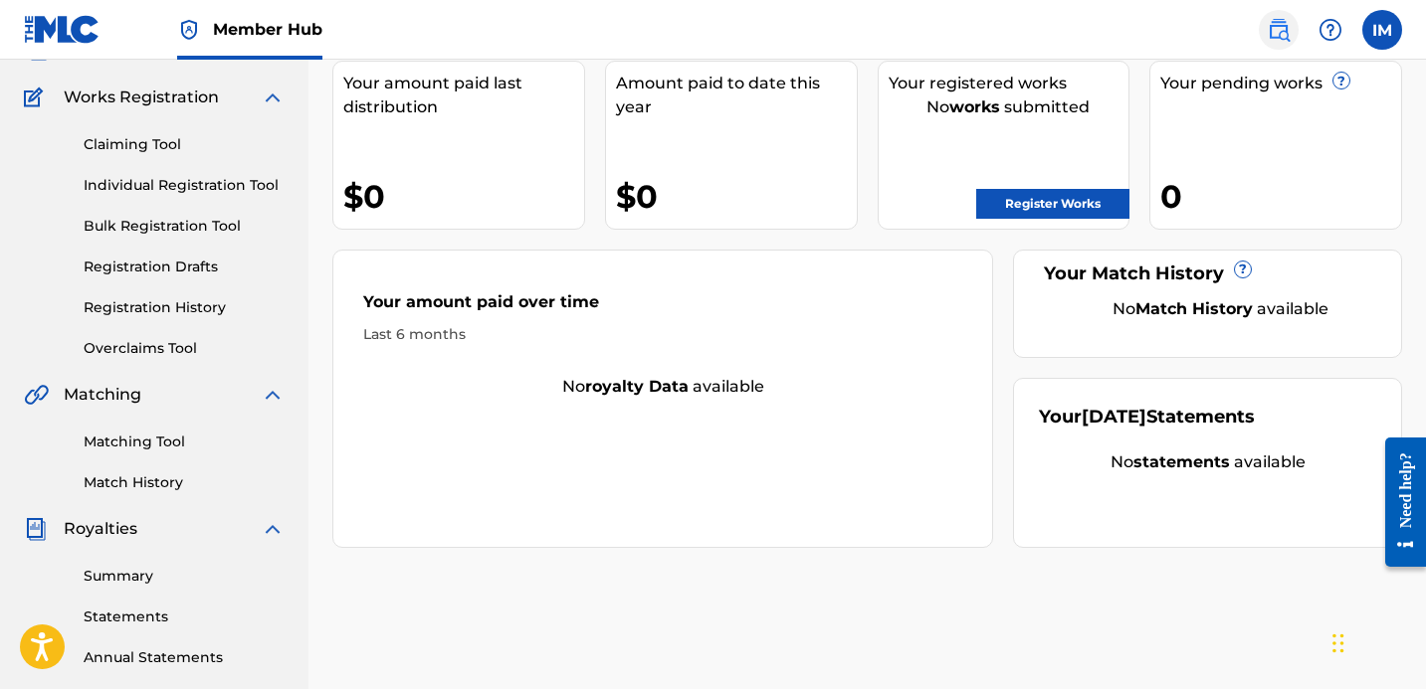
click at [1286, 25] on img at bounding box center [1278, 30] width 24 height 24
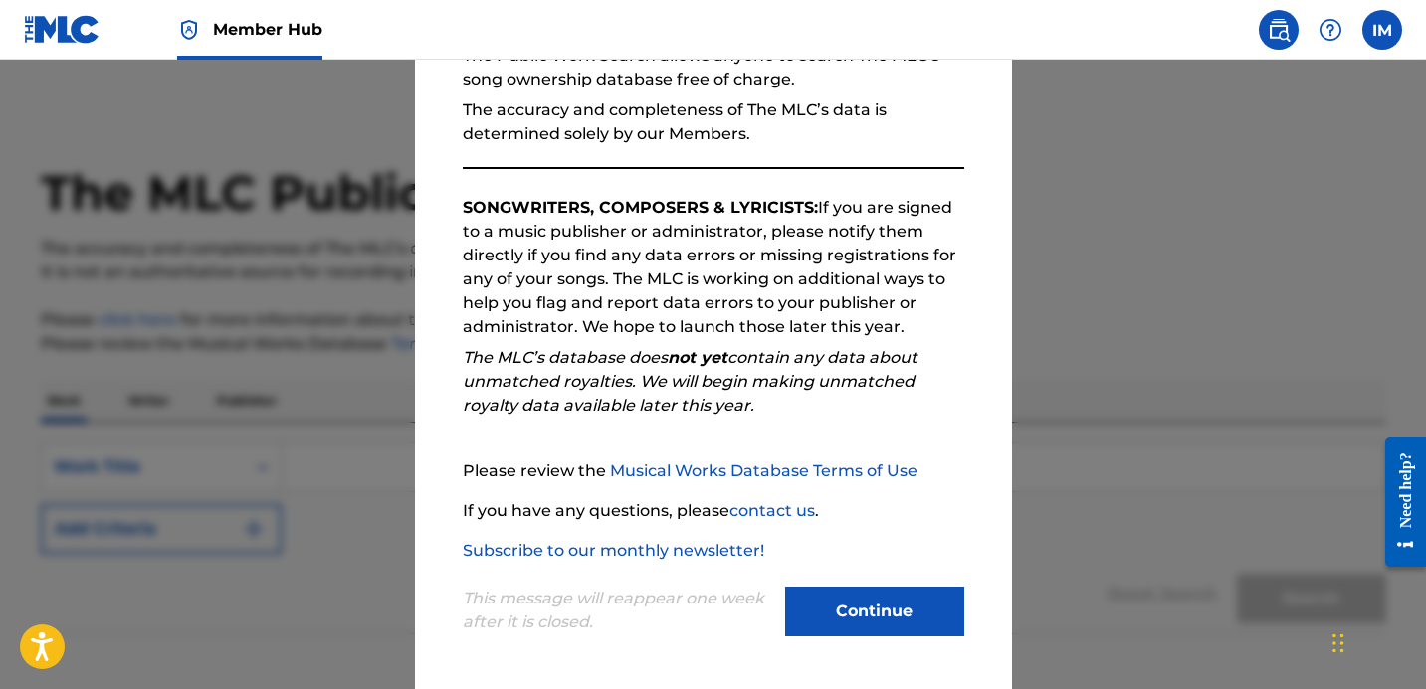
scroll to position [112, 0]
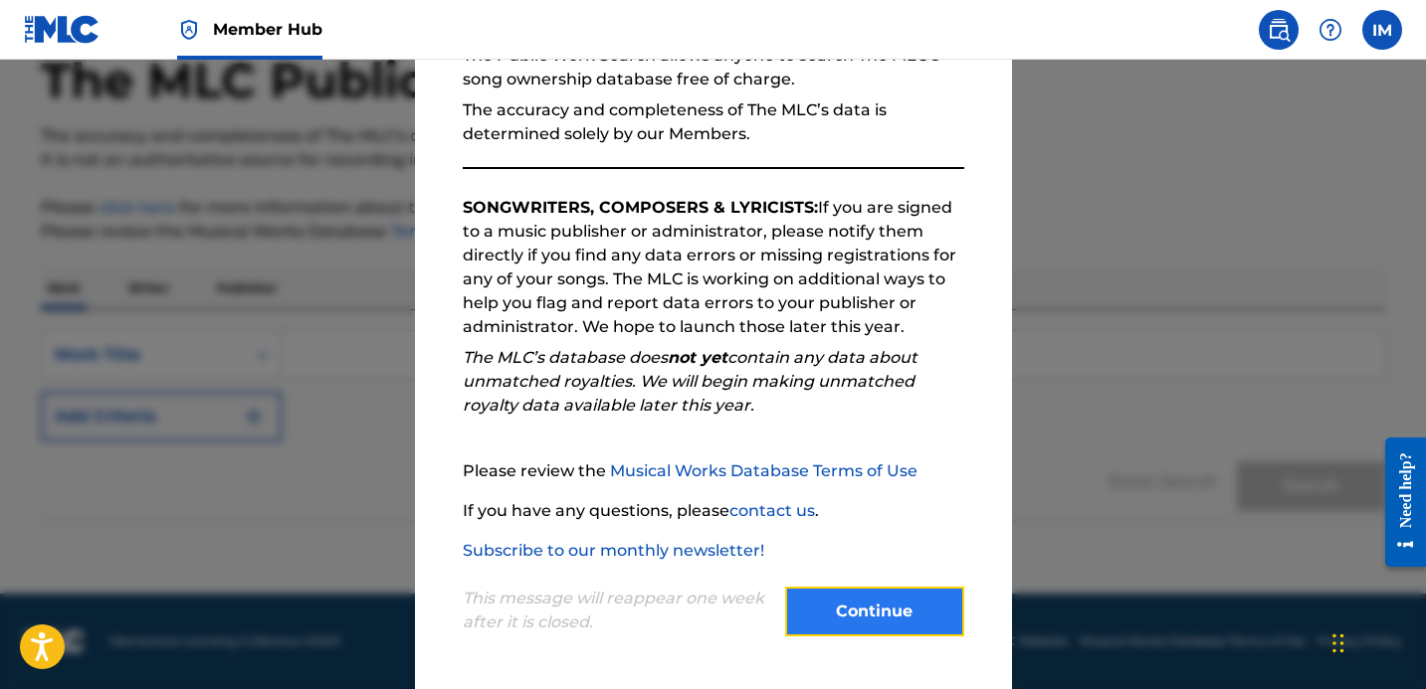
click at [889, 608] on button "Continue" at bounding box center [874, 612] width 179 height 50
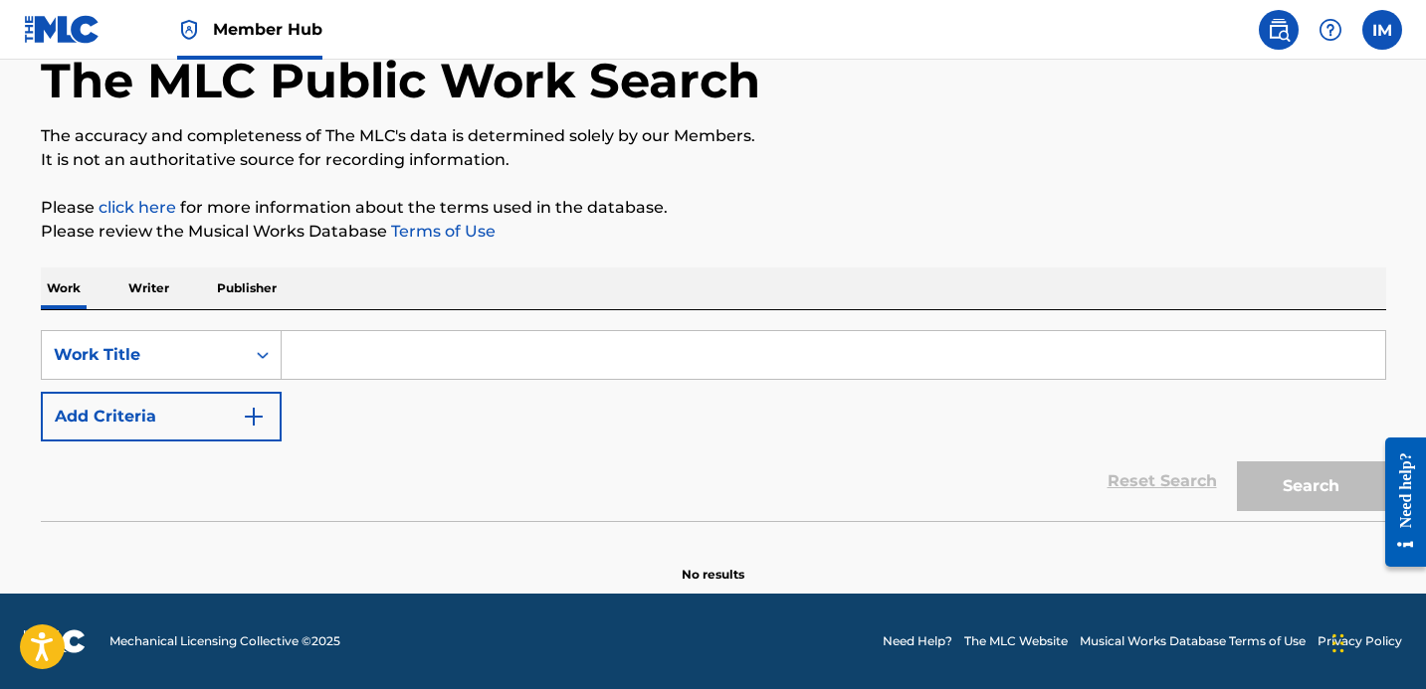
scroll to position [0, 0]
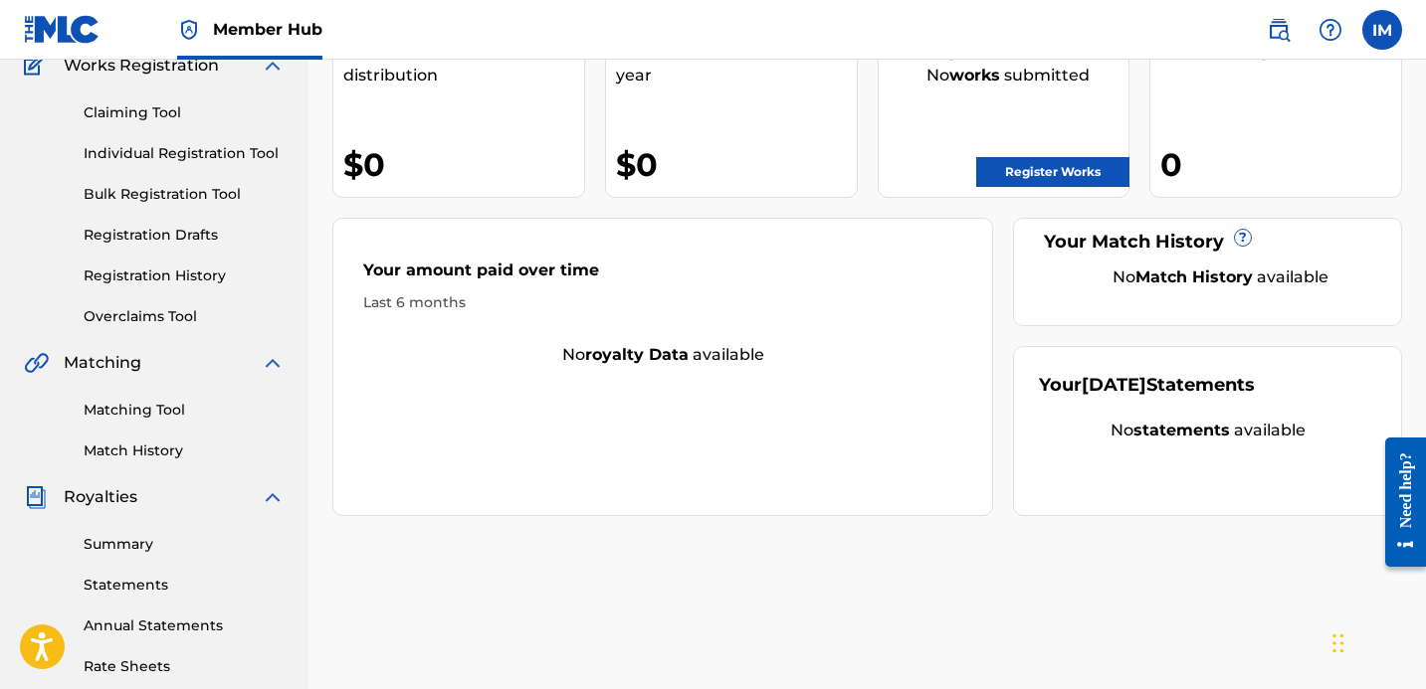
scroll to position [544, 0]
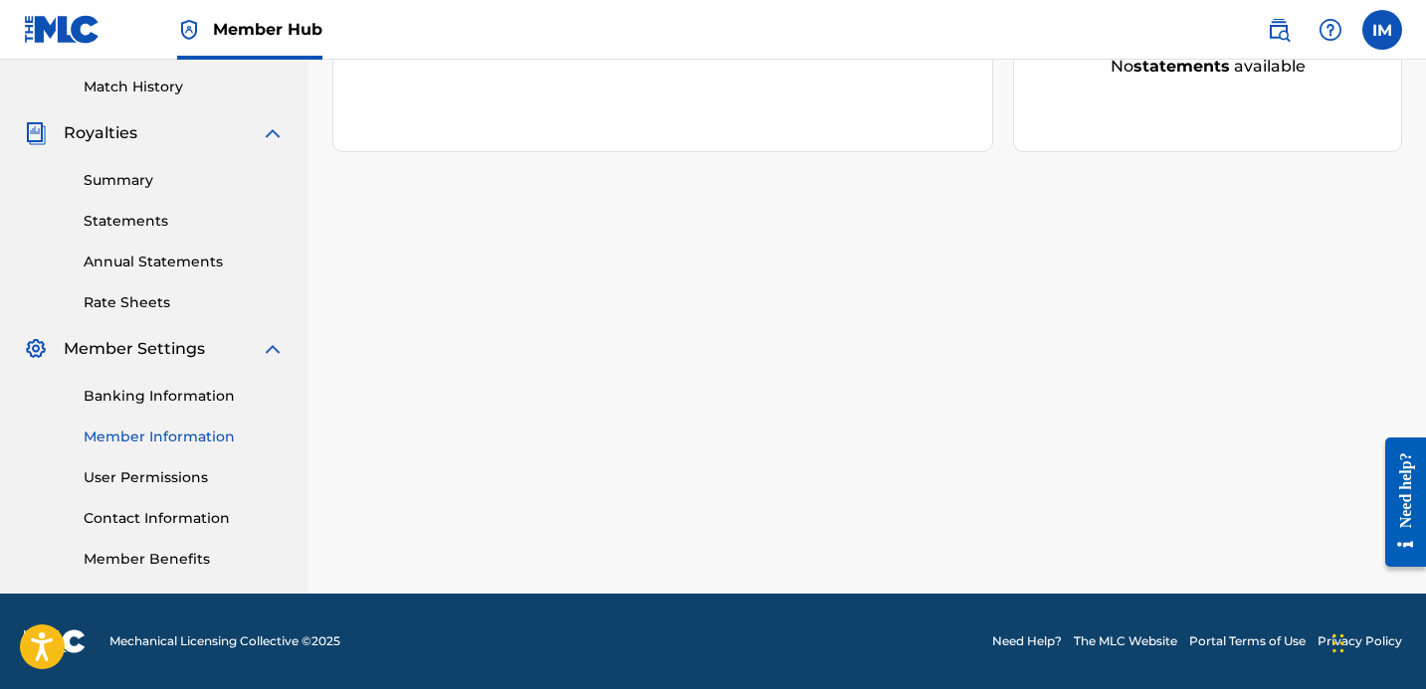
click at [167, 442] on link "Member Information" at bounding box center [184, 437] width 201 height 21
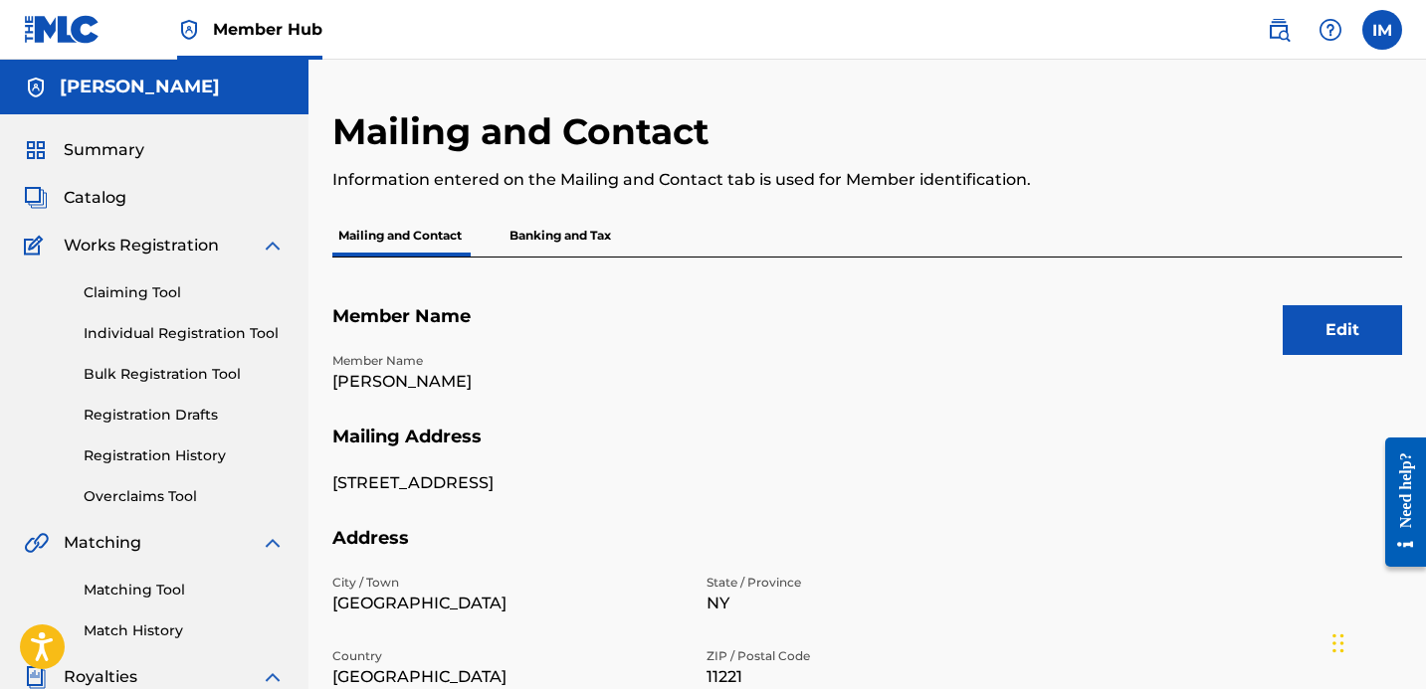
click at [594, 232] on p "Banking and Tax" at bounding box center [559, 236] width 113 height 42
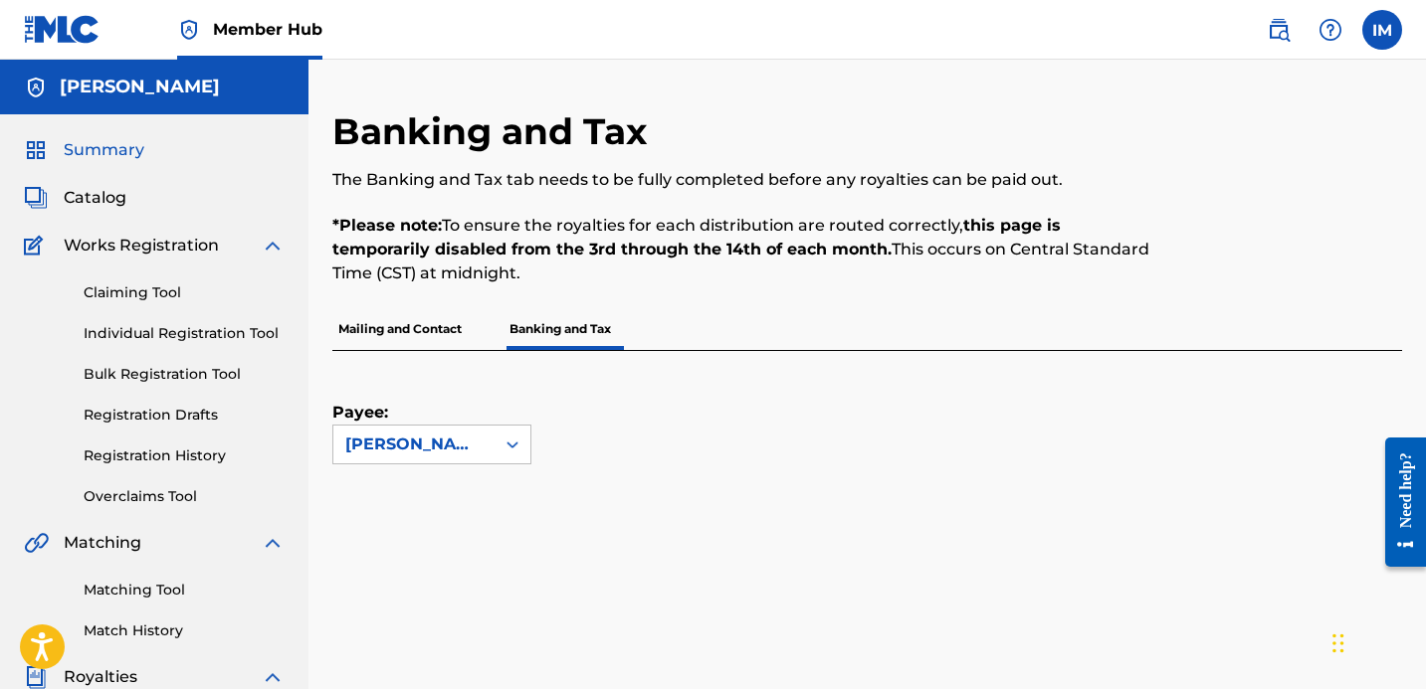
click at [69, 147] on span "Summary" at bounding box center [104, 150] width 81 height 24
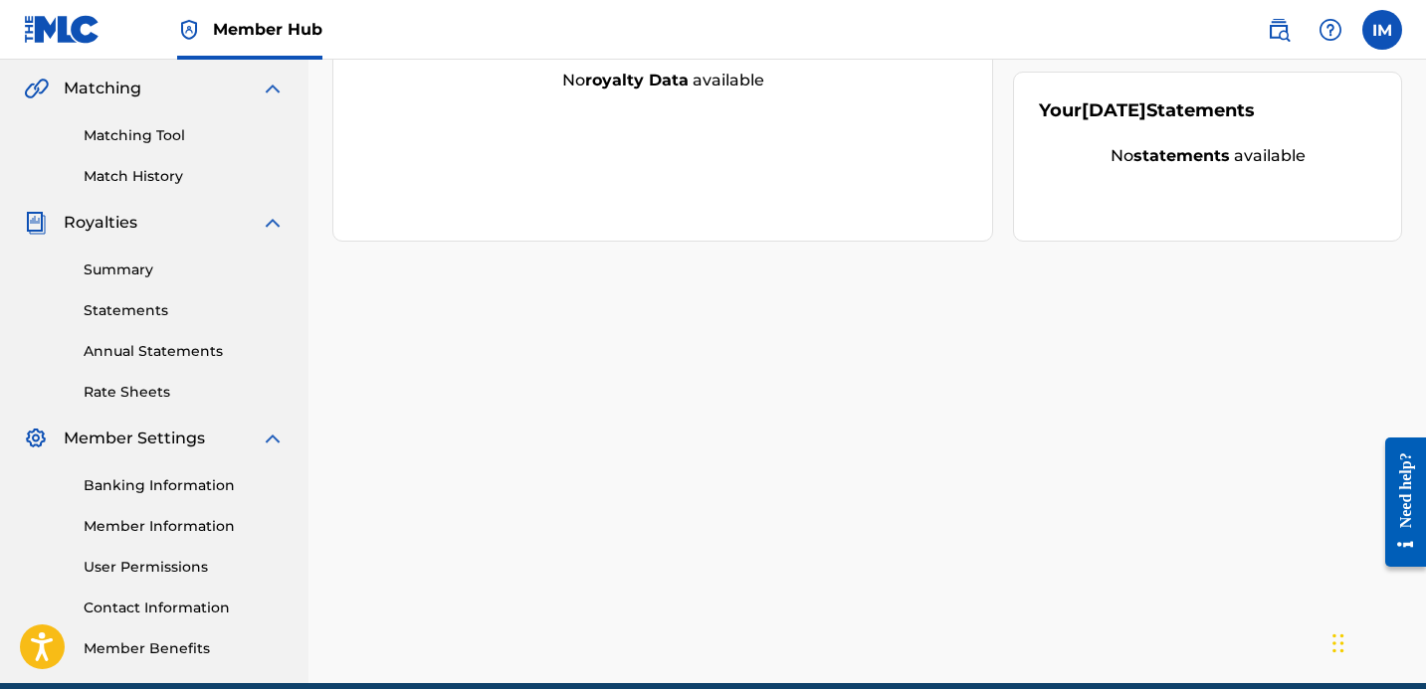
scroll to position [544, 0]
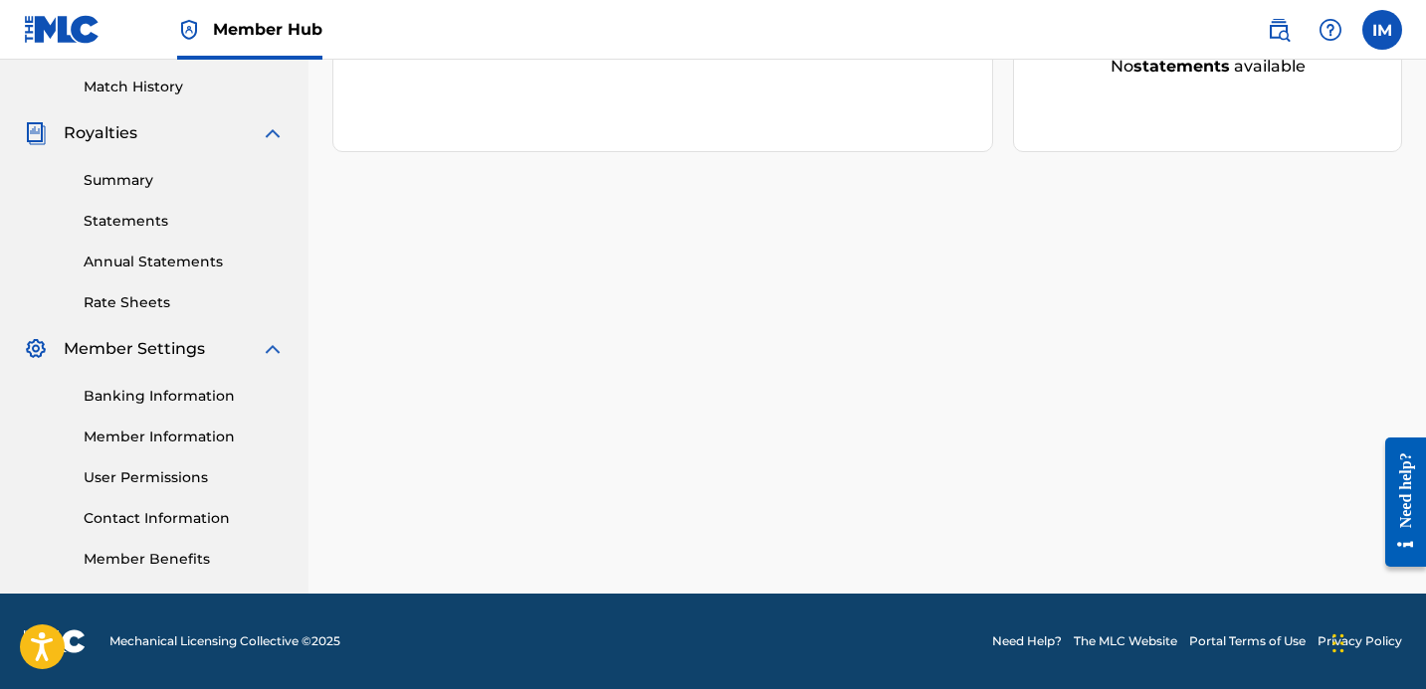
click at [265, 349] on img at bounding box center [273, 349] width 24 height 24
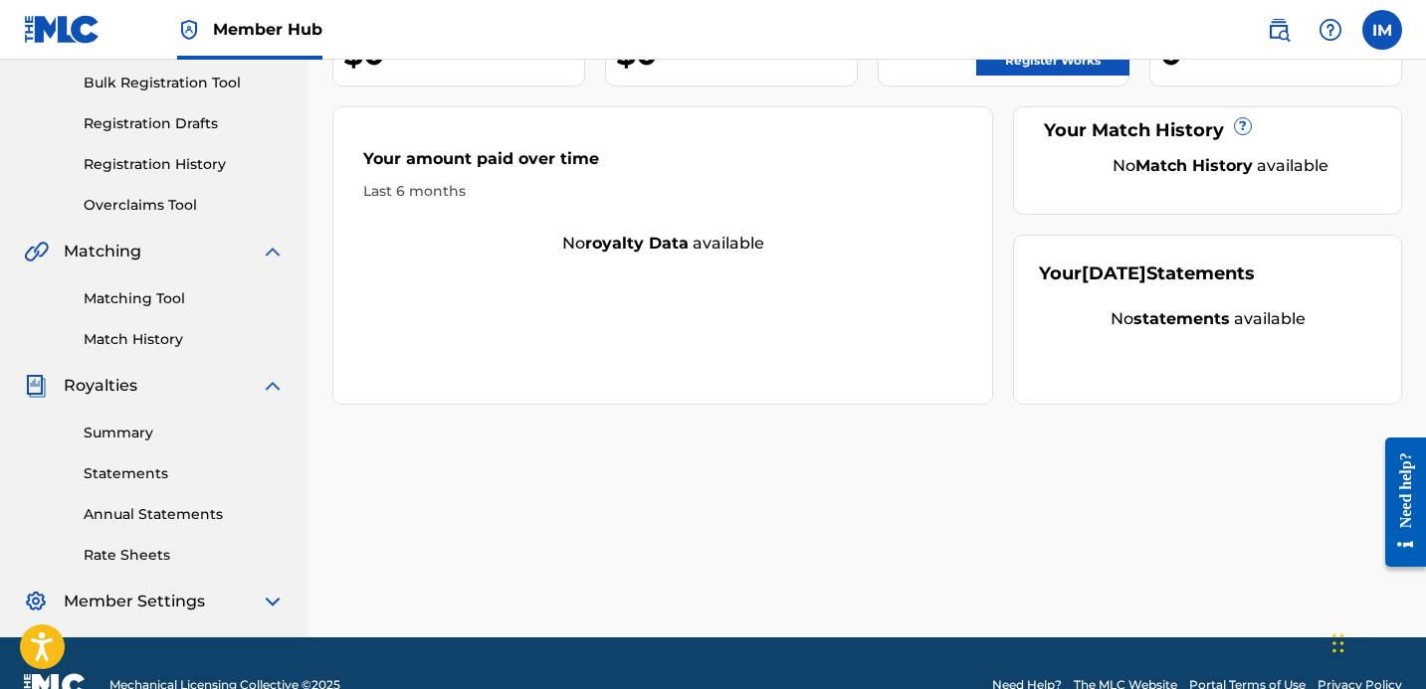
scroll to position [280, 0]
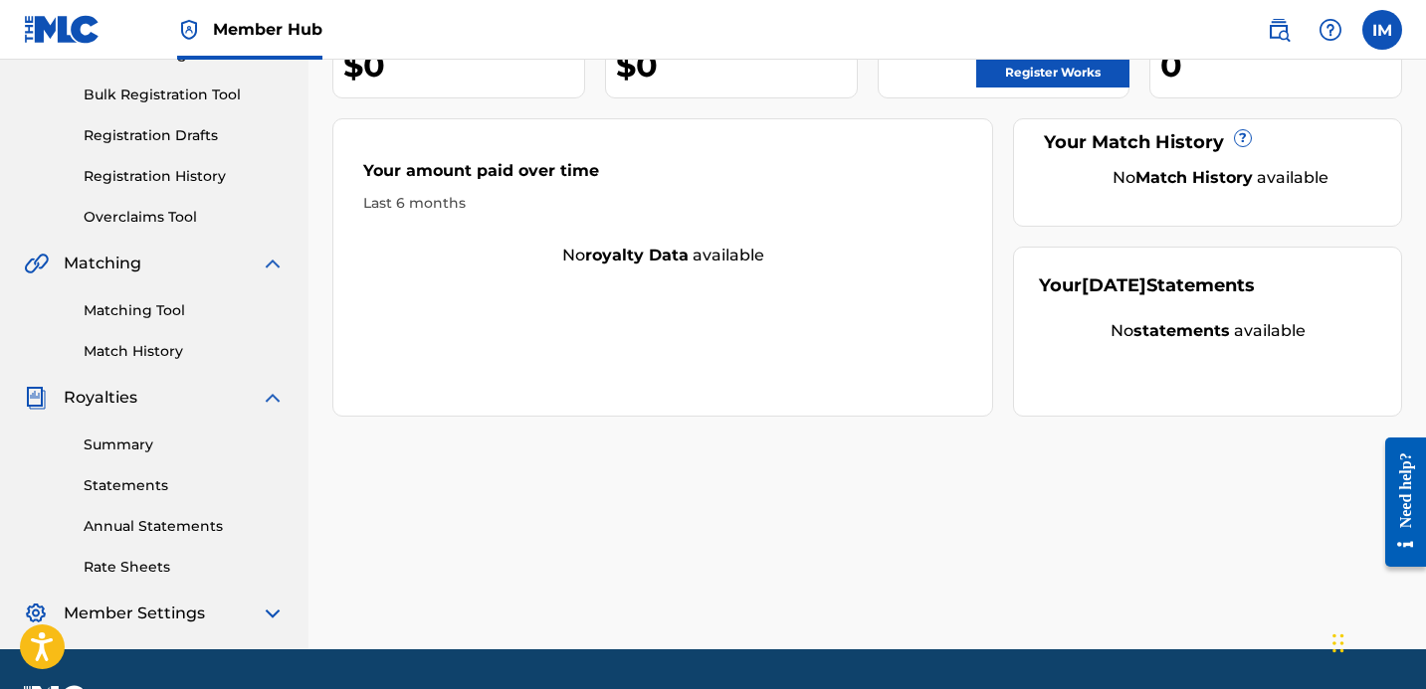
click at [275, 397] on img at bounding box center [273, 398] width 24 height 24
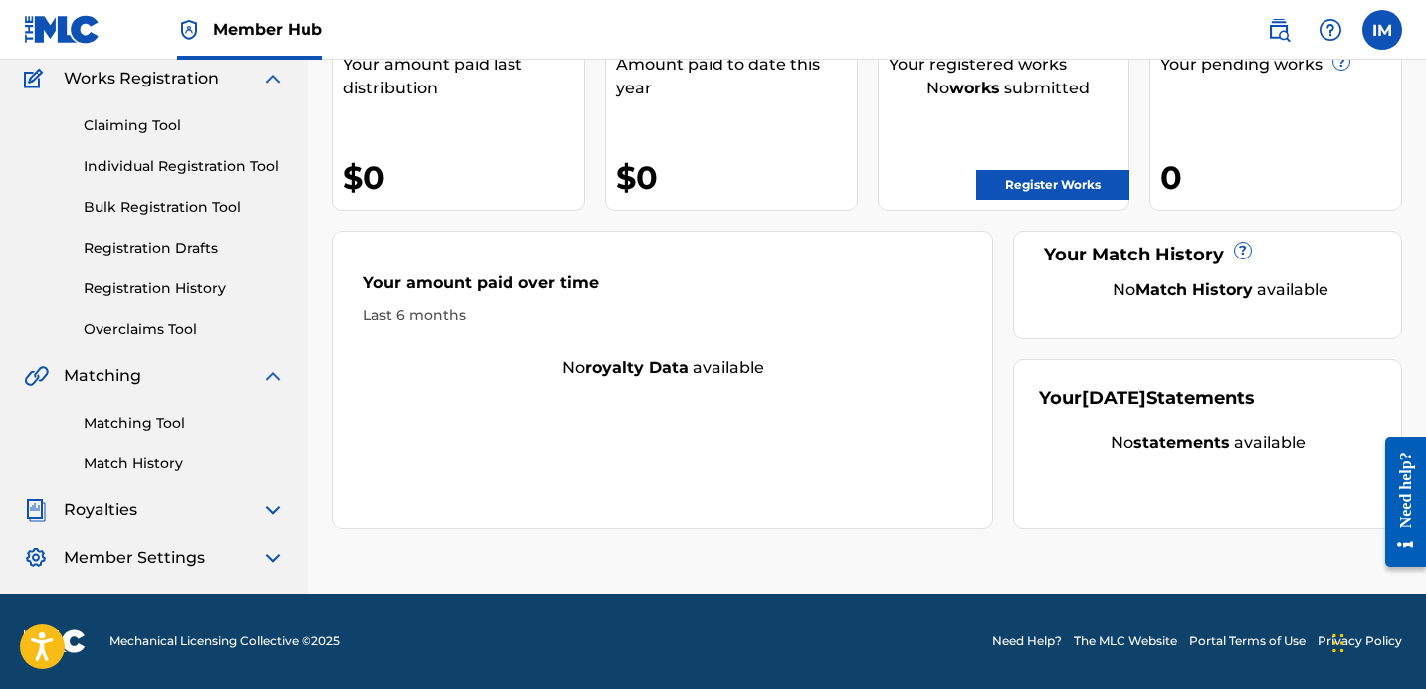
scroll to position [167, 0]
click at [277, 365] on img at bounding box center [273, 376] width 24 height 24
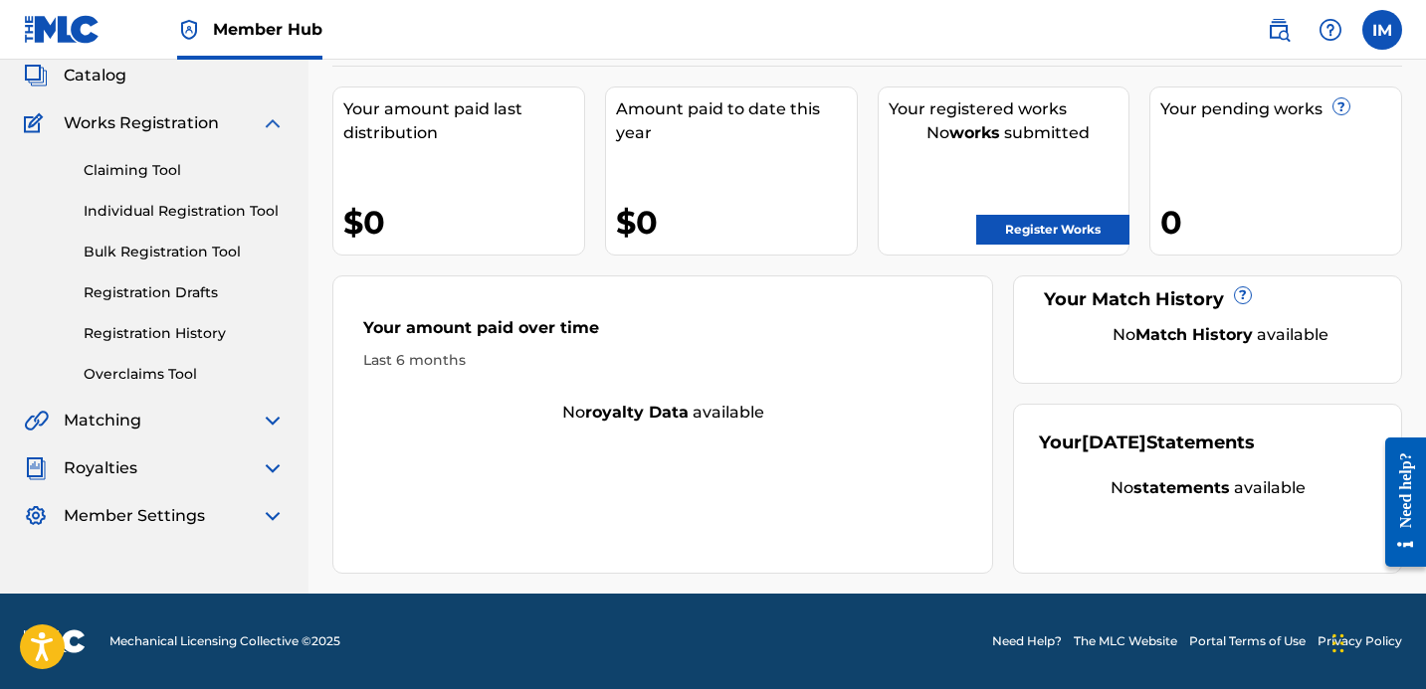
scroll to position [122, 0]
click at [276, 400] on div "Summary Catalog Works Registration Claiming Tool Individual Registration Tool B…" at bounding box center [154, 272] width 308 height 560
click at [276, 423] on img at bounding box center [273, 421] width 24 height 24
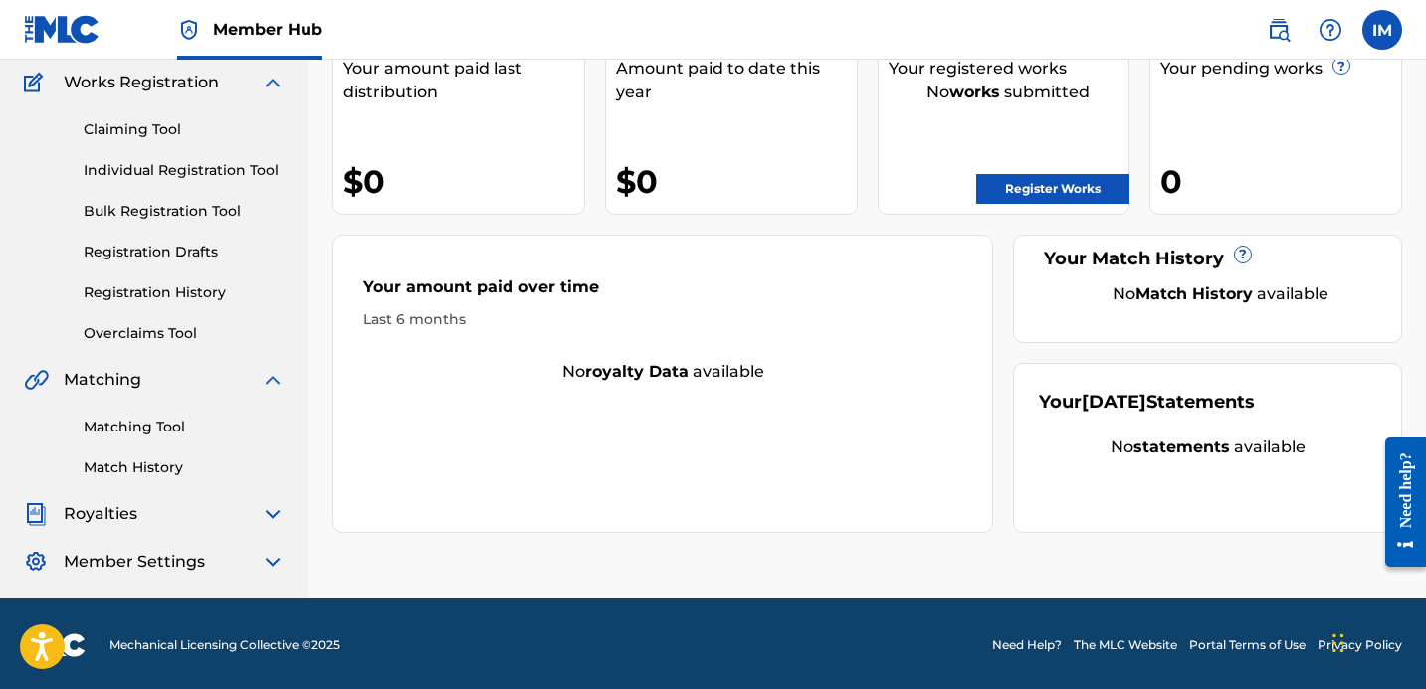
scroll to position [167, 0]
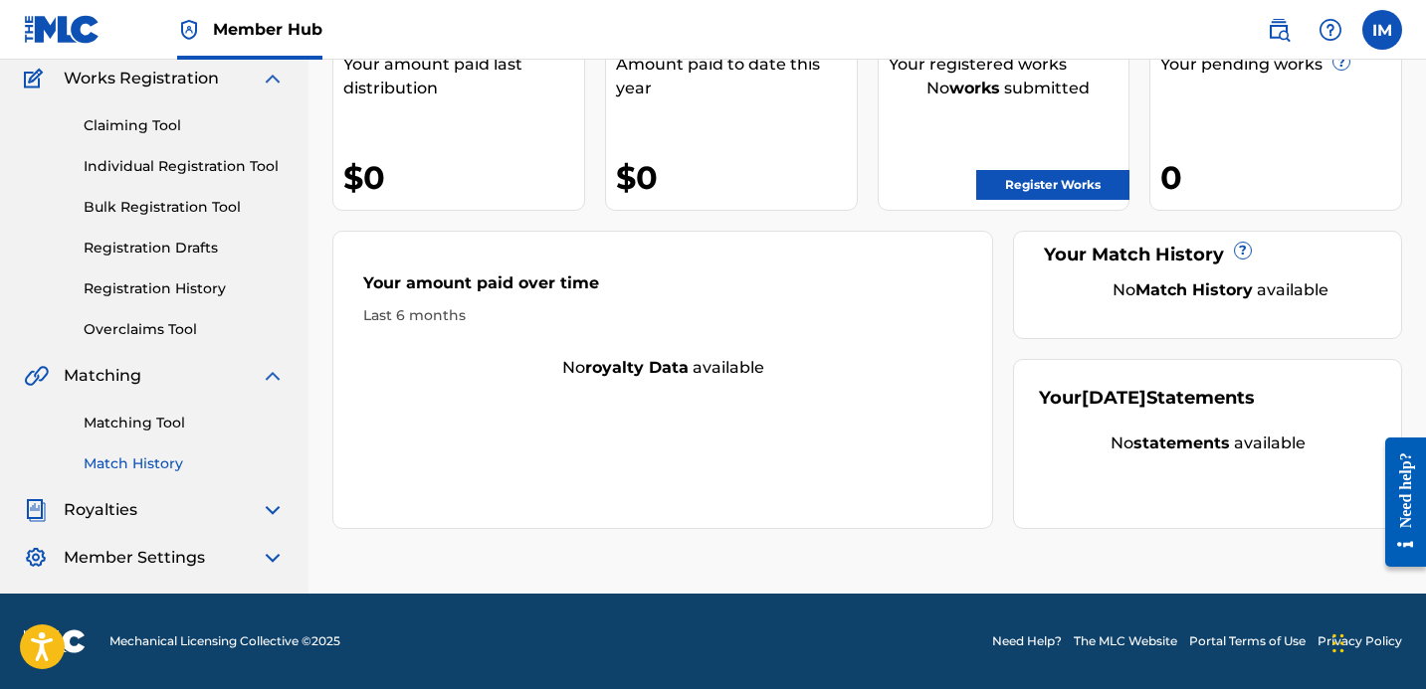
click at [140, 454] on link "Match History" at bounding box center [184, 464] width 201 height 21
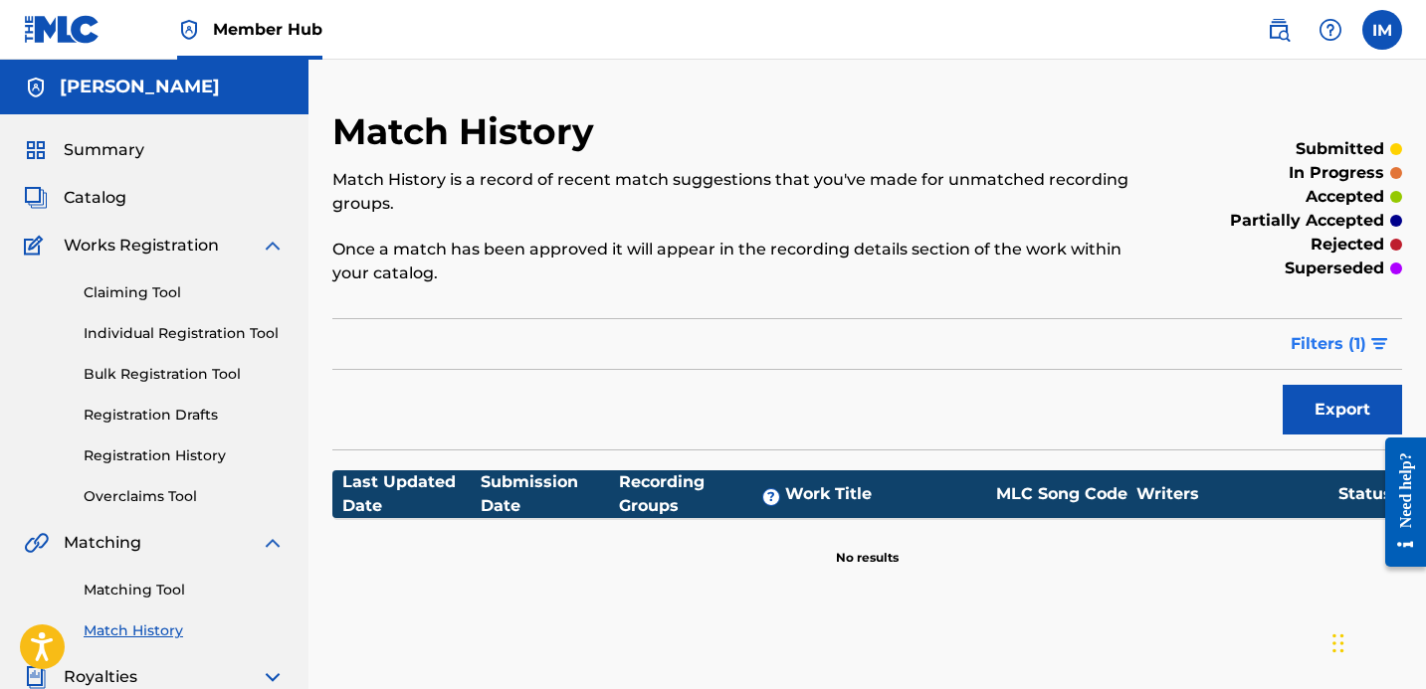
click at [1339, 337] on span "Filters ( 1 )" at bounding box center [1328, 344] width 76 height 24
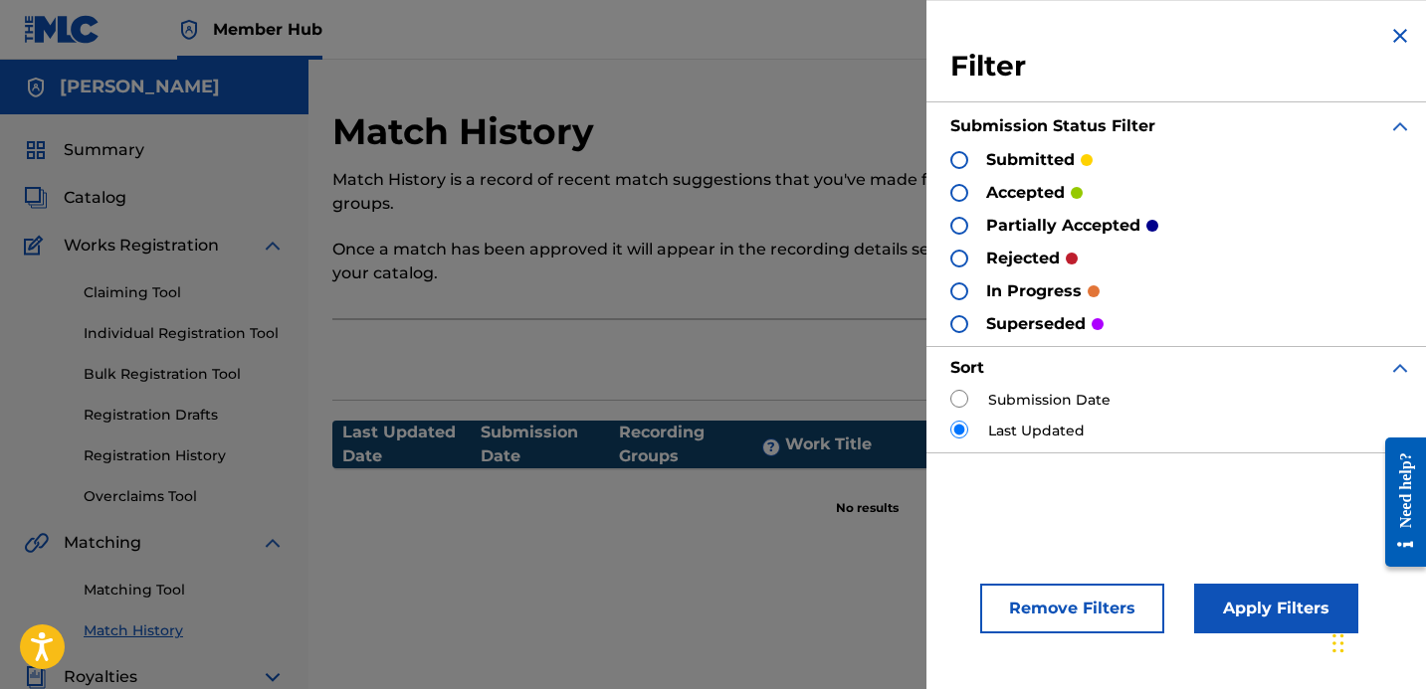
click at [963, 396] on input "radio" at bounding box center [959, 399] width 18 height 18
radio input "true"
click at [954, 163] on div at bounding box center [959, 160] width 18 height 18
click at [952, 393] on input "radio" at bounding box center [959, 399] width 18 height 18
click at [1393, 46] on img at bounding box center [1400, 36] width 24 height 24
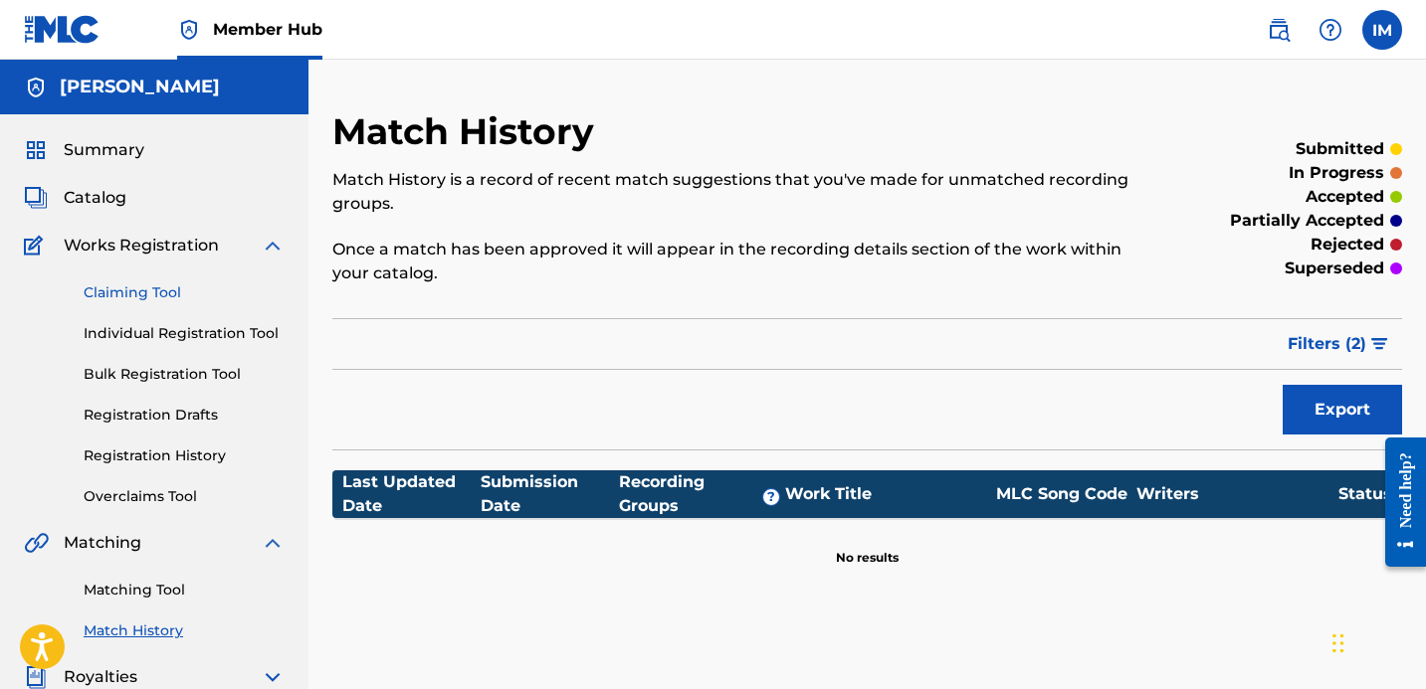
click at [186, 291] on link "Claiming Tool" at bounding box center [184, 293] width 201 height 21
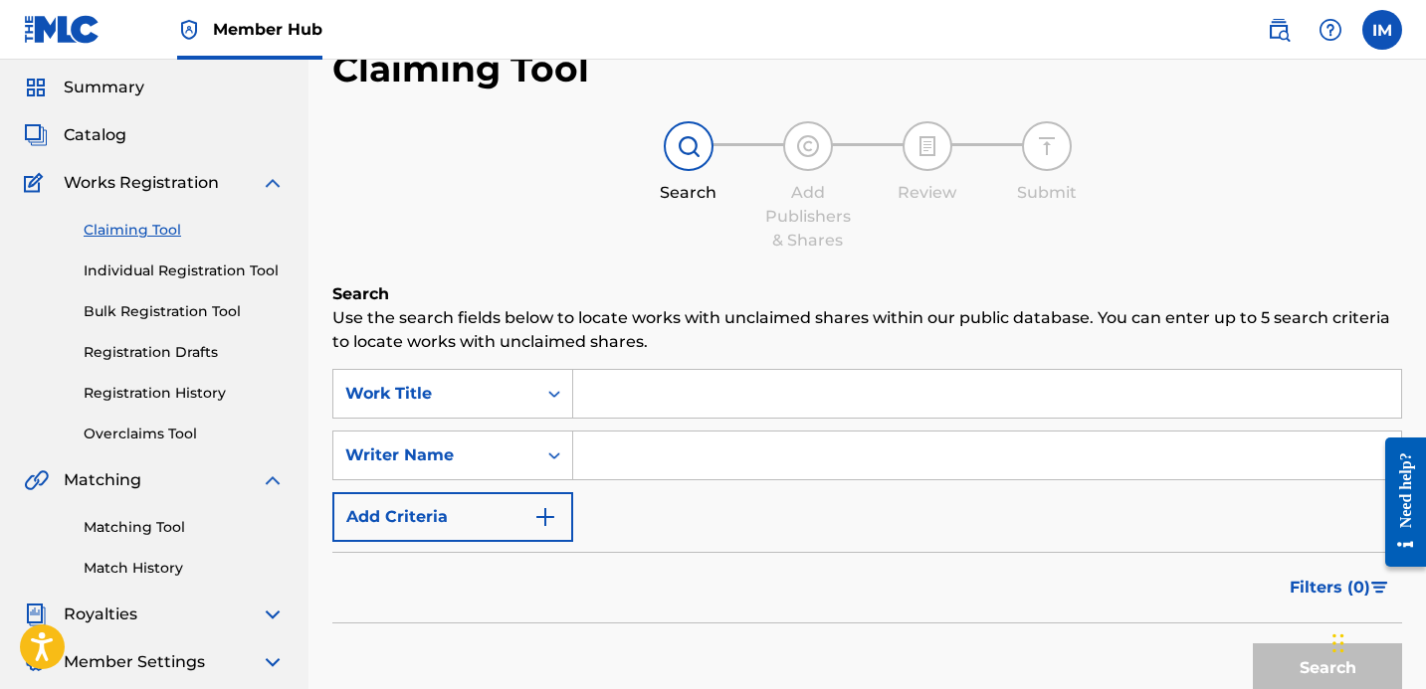
scroll to position [135, 0]
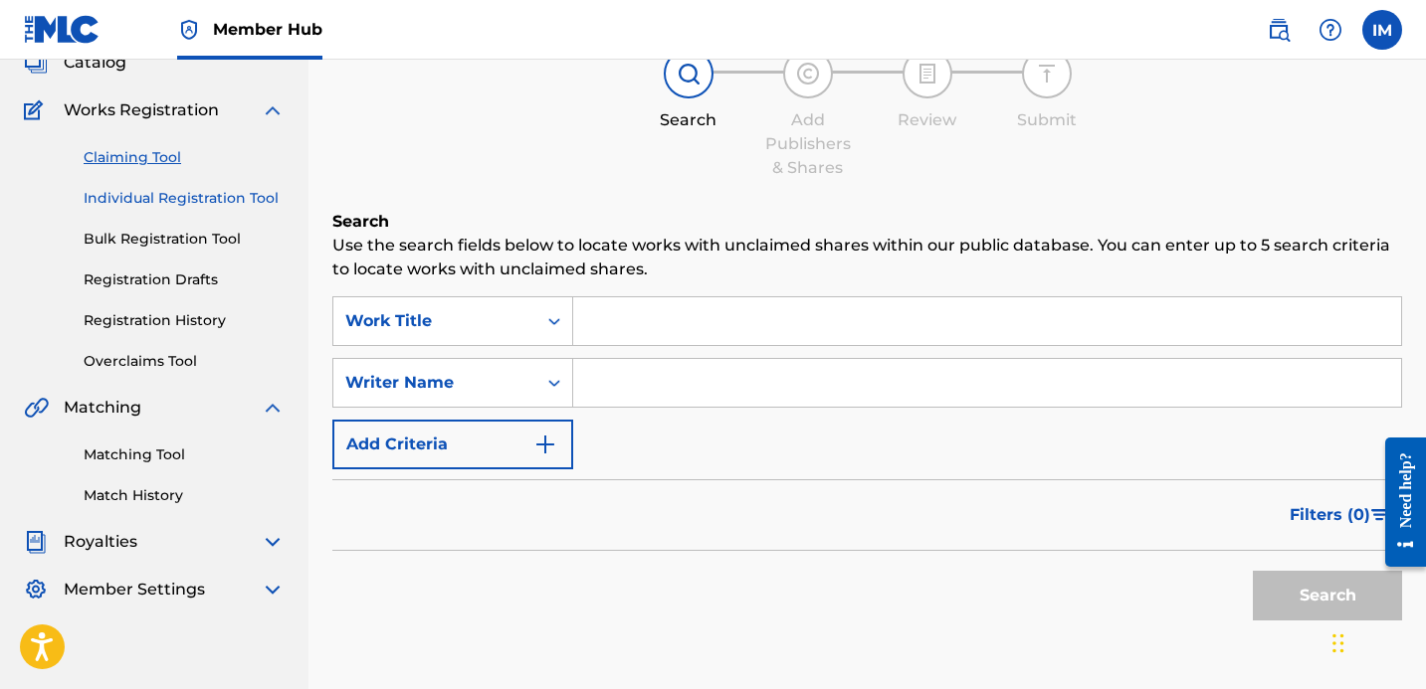
click at [219, 207] on link "Individual Registration Tool" at bounding box center [184, 198] width 201 height 21
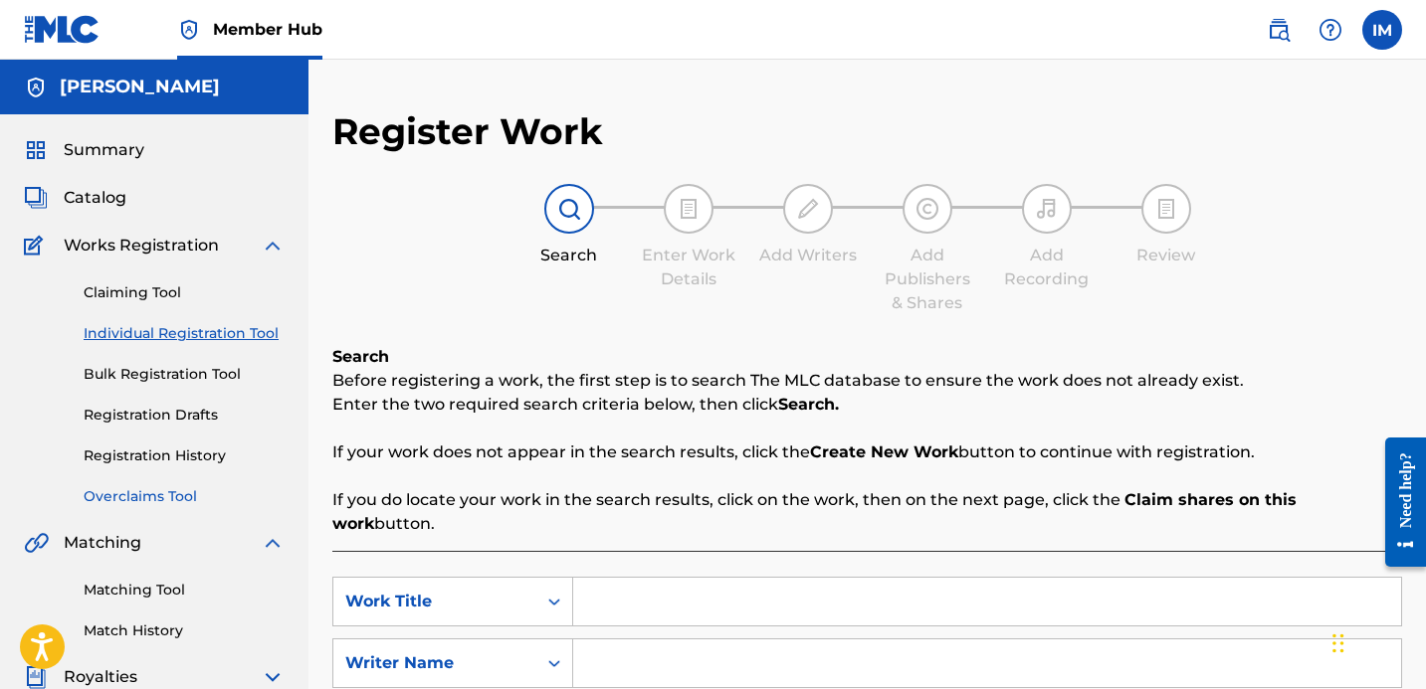
click at [158, 495] on link "Overclaims Tool" at bounding box center [184, 496] width 201 height 21
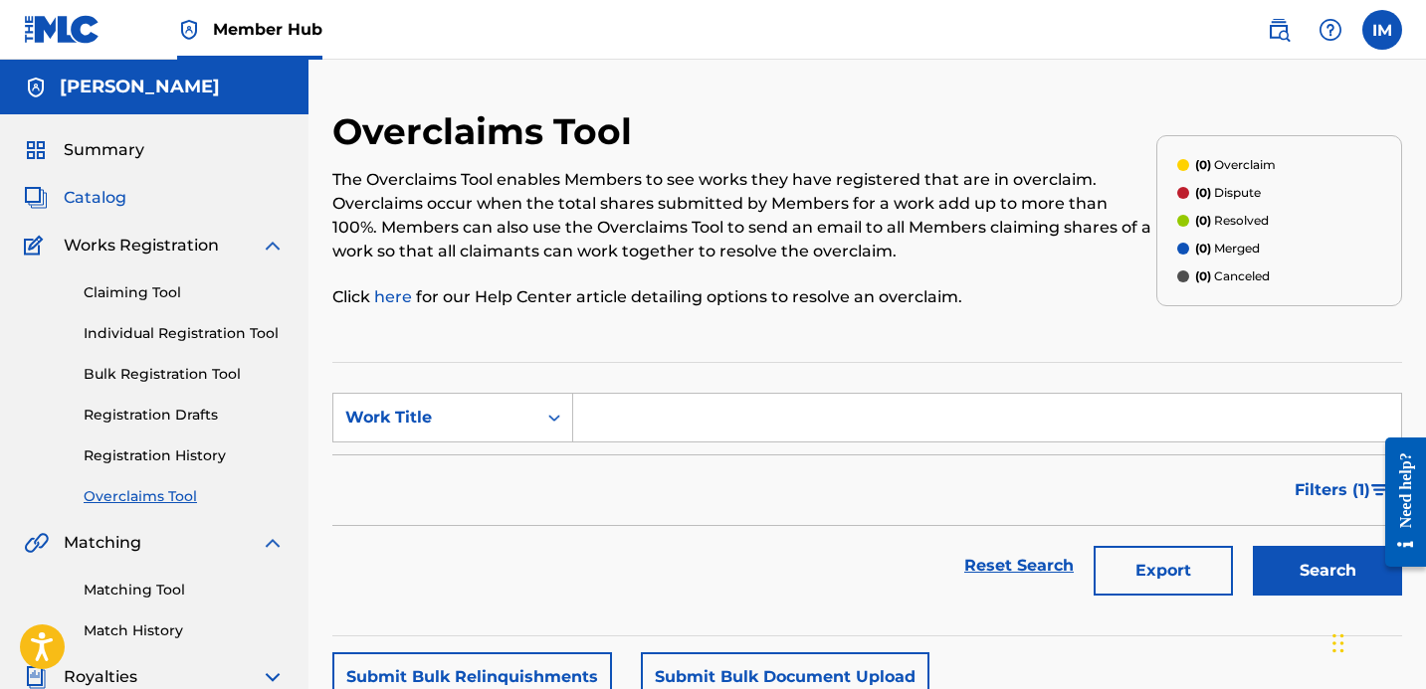
click at [112, 208] on span "Catalog" at bounding box center [95, 198] width 63 height 24
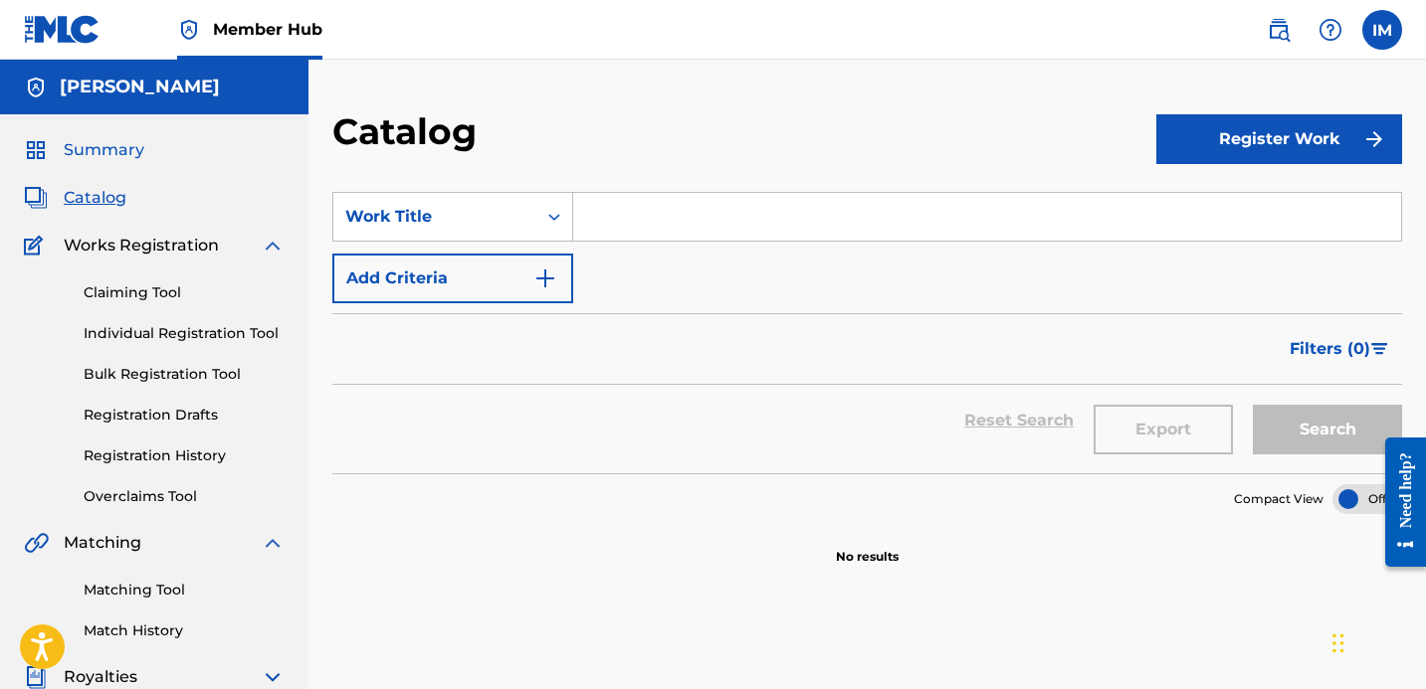
click at [124, 161] on span "Summary" at bounding box center [104, 150] width 81 height 24
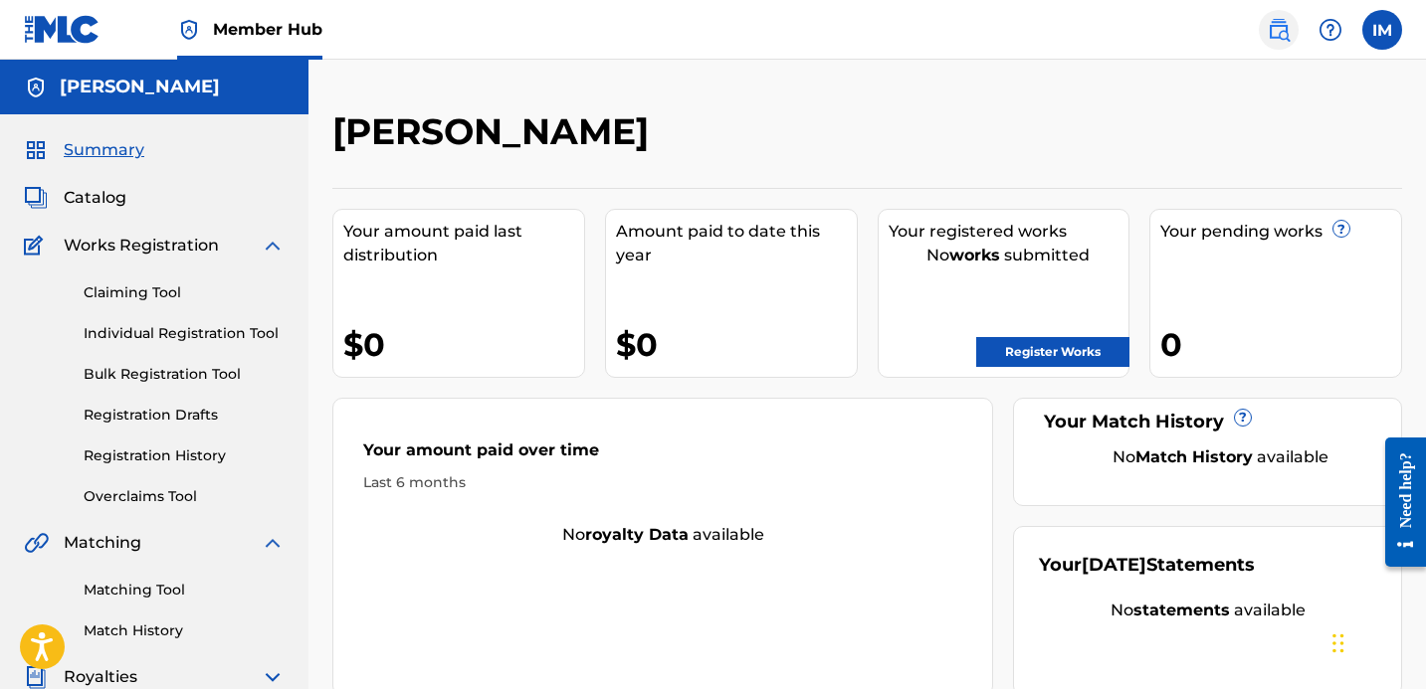
click at [1272, 21] on img at bounding box center [1278, 30] width 24 height 24
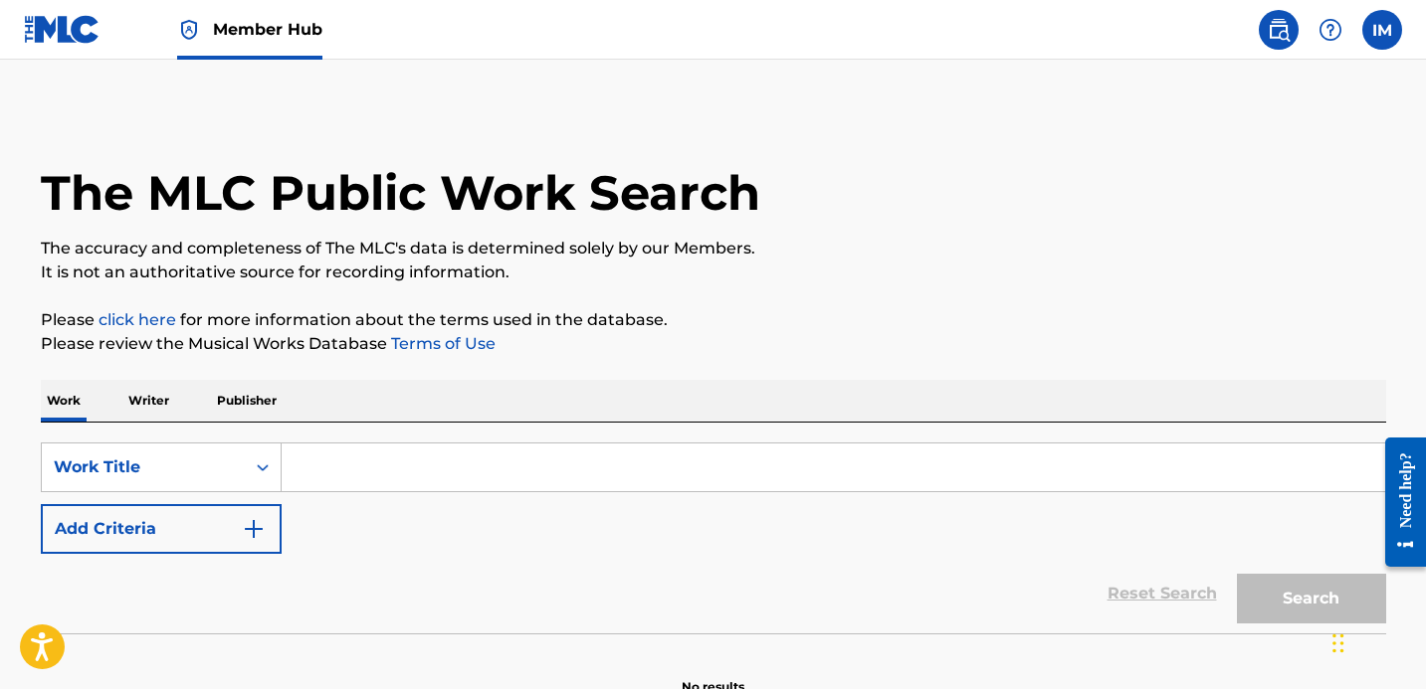
click at [62, 35] on img at bounding box center [62, 29] width 77 height 29
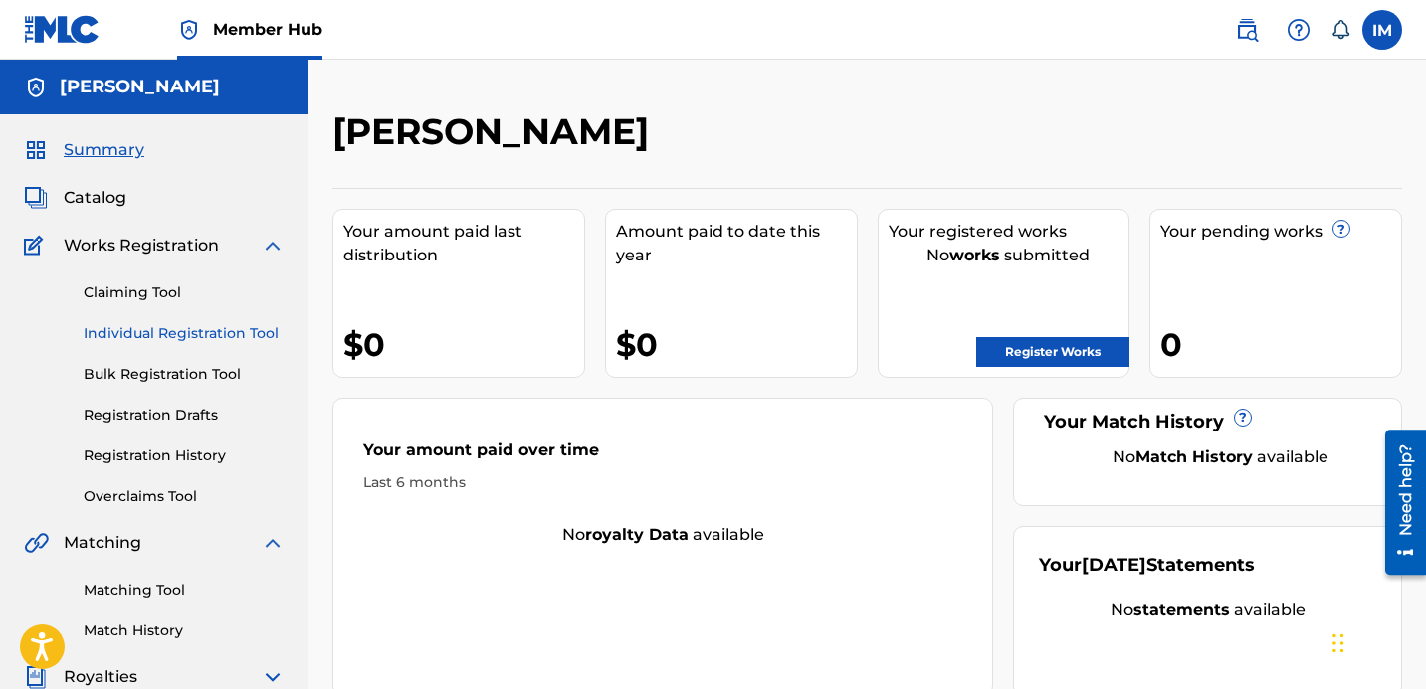
click at [160, 326] on link "Individual Registration Tool" at bounding box center [184, 333] width 201 height 21
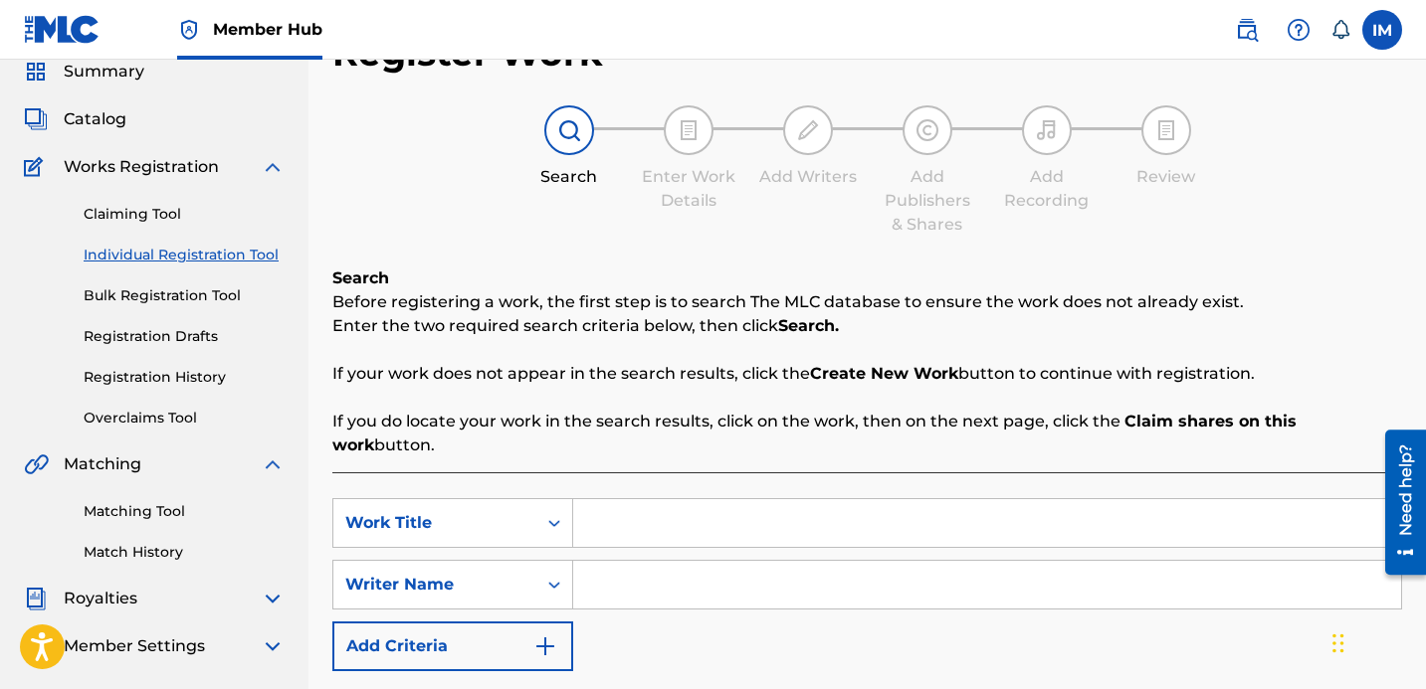
scroll to position [80, 0]
click at [186, 288] on link "Bulk Registration Tool" at bounding box center [184, 295] width 201 height 21
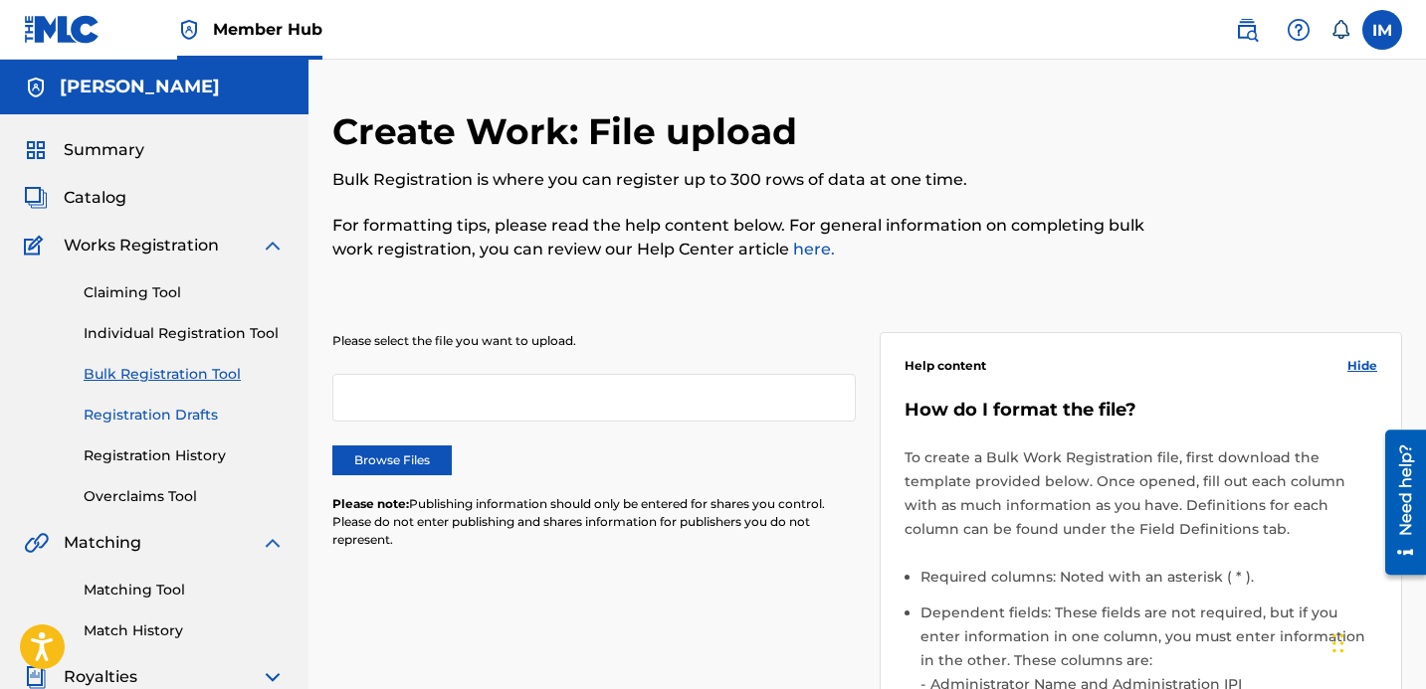
click at [120, 417] on link "Registration Drafts" at bounding box center [184, 415] width 201 height 21
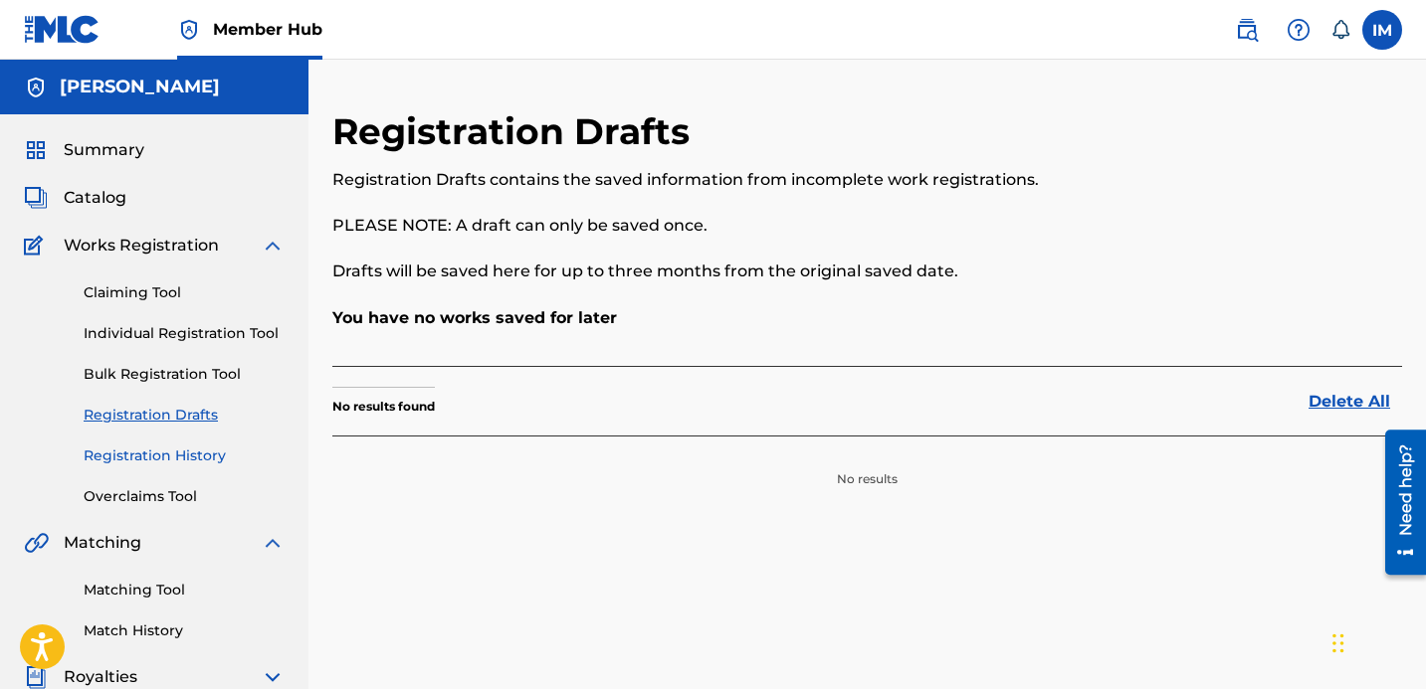
click at [118, 459] on link "Registration History" at bounding box center [184, 456] width 201 height 21
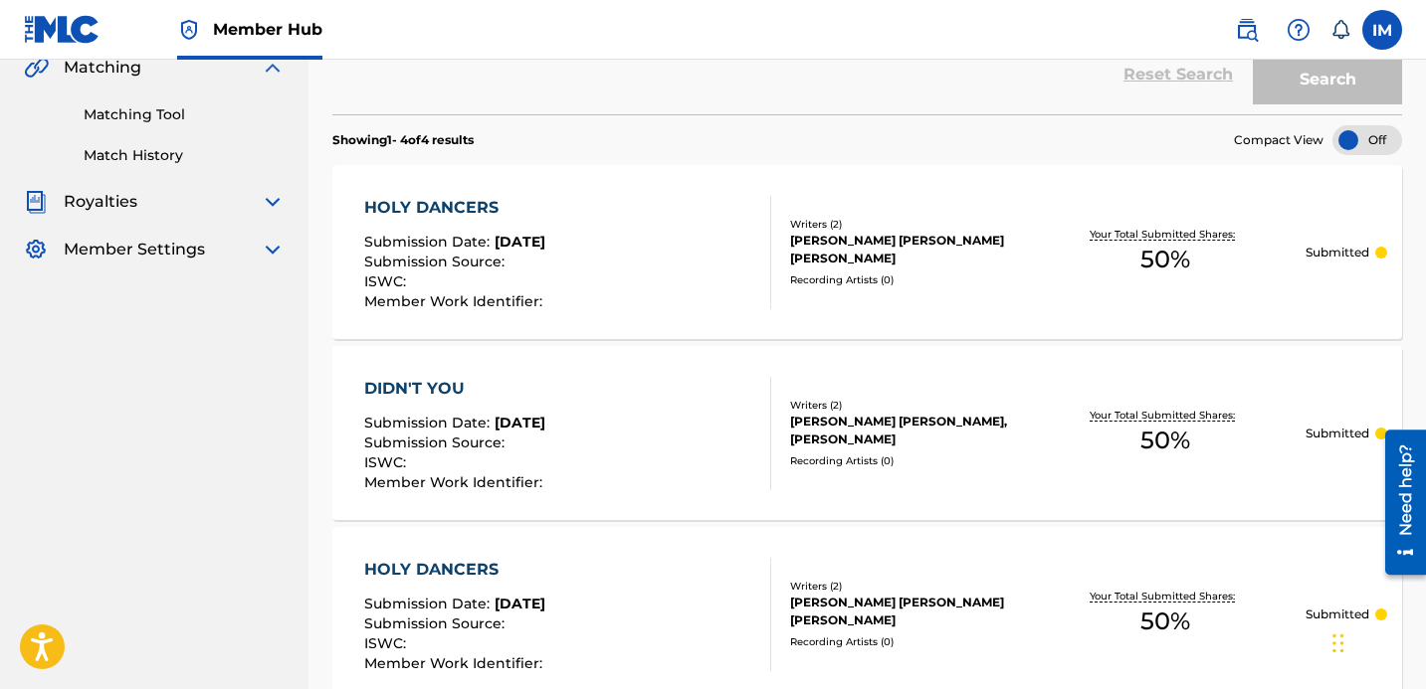
scroll to position [569, 0]
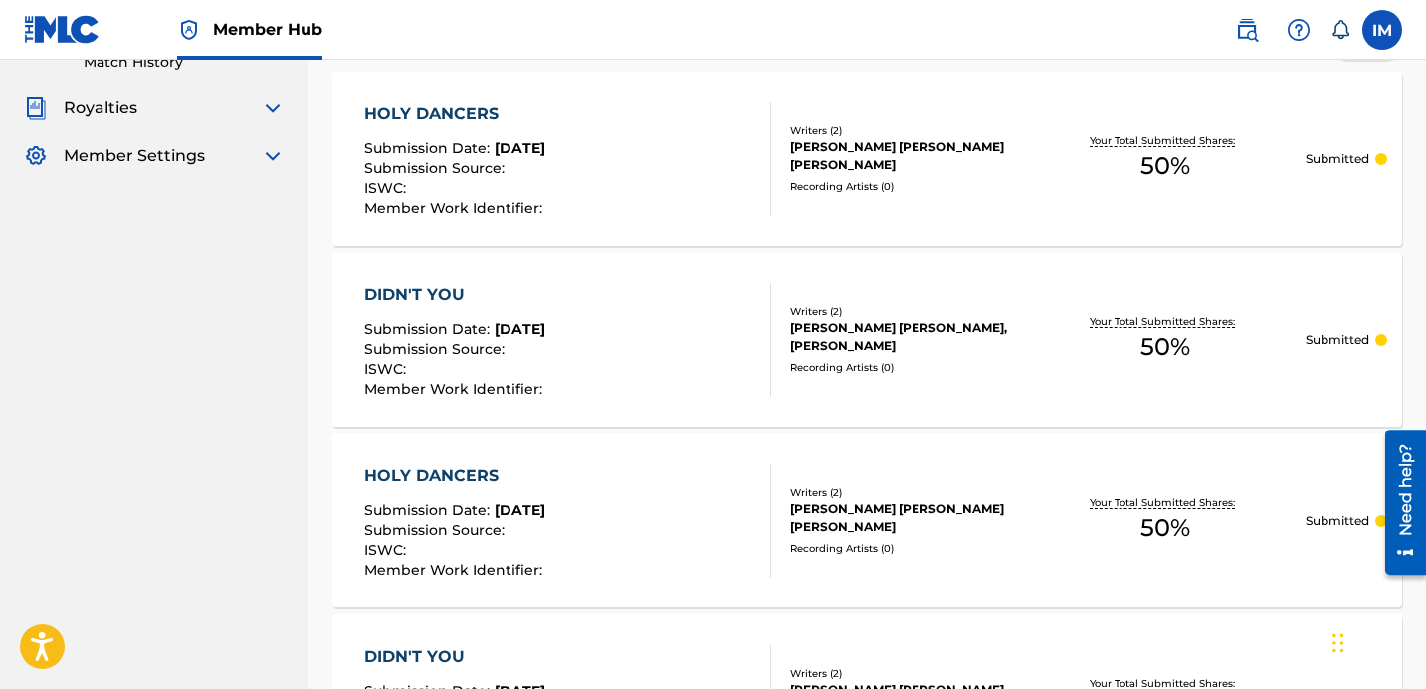
click at [1035, 228] on div "HOLY DANCERS Submission Date : Sep 30, 2025 Submission Source : ISWC : Member W…" at bounding box center [866, 159] width 1069 height 174
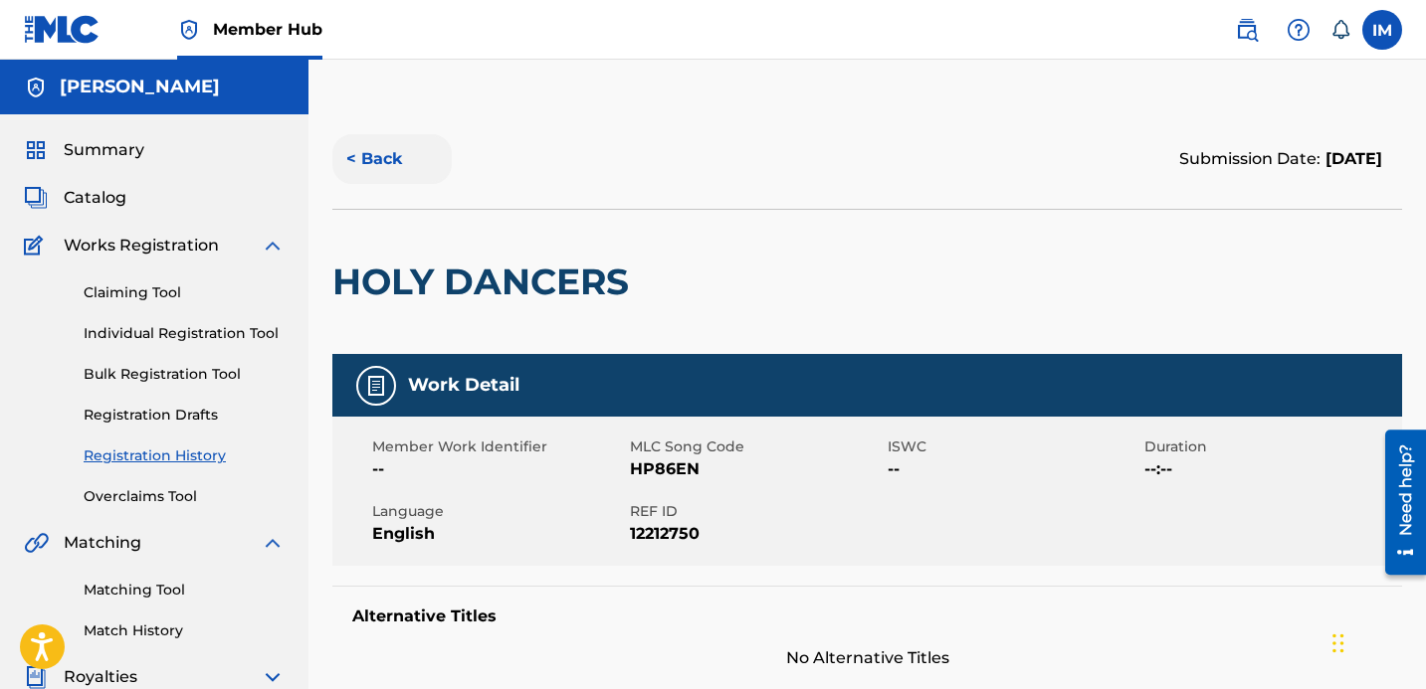
click at [386, 158] on button "< Back" at bounding box center [391, 159] width 119 height 50
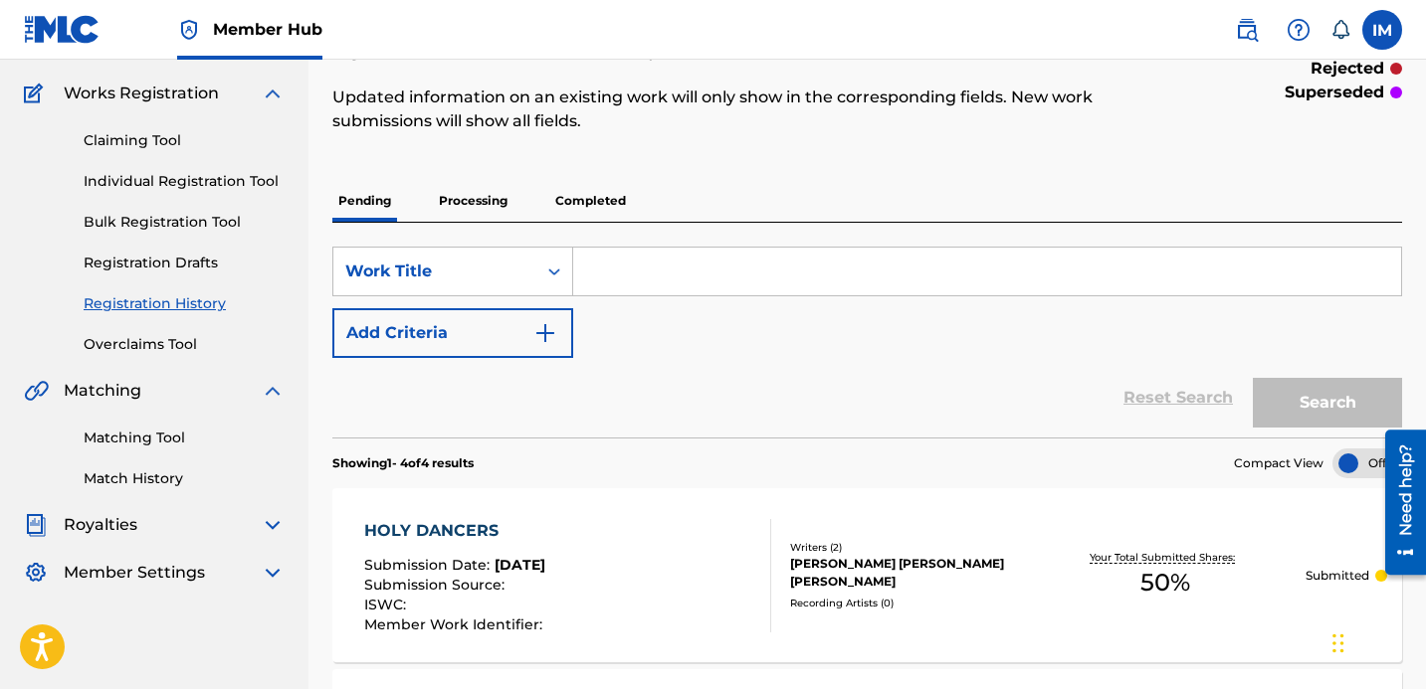
scroll to position [124, 0]
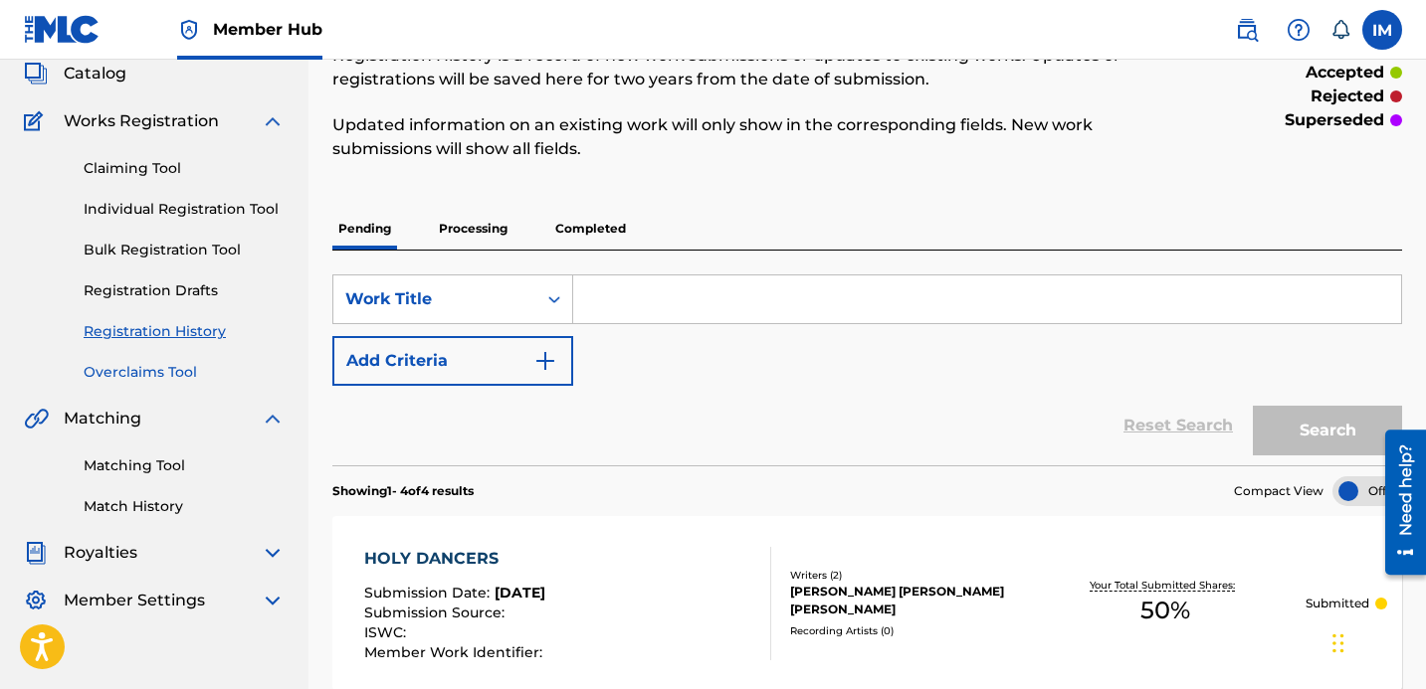
click at [160, 374] on link "Overclaims Tool" at bounding box center [184, 372] width 201 height 21
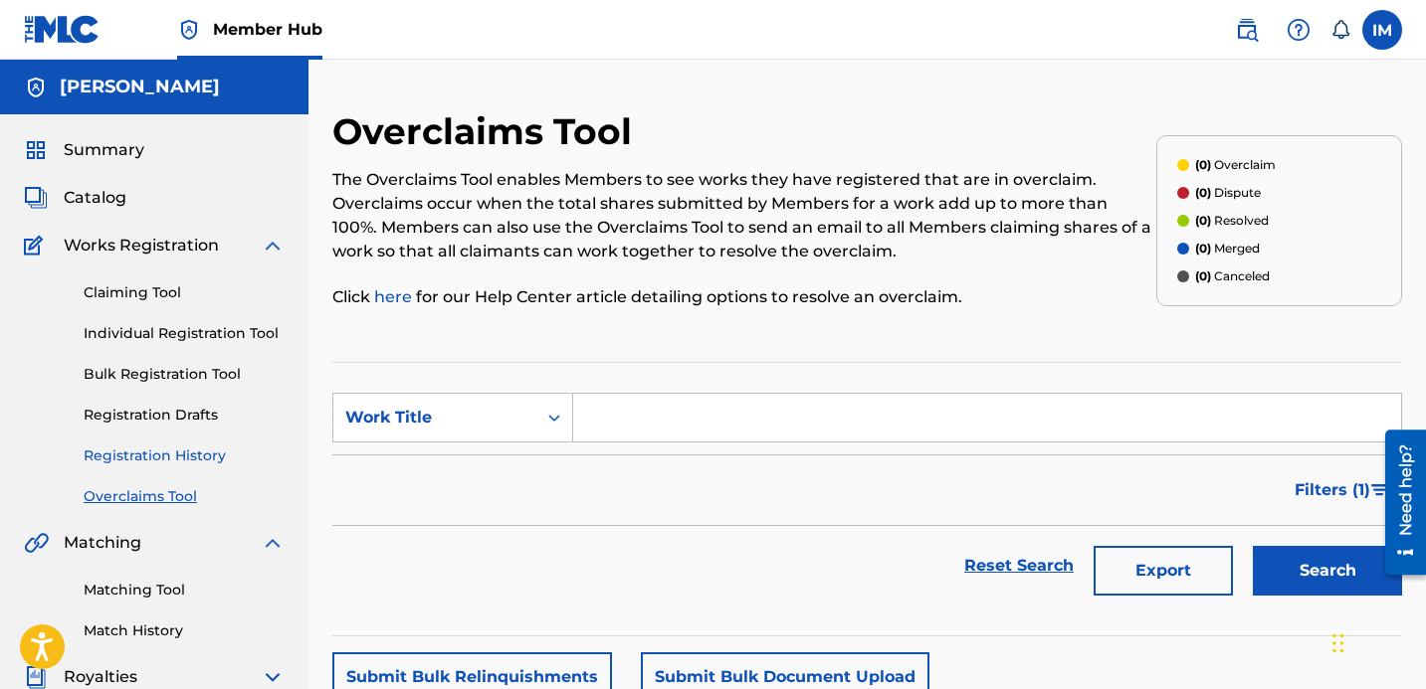
click at [156, 453] on link "Registration History" at bounding box center [184, 456] width 201 height 21
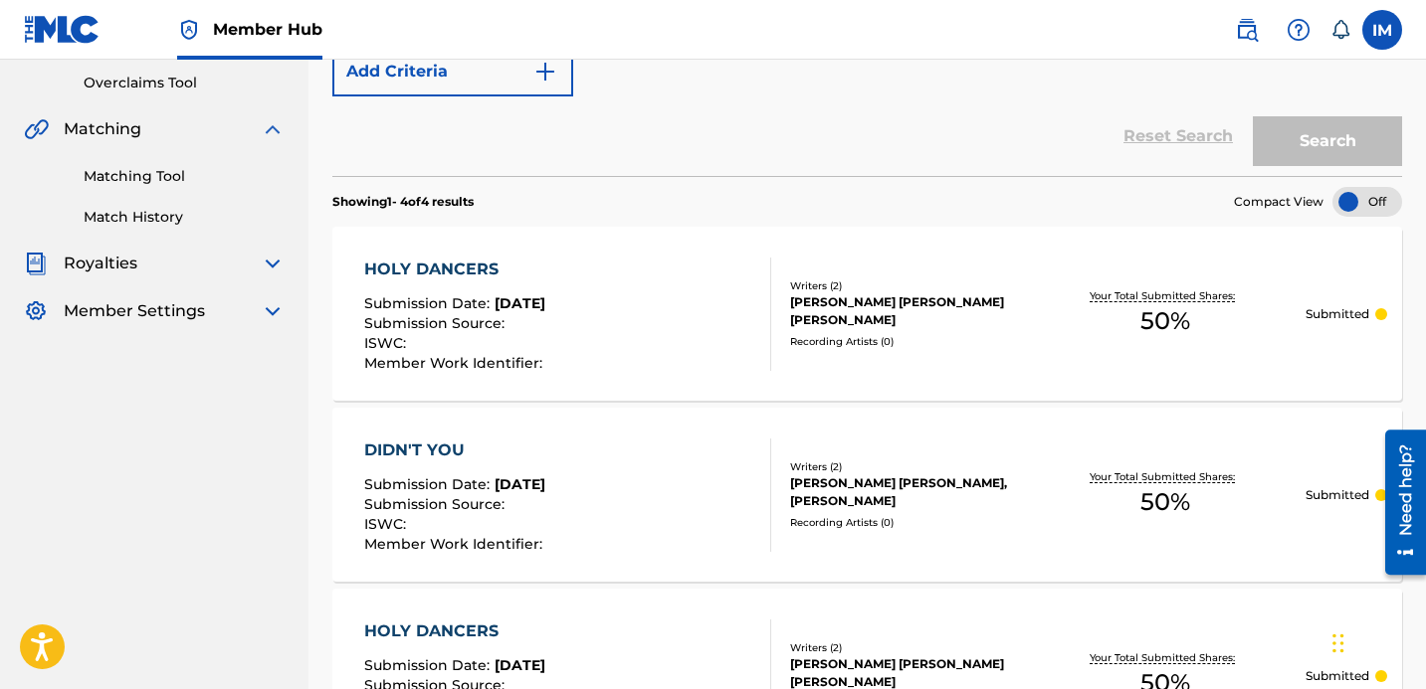
scroll to position [415, 0]
click at [462, 266] on div "HOLY DANCERS" at bounding box center [455, 269] width 183 height 24
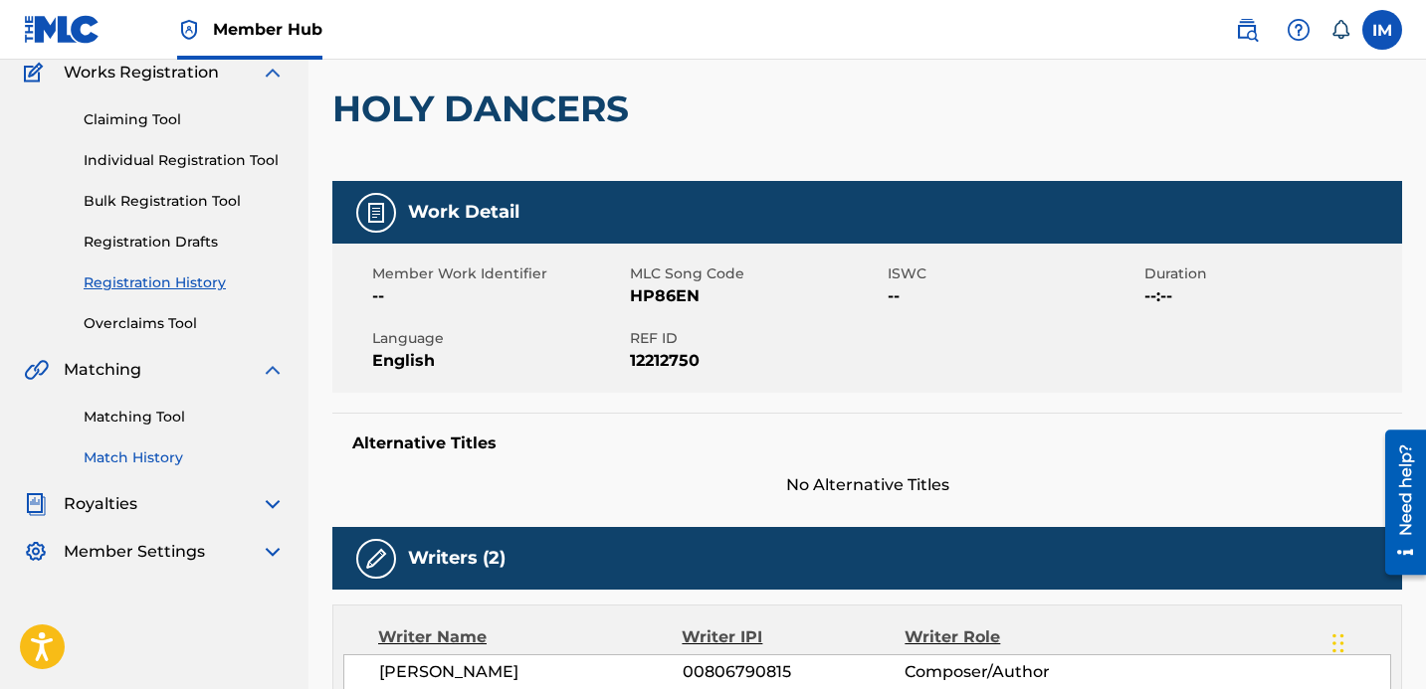
scroll to position [186, 0]
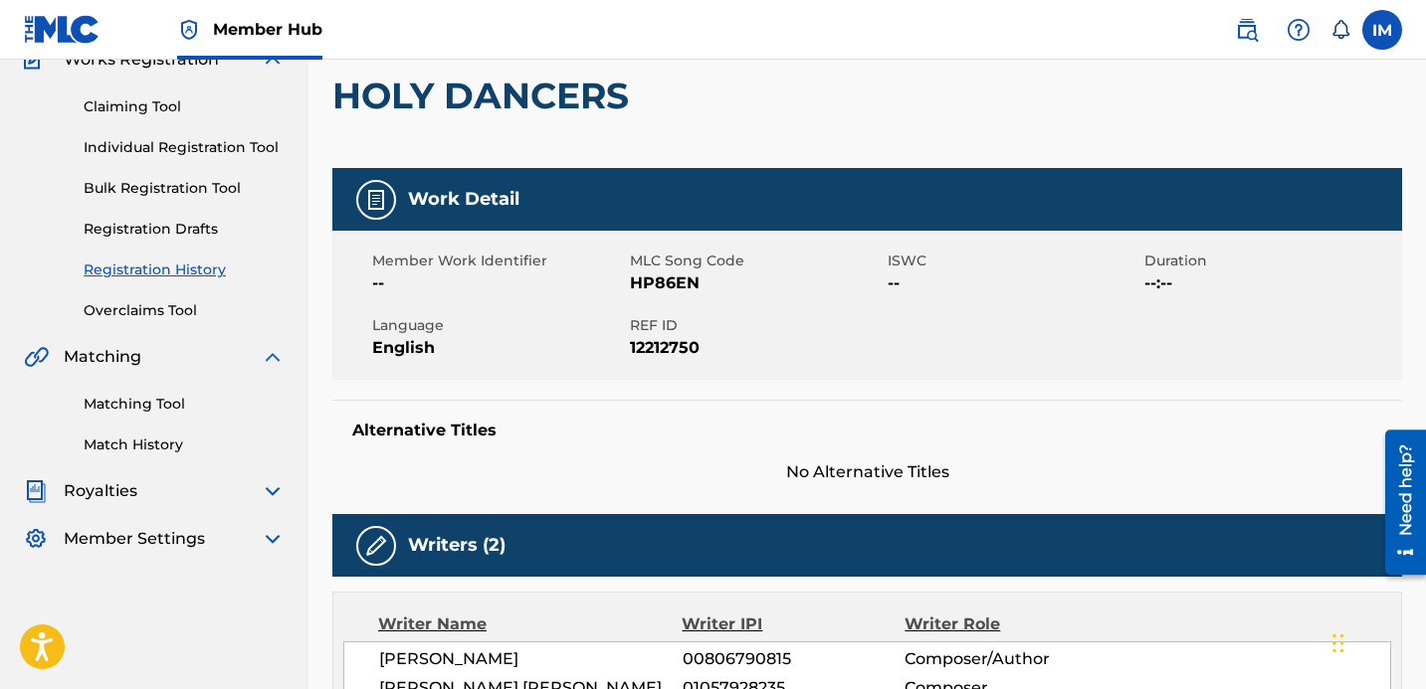
click at [179, 493] on div "Royalties" at bounding box center [154, 492] width 261 height 24
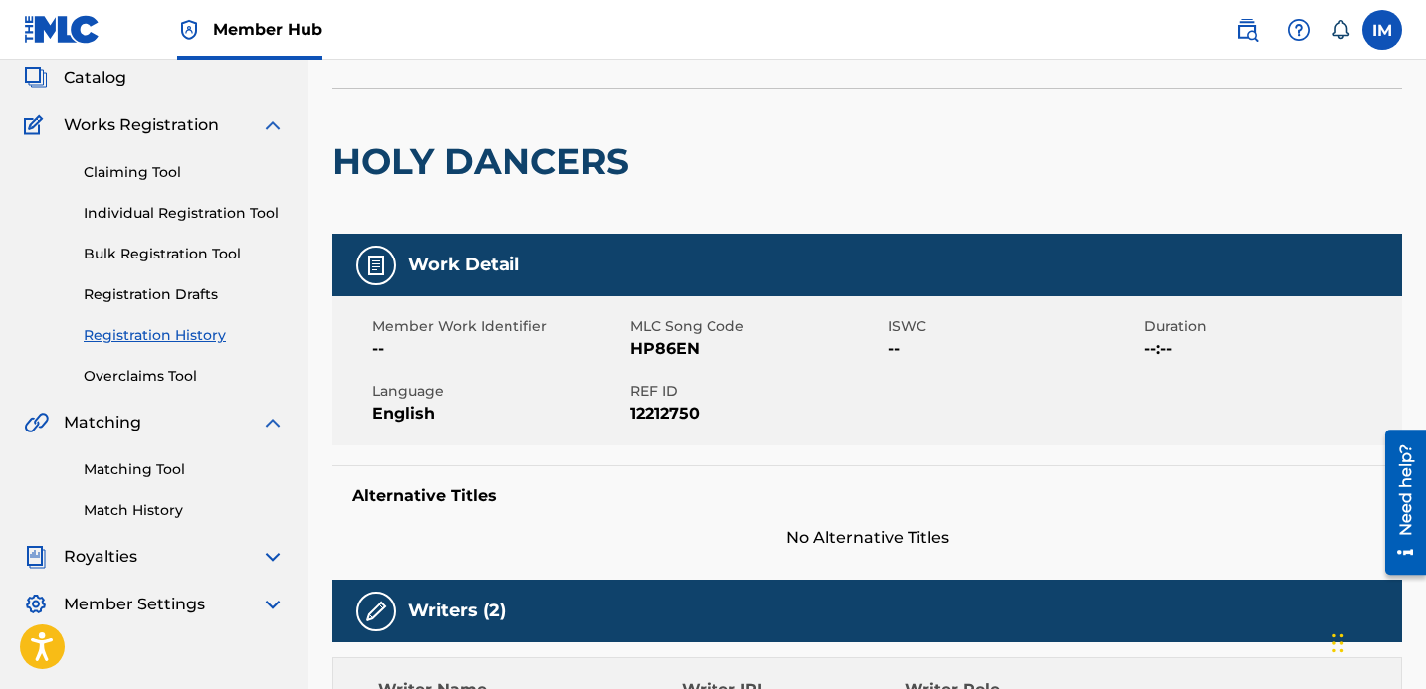
scroll to position [0, 0]
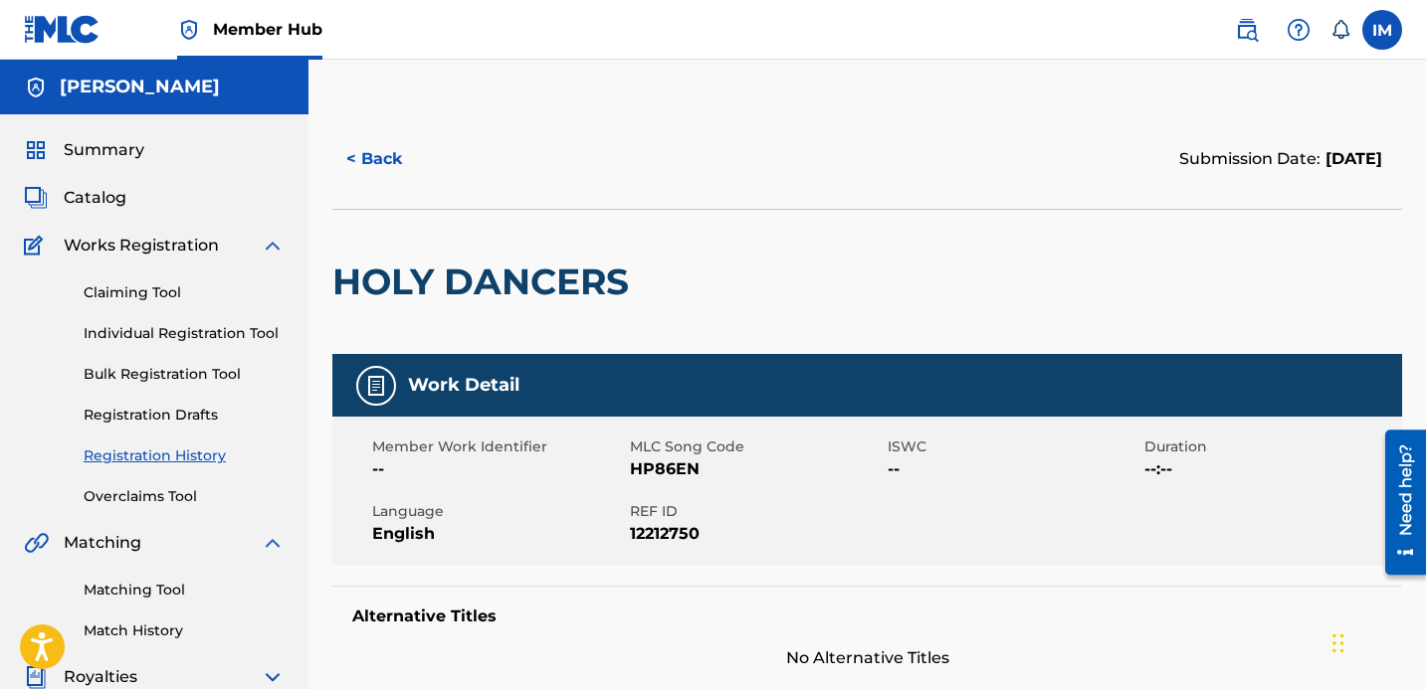
click at [148, 259] on div "Claiming Tool Individual Registration Tool Bulk Registration Tool Registration …" at bounding box center [154, 383] width 261 height 250
click at [281, 255] on img at bounding box center [273, 246] width 24 height 24
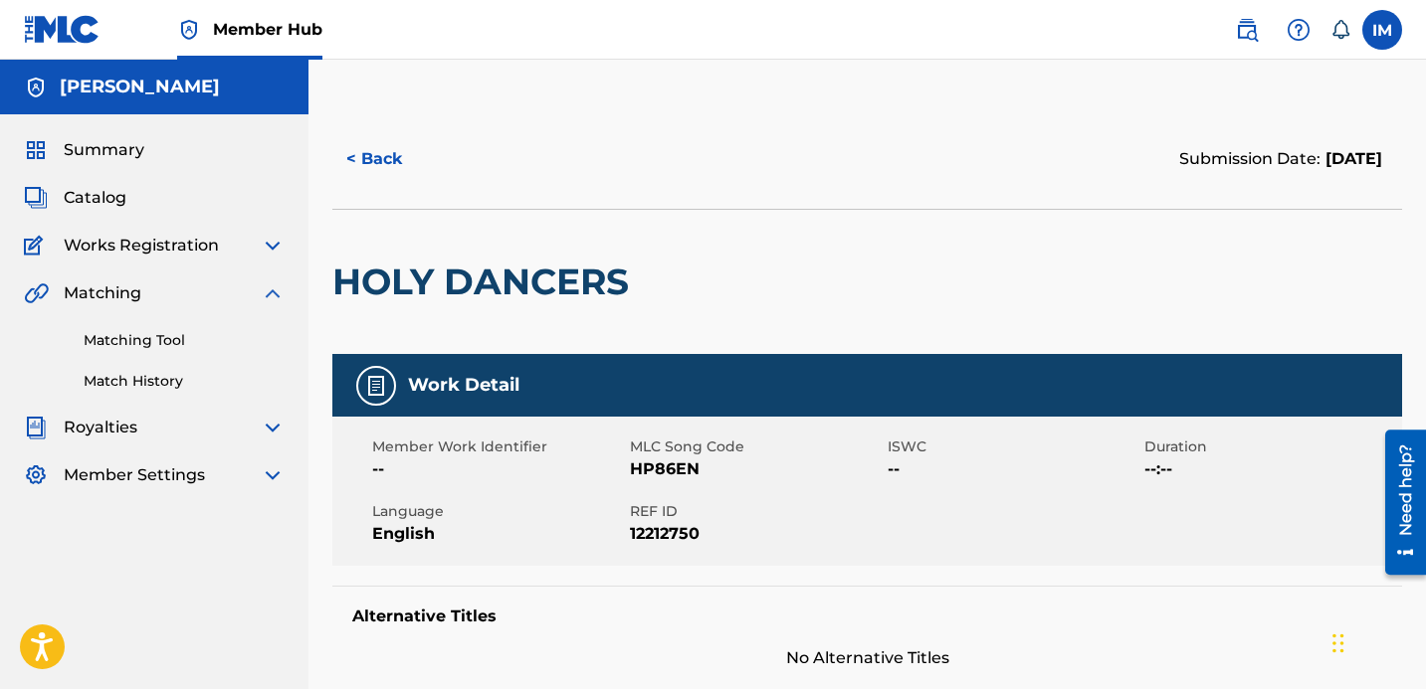
click at [264, 293] on img at bounding box center [273, 294] width 24 height 24
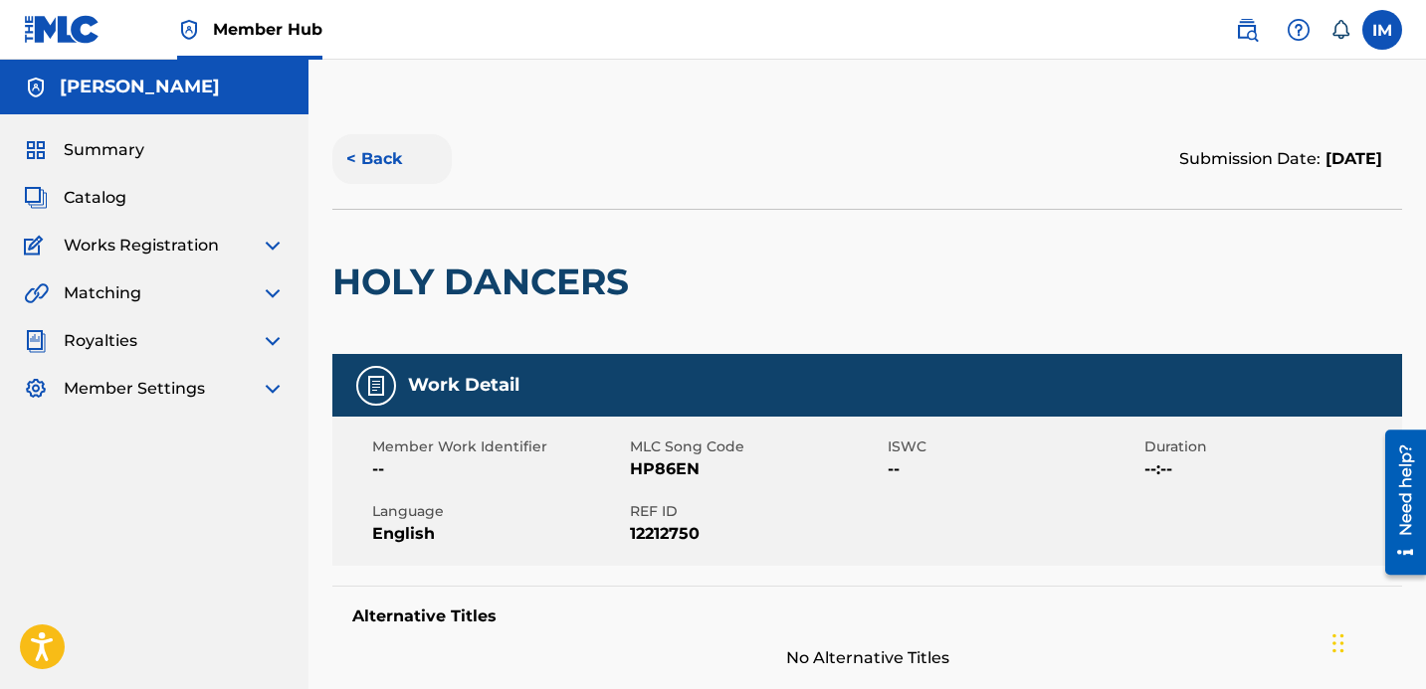
click at [385, 159] on button "< Back" at bounding box center [391, 159] width 119 height 50
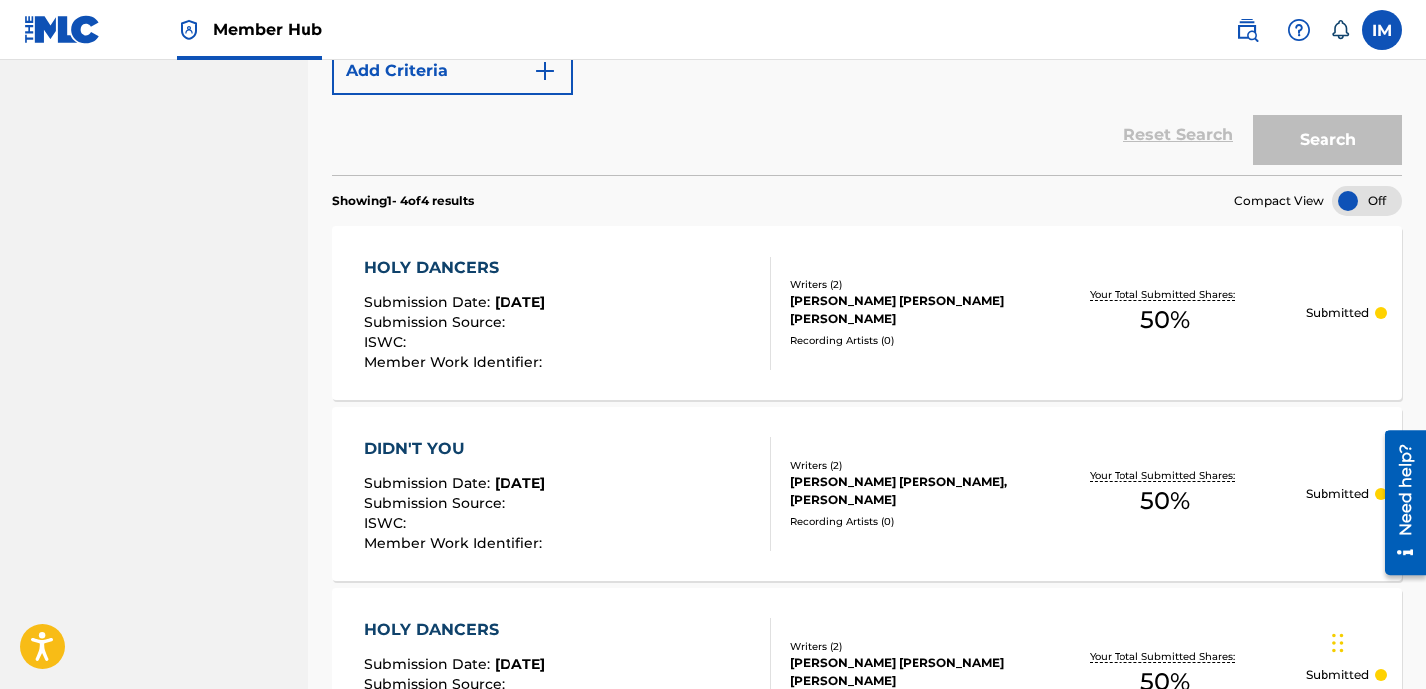
scroll to position [440, 0]
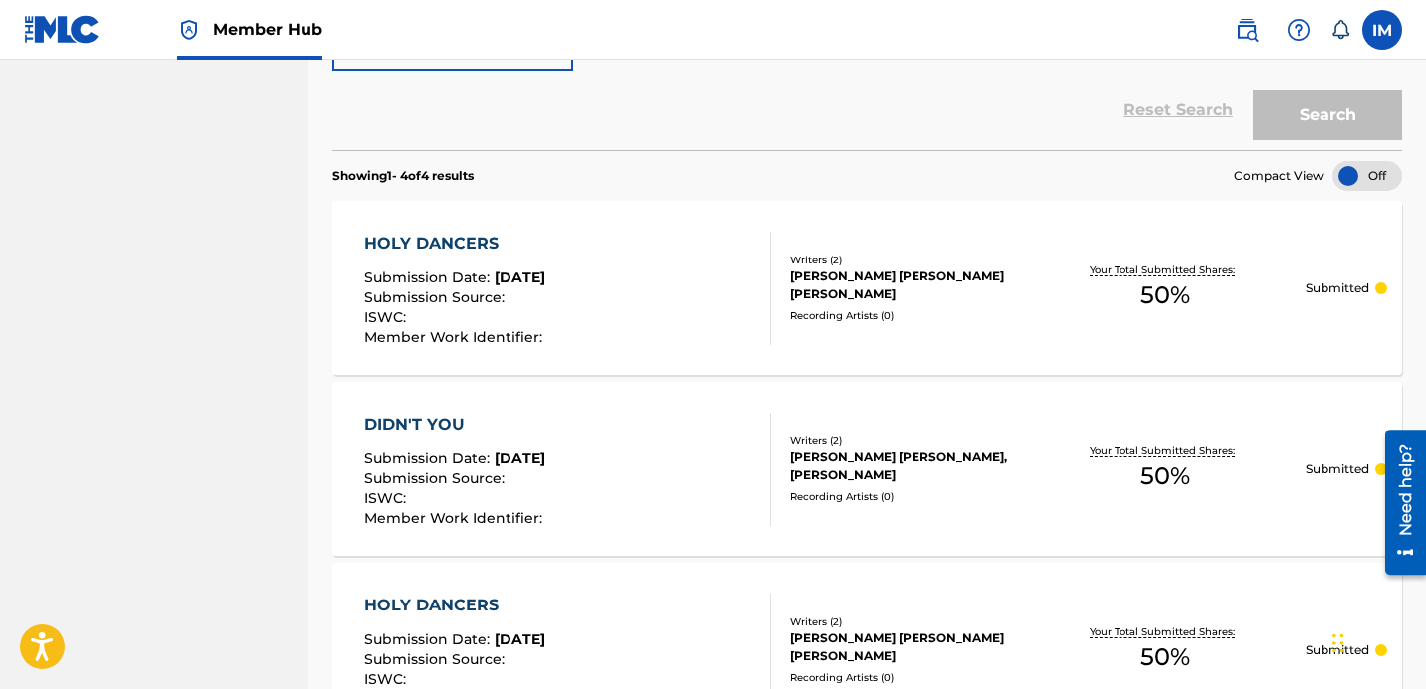
click at [1382, 175] on div at bounding box center [1367, 176] width 70 height 30
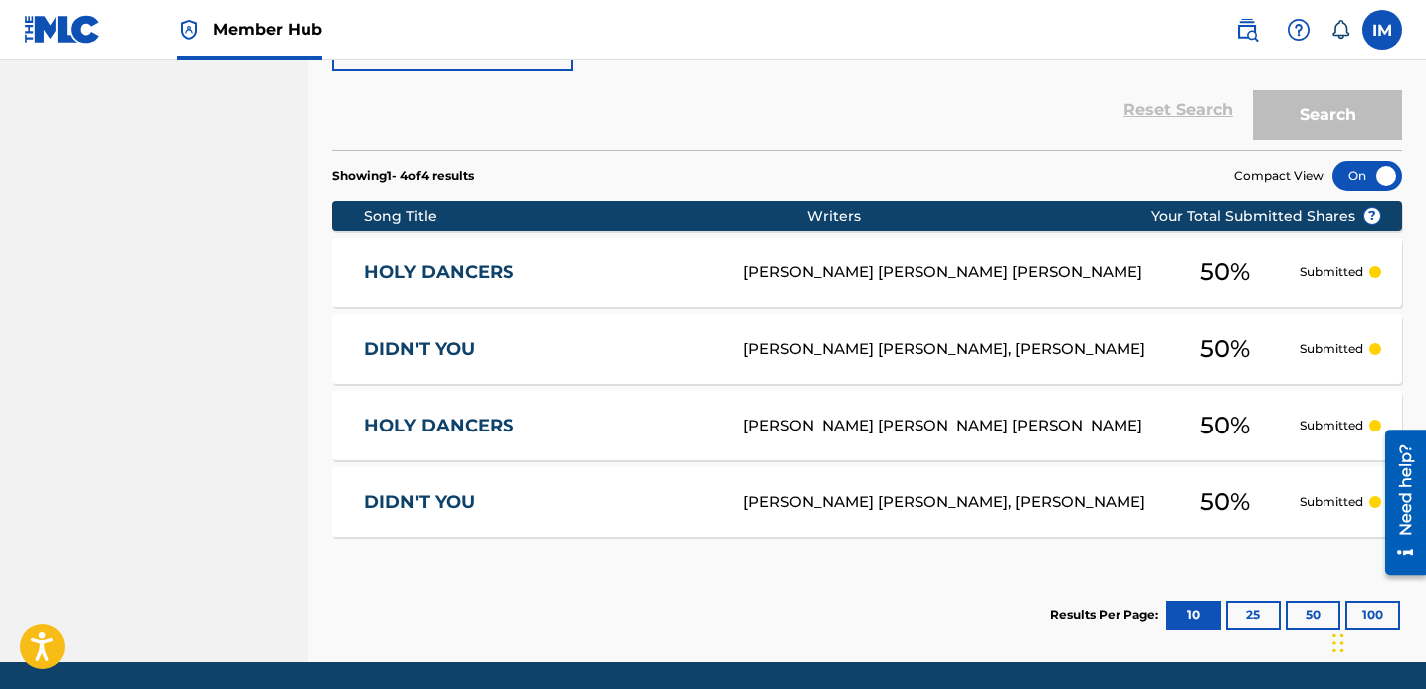
scroll to position [508, 0]
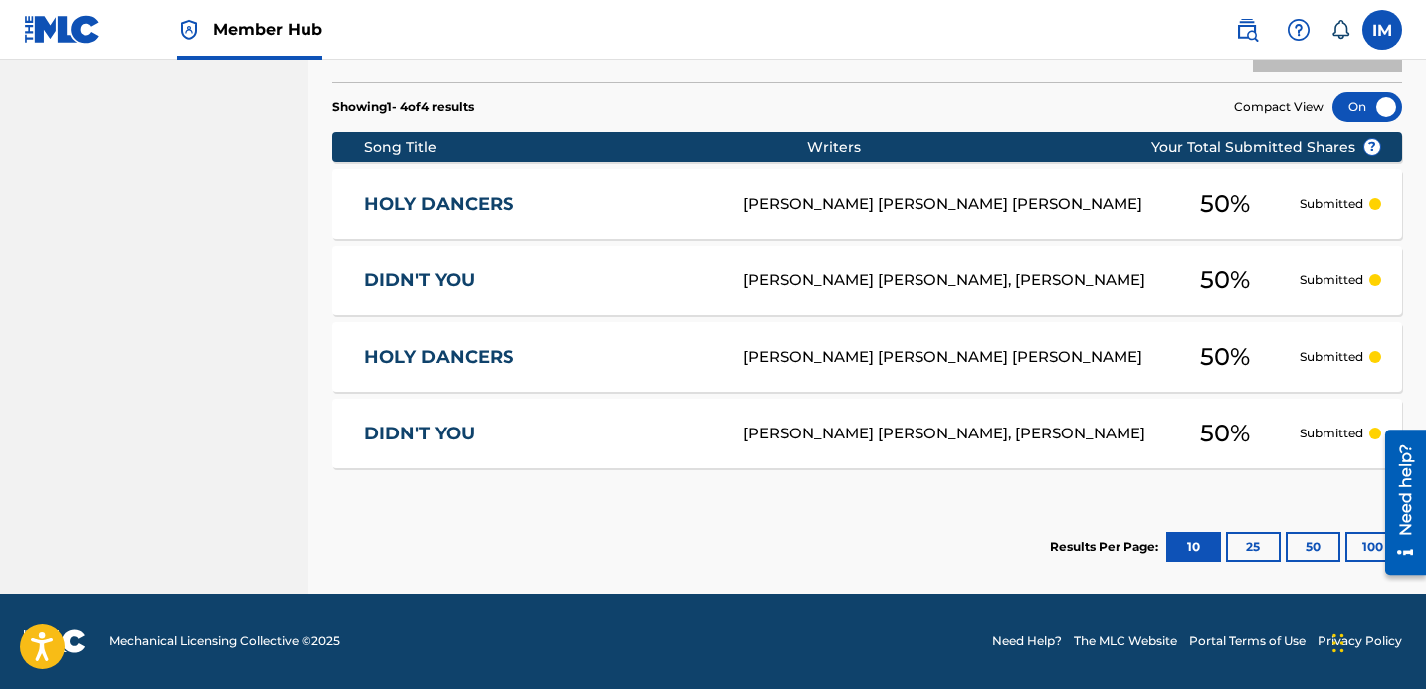
click at [946, 421] on div "DIDN'T YOU DR5AN0 IAN ROBERT MICHAEL, ISAIAH SEBASTIAN BEARD 50 % Submitted" at bounding box center [866, 434] width 1069 height 70
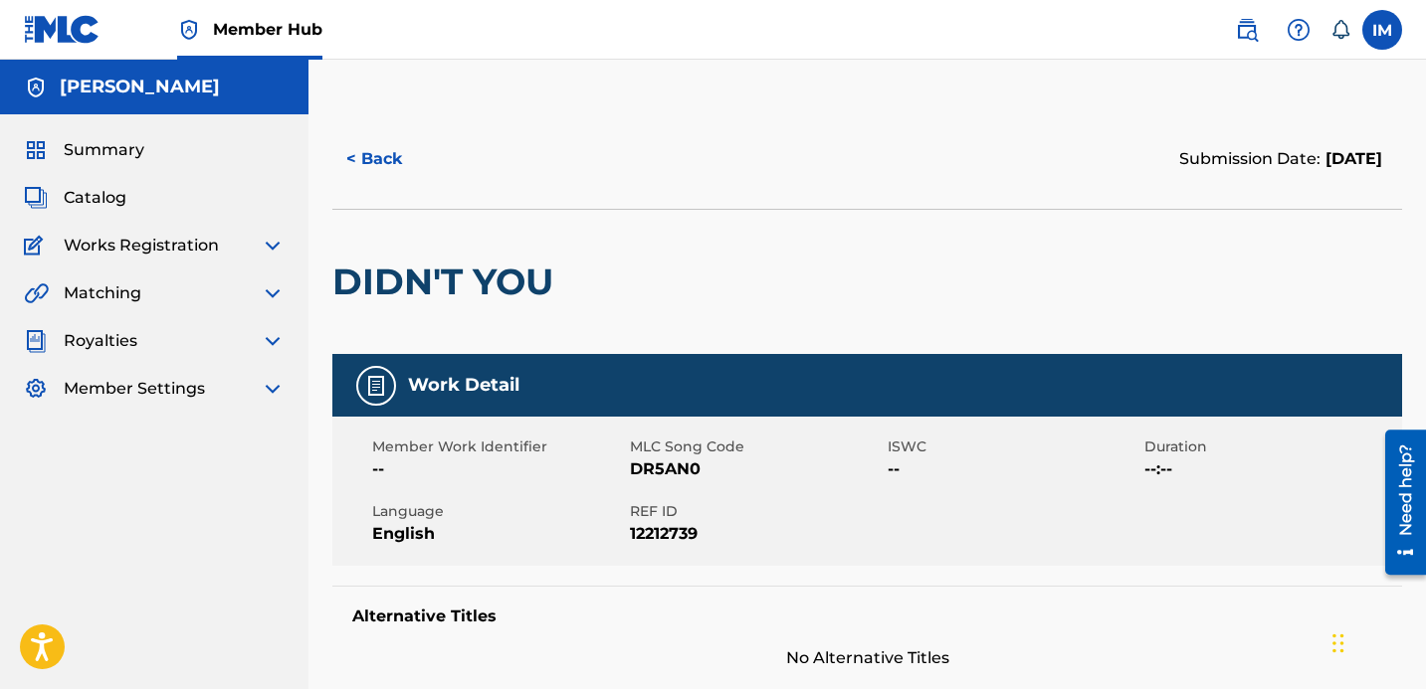
click at [446, 375] on h5 "Work Detail" at bounding box center [463, 385] width 111 height 23
click at [1245, 147] on div "Submission Date: September 30, 2025" at bounding box center [1280, 159] width 203 height 24
click at [393, 149] on button "< Back" at bounding box center [391, 159] width 119 height 50
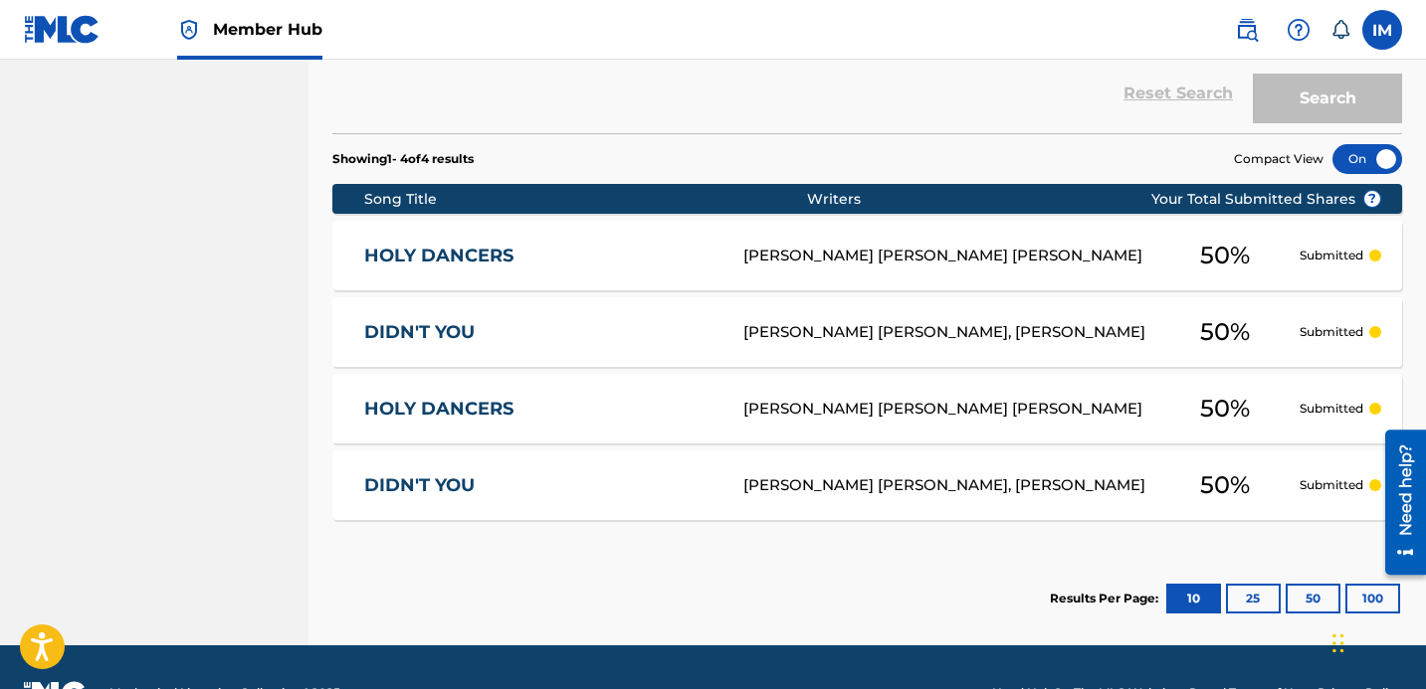
scroll to position [508, 0]
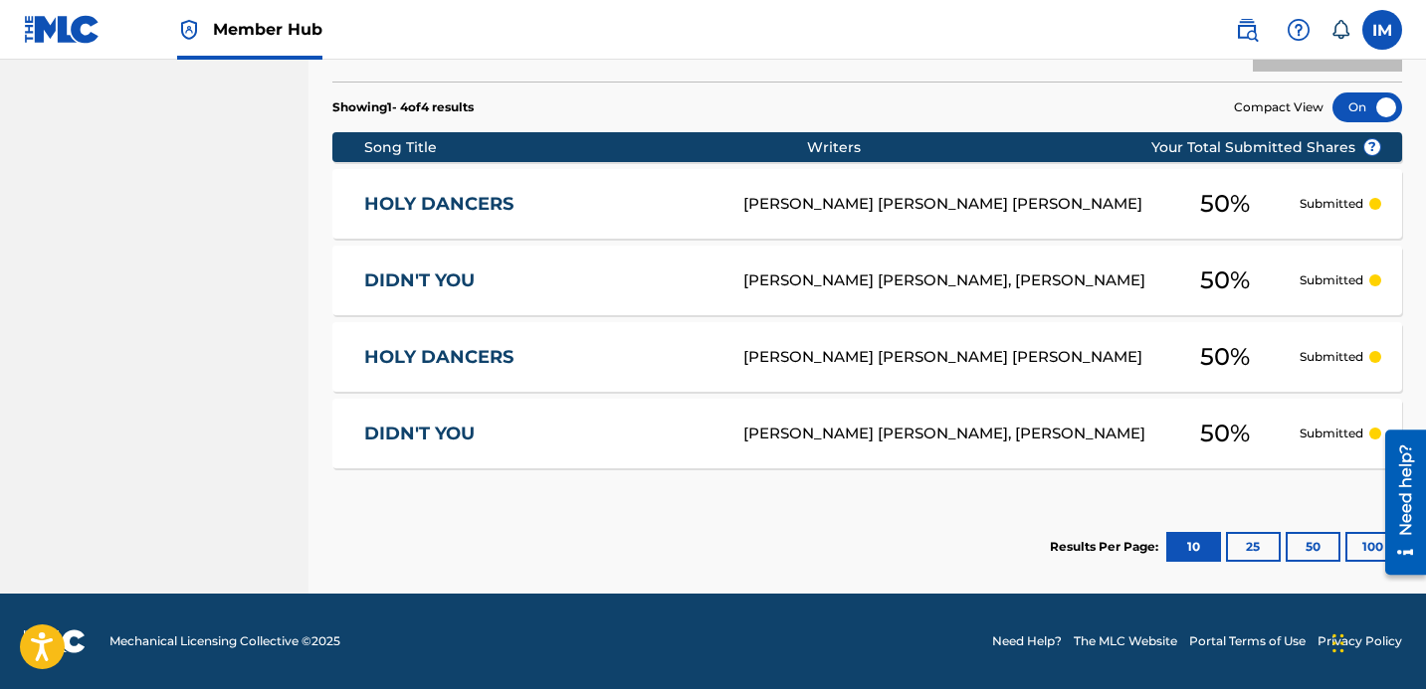
click at [1425, 497] on div "Need help?" at bounding box center [1405, 502] width 41 height 145
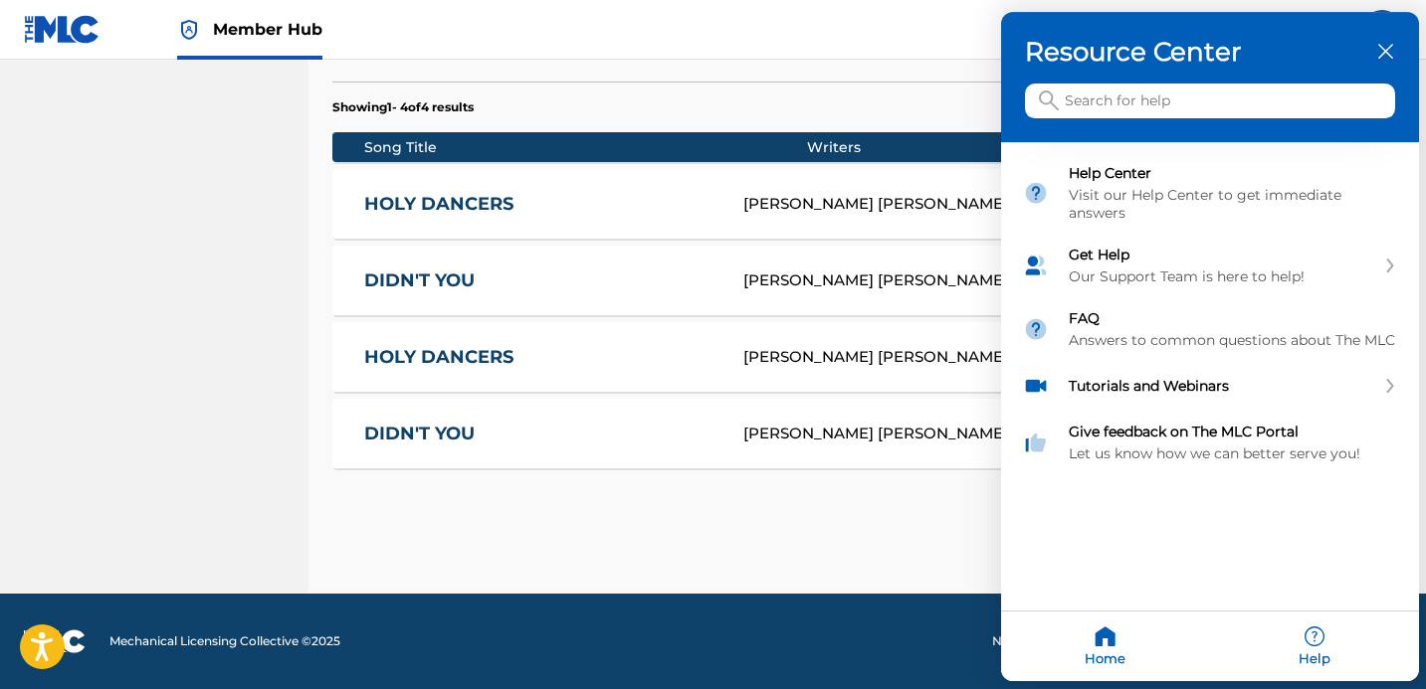
click at [1220, 93] on input "Search for help" at bounding box center [1210, 102] width 370 height 35
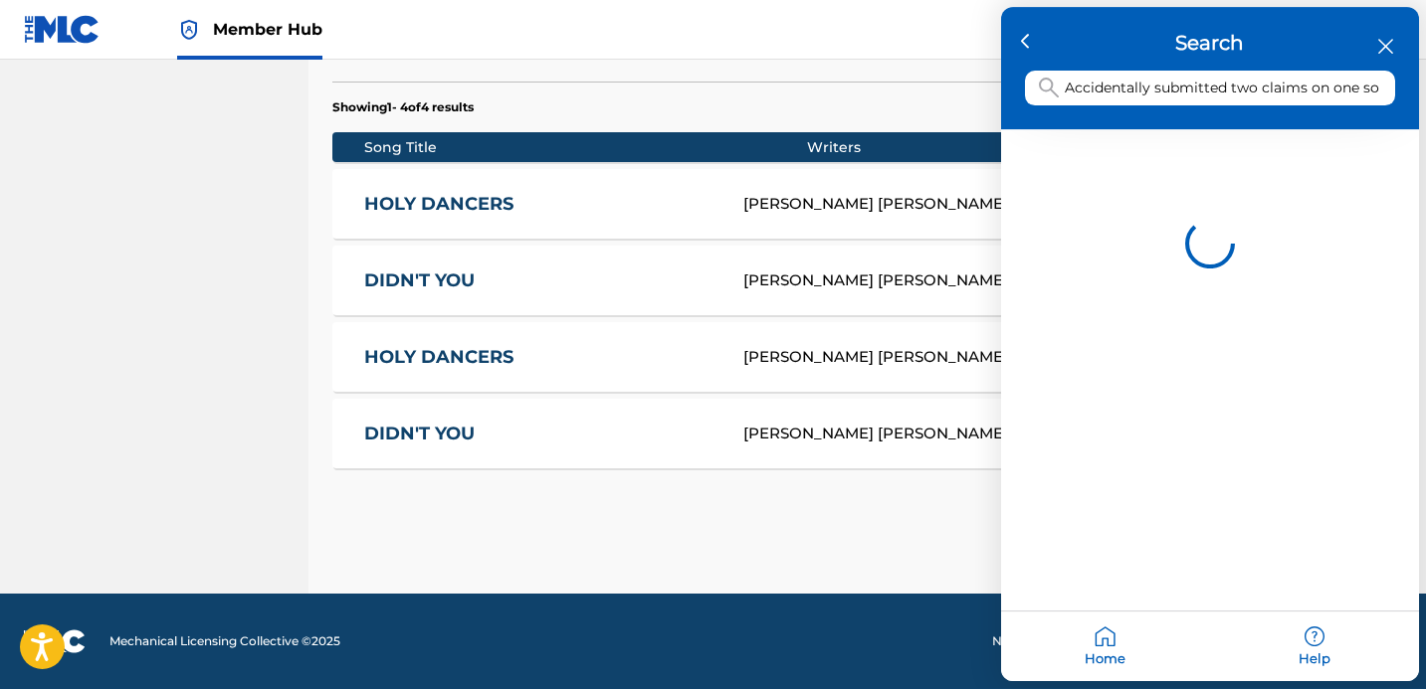
scroll to position [0, 14]
type input "Accidentally submitted two claims on one song"
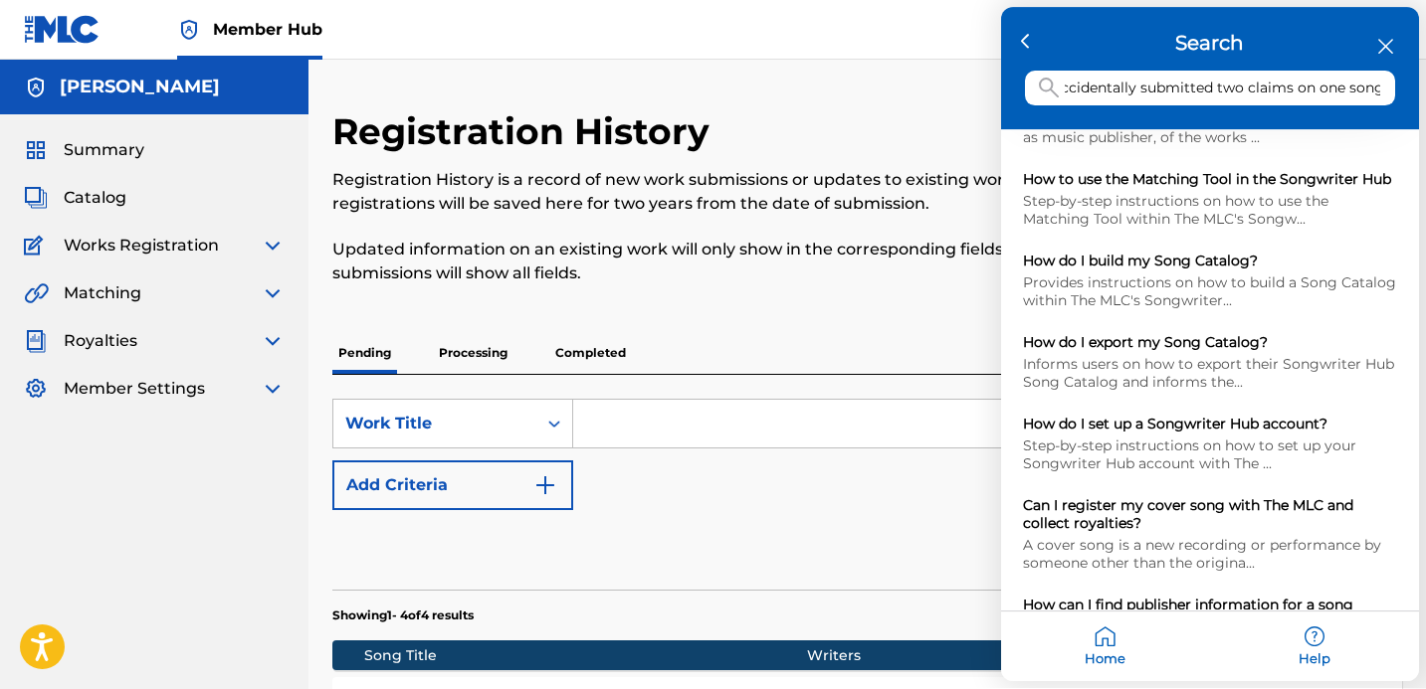
scroll to position [0, 0]
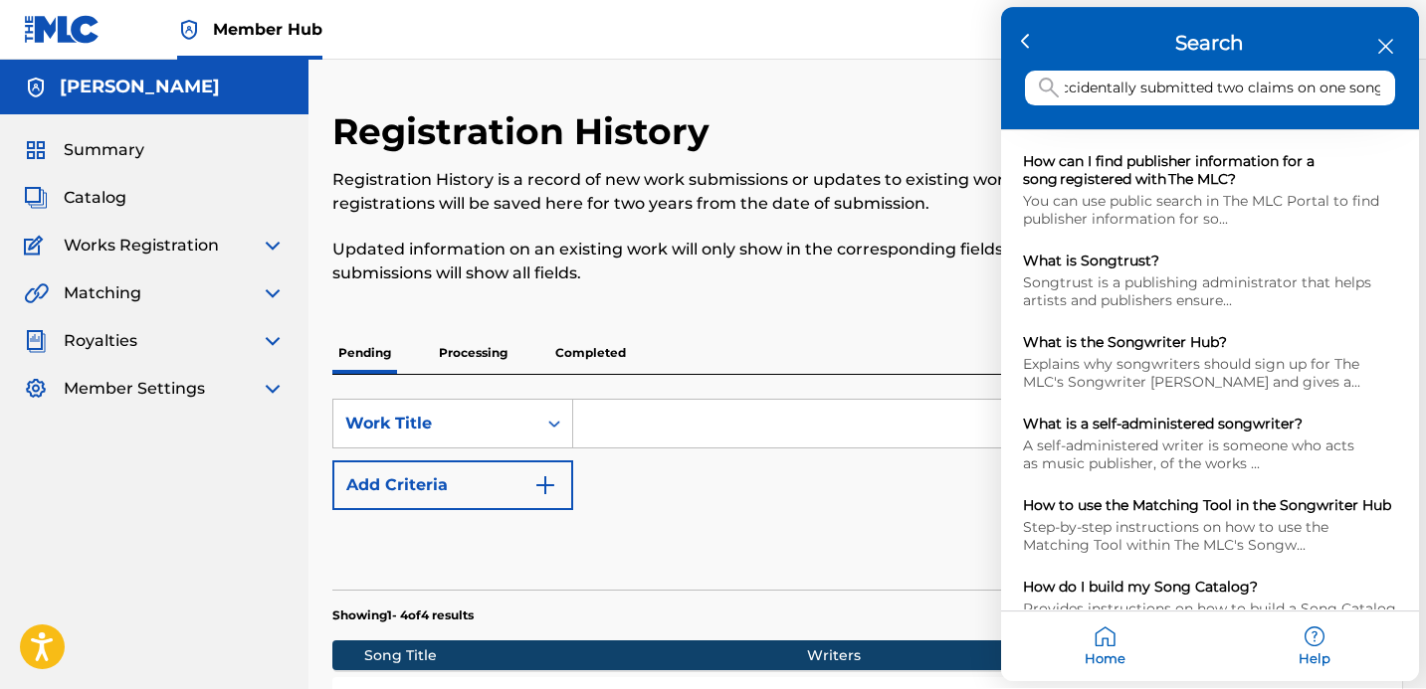
click at [1320, 644] on div "Help" at bounding box center [1314, 648] width 209 height 70
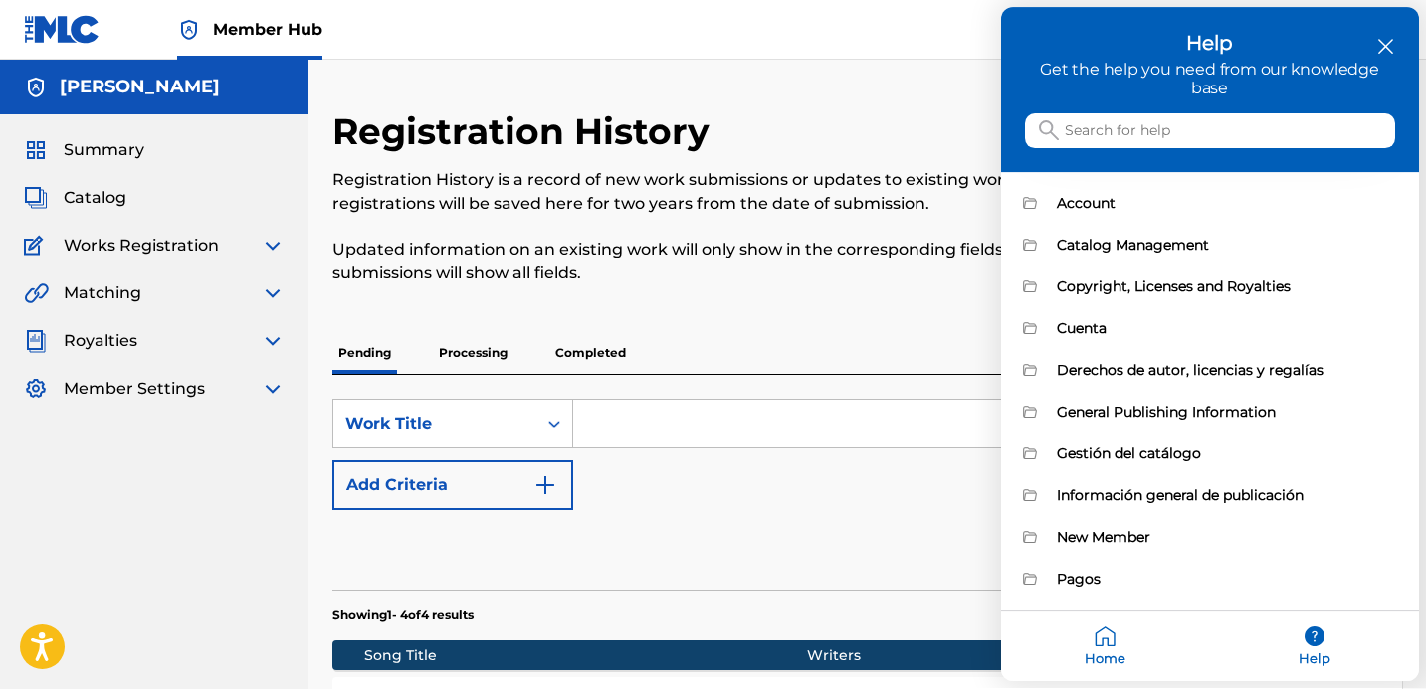
click at [1165, 140] on input "Search for help" at bounding box center [1210, 131] width 370 height 35
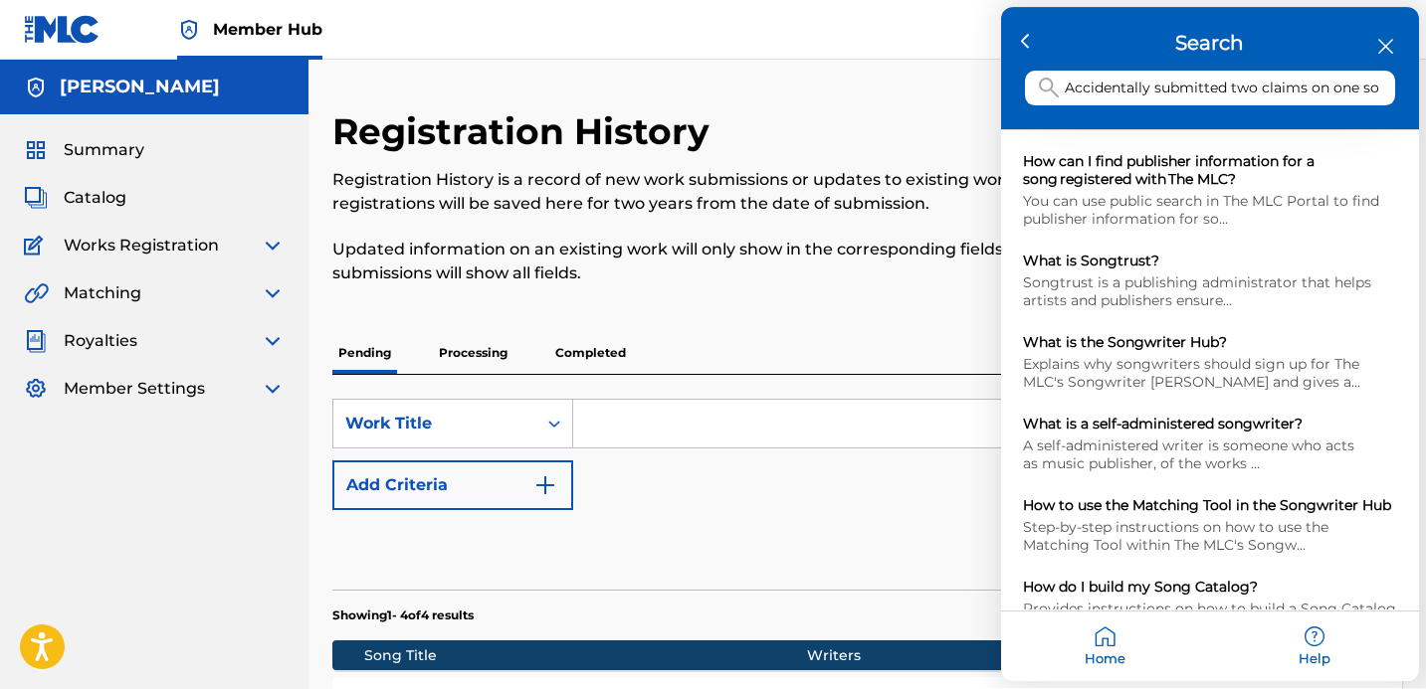
click at [1397, 42] on div "Search Accidentally submitted two claims on one song" at bounding box center [1210, 69] width 418 height 122
click at [1380, 47] on icon "close resource center" at bounding box center [1385, 47] width 15 height 15
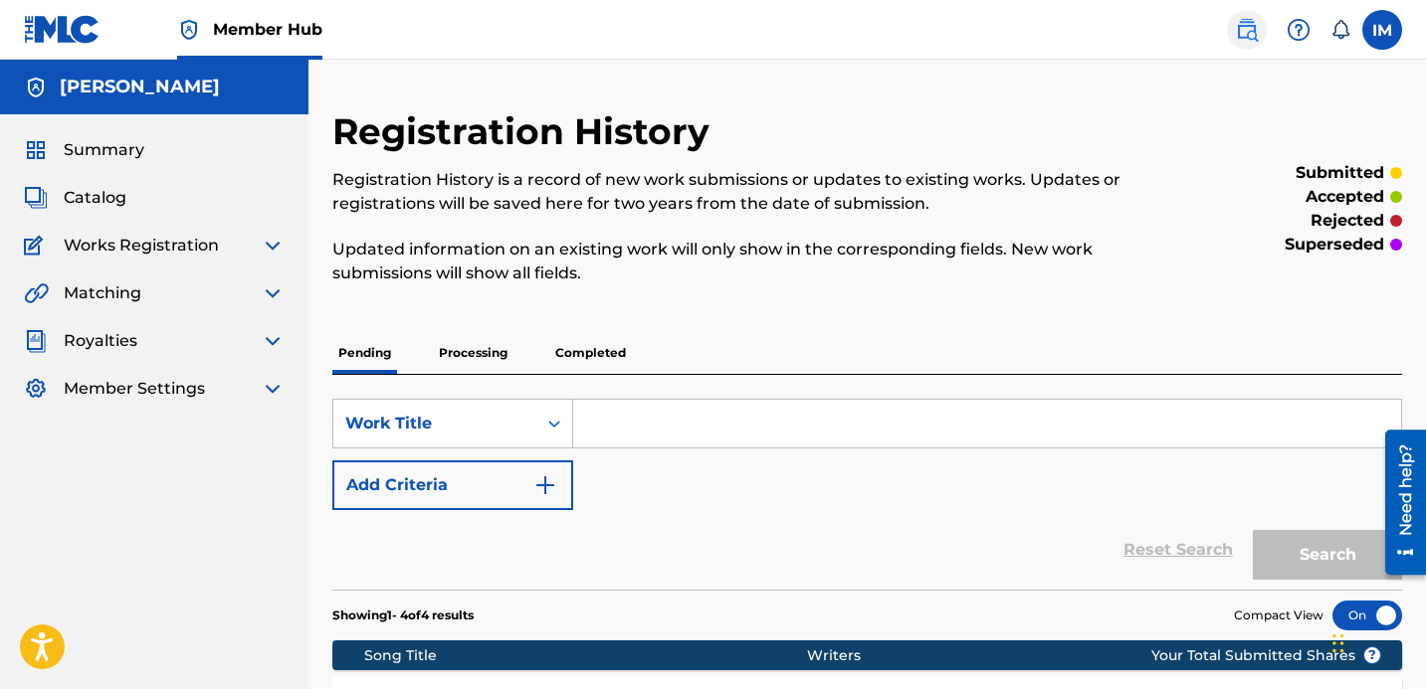
click at [1260, 37] on link at bounding box center [1247, 30] width 40 height 40
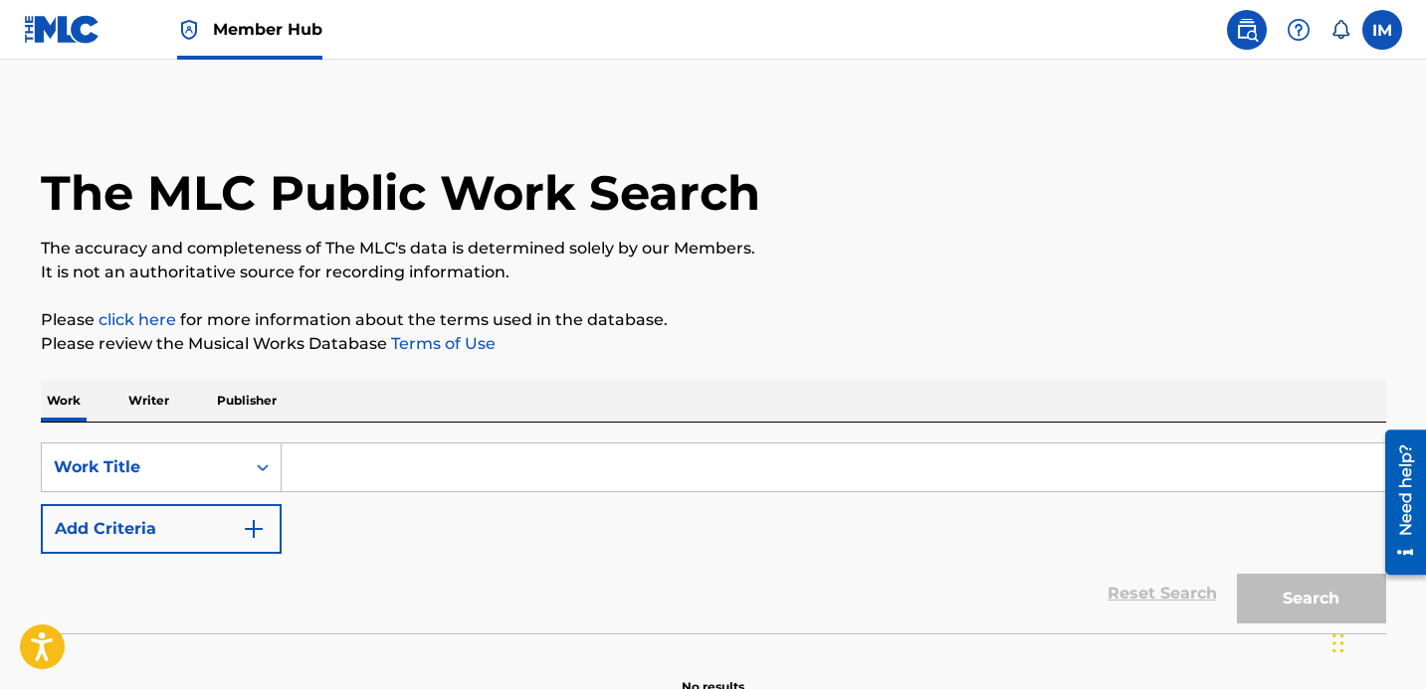
click at [42, 18] on img at bounding box center [62, 29] width 77 height 29
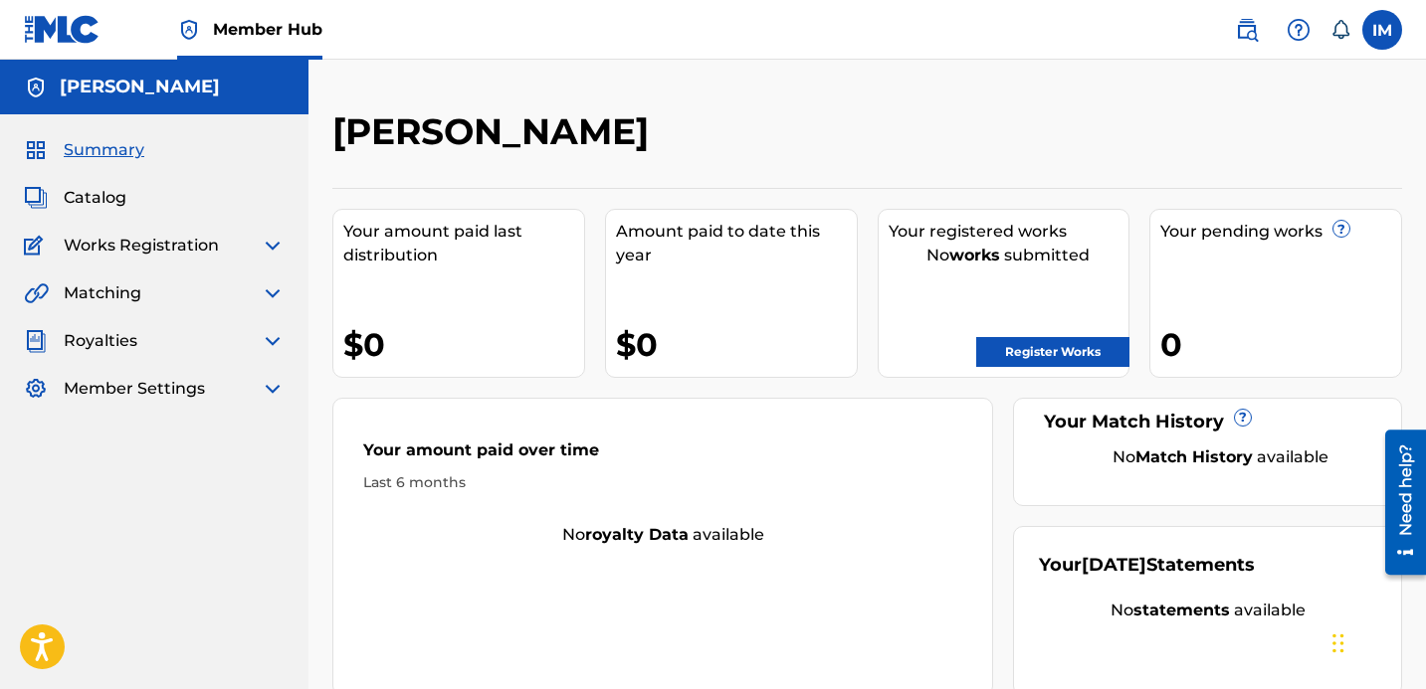
click at [266, 335] on img at bounding box center [273, 341] width 24 height 24
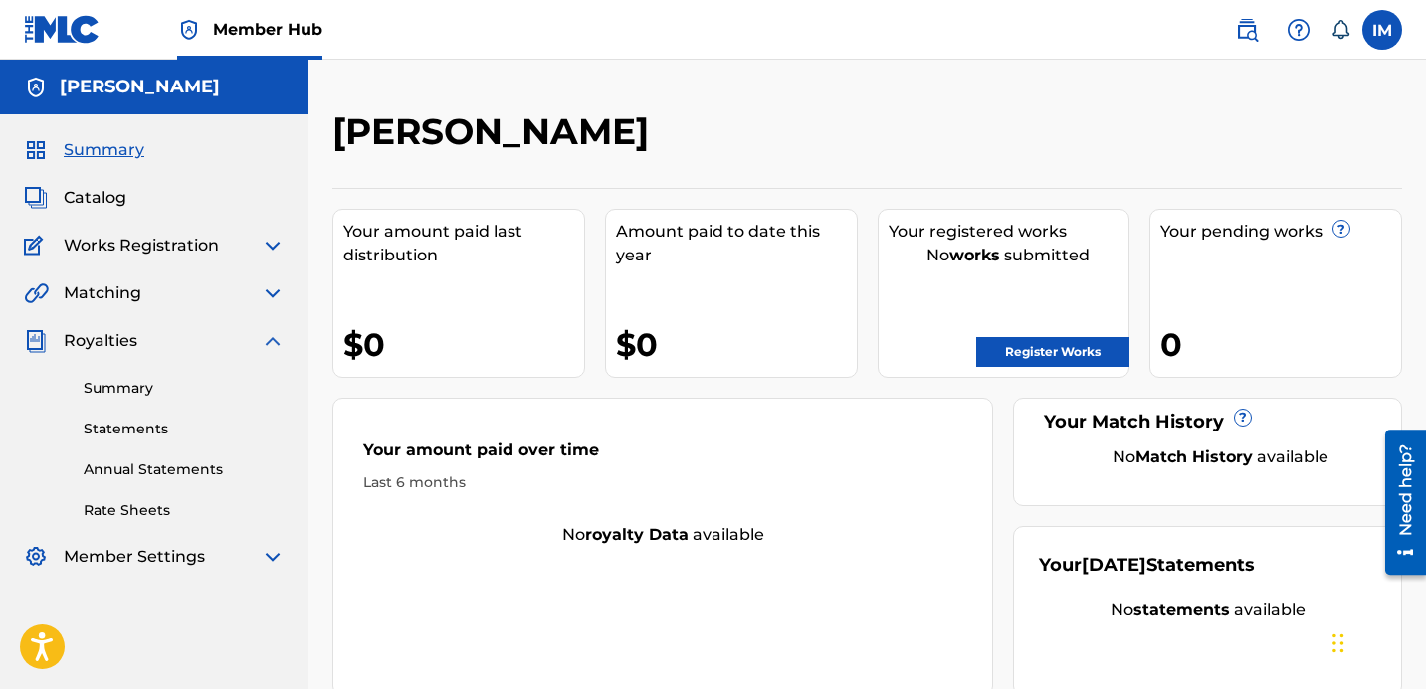
click at [277, 338] on img at bounding box center [273, 341] width 24 height 24
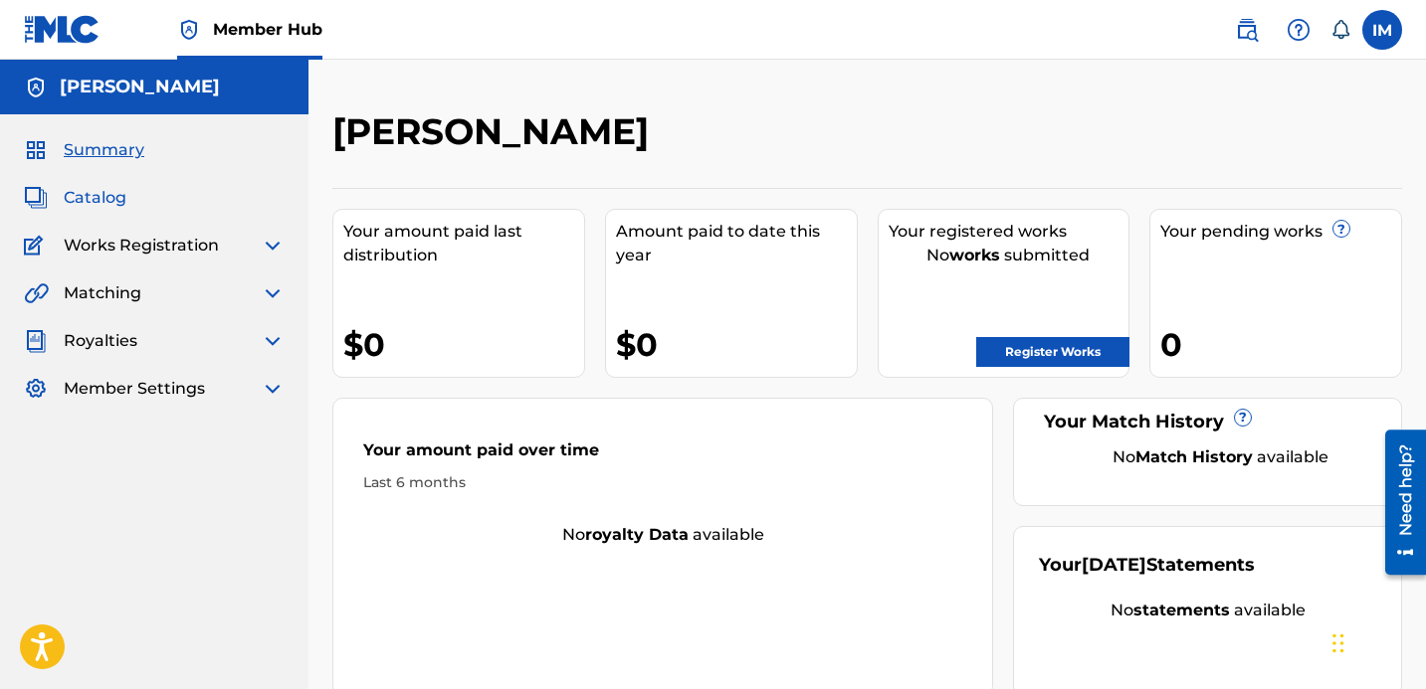
click at [94, 197] on span "Catalog" at bounding box center [95, 198] width 63 height 24
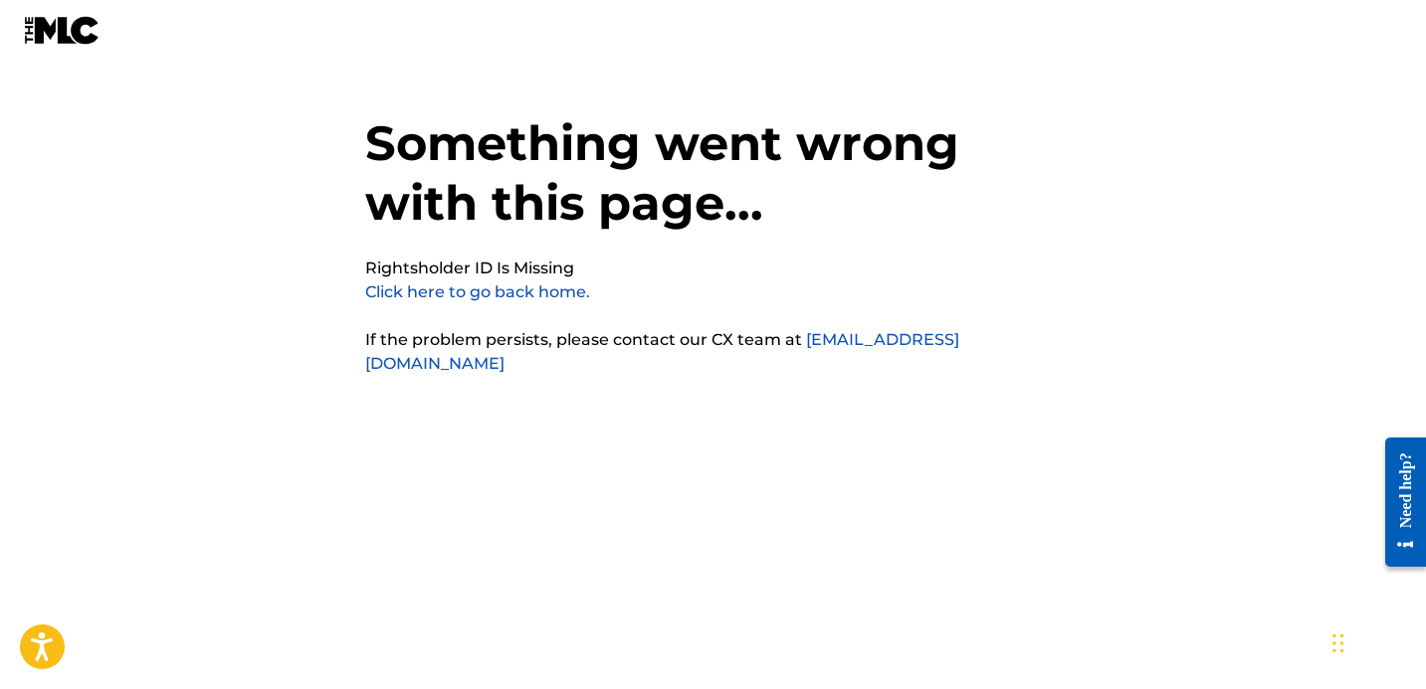
click at [510, 293] on link "Click here to go back home." at bounding box center [477, 292] width 225 height 19
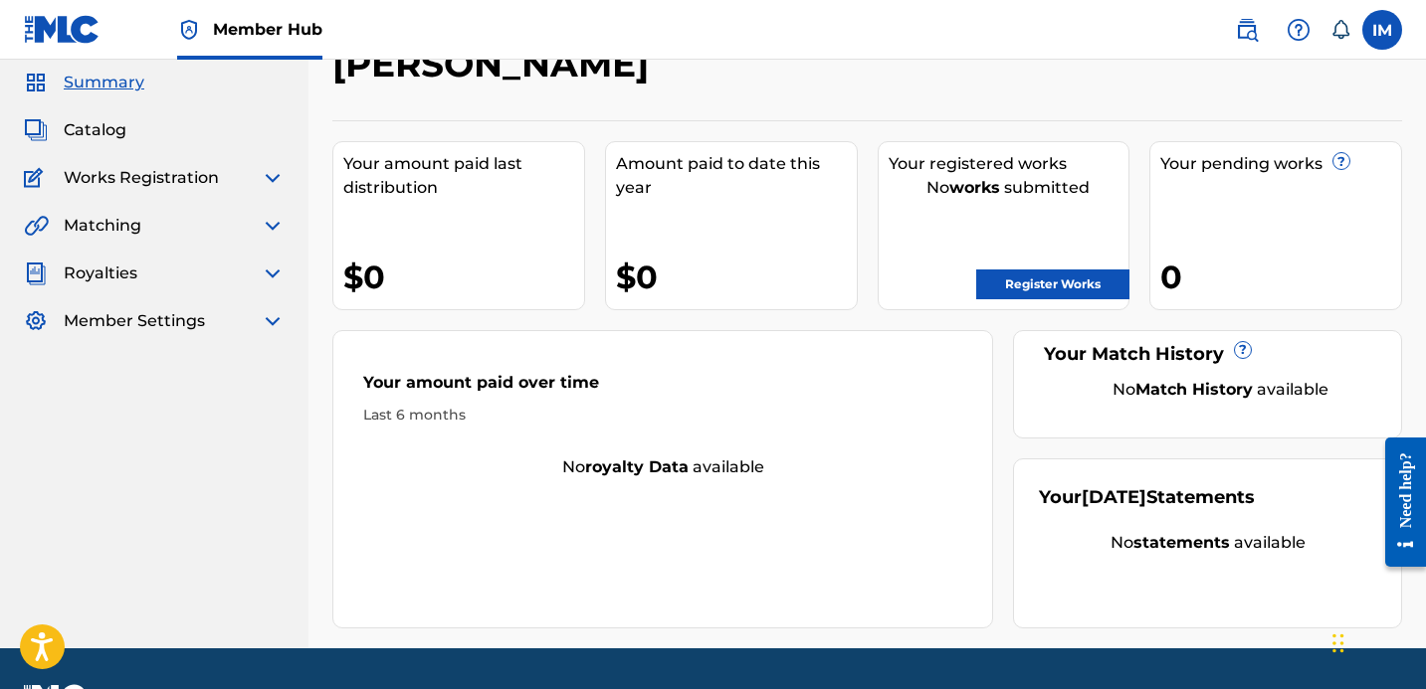
scroll to position [66, 0]
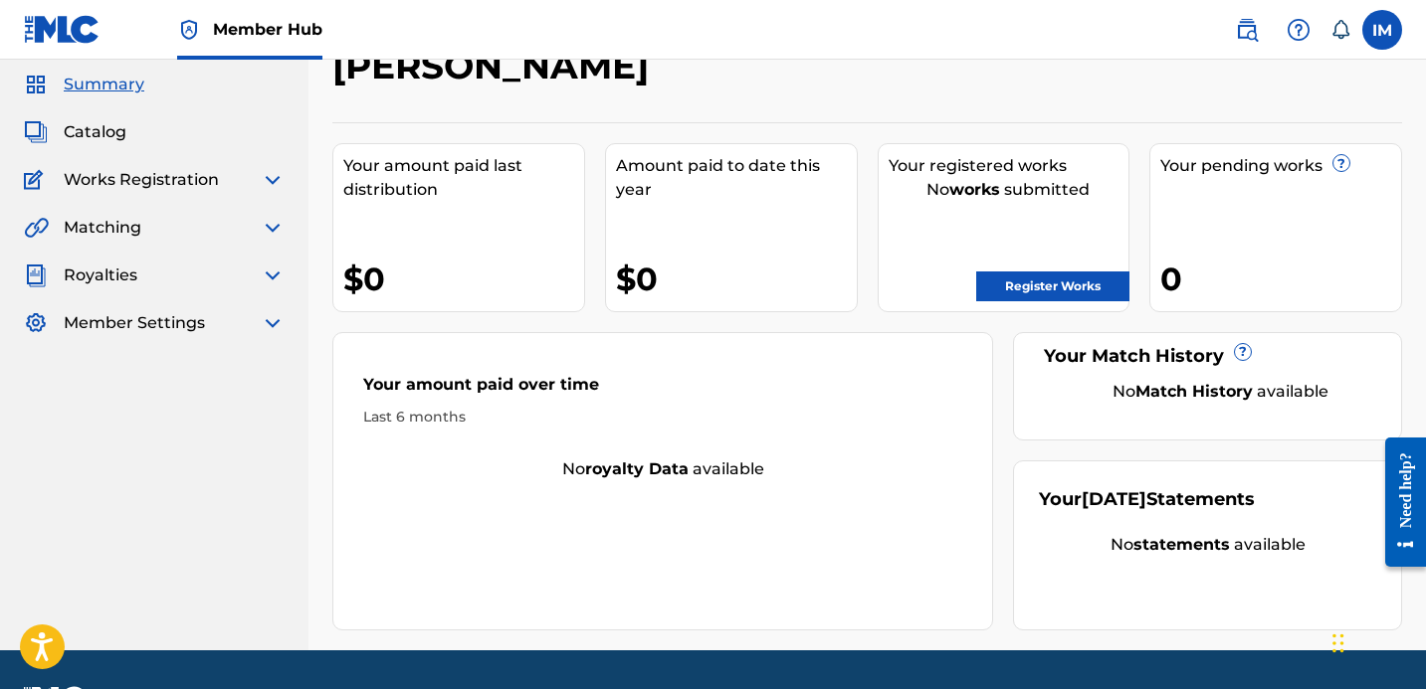
click at [275, 226] on img at bounding box center [273, 228] width 24 height 24
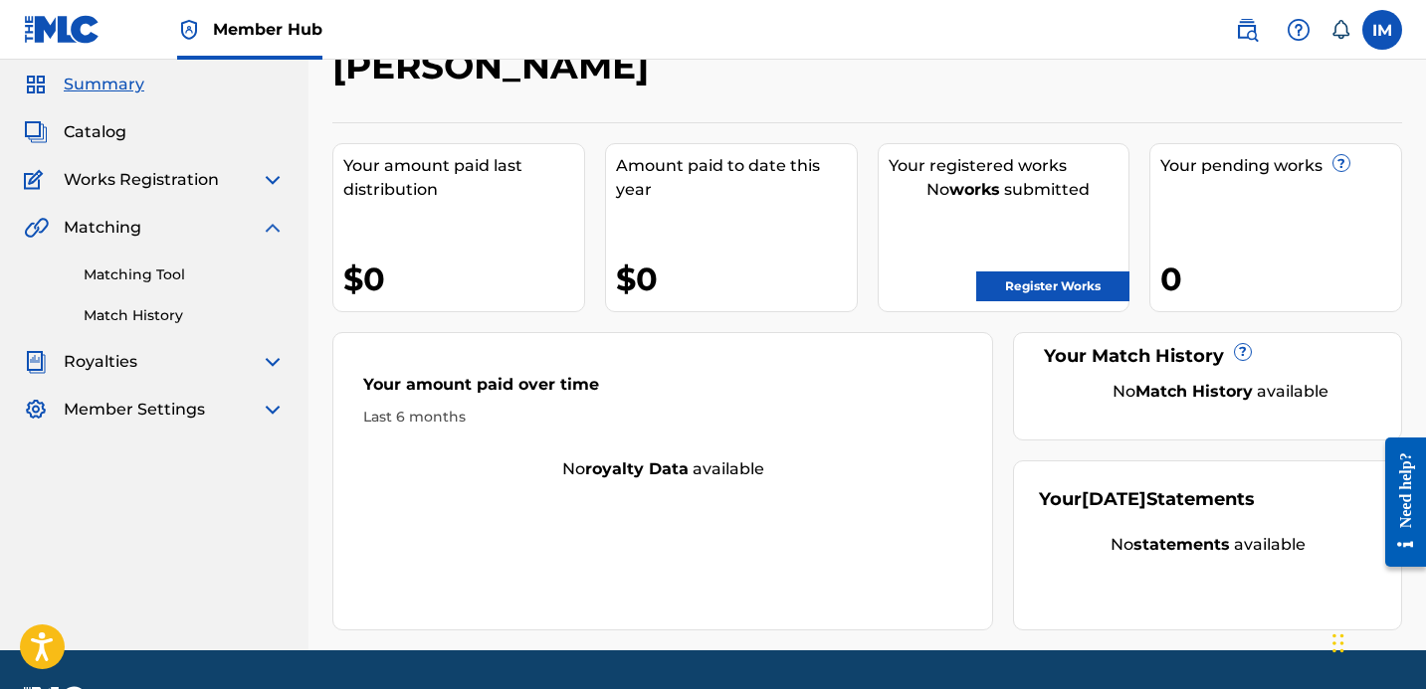
click at [266, 235] on img at bounding box center [273, 228] width 24 height 24
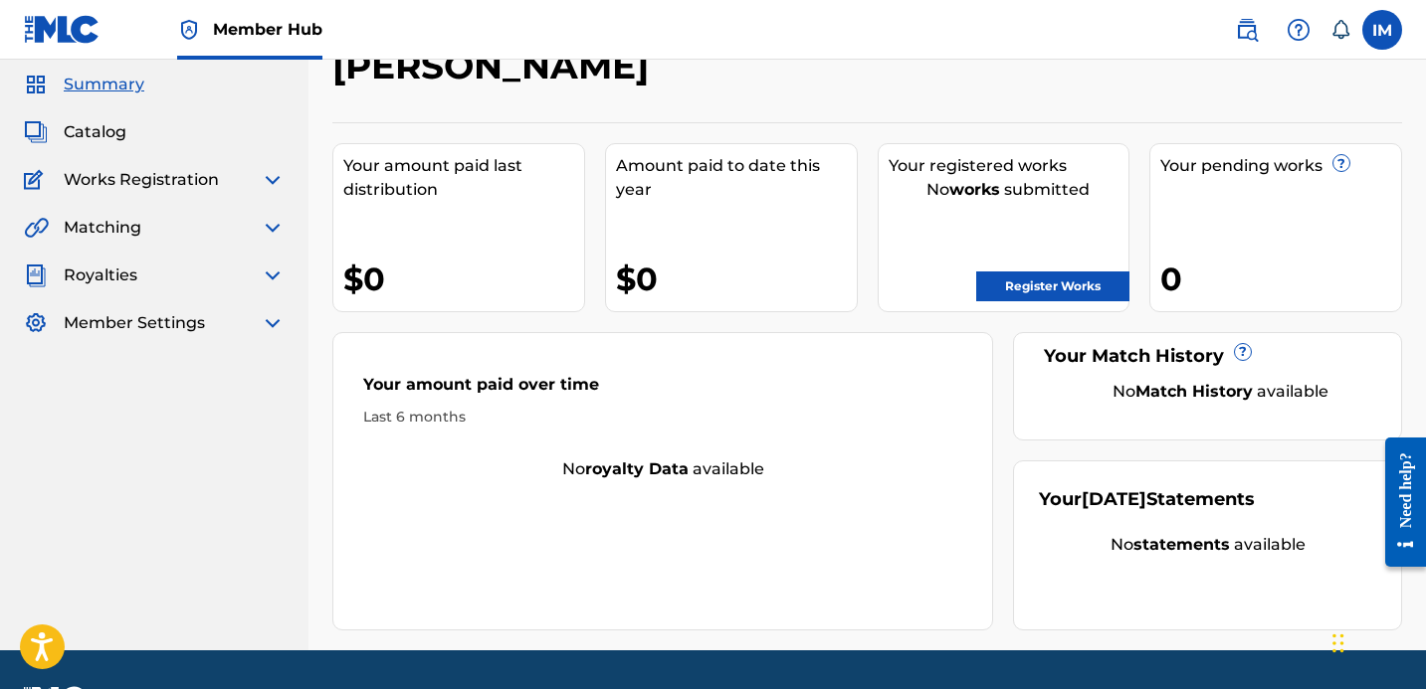
click at [275, 186] on img at bounding box center [273, 180] width 24 height 24
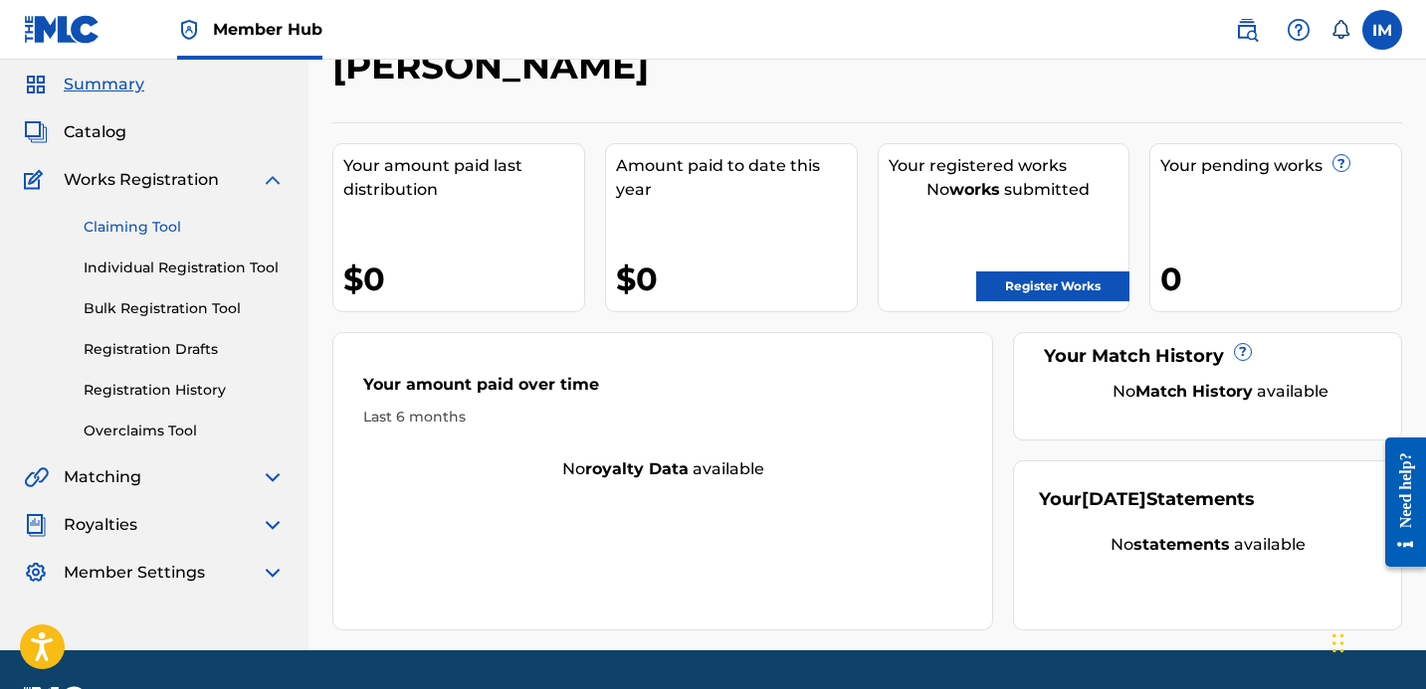
click at [138, 234] on link "Claiming Tool" at bounding box center [184, 227] width 201 height 21
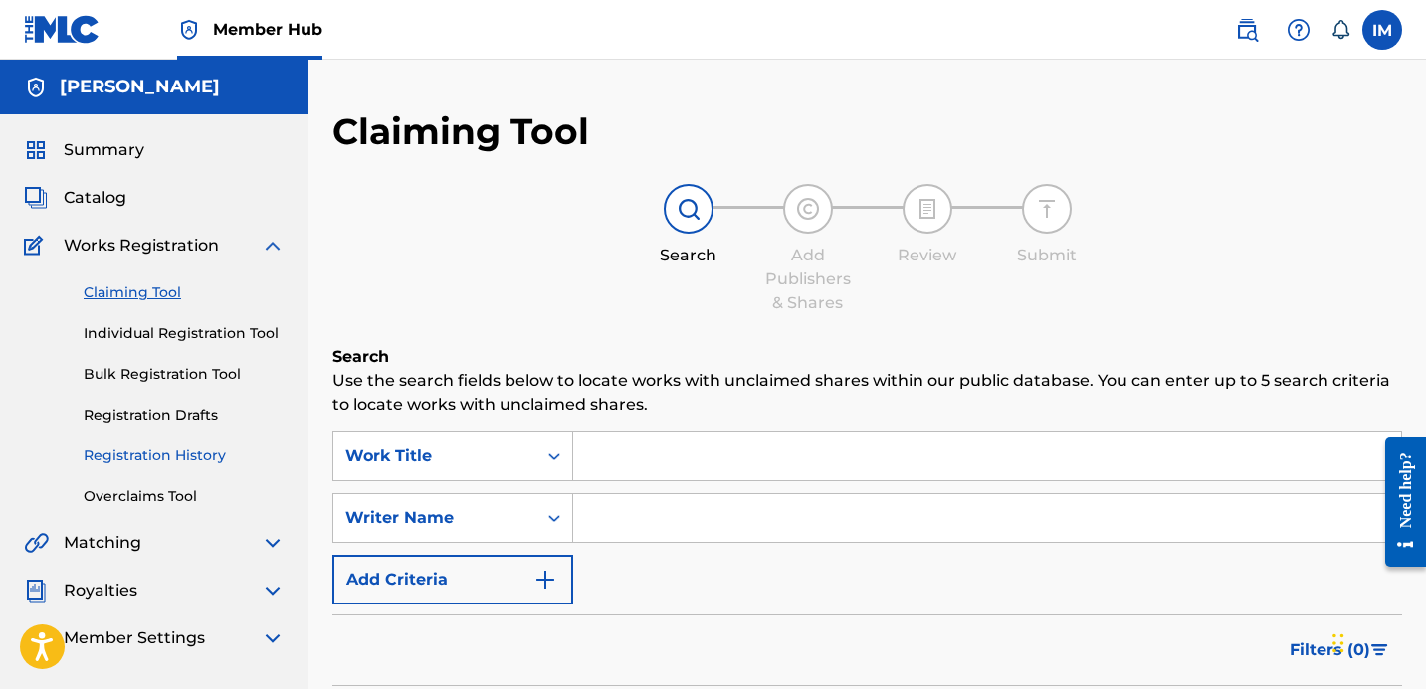
click at [166, 456] on link "Registration History" at bounding box center [184, 456] width 201 height 21
